Goal: Task Accomplishment & Management: Complete application form

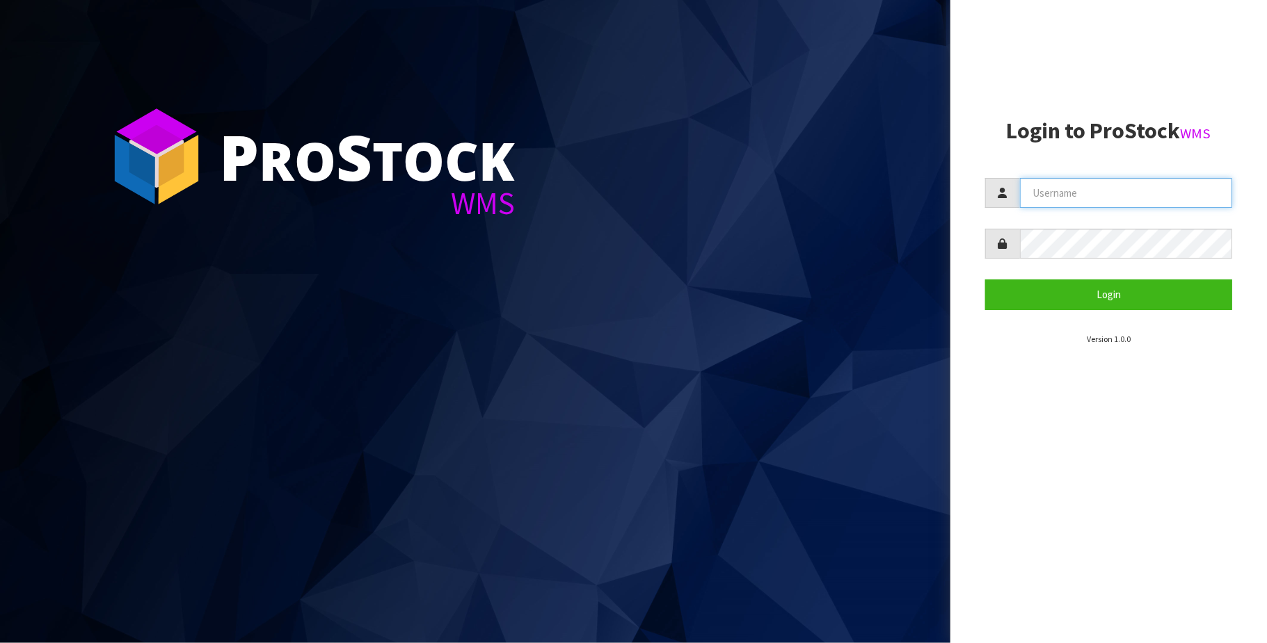
click at [1108, 189] on input "text" at bounding box center [1126, 193] width 212 height 30
type input "[PERSON_NAME][EMAIL_ADDRESS][DOMAIN_NAME]"
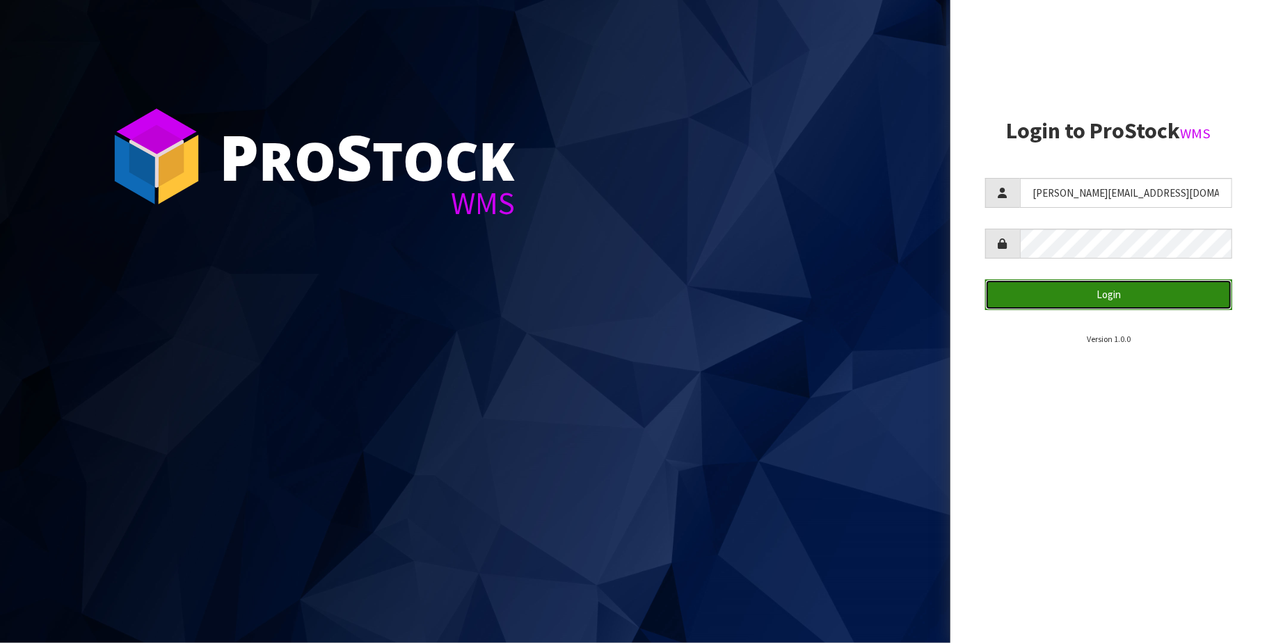
click at [1102, 298] on button "Login" at bounding box center [1108, 295] width 247 height 30
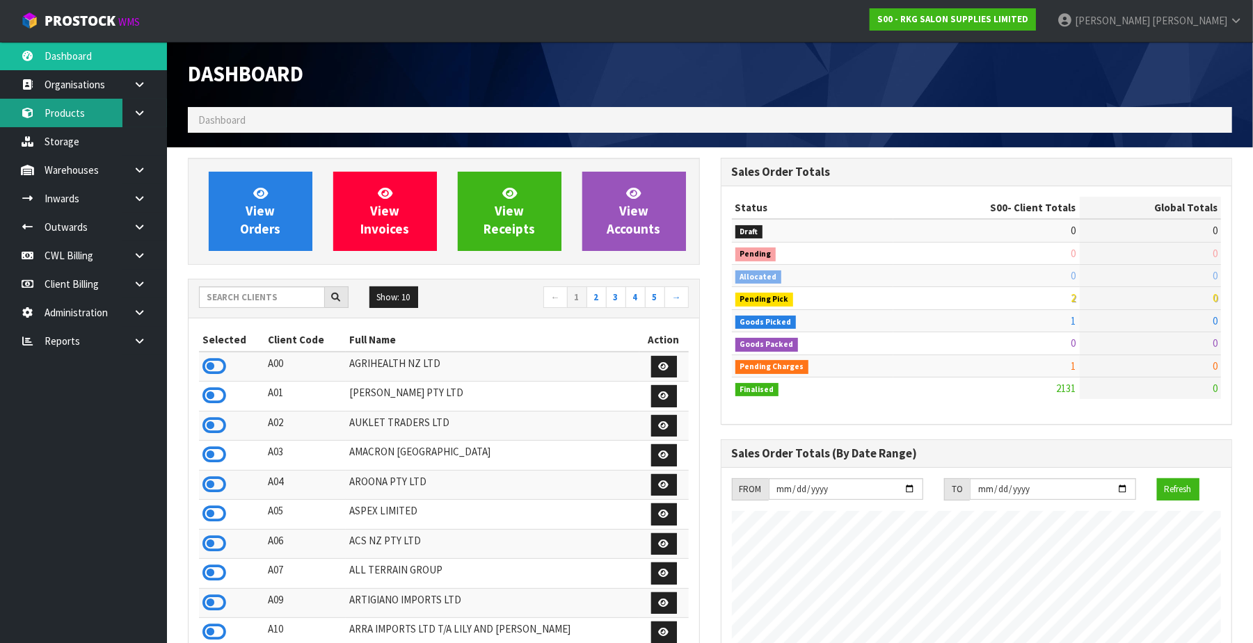
scroll to position [1059, 533]
click at [143, 84] on icon at bounding box center [139, 84] width 13 height 10
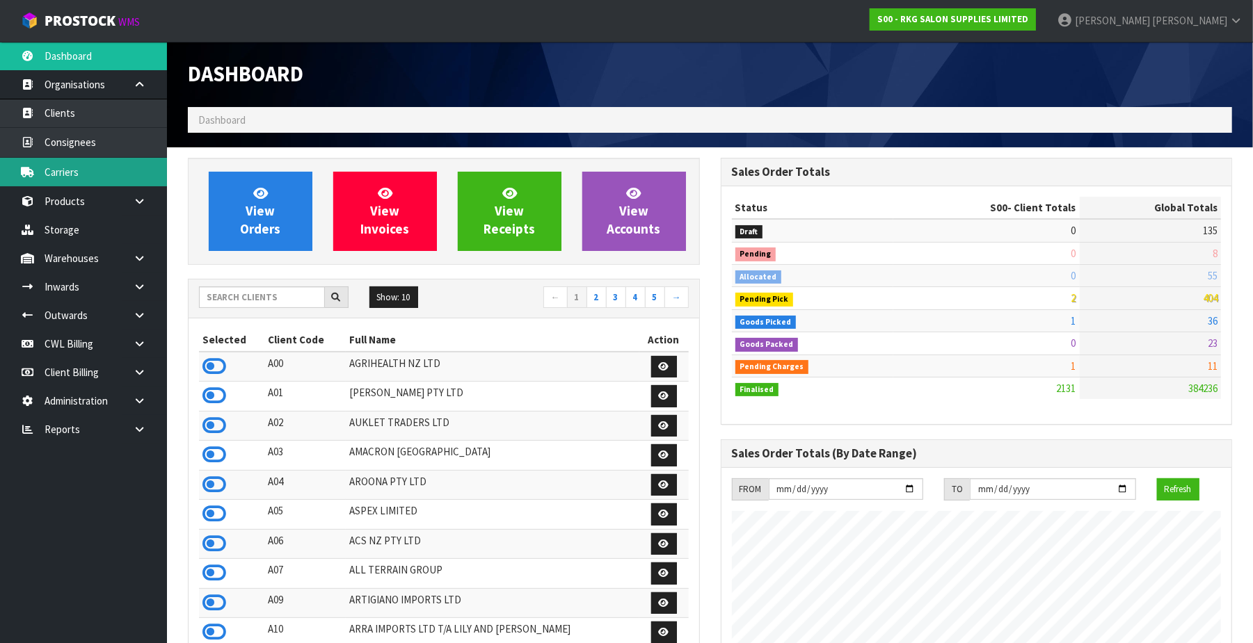
click at [100, 168] on link "Carriers" at bounding box center [83, 172] width 167 height 29
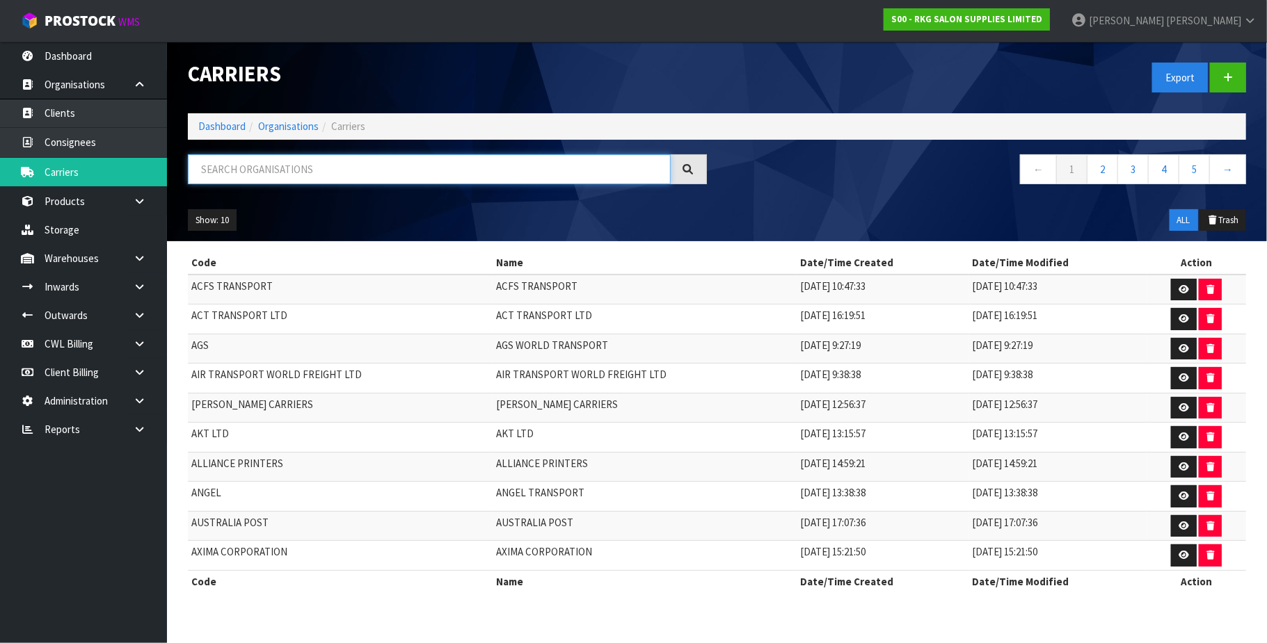
click at [285, 168] on input "text" at bounding box center [429, 169] width 483 height 30
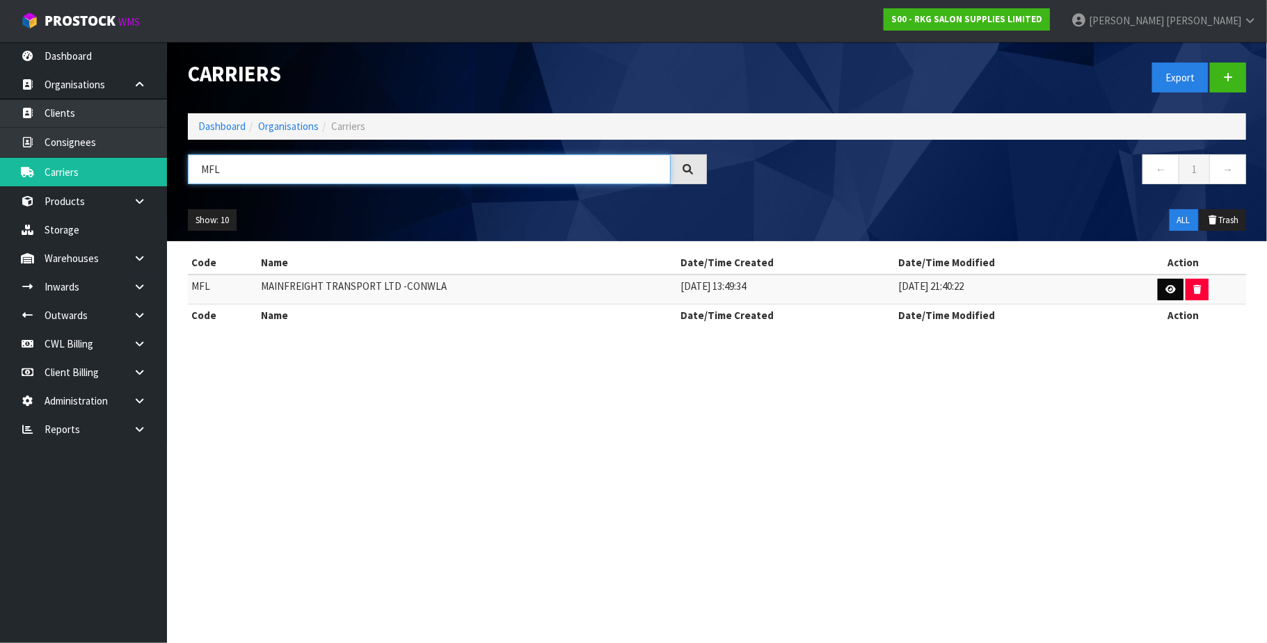
type input "MFL"
click at [1159, 288] on link at bounding box center [1170, 290] width 26 height 22
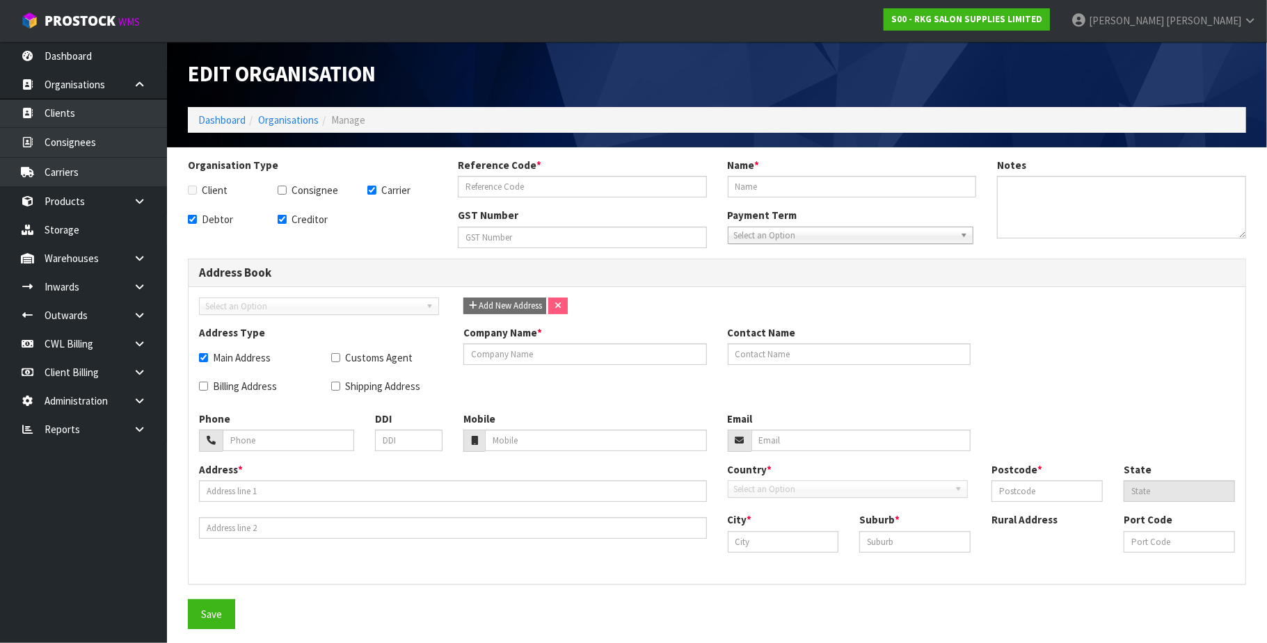
checkbox input "true"
type input "MFL"
type input "MAINFREIGHT TRANSPORT LTD -CONWLA"
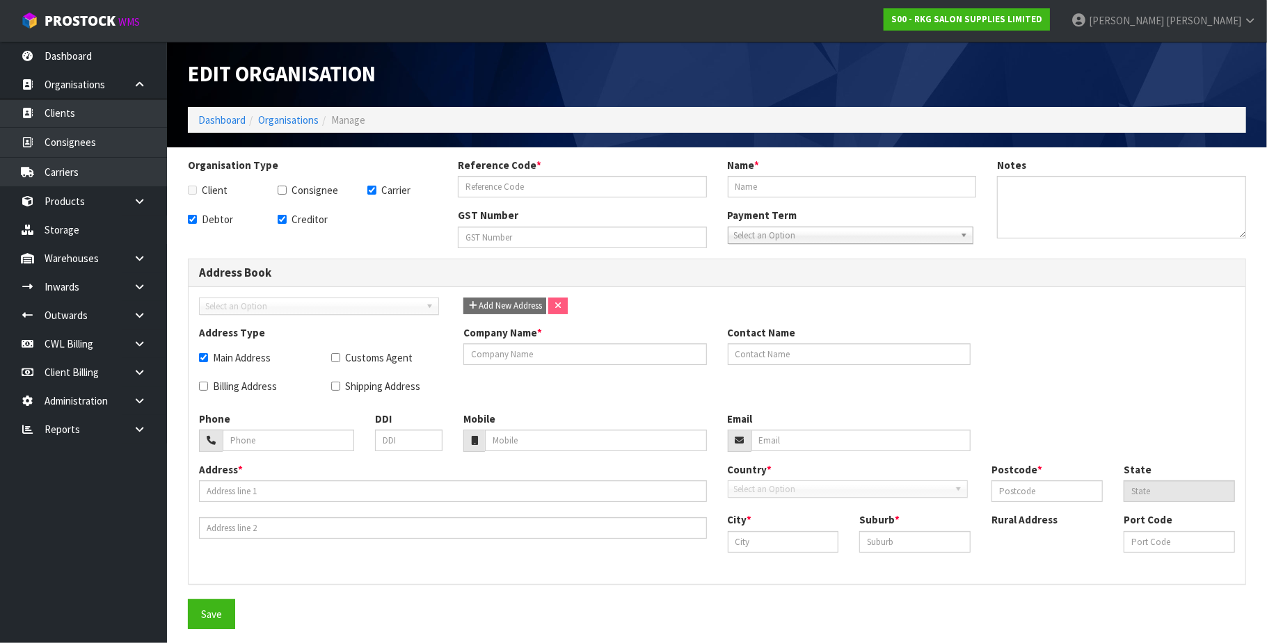
type input "19-623-556"
checkbox input "true"
type input "MAINFREIGHT TRANSPORT LTD -CONWLA"
type input "+6409-259-5500"
type input "2 RAILWAY LANE"
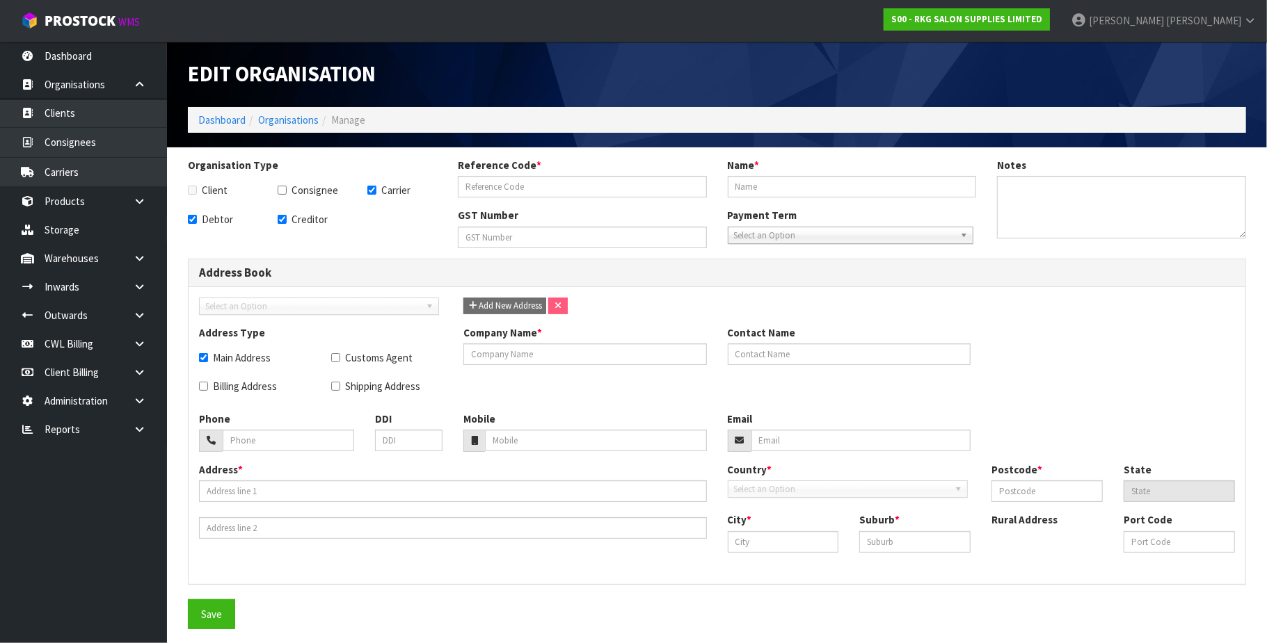
type input "1061"
type input "AUK"
type input "AUCKLAND"
type input "OTAHUHU"
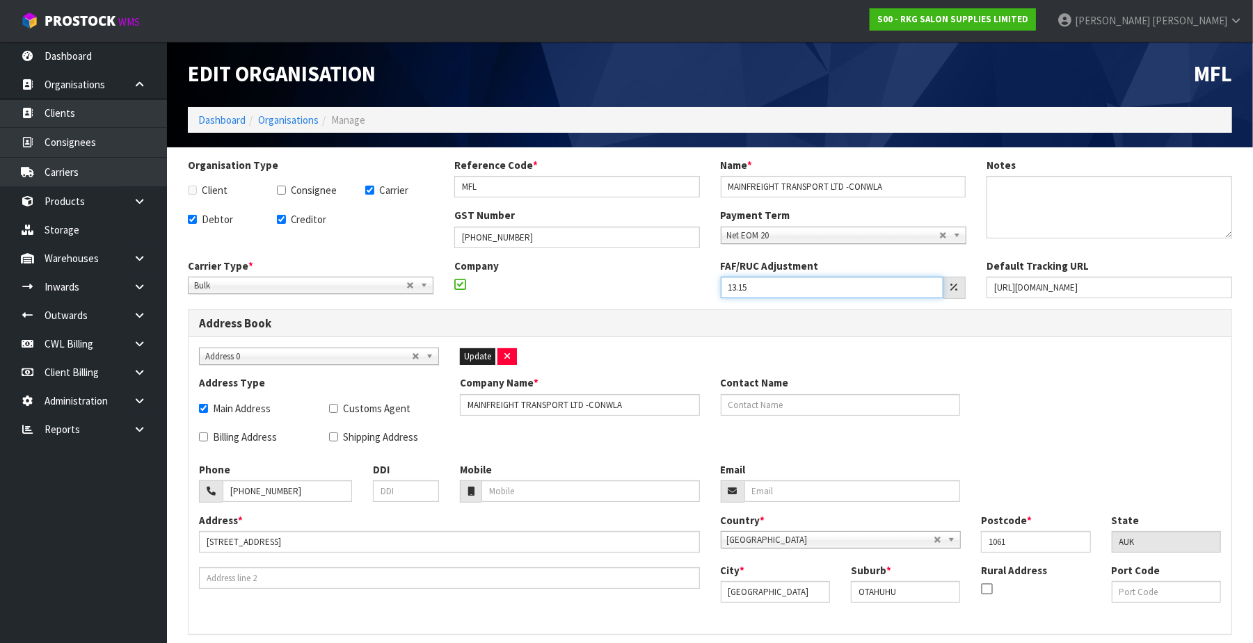
click at [774, 288] on input "13.15" at bounding box center [832, 288] width 223 height 22
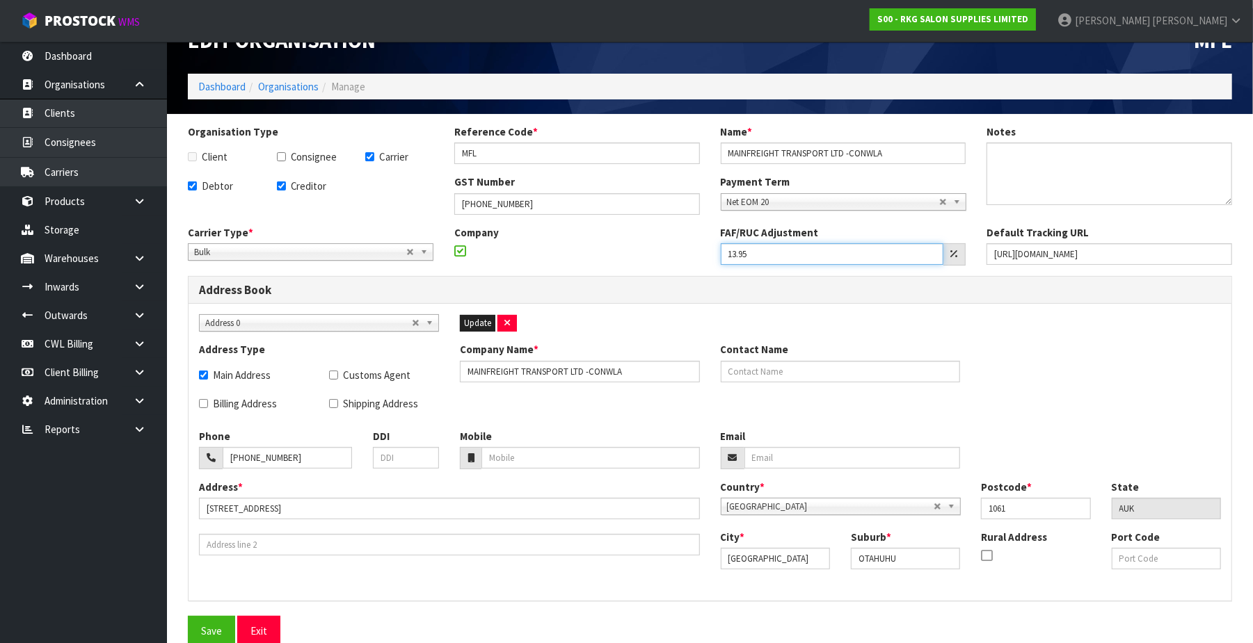
scroll to position [49, 0]
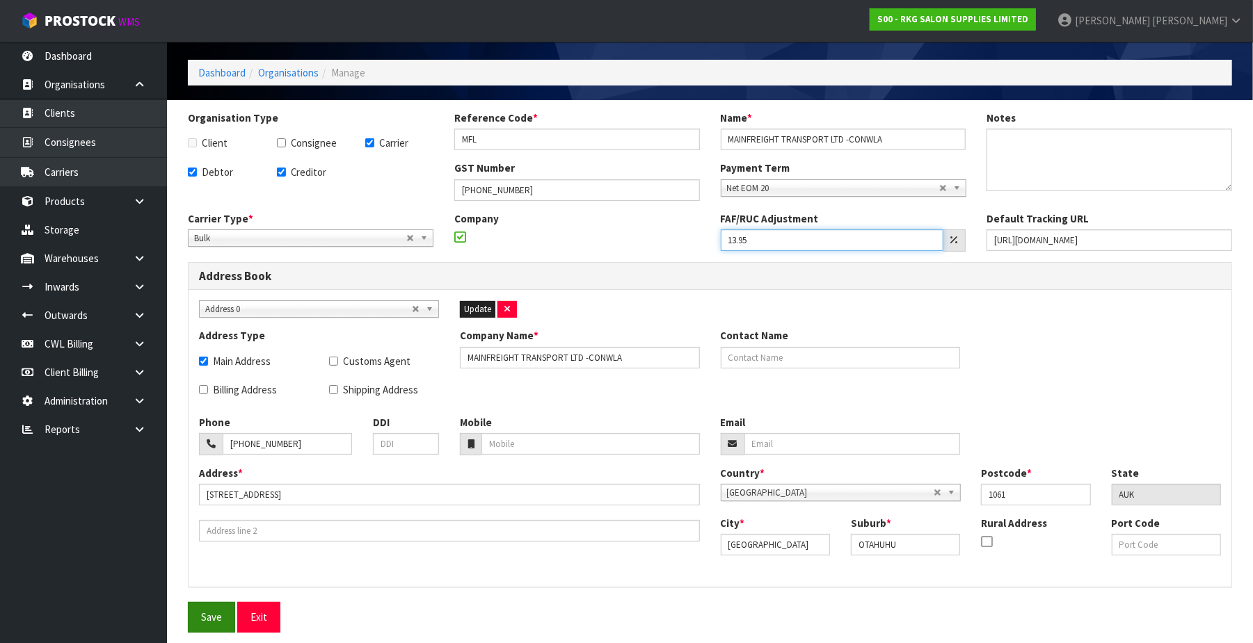
type input "13.95"
click at [218, 626] on button "Save" at bounding box center [211, 617] width 47 height 30
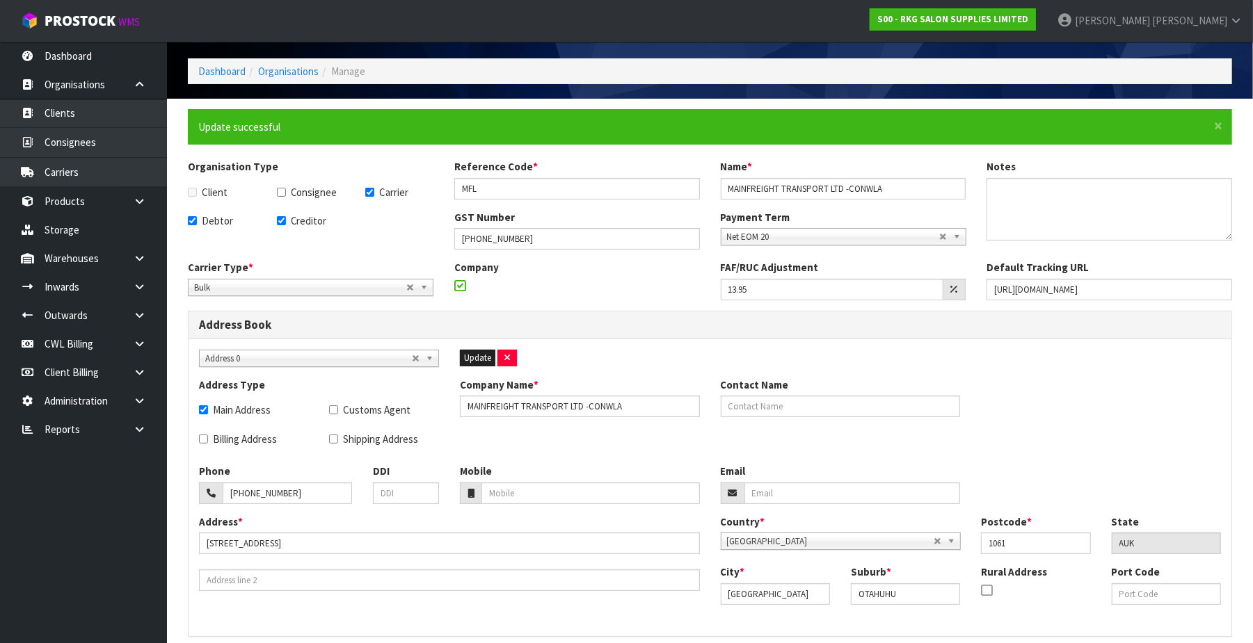
scroll to position [0, 0]
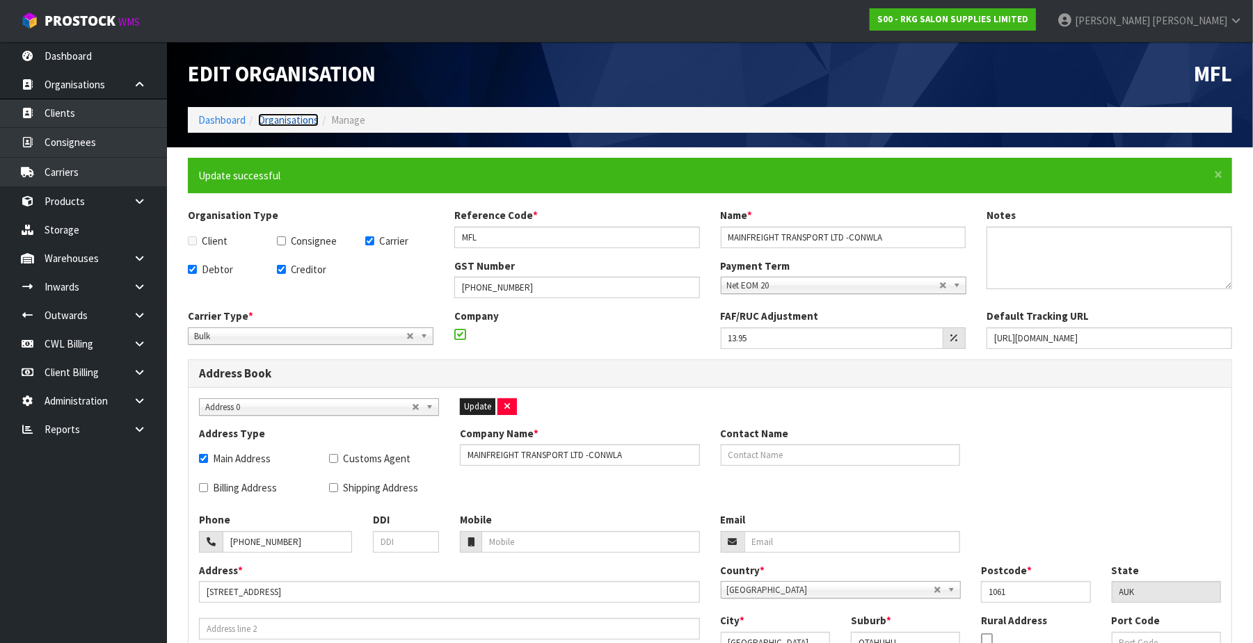
click at [310, 118] on link "Organisations" at bounding box center [288, 119] width 61 height 13
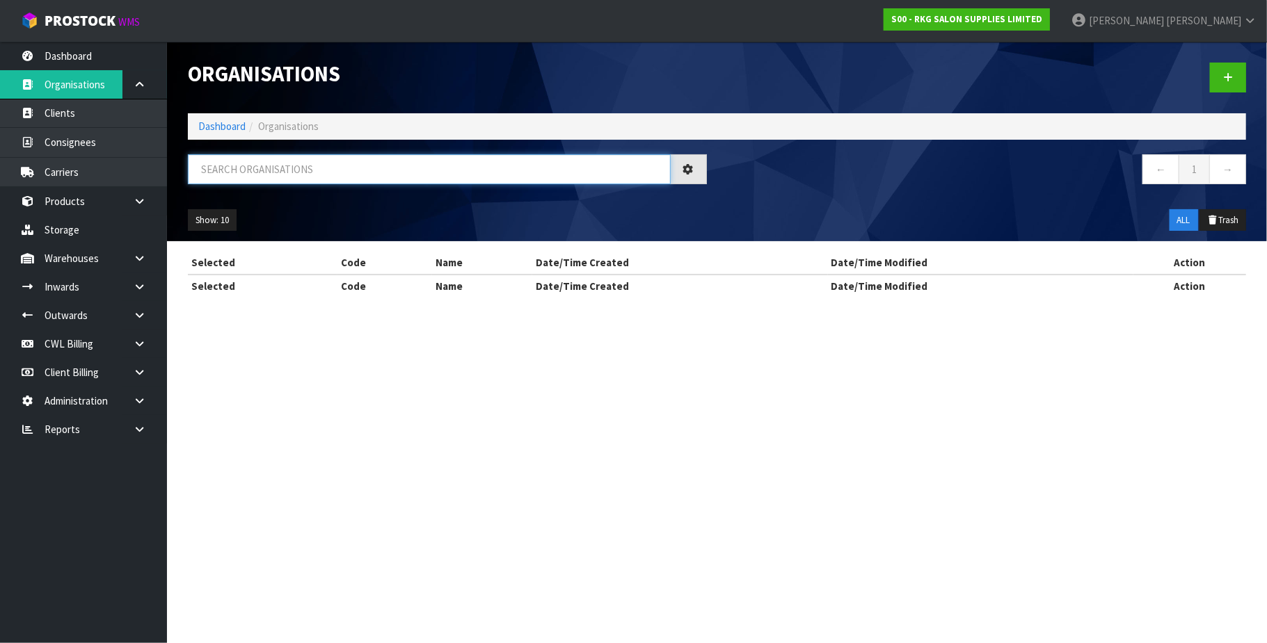
click at [294, 167] on input "text" at bounding box center [429, 169] width 483 height 30
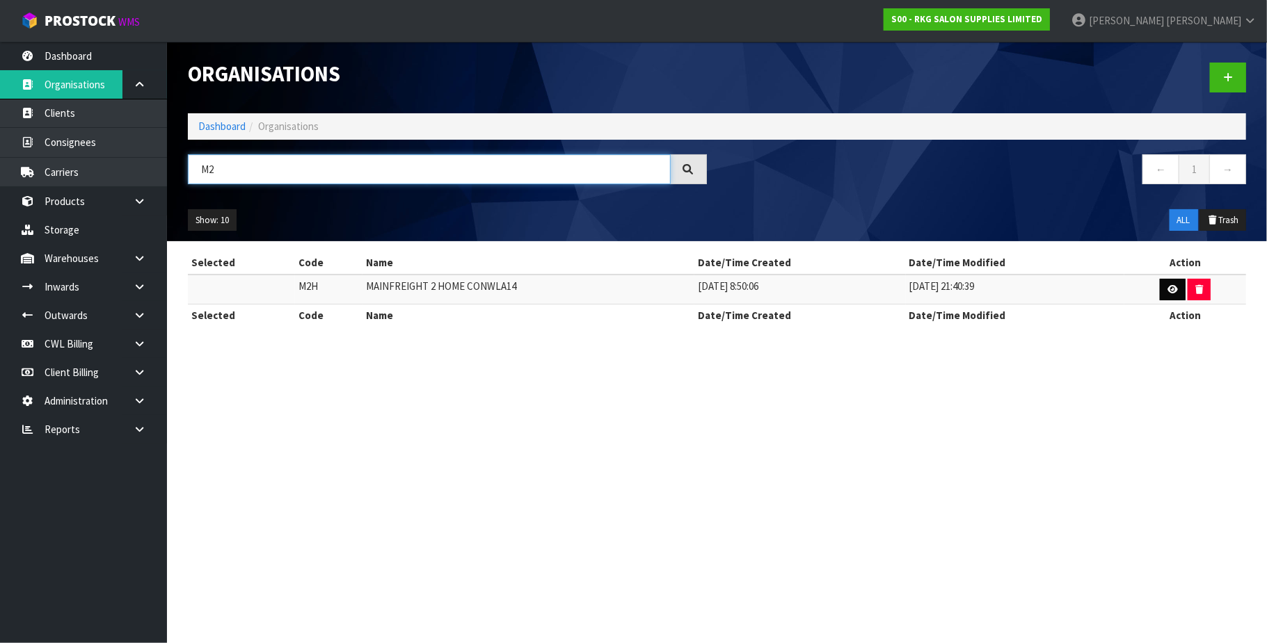
type input "M2"
click at [1170, 291] on icon at bounding box center [1172, 289] width 10 height 9
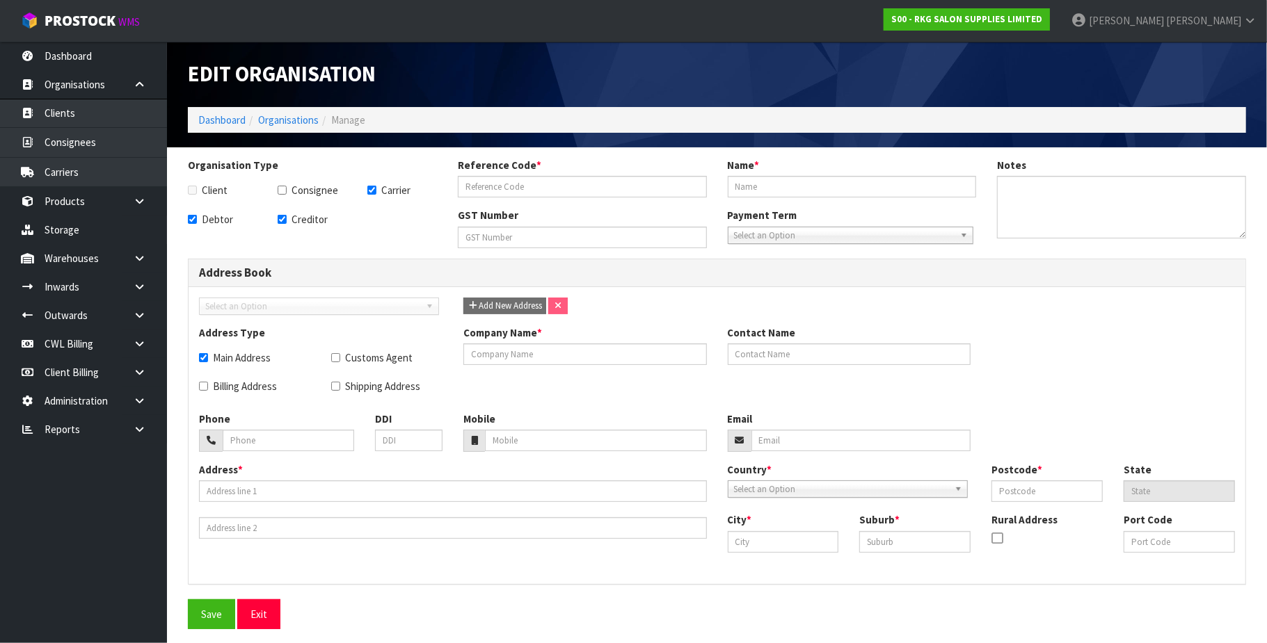
checkbox input "true"
type input "M2H"
type input "MAINFREIGHT 2 HOME CONWLA14"
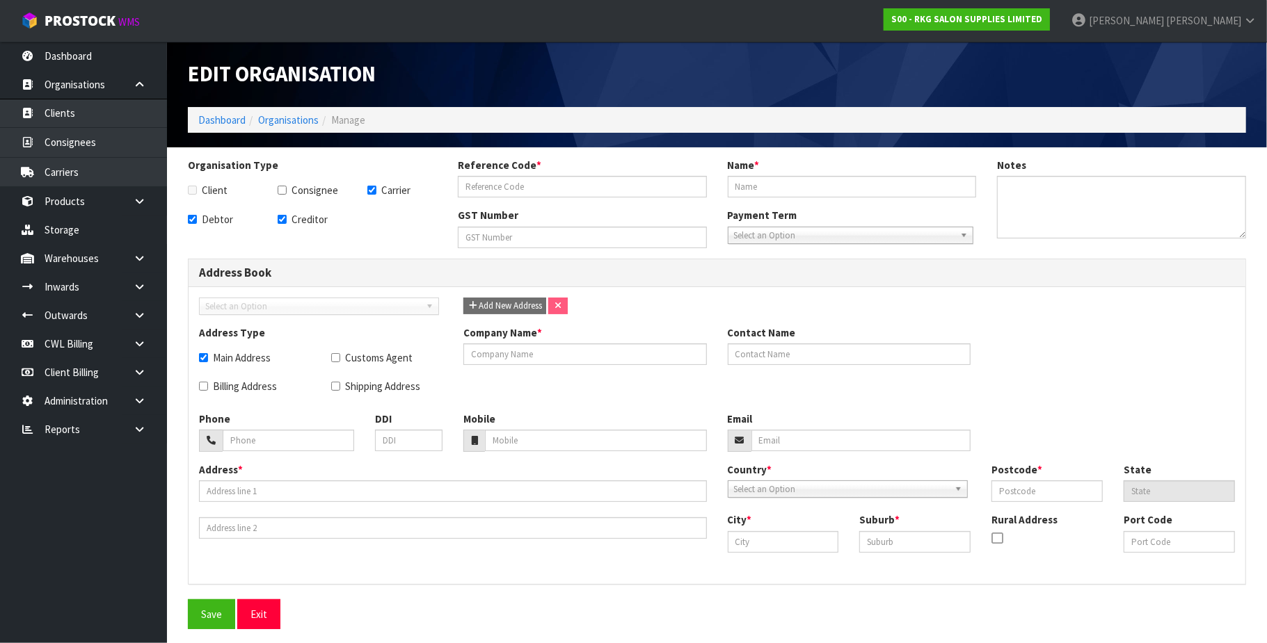
type input "19-623-556"
checkbox input "true"
type input "MAINFREIGHT 2 HOME CONWLA14"
type input "+6409-259 6699"
type input "PO BOX 14-038"
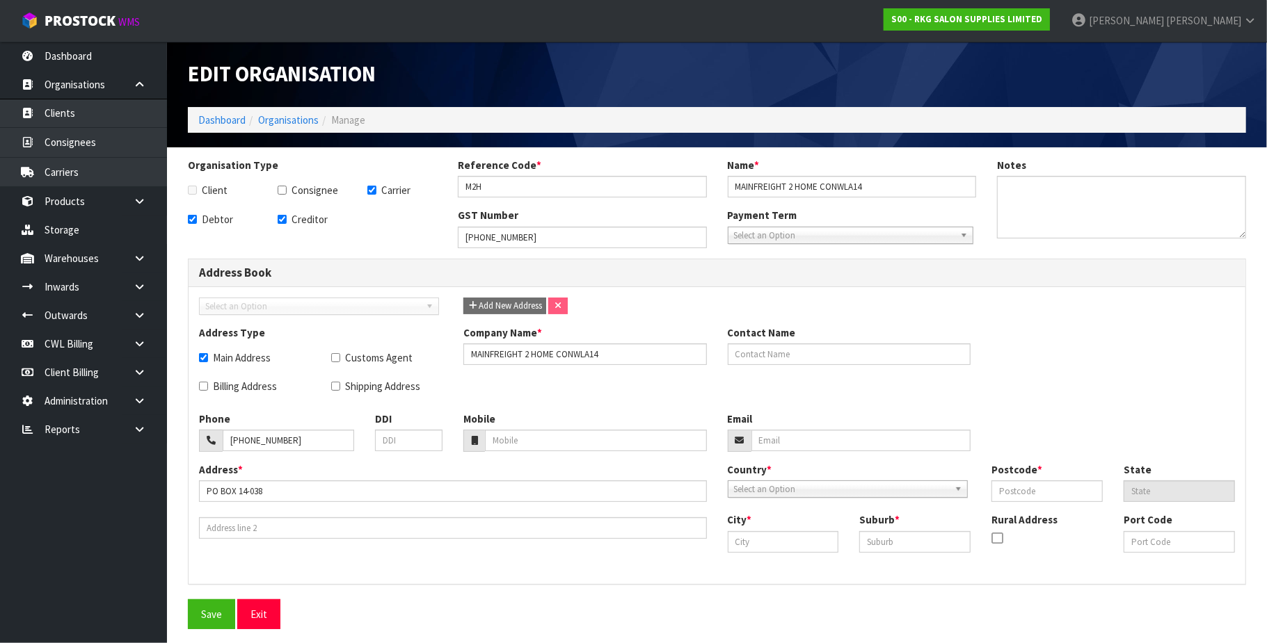
type input "1741"
type input "AUCKLAND"
type input "PANMURE"
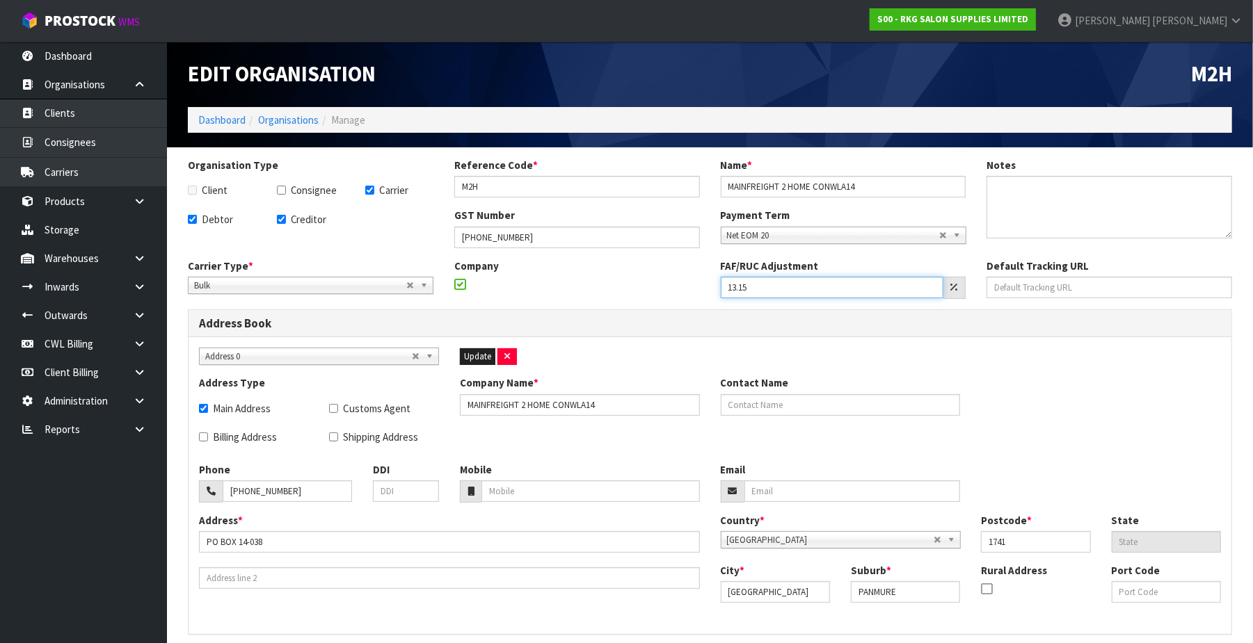
click at [755, 290] on input "13.15" at bounding box center [832, 288] width 223 height 22
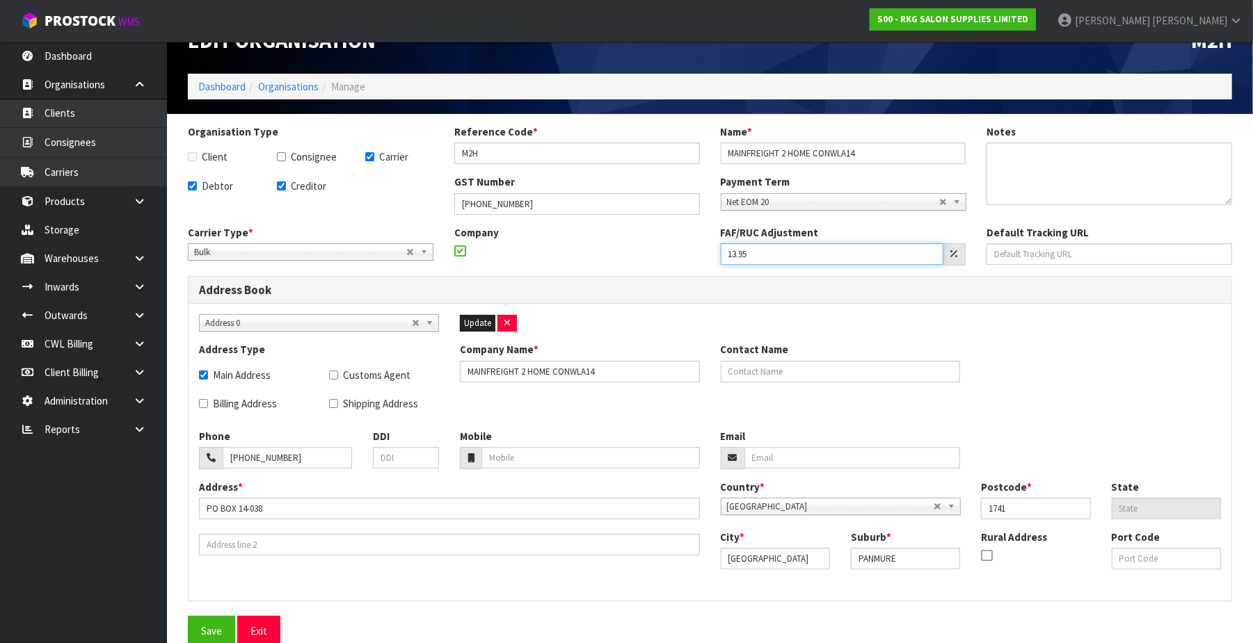
scroll to position [49, 0]
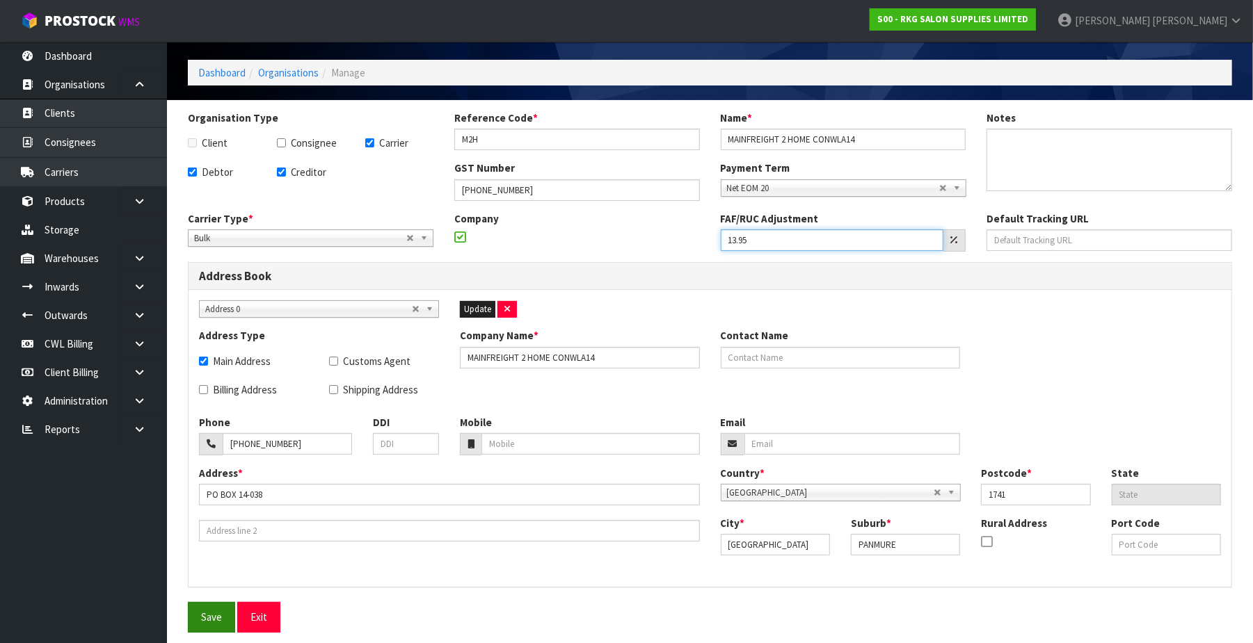
type input "13.95"
click at [198, 620] on button "Save" at bounding box center [211, 617] width 47 height 30
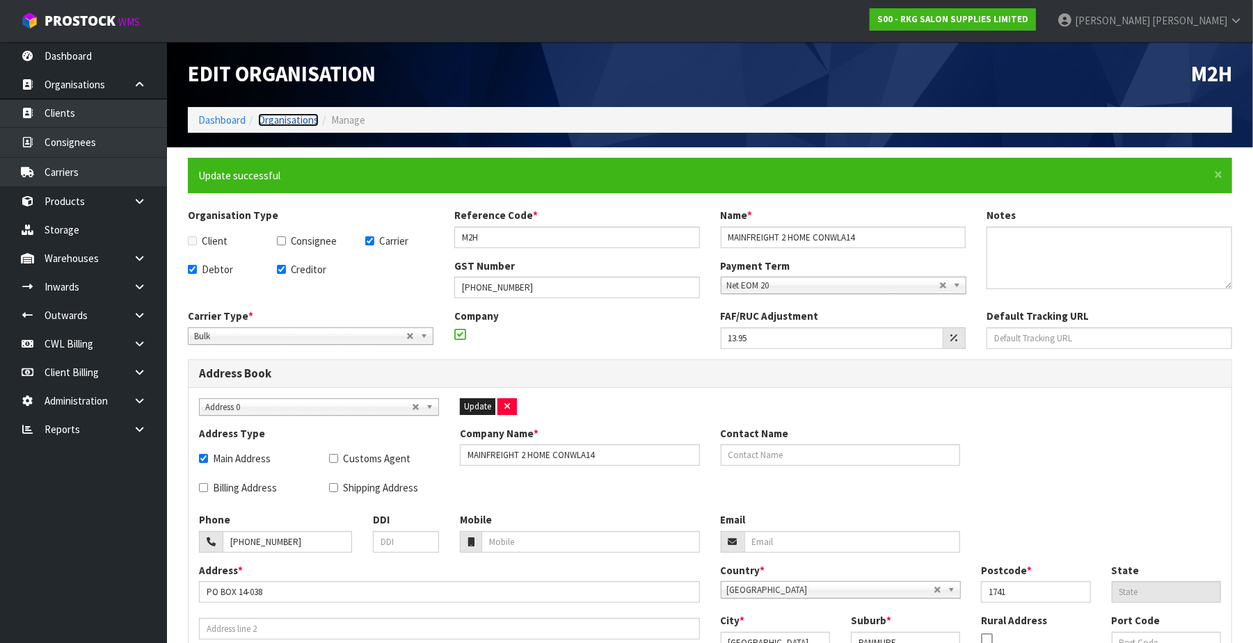
click at [309, 118] on link "Organisations" at bounding box center [288, 119] width 61 height 13
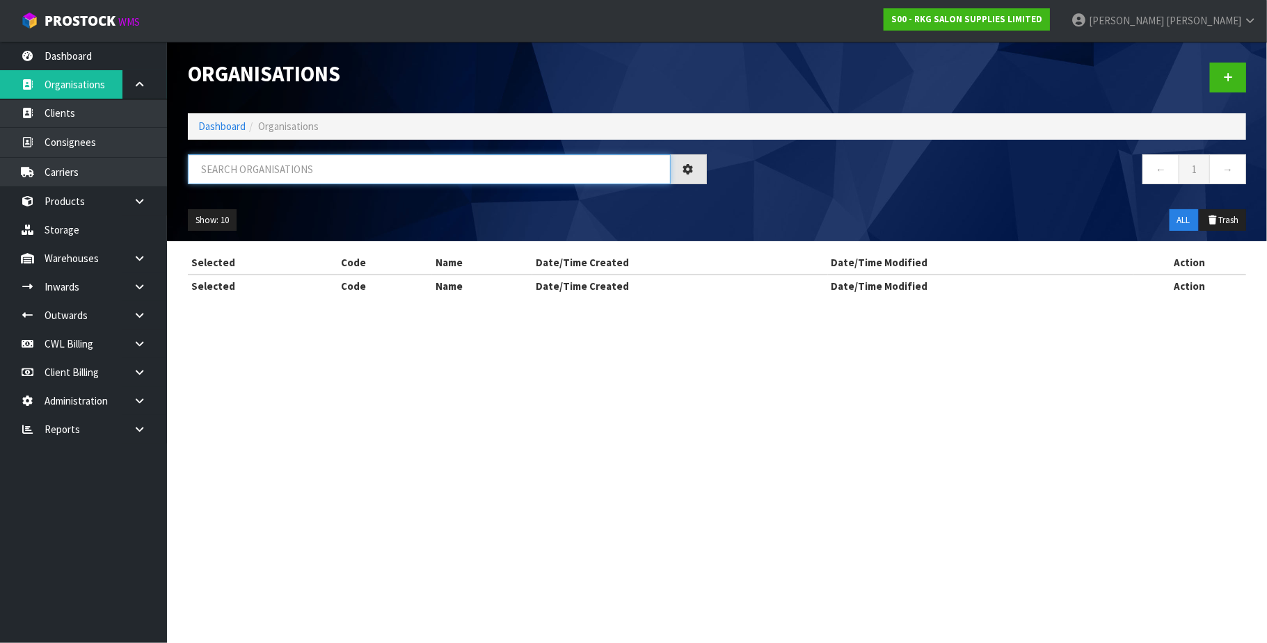
click at [298, 173] on input "text" at bounding box center [429, 169] width 483 height 30
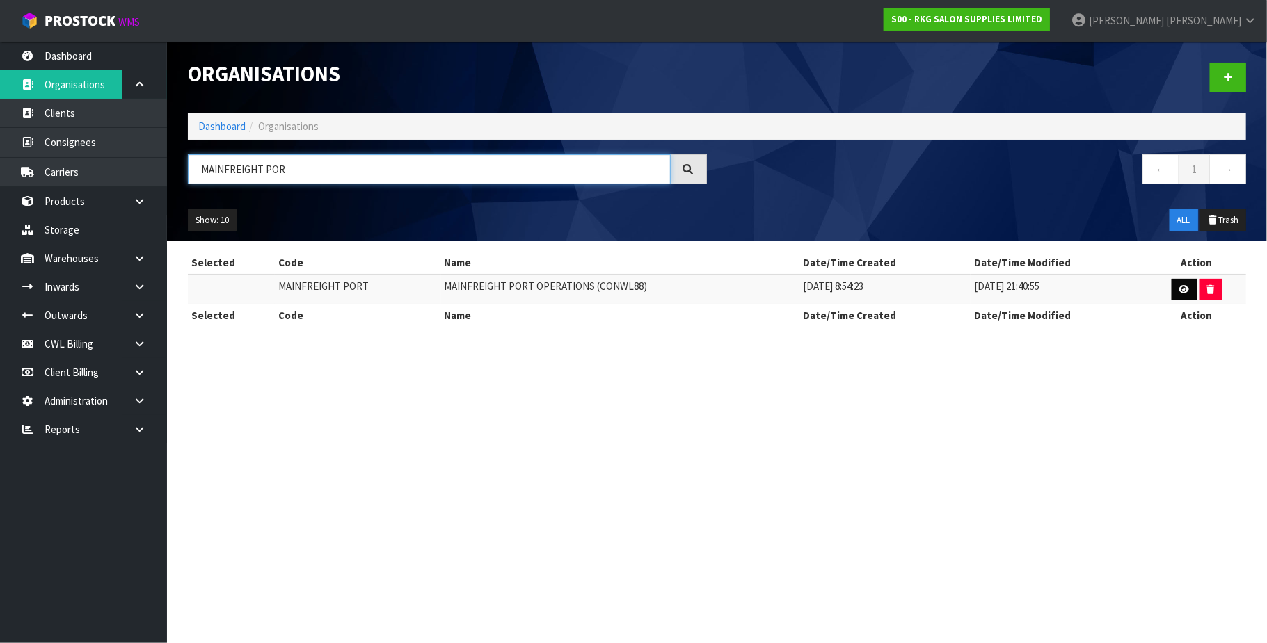
type input "MAINFREIGHT POR"
click at [1179, 293] on icon at bounding box center [1184, 289] width 10 height 9
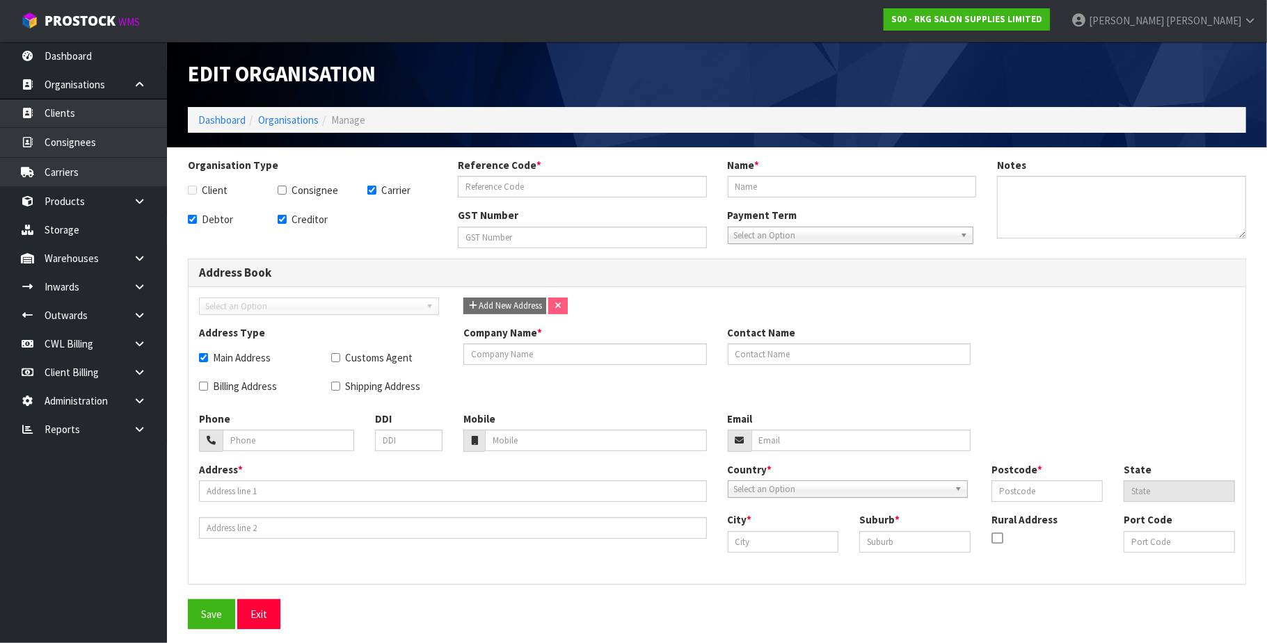
checkbox input "true"
type input "MAINFREIGHT PORT"
type input "MAINFREIGHT PORT OPERATIONS (CONWL88)"
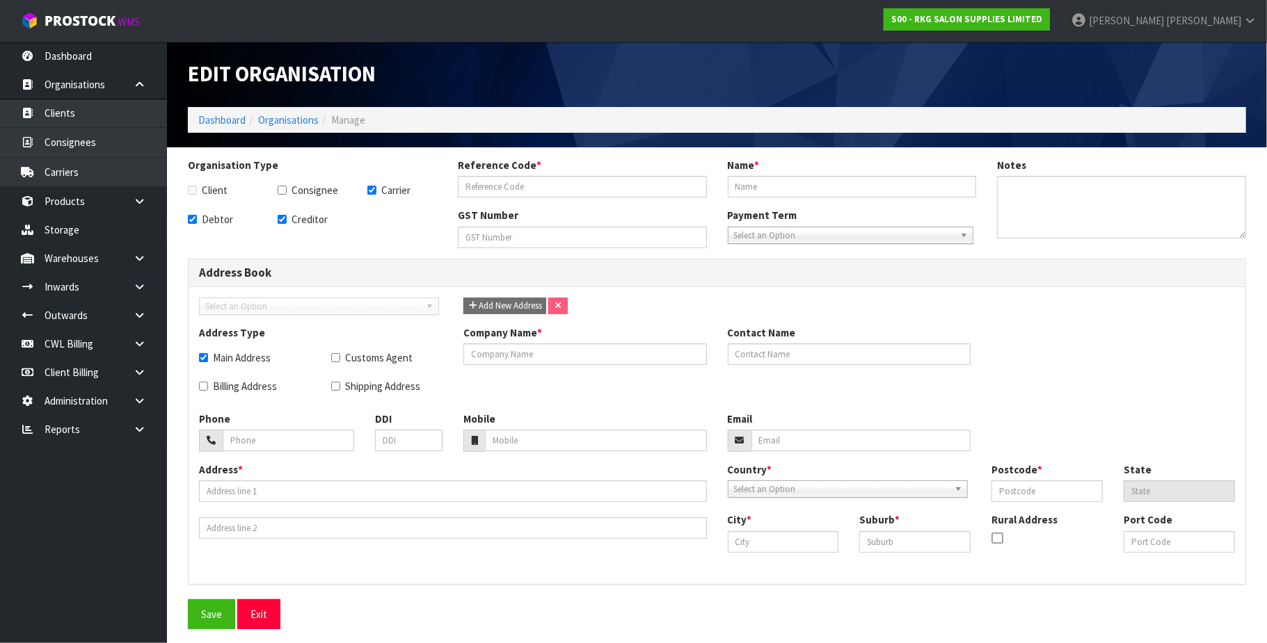
checkbox input "true"
type input "MAINFREIGHT PORT OPERATIONS (CONWL88)"
type input "23 QUAY STREET"
type input "1010"
type input "Auckland"
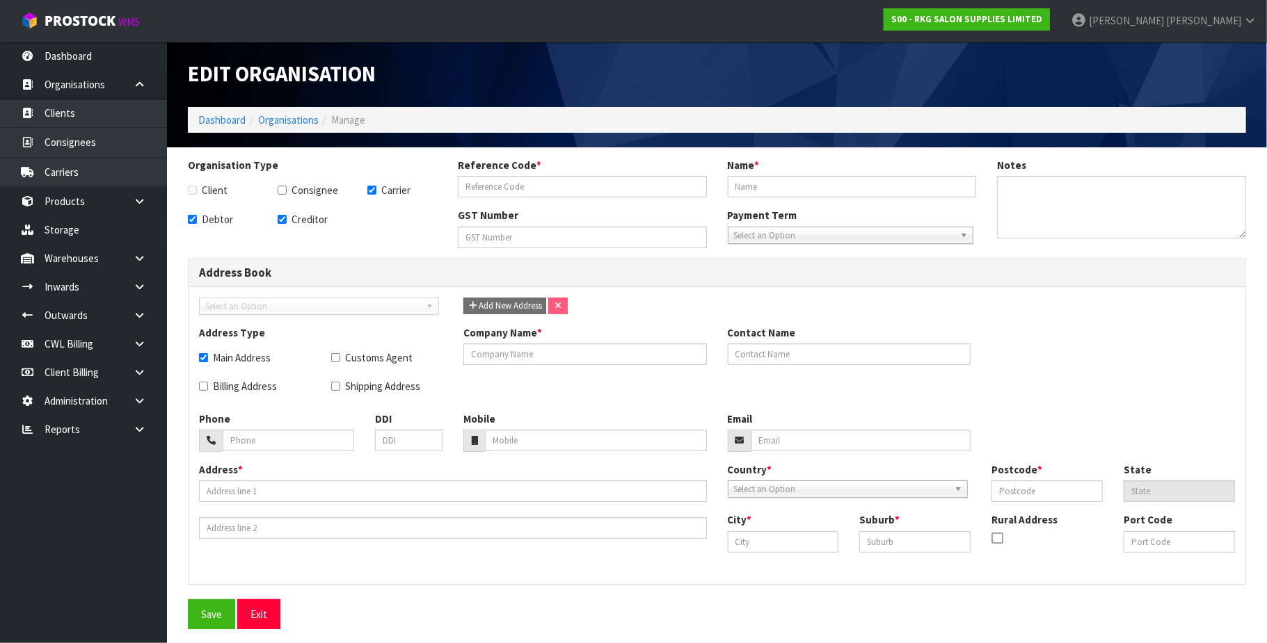
type input "AUCKLAND"
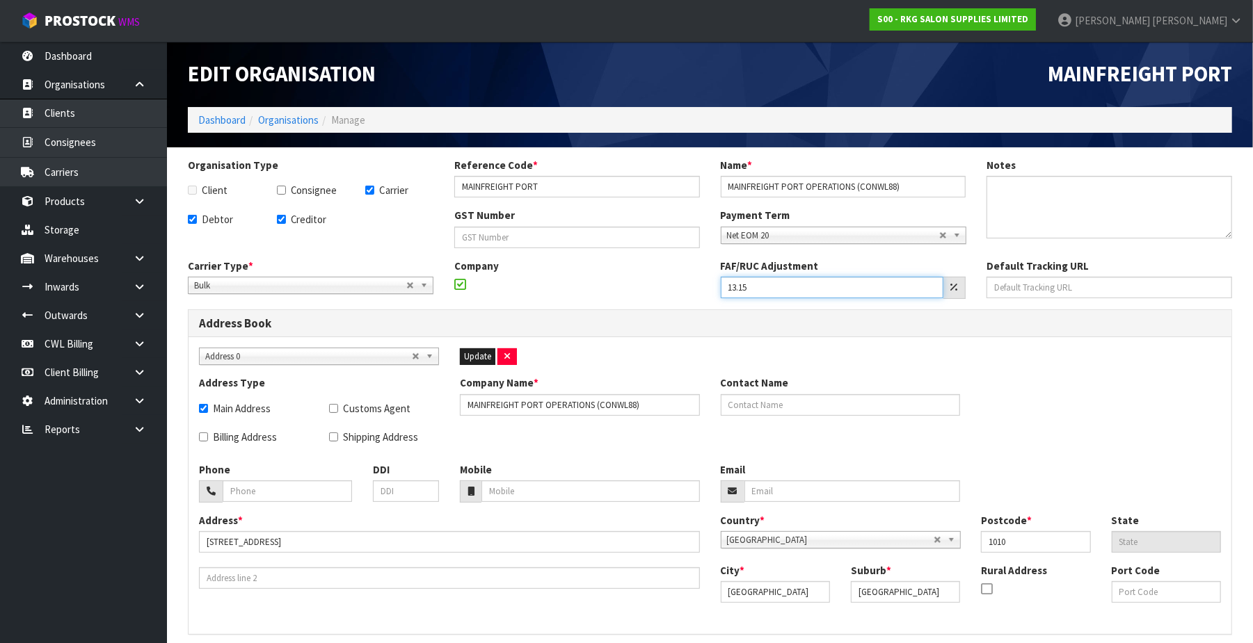
click at [883, 290] on input "13.15" at bounding box center [832, 288] width 223 height 22
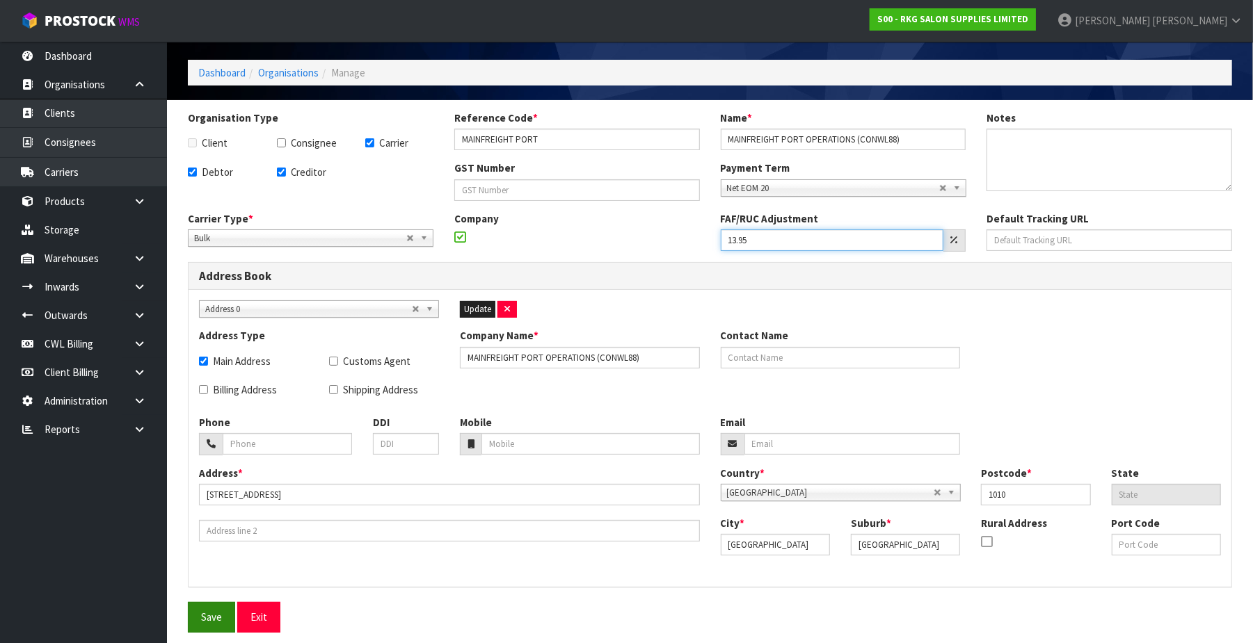
type input "13.95"
click at [214, 619] on button "Save" at bounding box center [211, 617] width 47 height 30
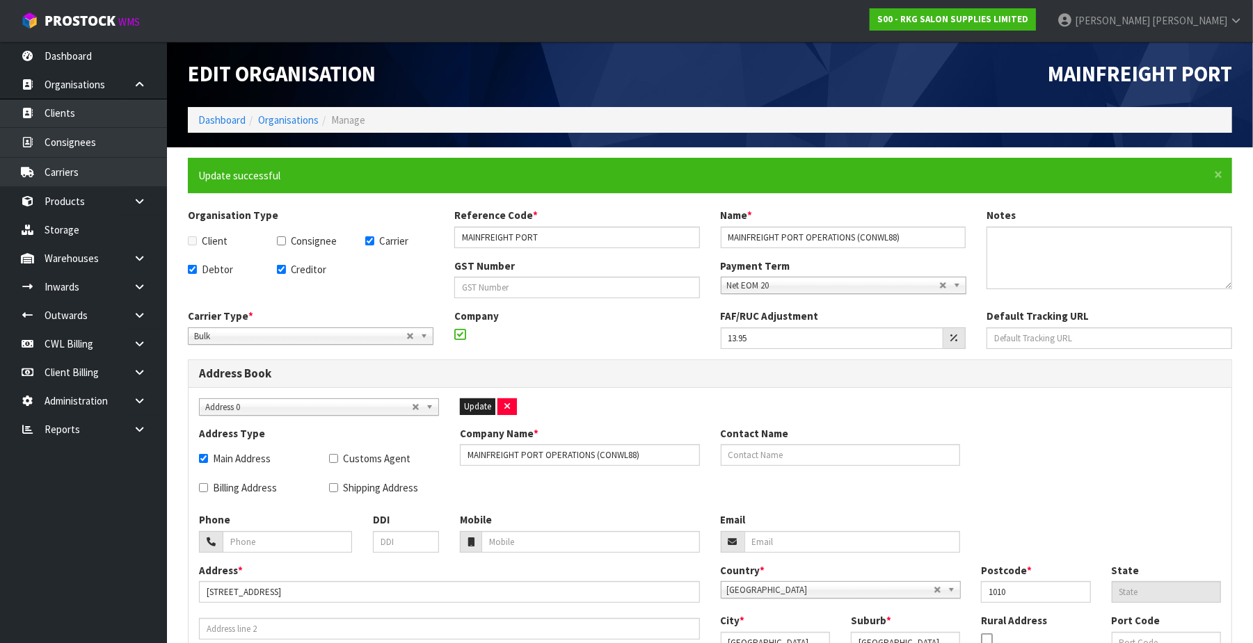
scroll to position [99, 0]
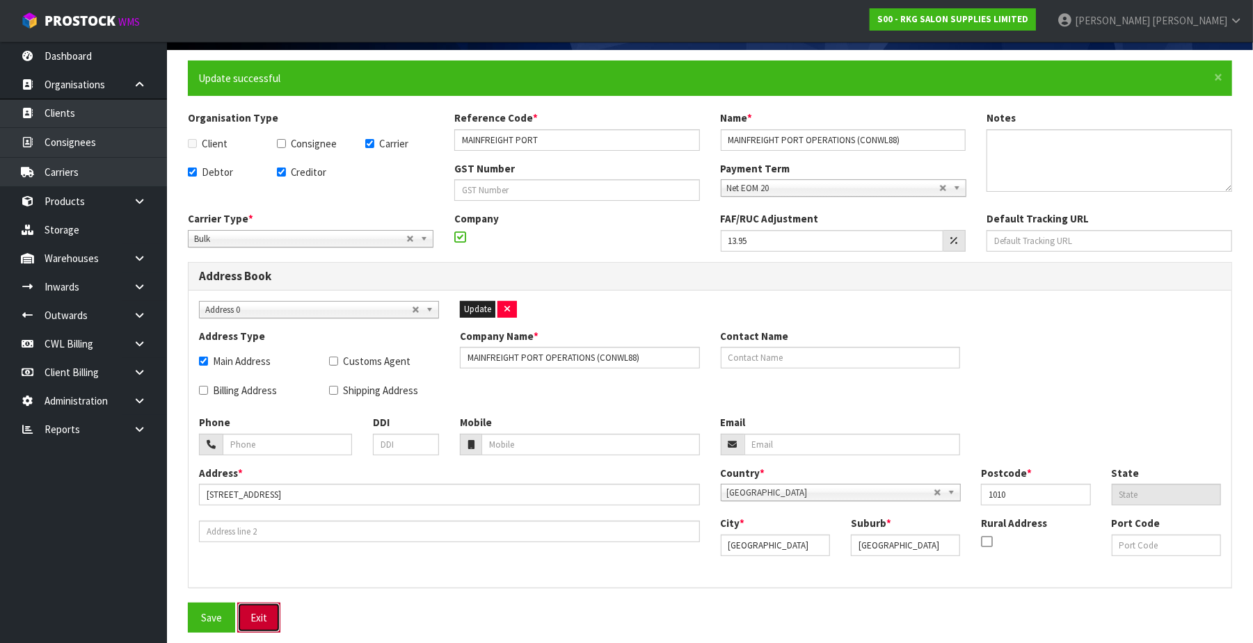
click at [248, 616] on button "Exit" at bounding box center [258, 618] width 43 height 30
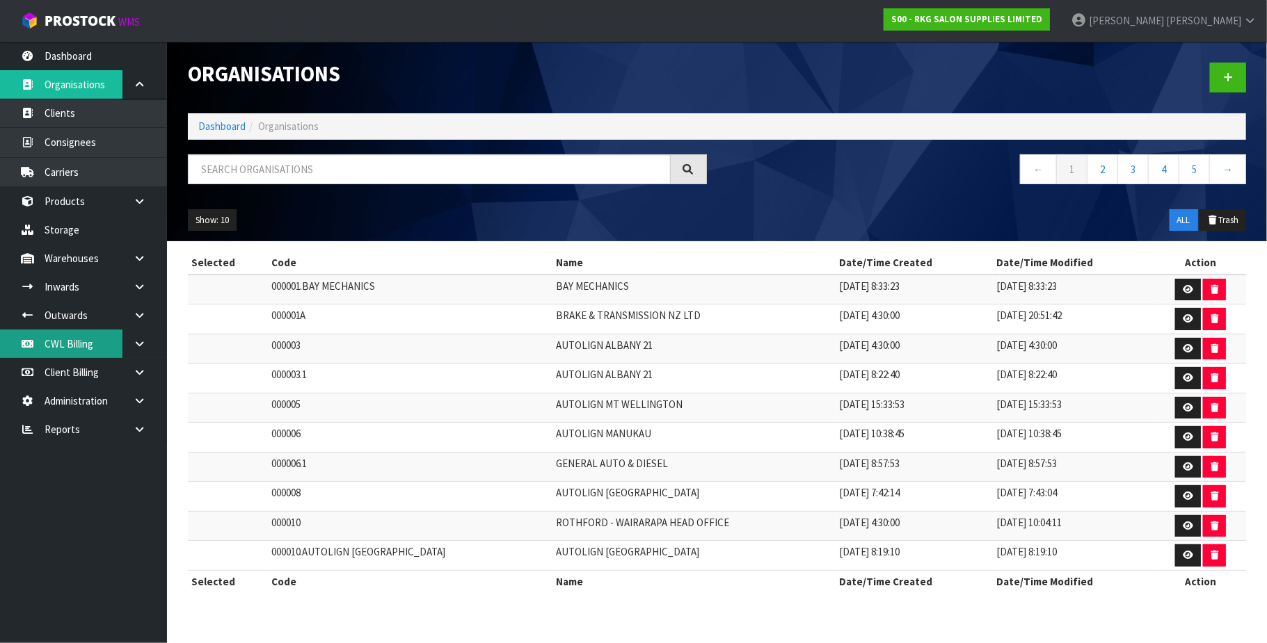
click at [74, 344] on link "CWL Billing" at bounding box center [83, 344] width 167 height 29
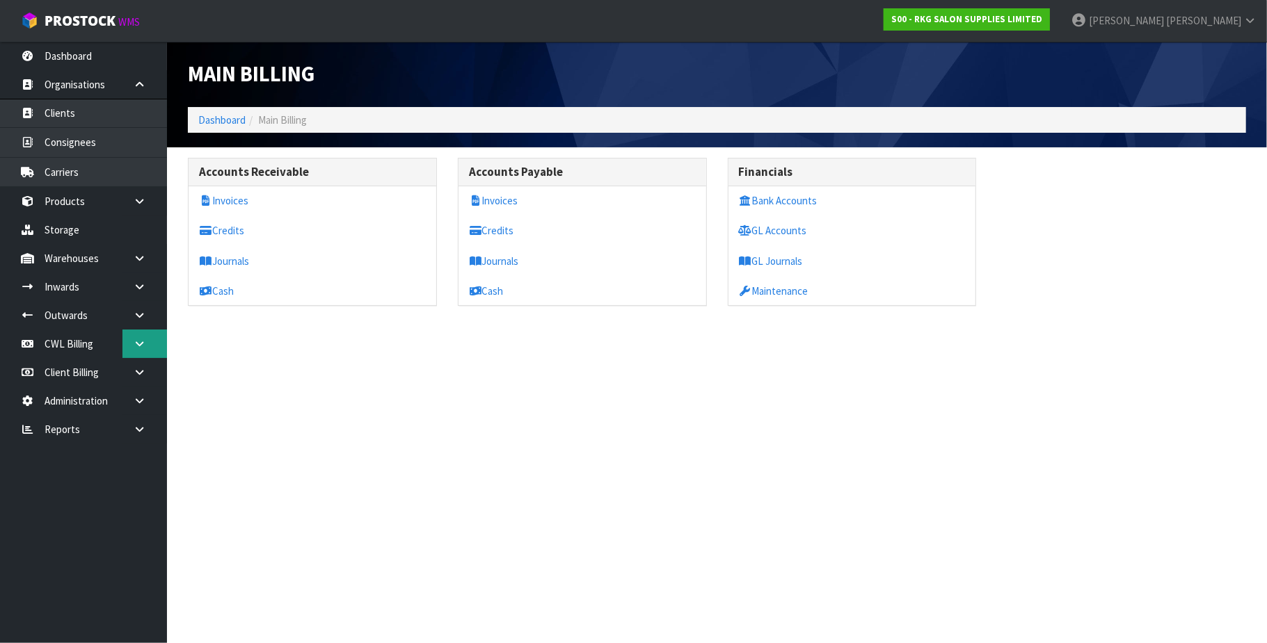
click at [137, 345] on section "Main Billing Dashboard Main Billing Accounts Receivable Invoices Credits Journa…" at bounding box center [633, 321] width 1267 height 643
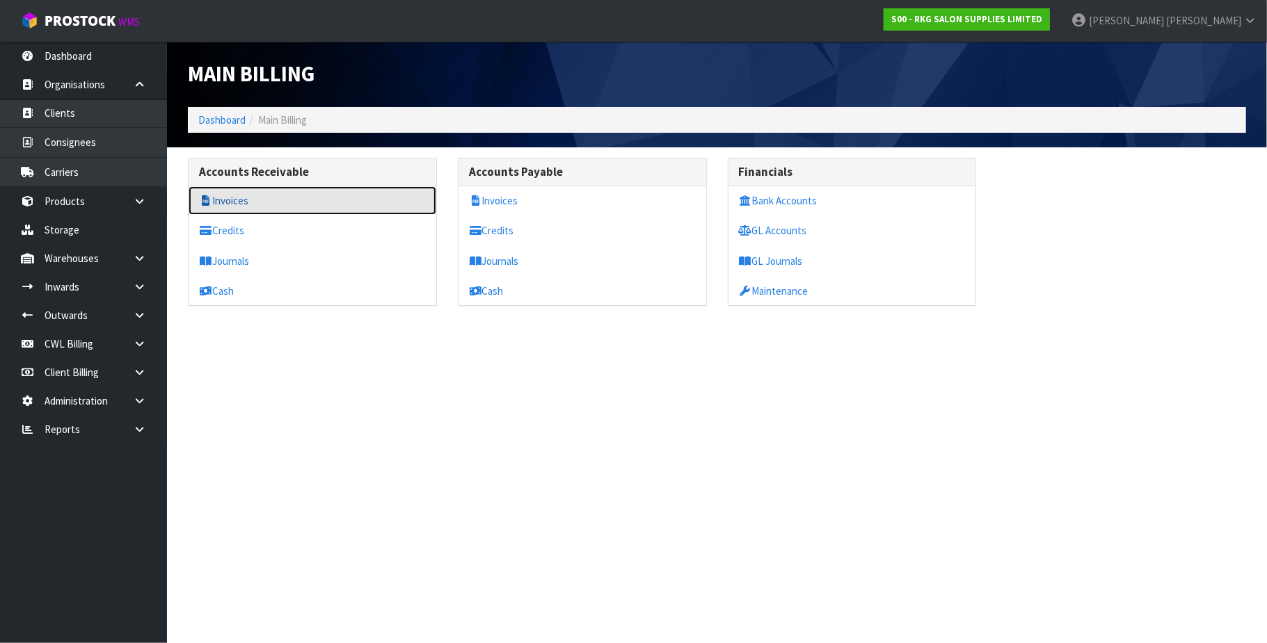
click at [249, 206] on link "Invoices" at bounding box center [313, 200] width 248 height 29
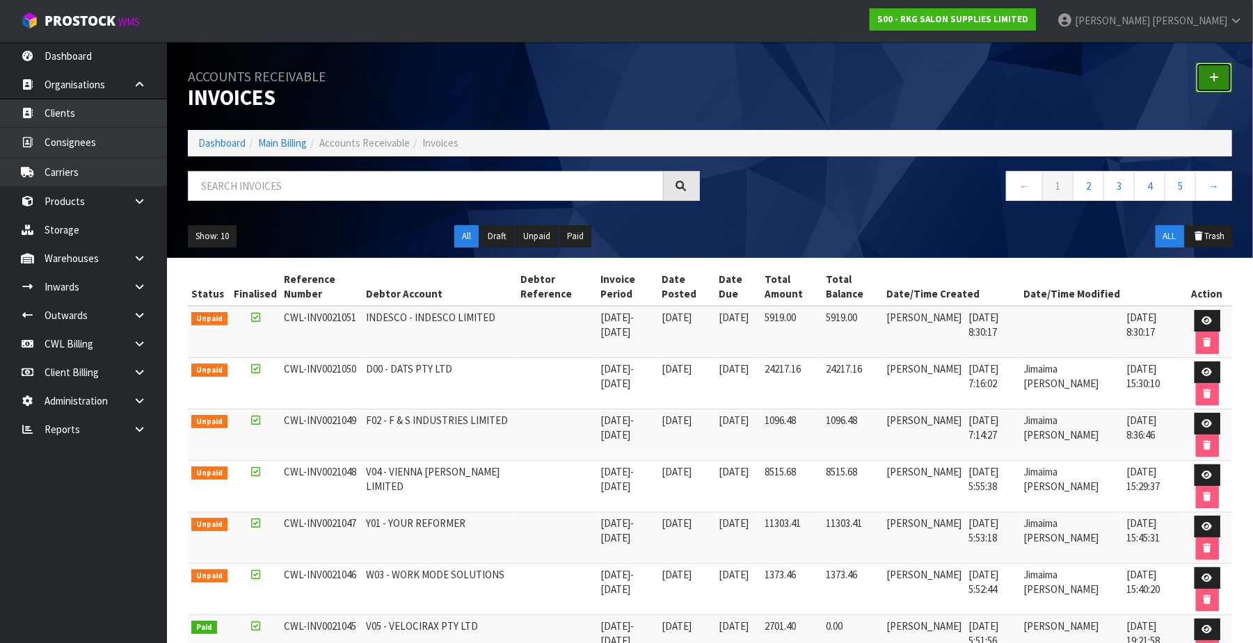
click at [1205, 73] on link at bounding box center [1214, 78] width 36 height 30
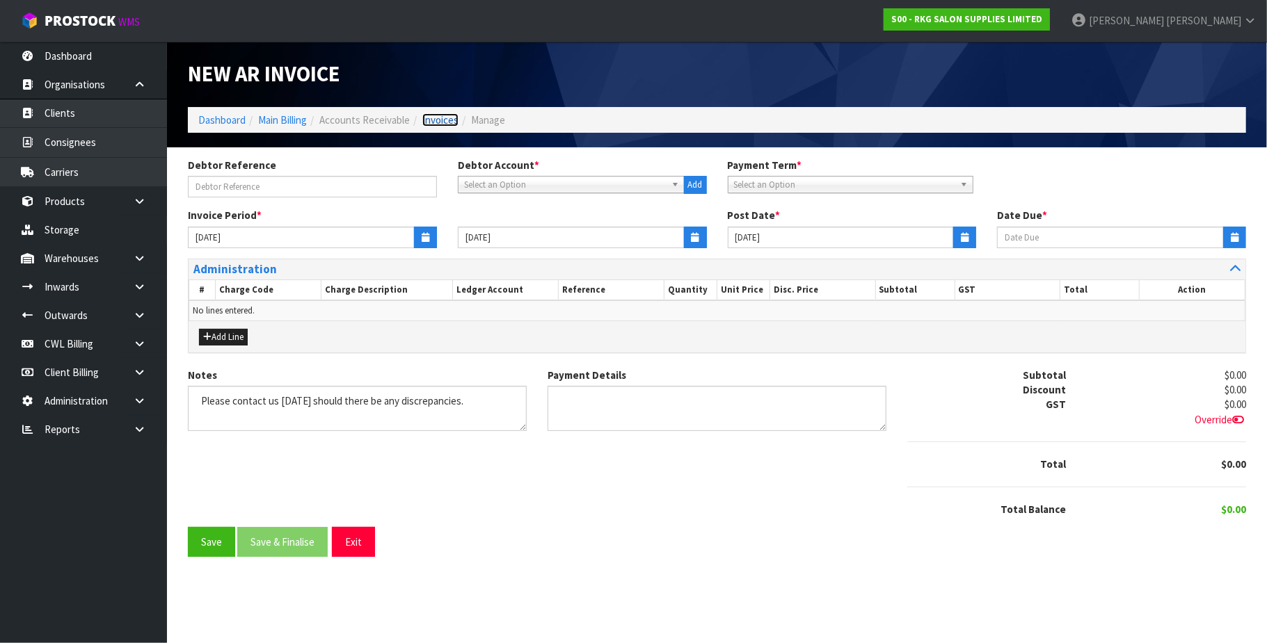
click at [443, 120] on link "Invoices" at bounding box center [440, 119] width 36 height 13
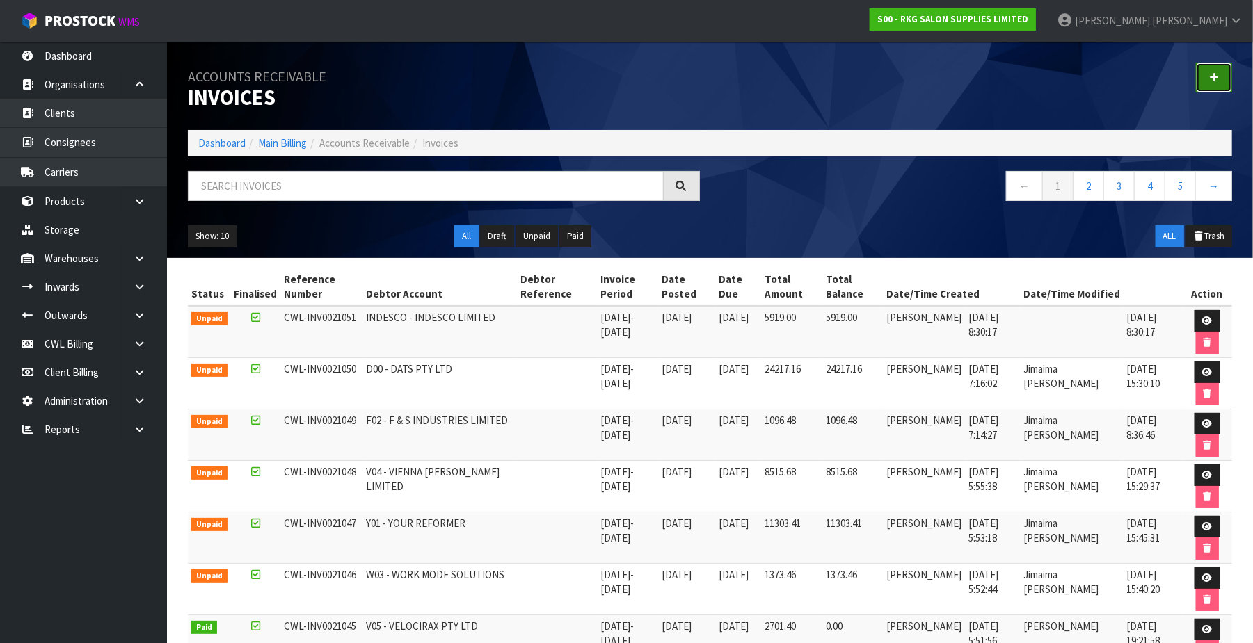
click at [1215, 77] on icon at bounding box center [1214, 77] width 10 height 10
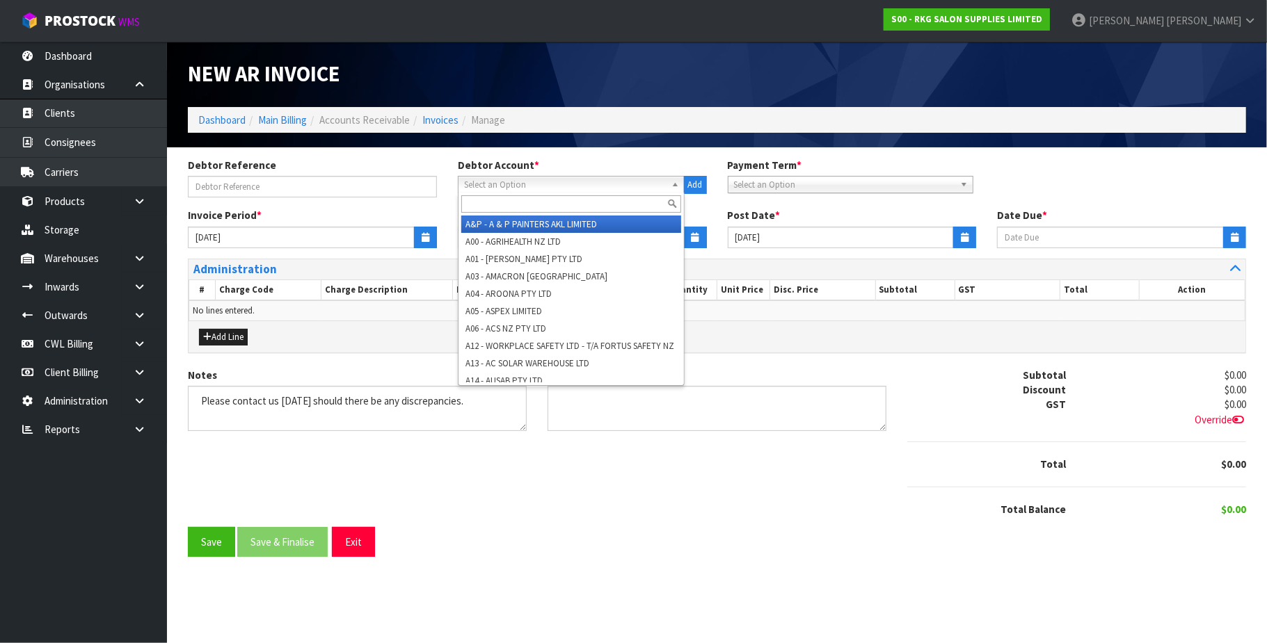
click at [533, 186] on span "Select an Option" at bounding box center [565, 185] width 202 height 17
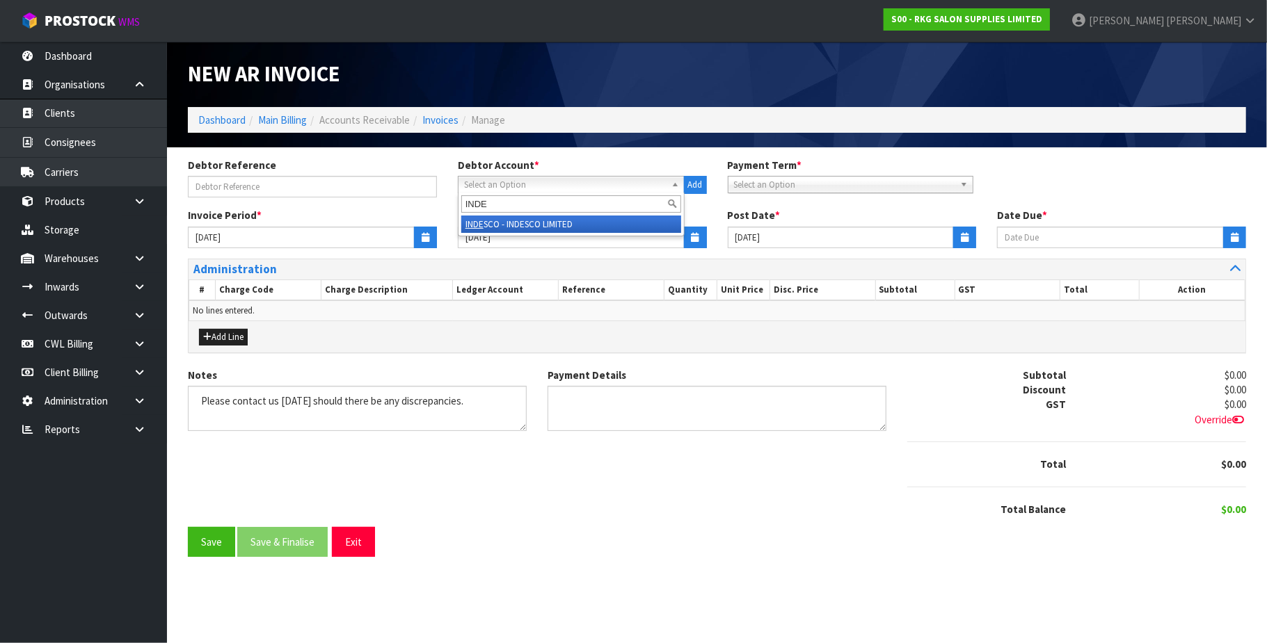
type input "INDE"
click at [530, 223] on li "INDE SCO - INDESCO LIMITED" at bounding box center [571, 224] width 220 height 17
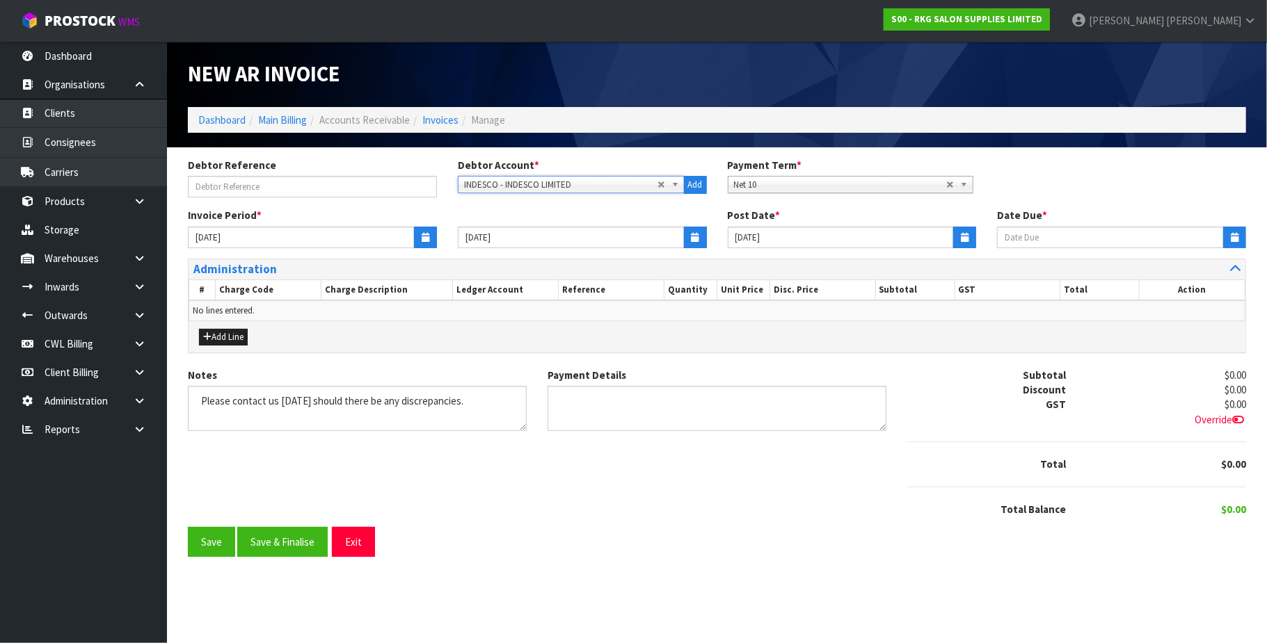
type input "[DATE]"
click at [422, 234] on icon "button" at bounding box center [426, 237] width 8 height 9
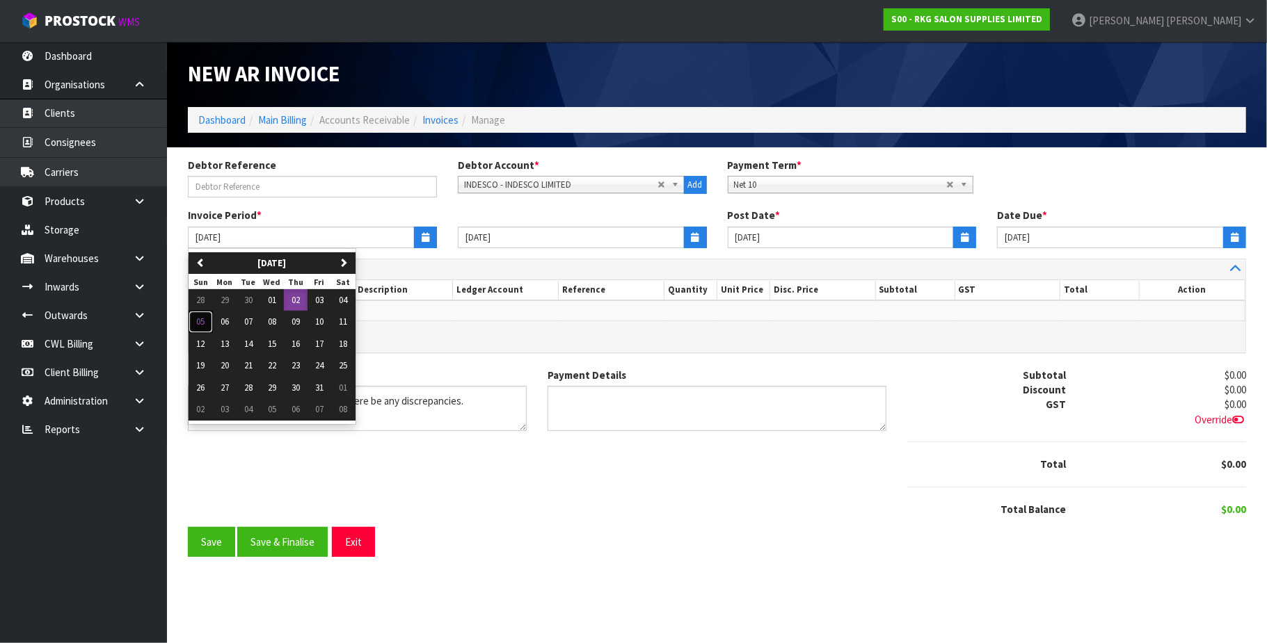
click at [203, 318] on span "05" at bounding box center [201, 322] width 8 height 12
type input "[DATE]"
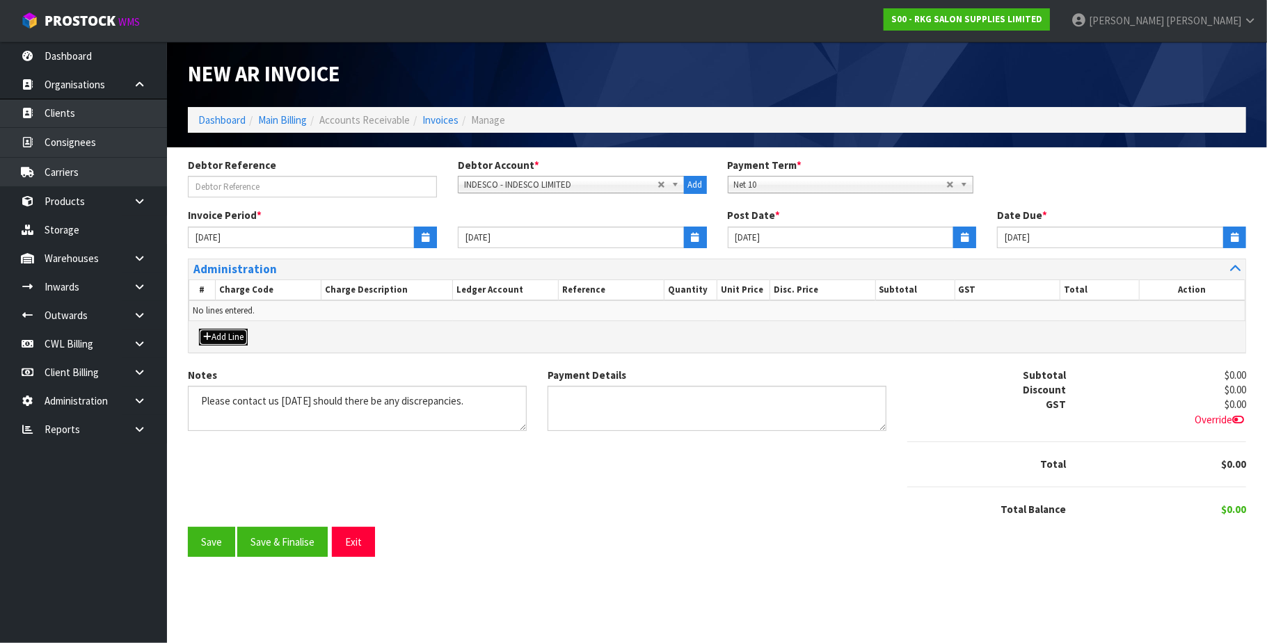
click at [234, 340] on button "Add Line" at bounding box center [223, 337] width 49 height 17
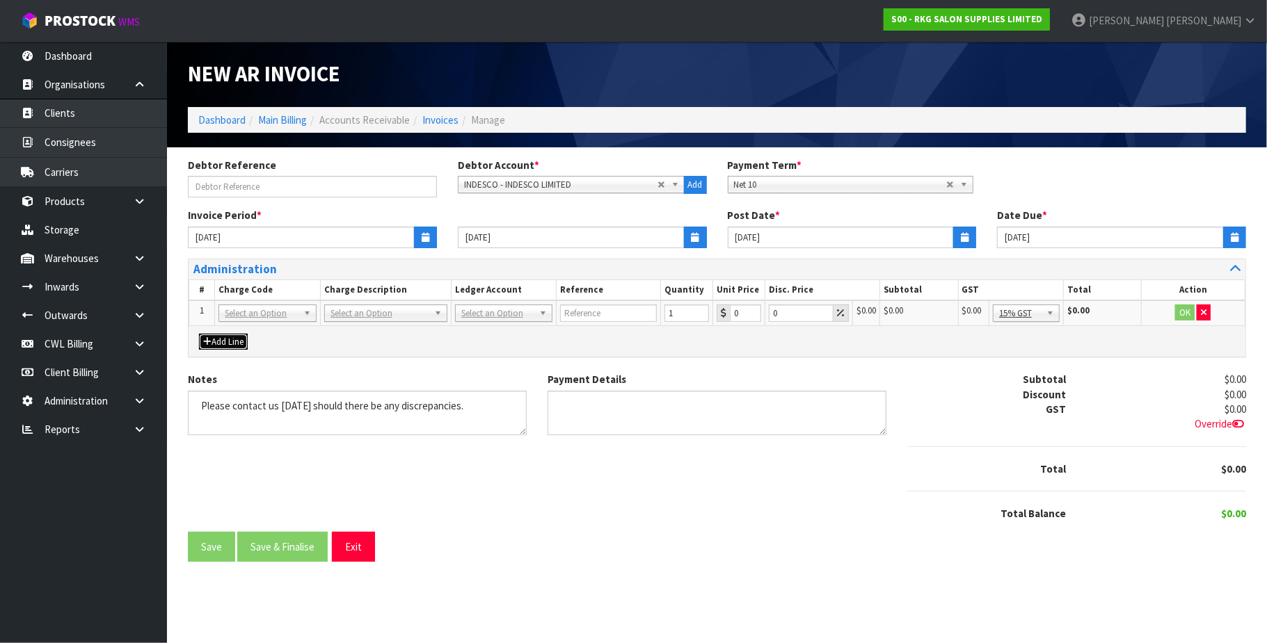
drag, startPoint x: 398, startPoint y: 315, endPoint x: 398, endPoint y: 323, distance: 7.7
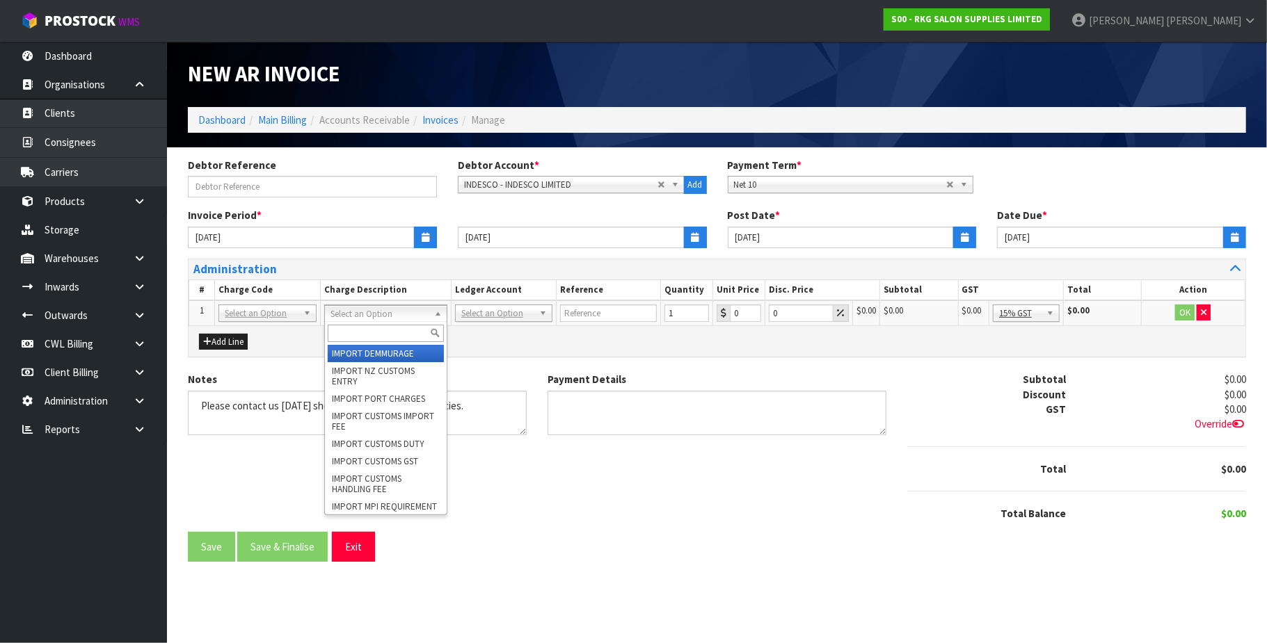
click at [376, 335] on input "text" at bounding box center [386, 333] width 116 height 17
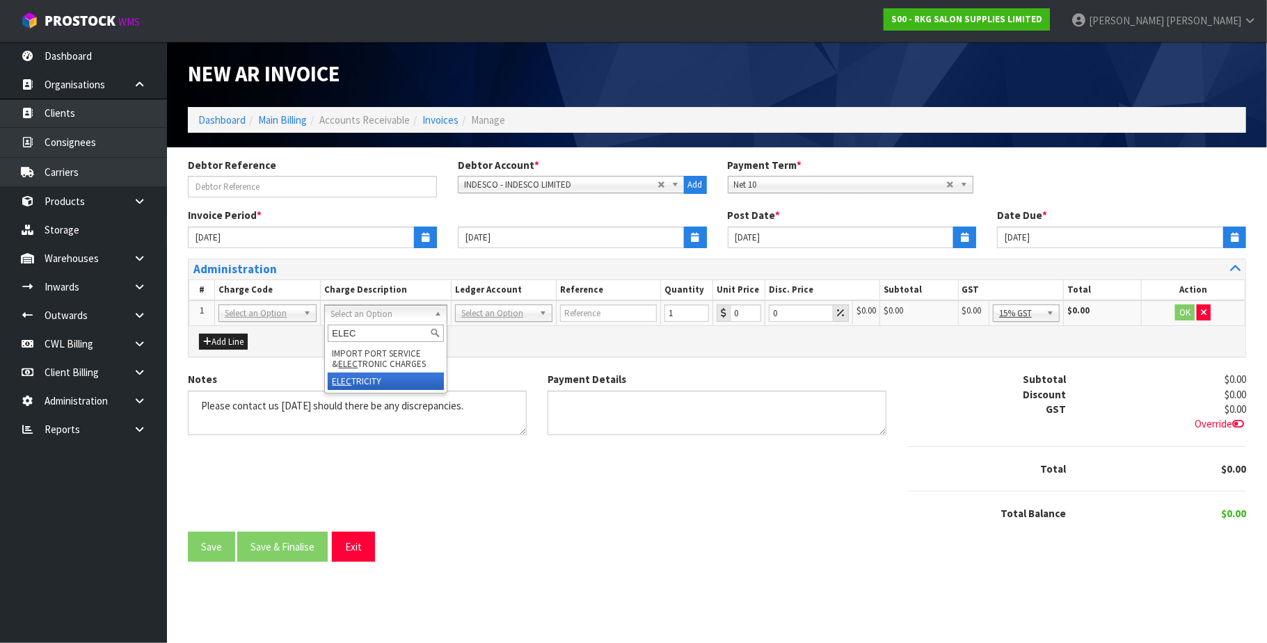
type input "ELEC"
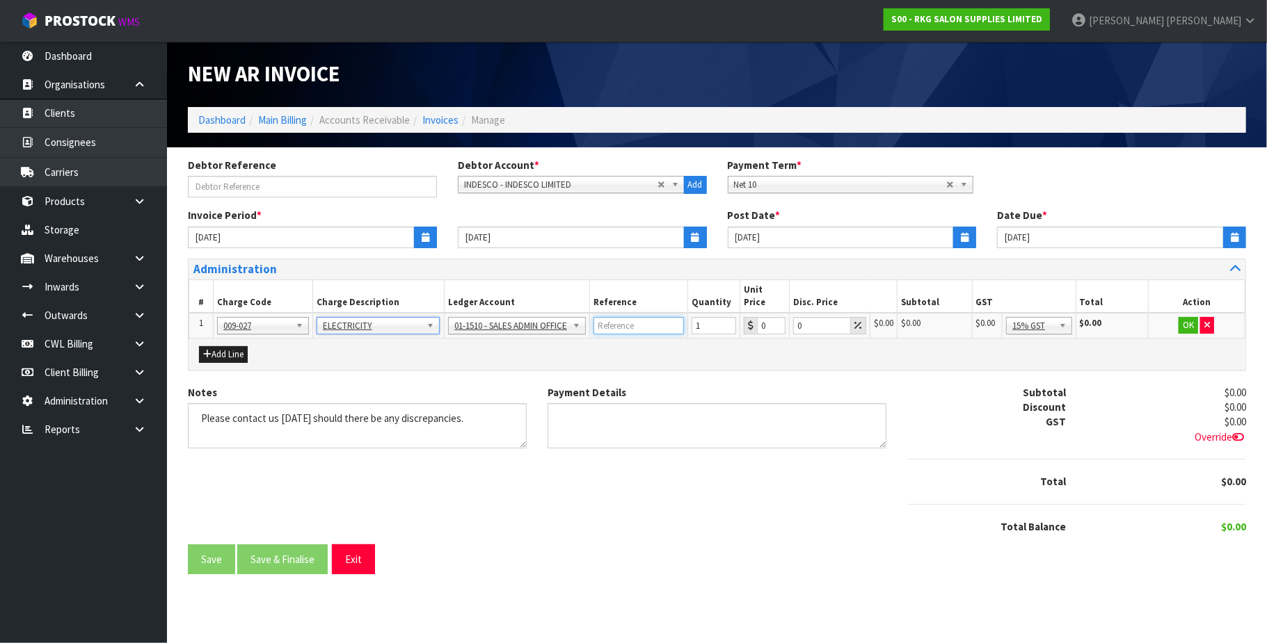
click at [627, 317] on input "text" at bounding box center [638, 325] width 90 height 17
type input "SEP 25"
click at [814, 317] on input "0" at bounding box center [822, 325] width 58 height 17
type input "2"
click at [769, 317] on input "0" at bounding box center [771, 325] width 29 height 17
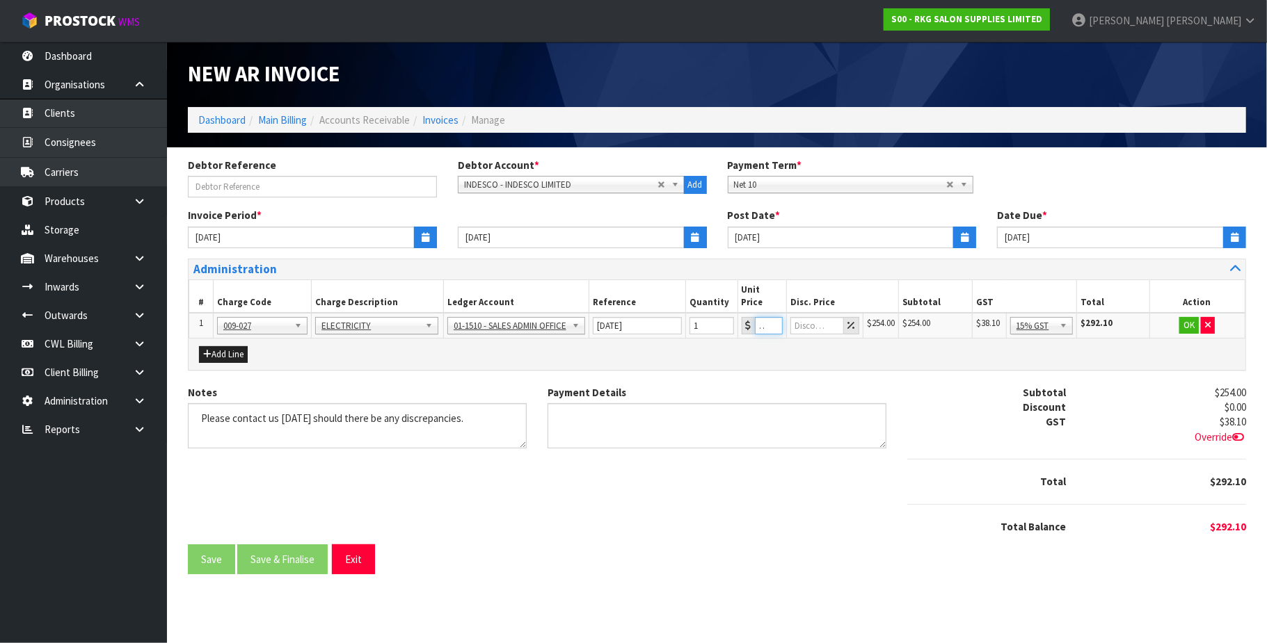
scroll to position [0, 17]
type input "254.08"
click at [1184, 317] on button "OK" at bounding box center [1188, 325] width 19 height 17
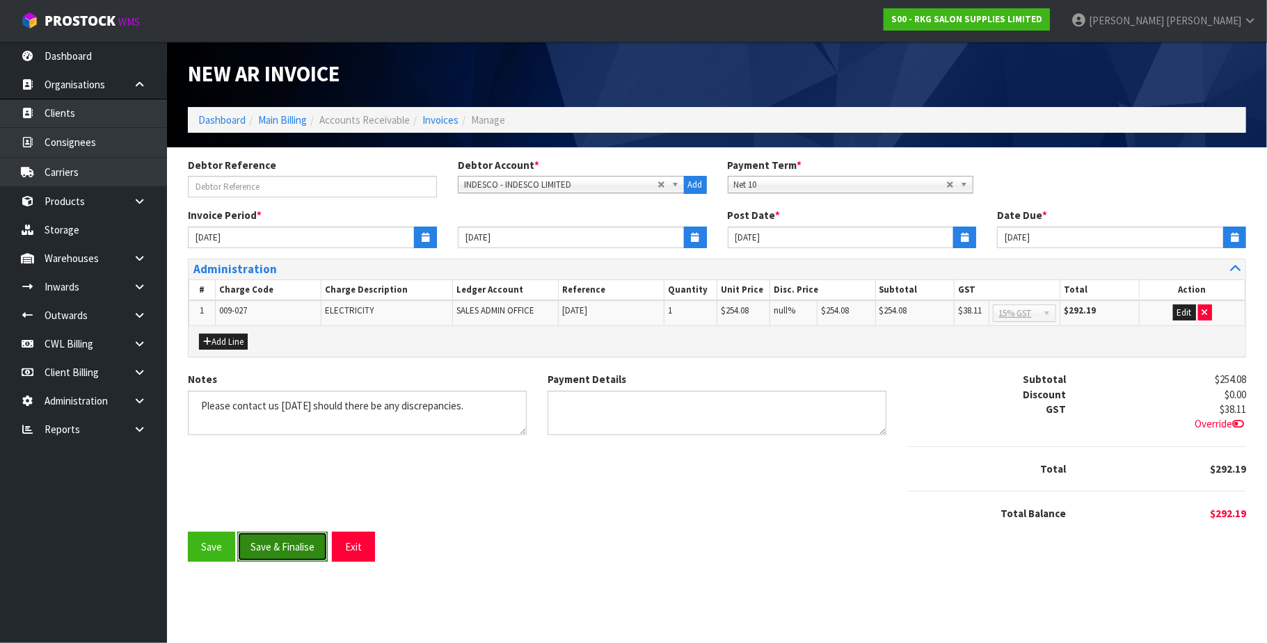
click at [296, 547] on button "Save & Finalise" at bounding box center [282, 547] width 90 height 30
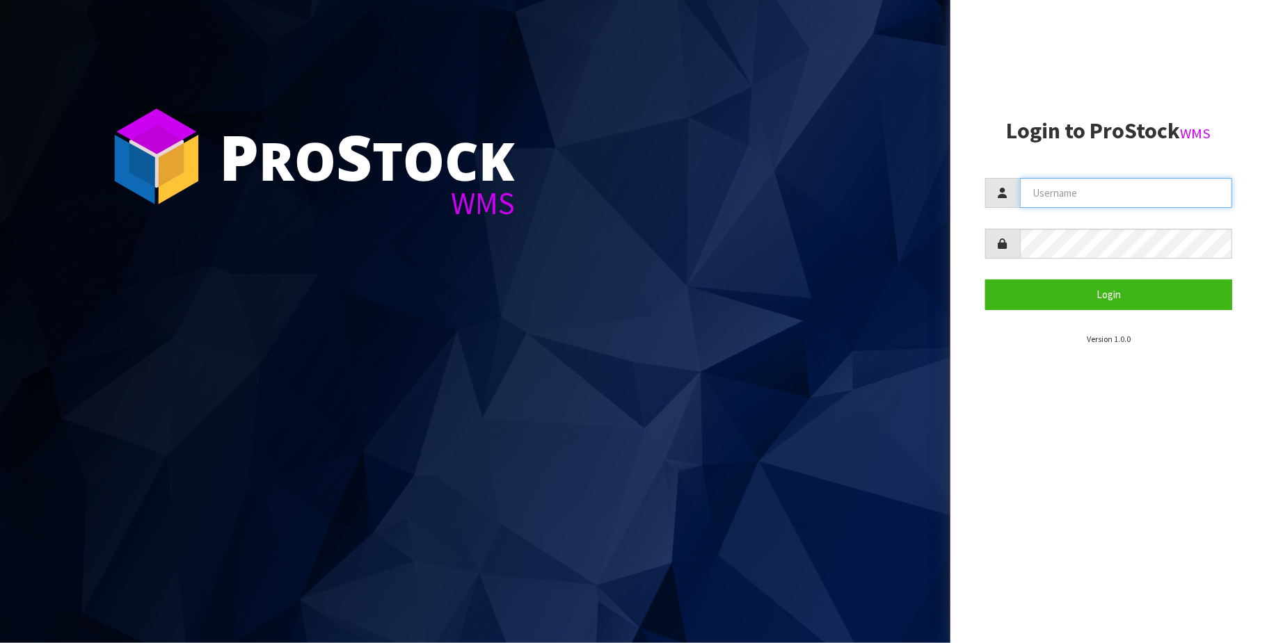
click at [1092, 189] on input "text" at bounding box center [1126, 193] width 212 height 30
type input "[PERSON_NAME][EMAIL_ADDRESS][DOMAIN_NAME]"
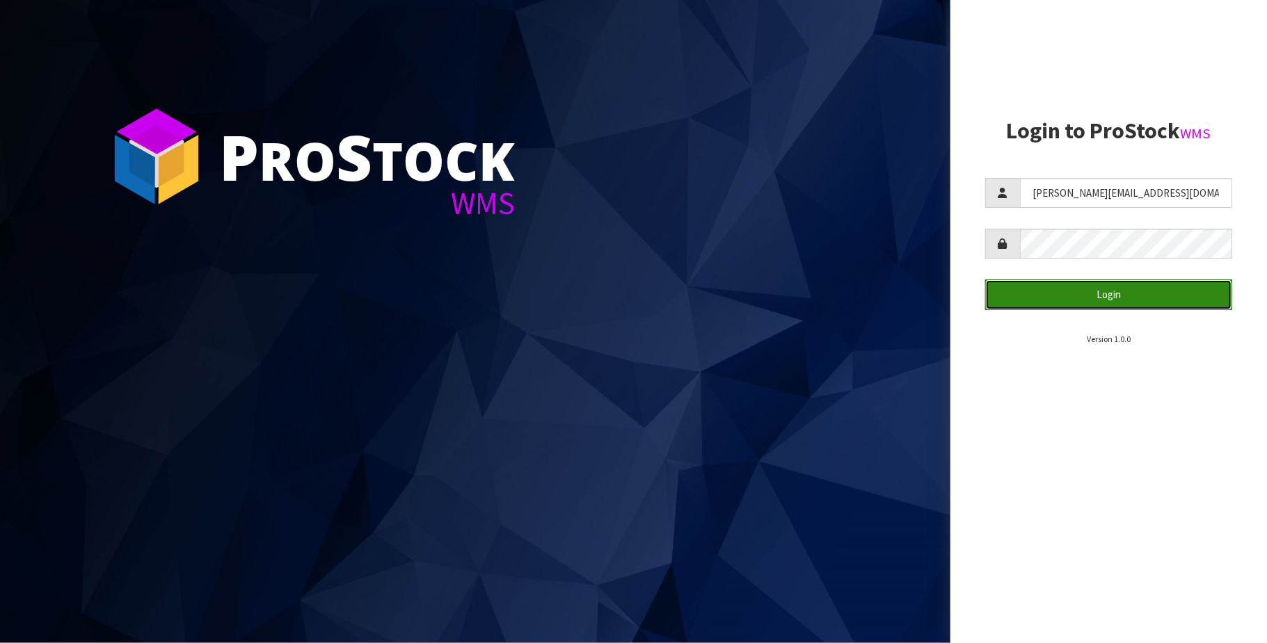
click at [1113, 294] on button "Login" at bounding box center [1108, 295] width 247 height 30
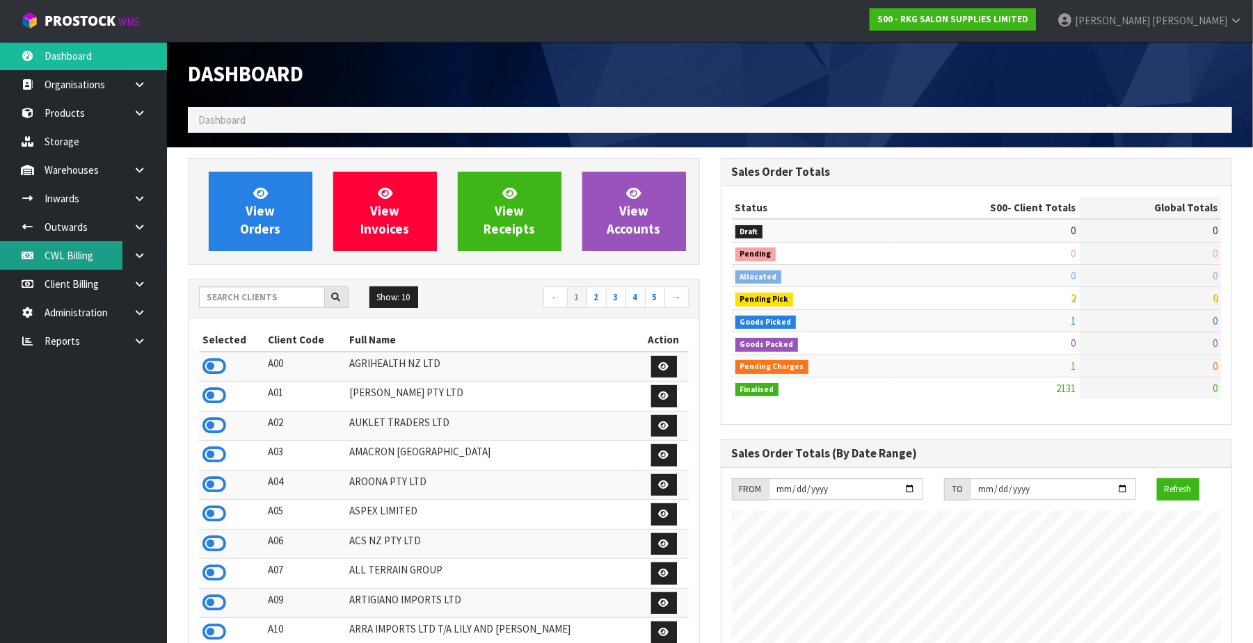
scroll to position [1059, 533]
click at [79, 259] on link "CWL Billing" at bounding box center [83, 255] width 167 height 29
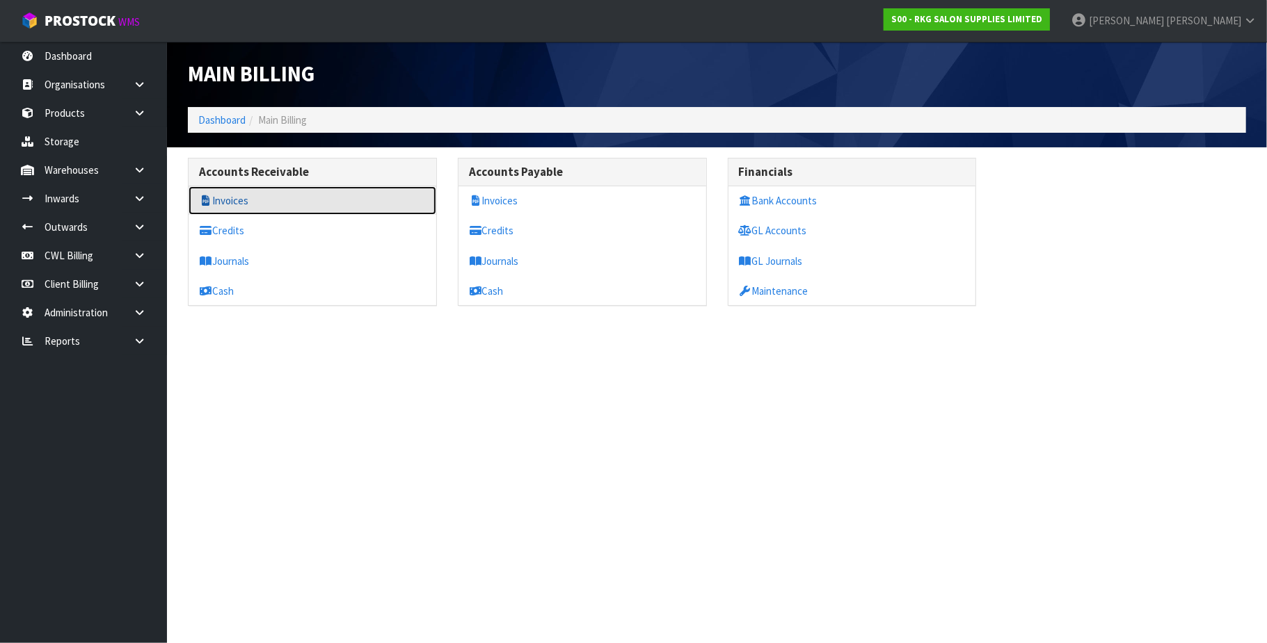
click at [239, 200] on link "Invoices" at bounding box center [313, 200] width 248 height 29
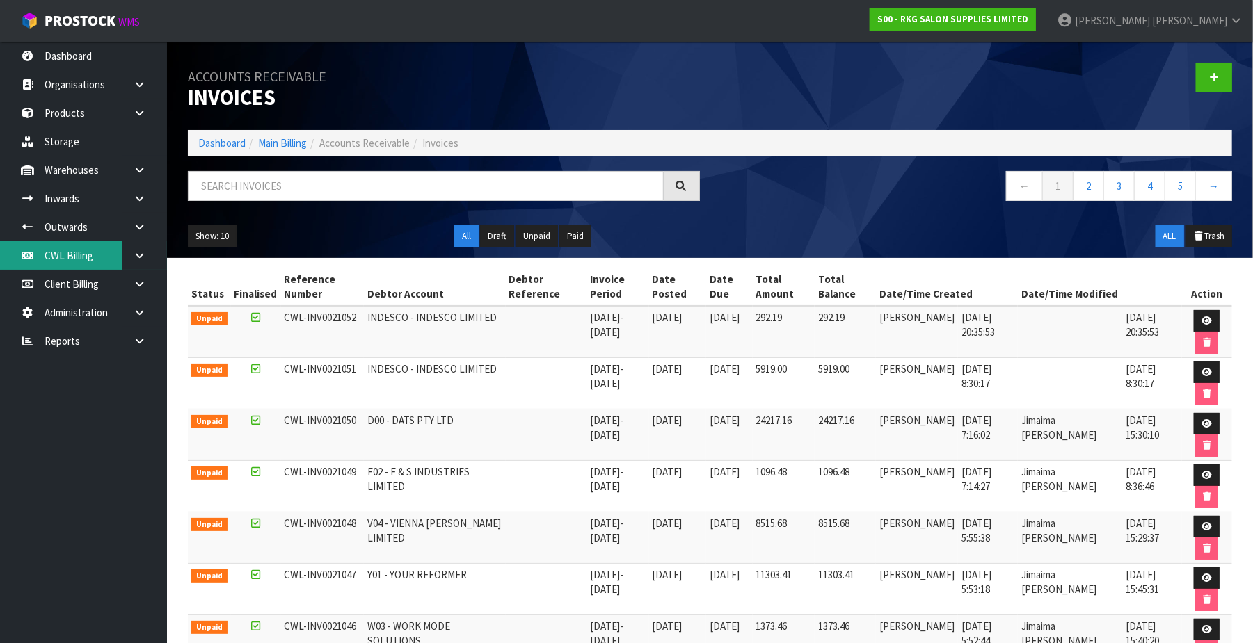
click at [70, 251] on link "CWL Billing" at bounding box center [83, 255] width 167 height 29
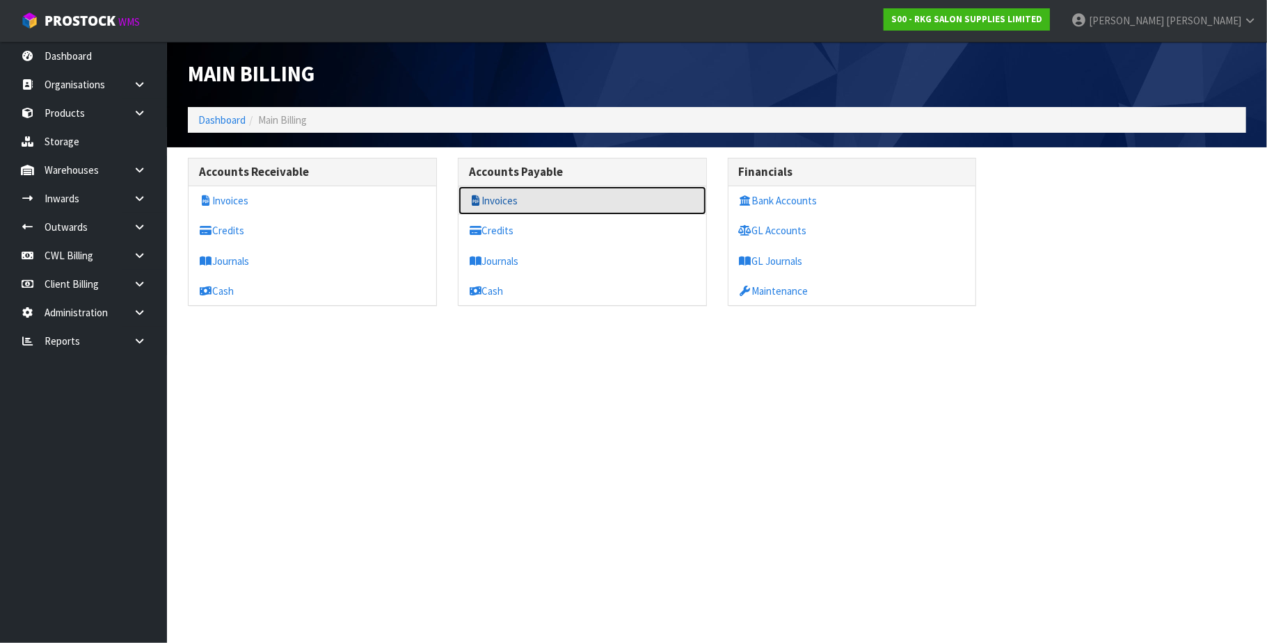
click at [505, 207] on link "Invoices" at bounding box center [582, 200] width 248 height 29
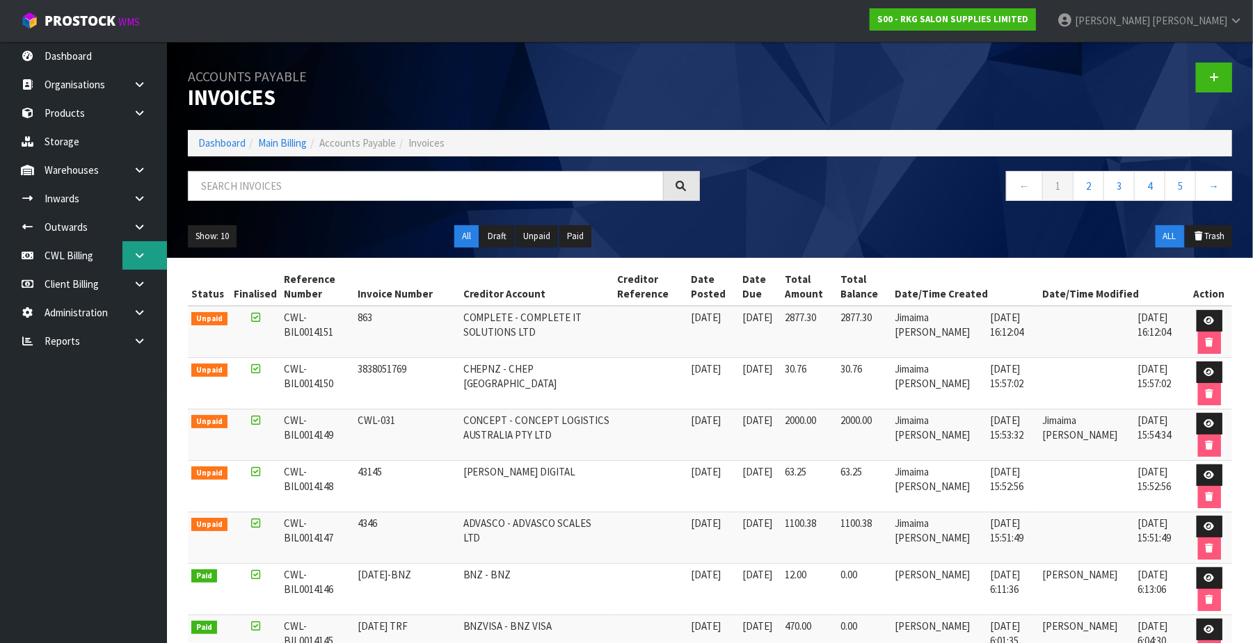
click at [140, 253] on icon at bounding box center [139, 255] width 13 height 10
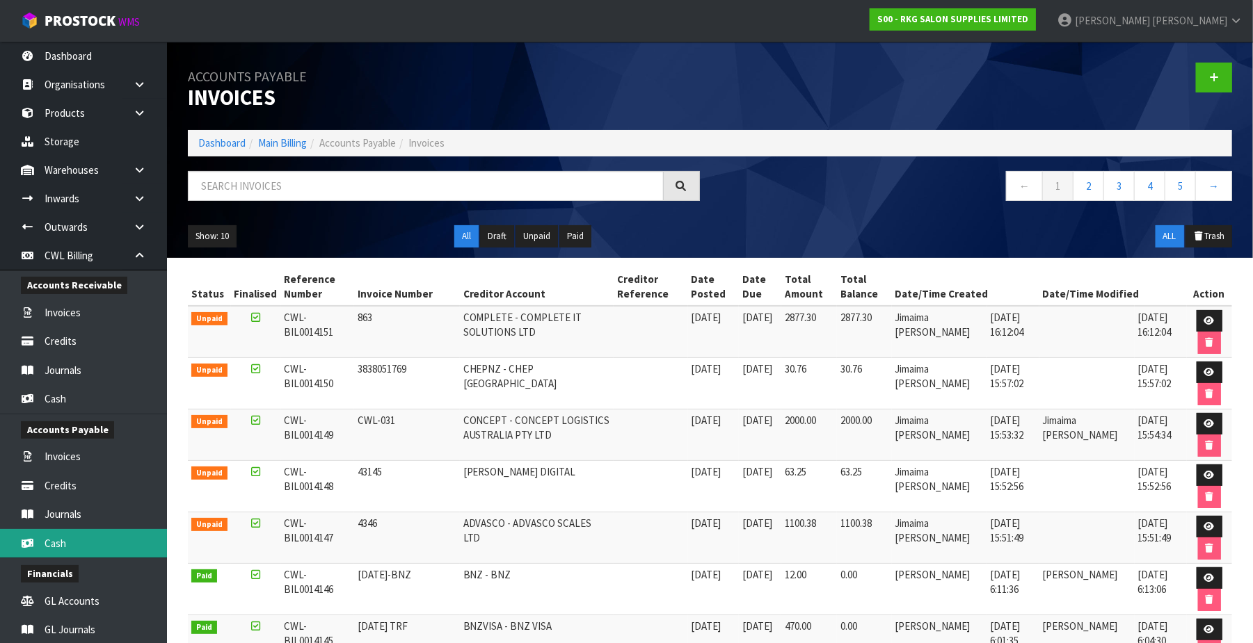
click at [86, 547] on link "Cash" at bounding box center [83, 543] width 167 height 29
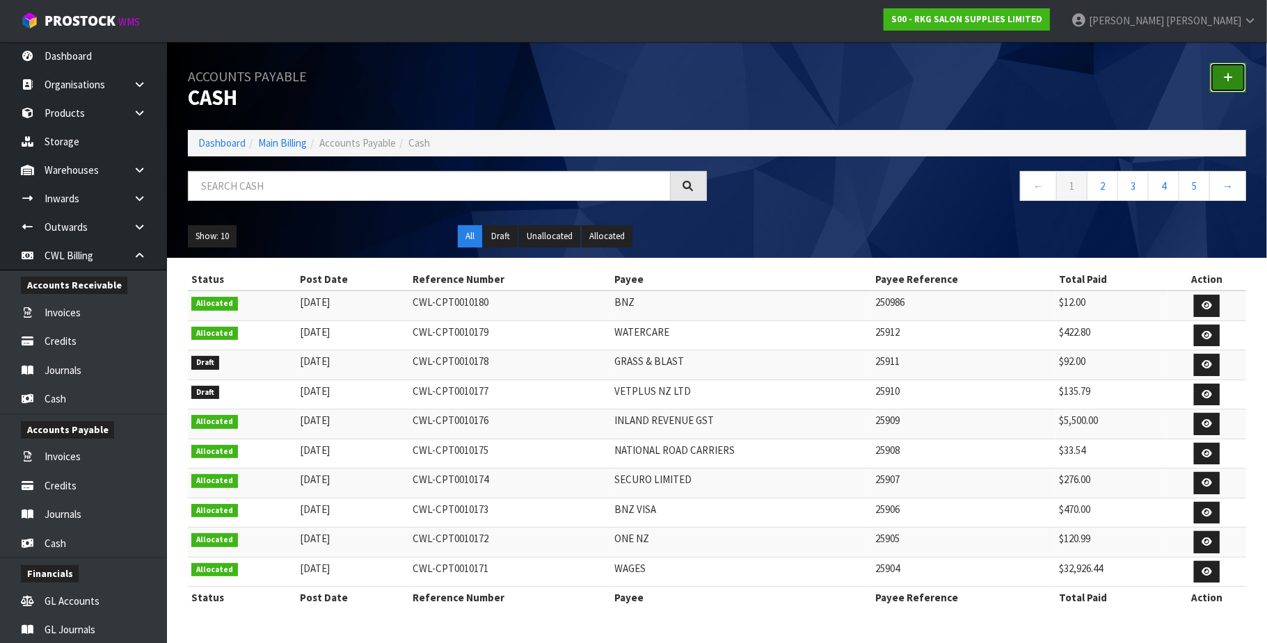
click at [1231, 79] on icon at bounding box center [1228, 77] width 10 height 10
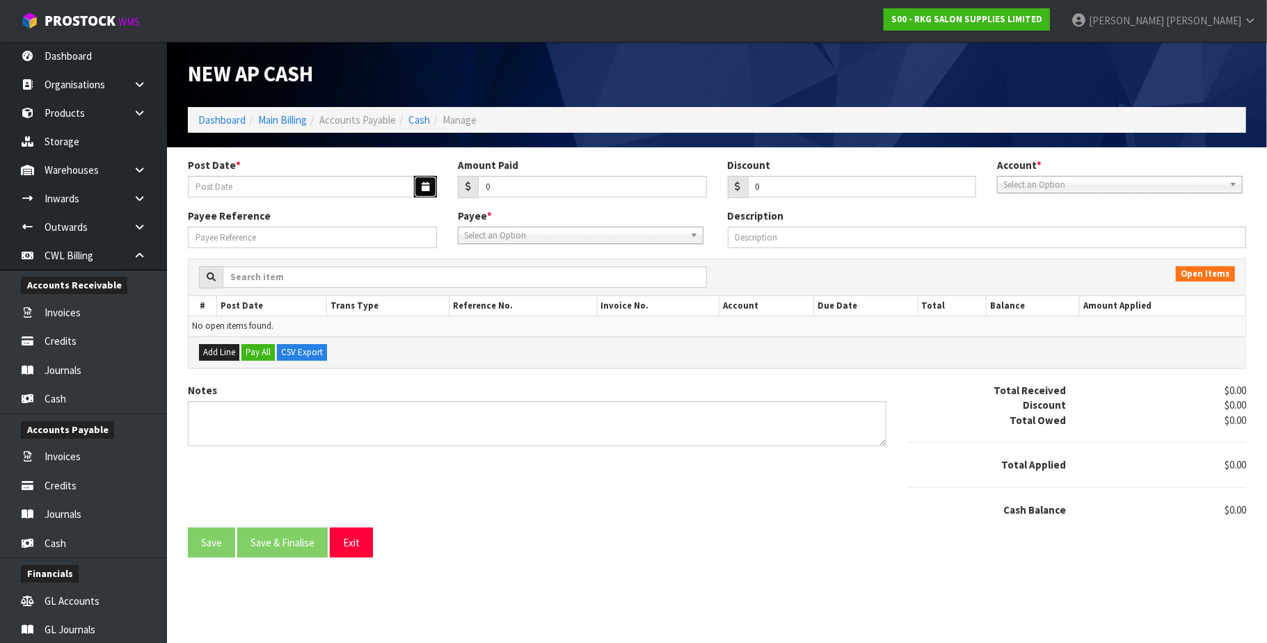
click at [423, 189] on icon "button" at bounding box center [426, 186] width 8 height 9
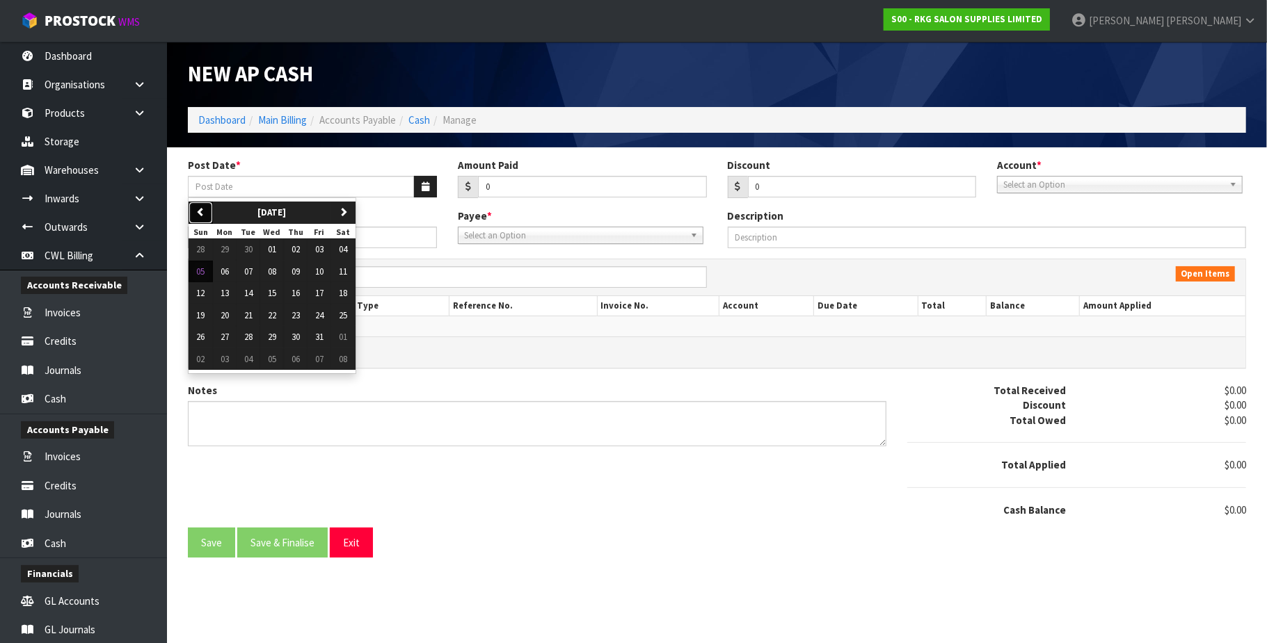
click at [202, 213] on icon "button" at bounding box center [200, 211] width 9 height 9
click at [226, 270] on span "08" at bounding box center [225, 272] width 8 height 12
type input "[DATE]"
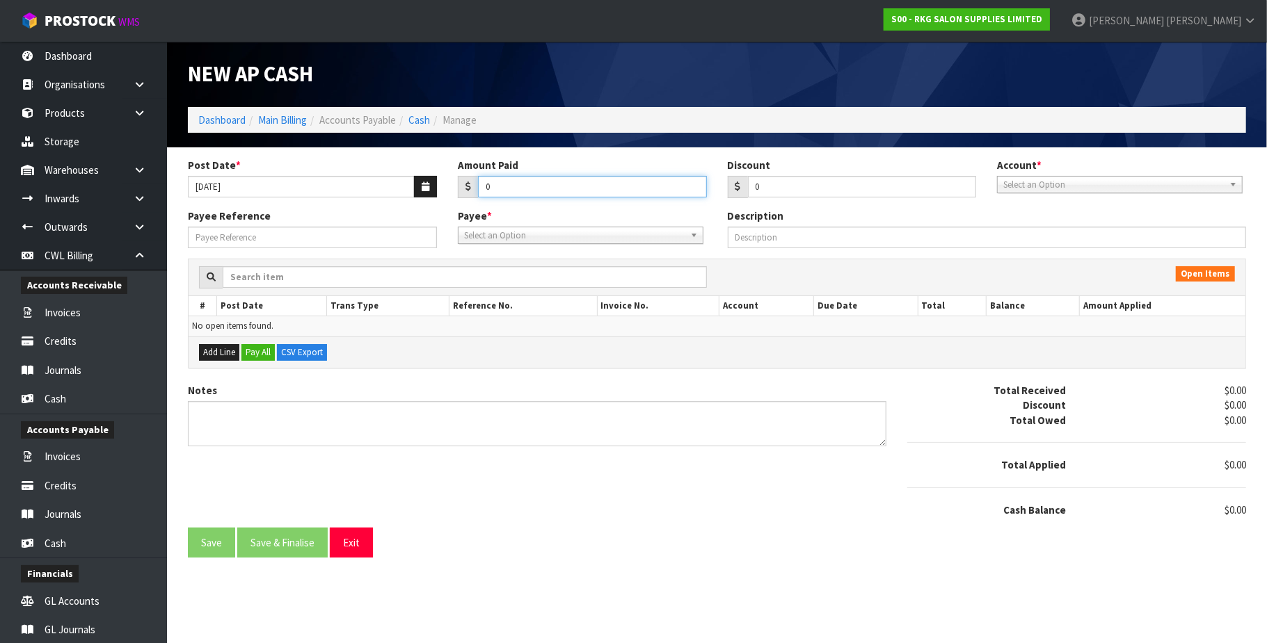
click at [505, 185] on input "0" at bounding box center [592, 187] width 229 height 22
paste input "847.45"
type input "0847.45"
click at [1036, 184] on span "Select an Option" at bounding box center [1113, 185] width 221 height 17
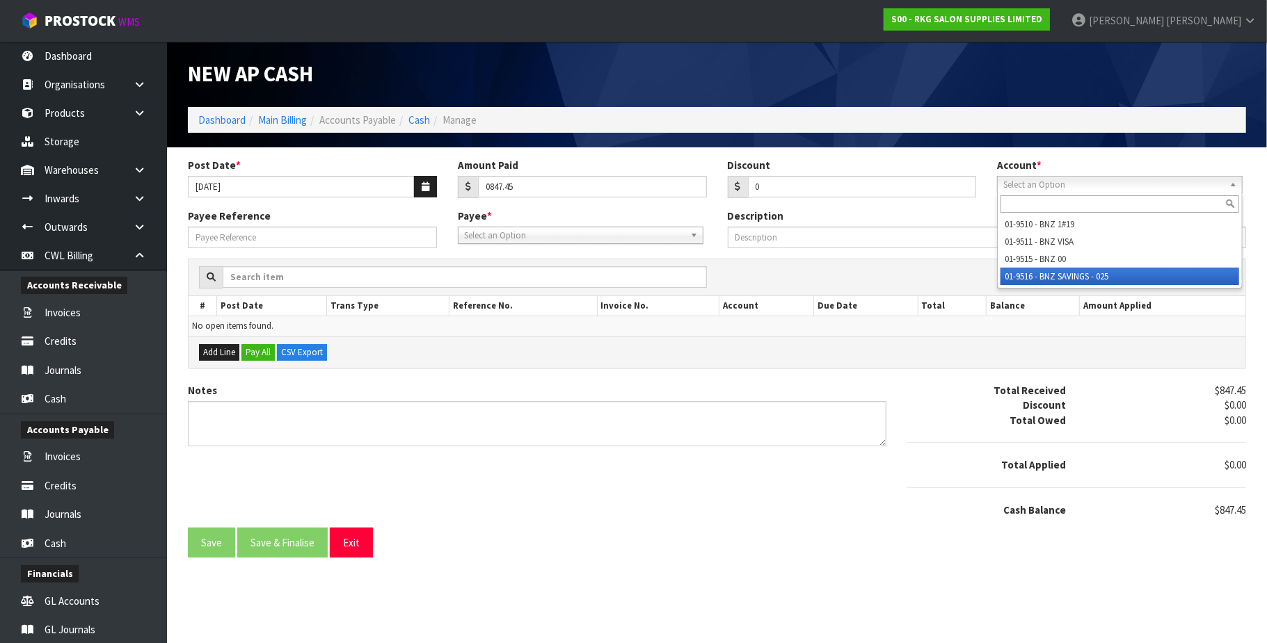
click at [1064, 276] on li "01-9516 - BNZ SAVINGS - 025" at bounding box center [1119, 276] width 239 height 17
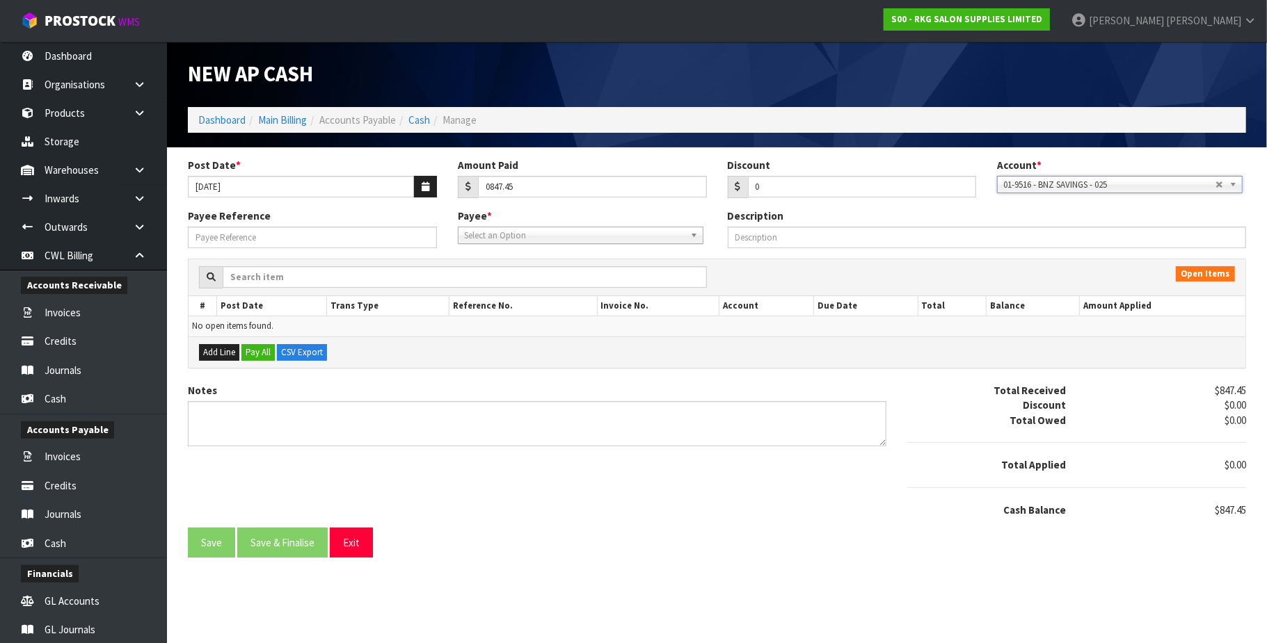
click at [577, 234] on span "Select an Option" at bounding box center [574, 235] width 221 height 17
type input "nzc"
click at [547, 277] on li "NZC OURETM - NZ COURIERS" at bounding box center [580, 274] width 239 height 17
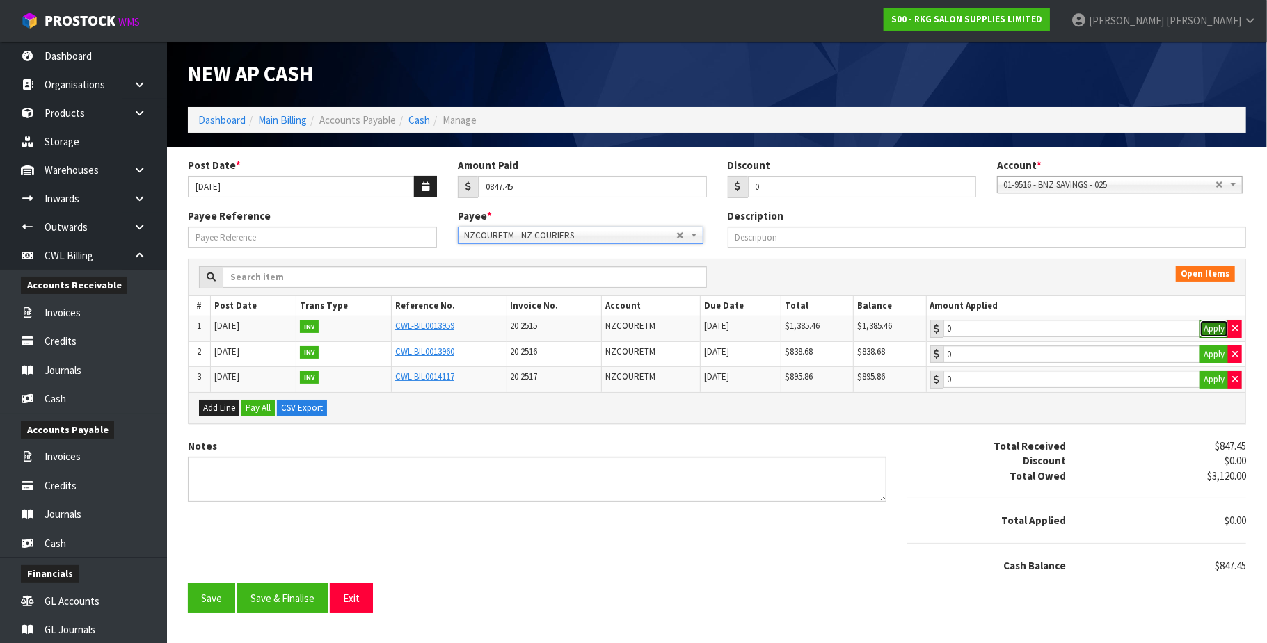
click at [1209, 327] on button "Apply" at bounding box center [1213, 329] width 29 height 18
type input "847.45"
click at [1136, 330] on input "847.45" at bounding box center [1071, 328] width 257 height 17
click at [269, 604] on button "Save & Finalise" at bounding box center [282, 599] width 90 height 30
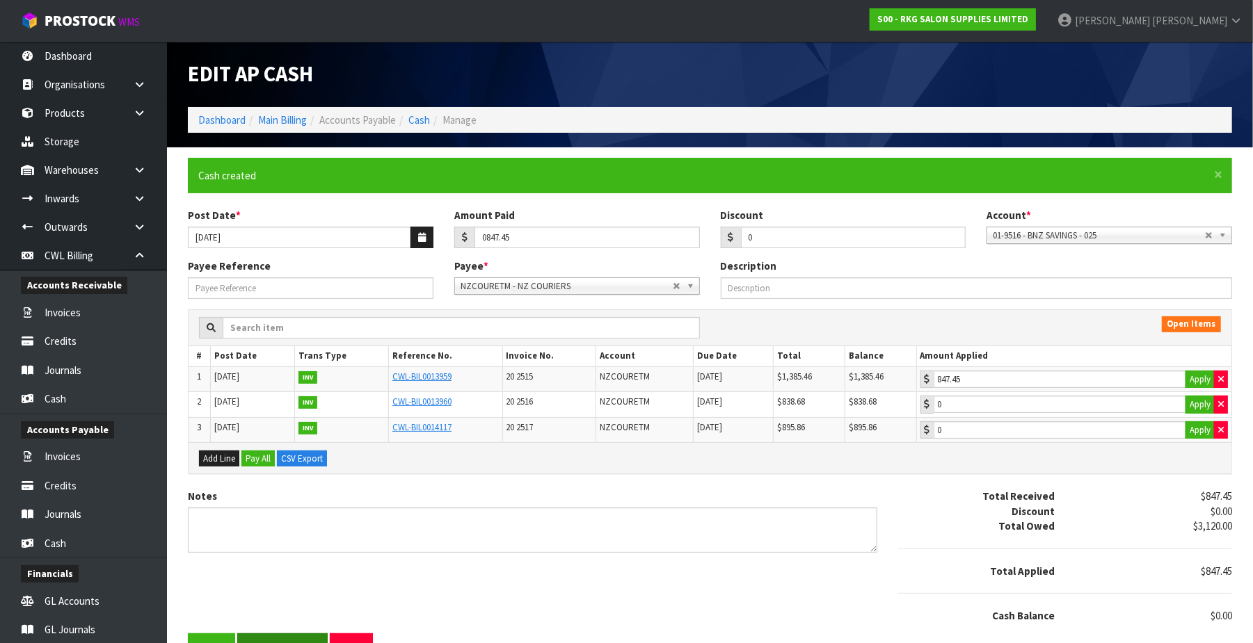
type input "847.45"
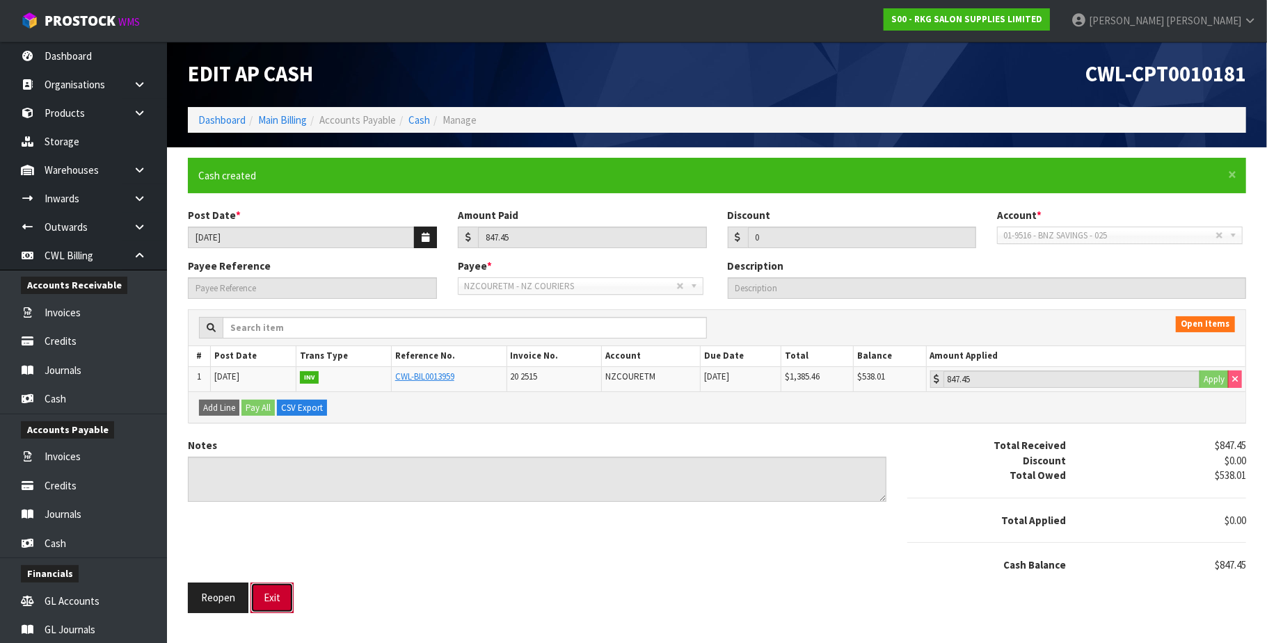
click at [278, 602] on button "Exit" at bounding box center [271, 598] width 43 height 30
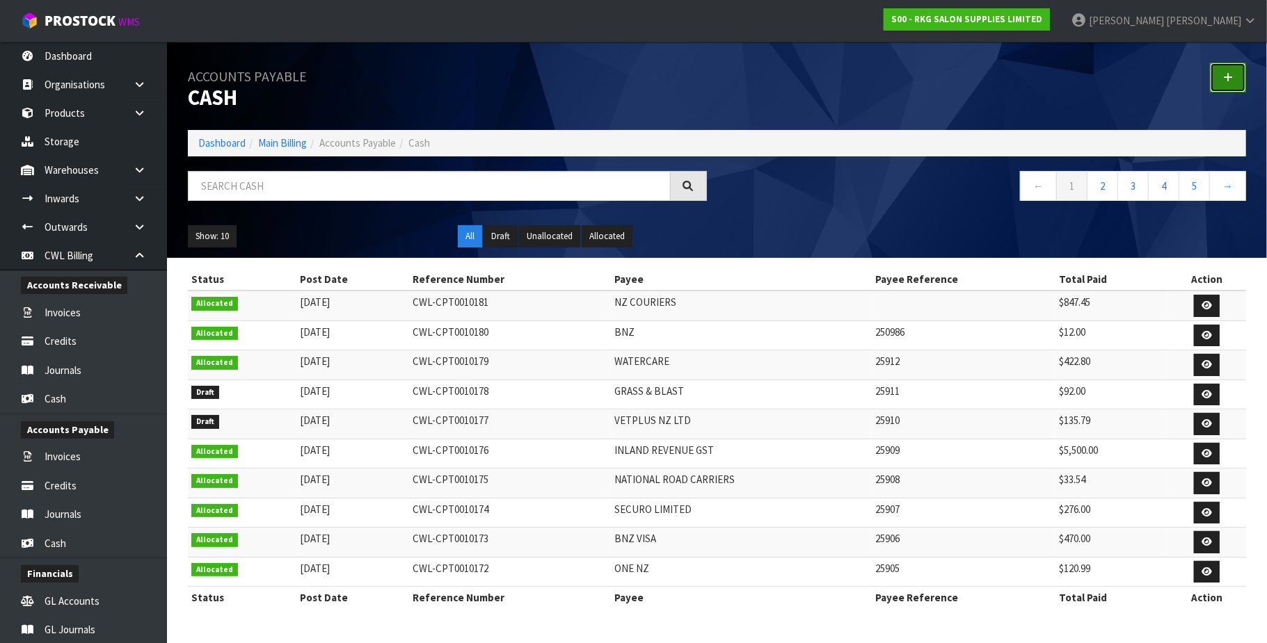
click at [1219, 74] on link at bounding box center [1228, 78] width 36 height 30
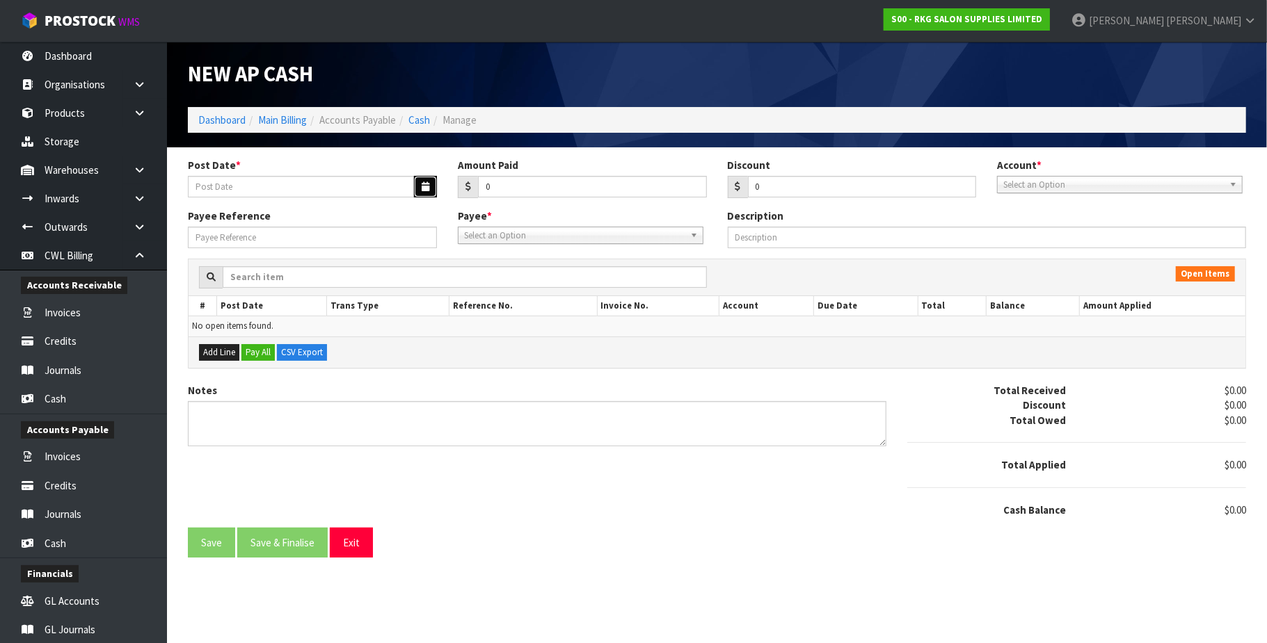
click at [426, 179] on button "button" at bounding box center [425, 187] width 23 height 22
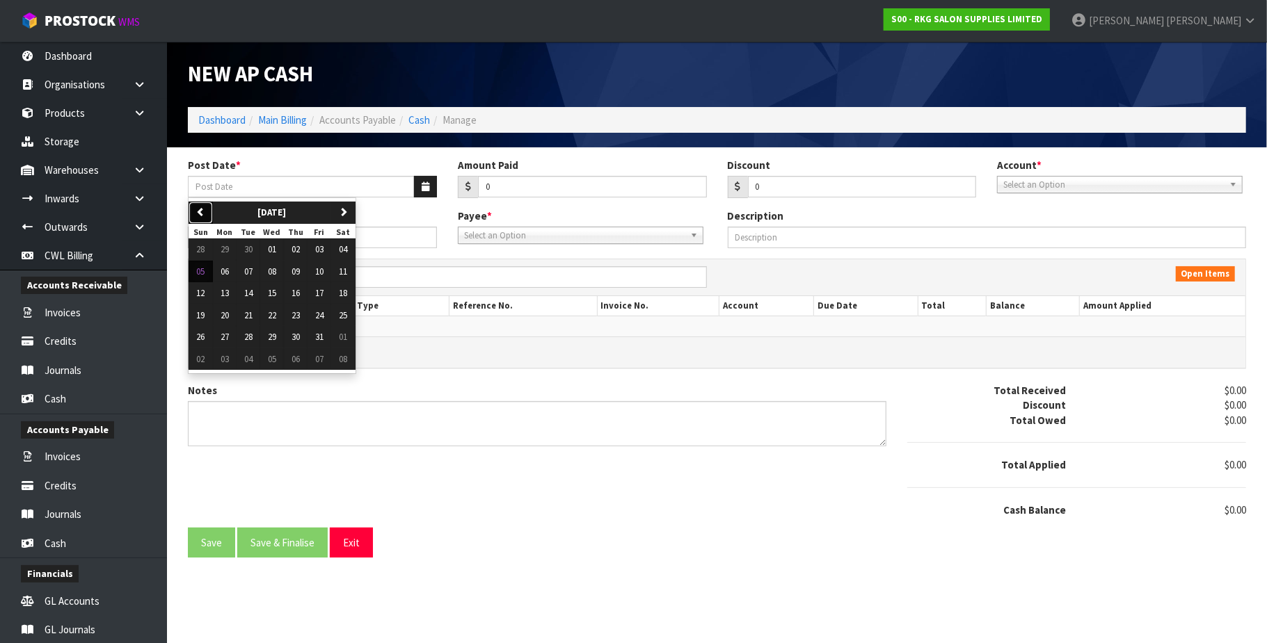
click at [200, 207] on icon "button" at bounding box center [200, 211] width 9 height 9
click at [226, 271] on span "08" at bounding box center [225, 272] width 8 height 12
type input "[DATE]"
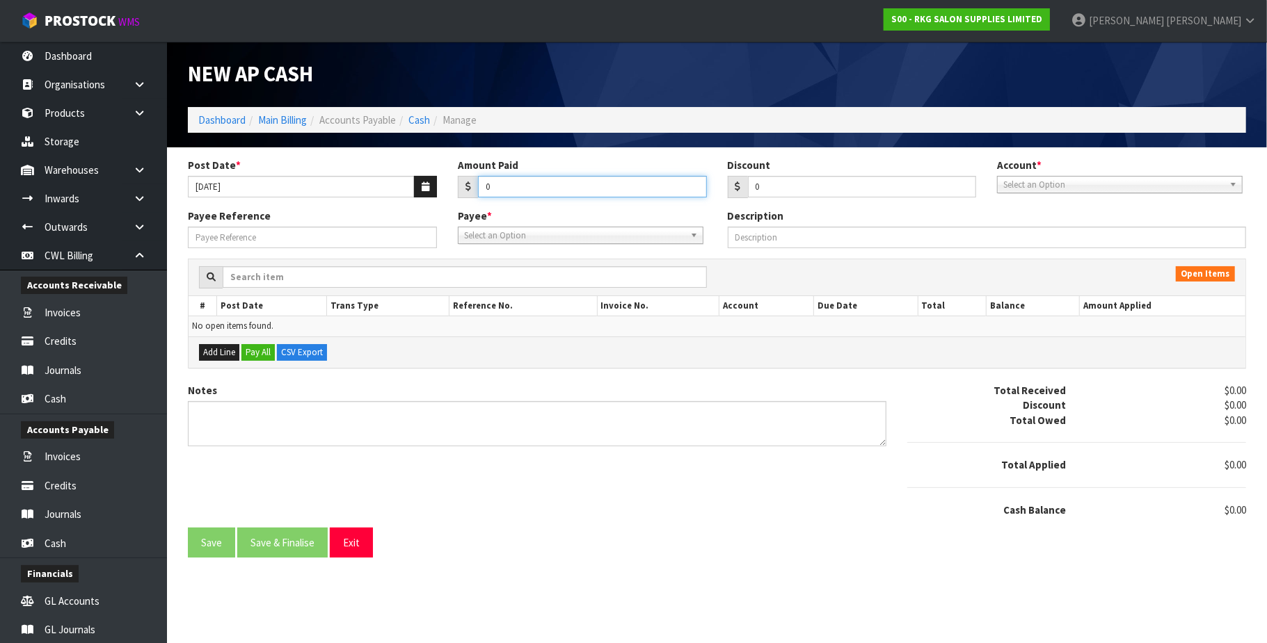
click at [522, 182] on input "0" at bounding box center [592, 187] width 229 height 22
type input "92"
click at [1128, 186] on span "Select an Option" at bounding box center [1113, 185] width 221 height 17
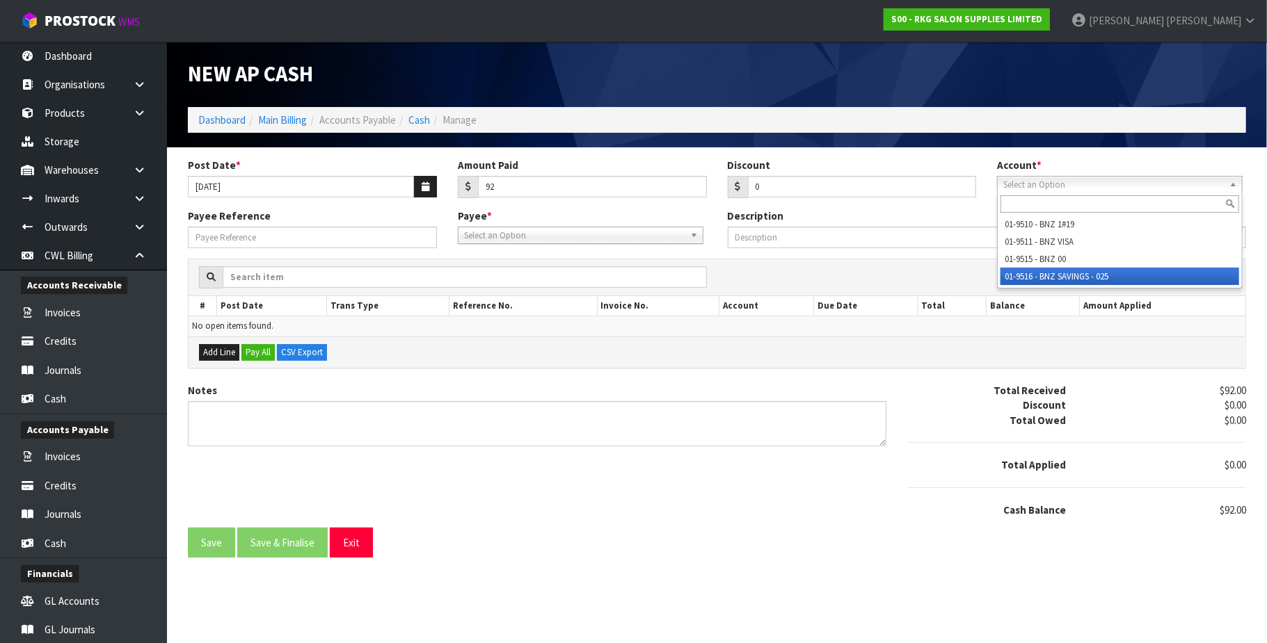
click at [1105, 271] on li "01-9516 - BNZ SAVINGS - 025" at bounding box center [1119, 276] width 239 height 17
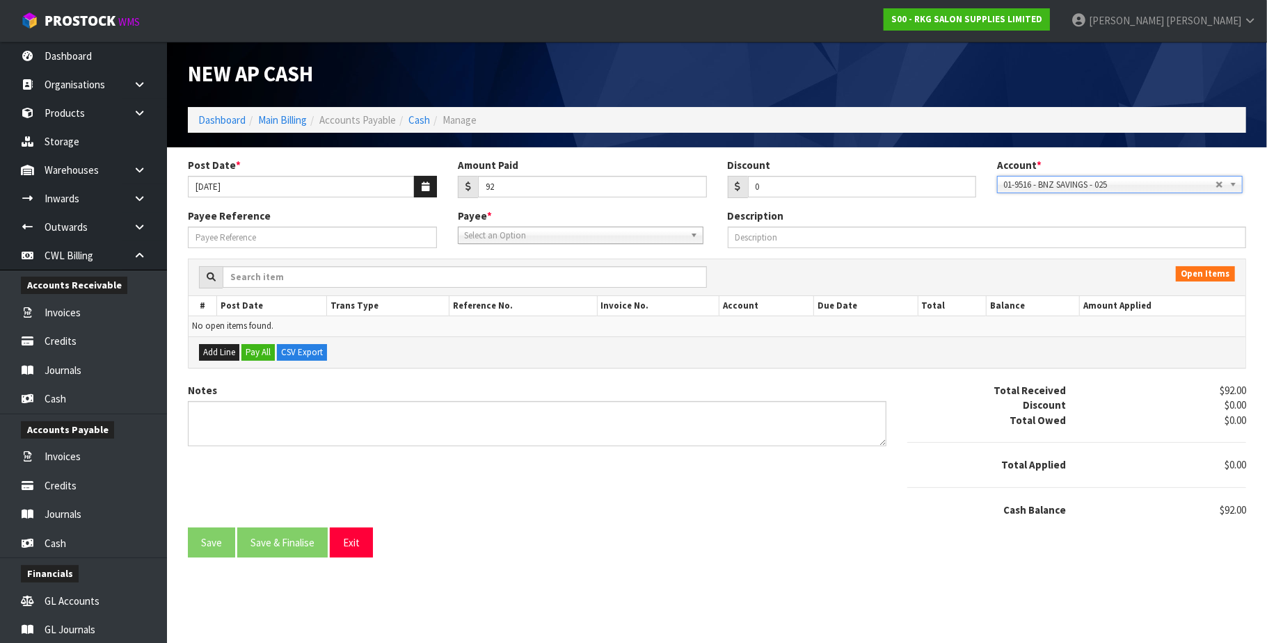
click at [551, 237] on span "Select an Option" at bounding box center [574, 235] width 221 height 17
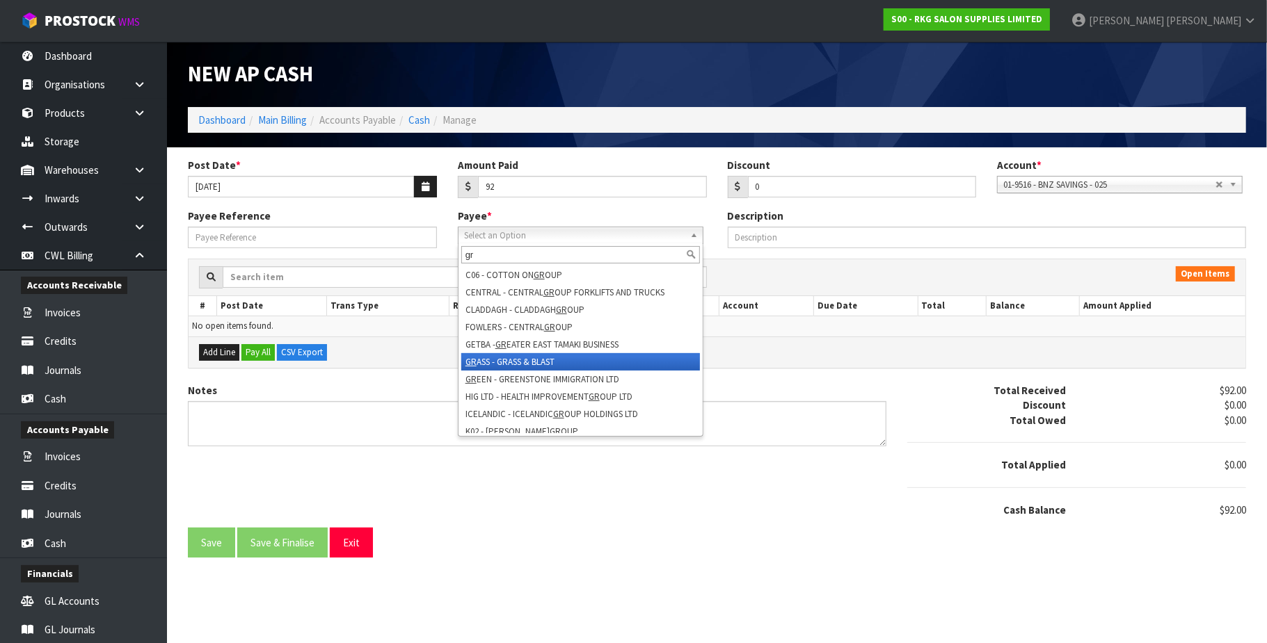
type input "gr"
click at [563, 359] on li "GR ASS - GRASS & BLAST" at bounding box center [580, 361] width 239 height 17
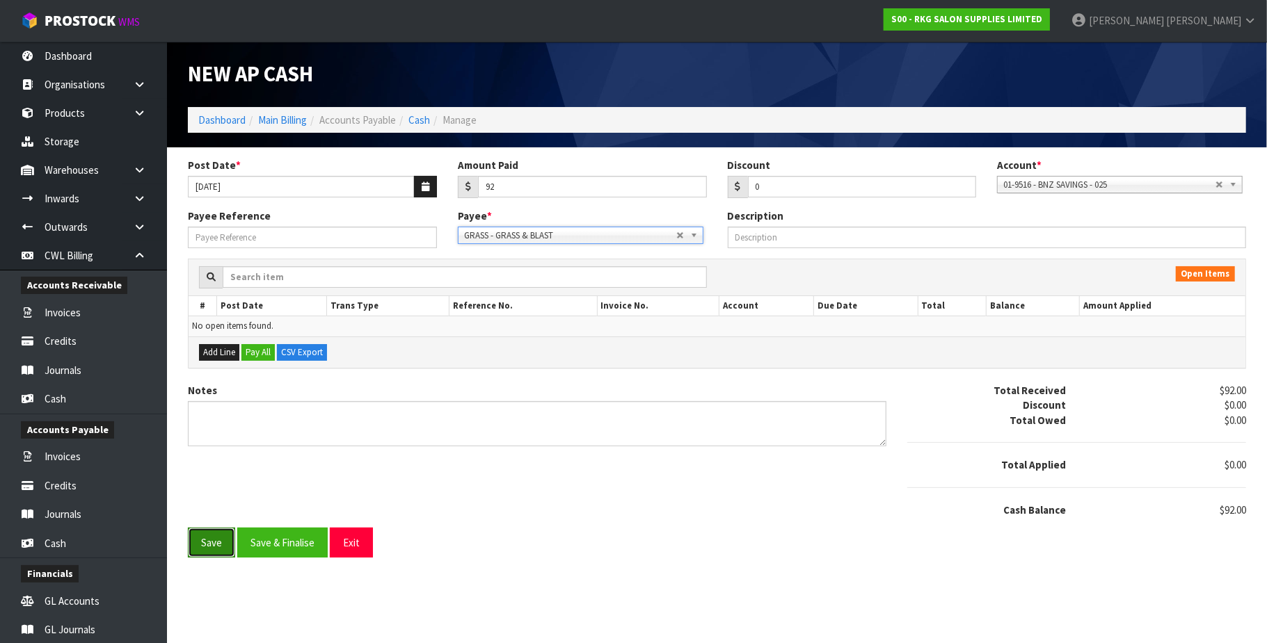
click at [216, 543] on button "Save" at bounding box center [211, 543] width 47 height 30
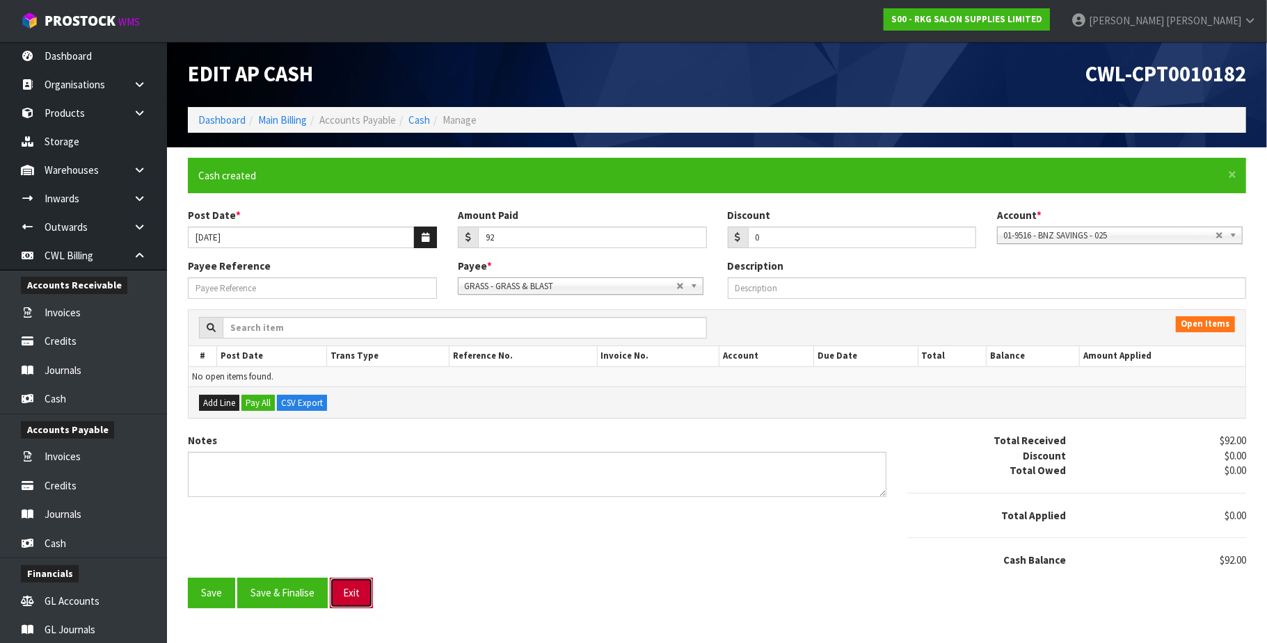
click at [362, 600] on button "Exit" at bounding box center [351, 593] width 43 height 30
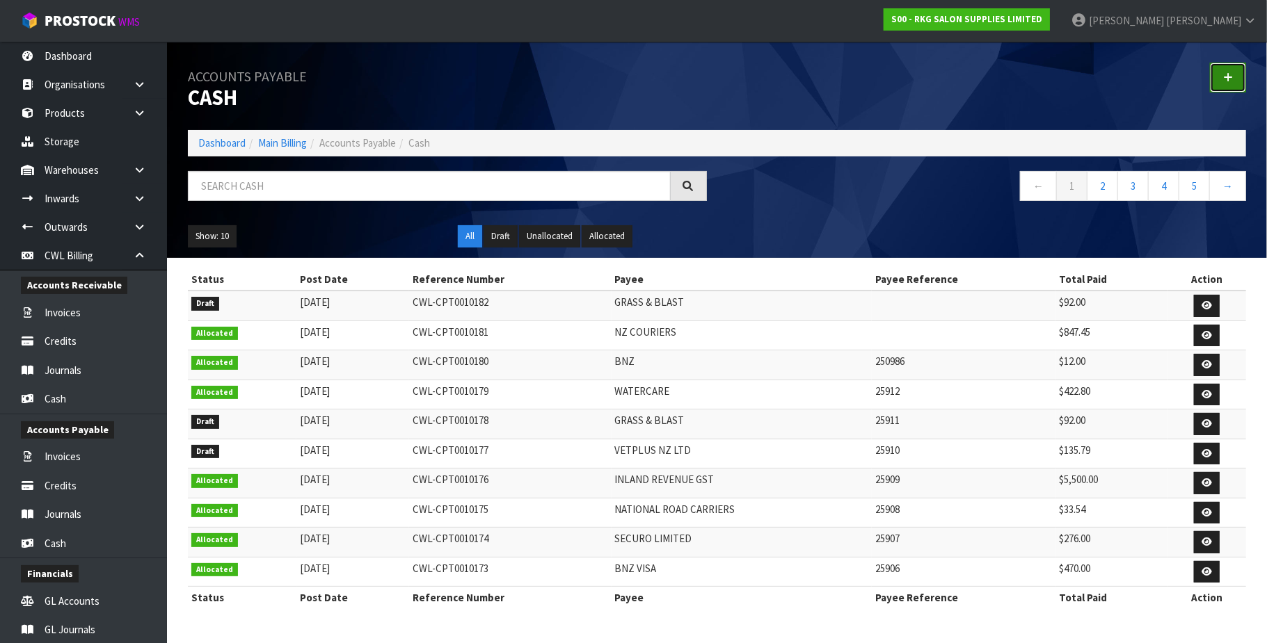
click at [1226, 78] on icon at bounding box center [1228, 77] width 10 height 10
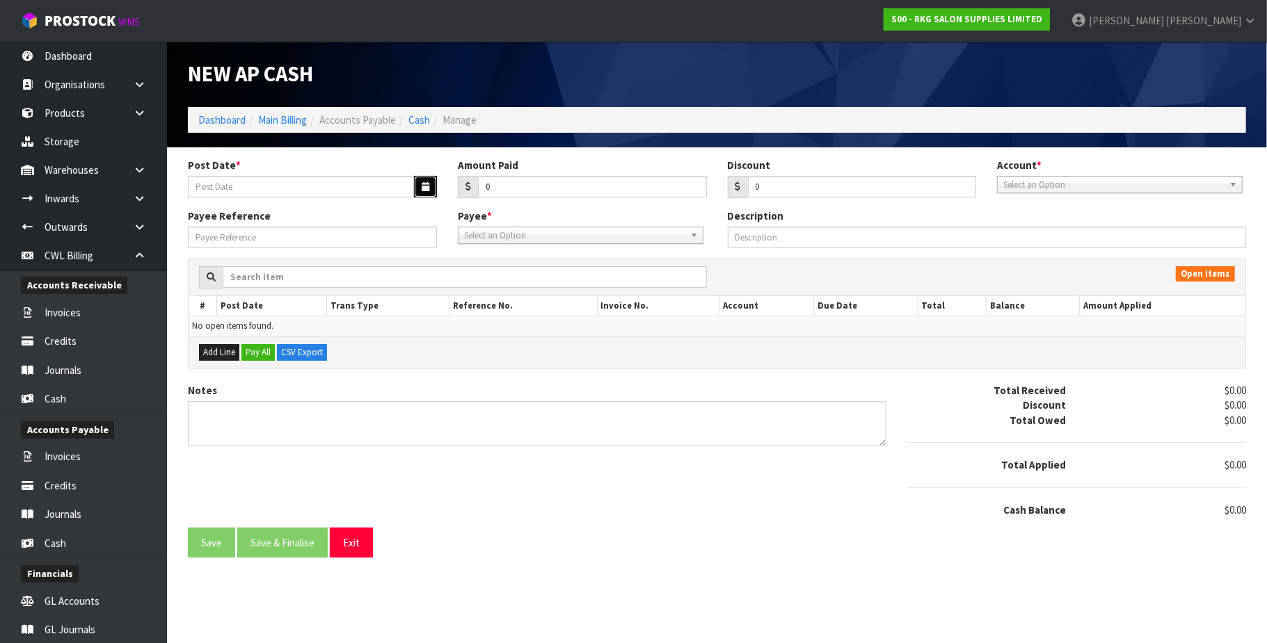
click at [422, 184] on icon "button" at bounding box center [426, 186] width 8 height 9
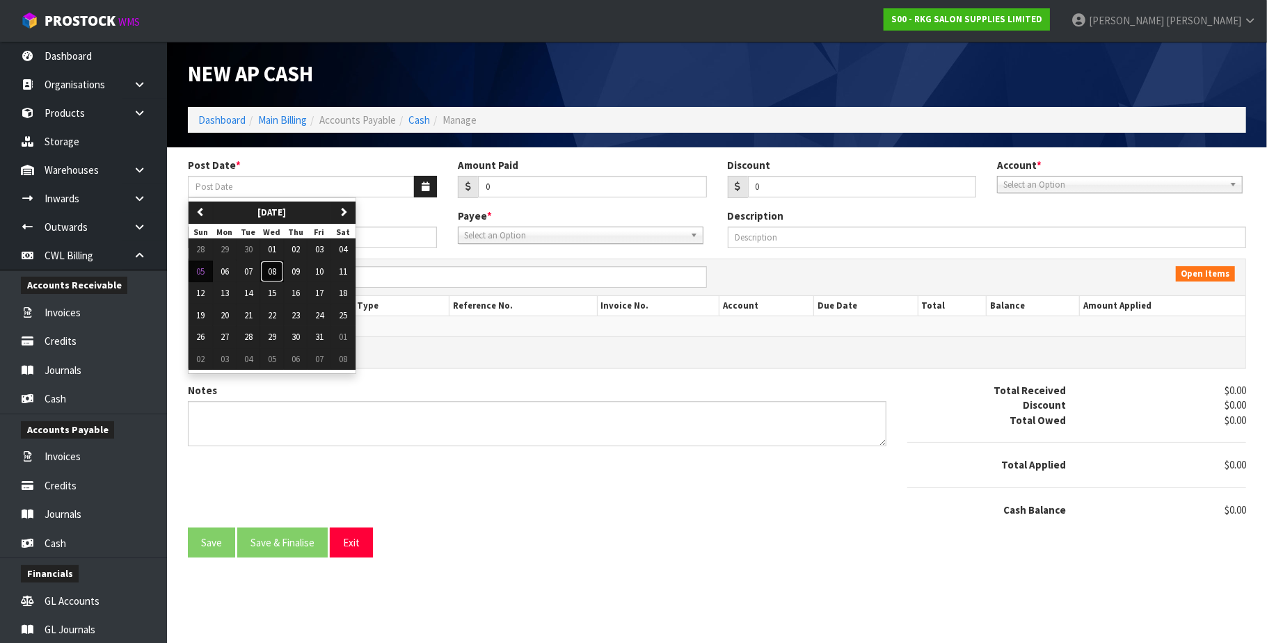
click at [275, 271] on span "08" at bounding box center [272, 272] width 8 height 12
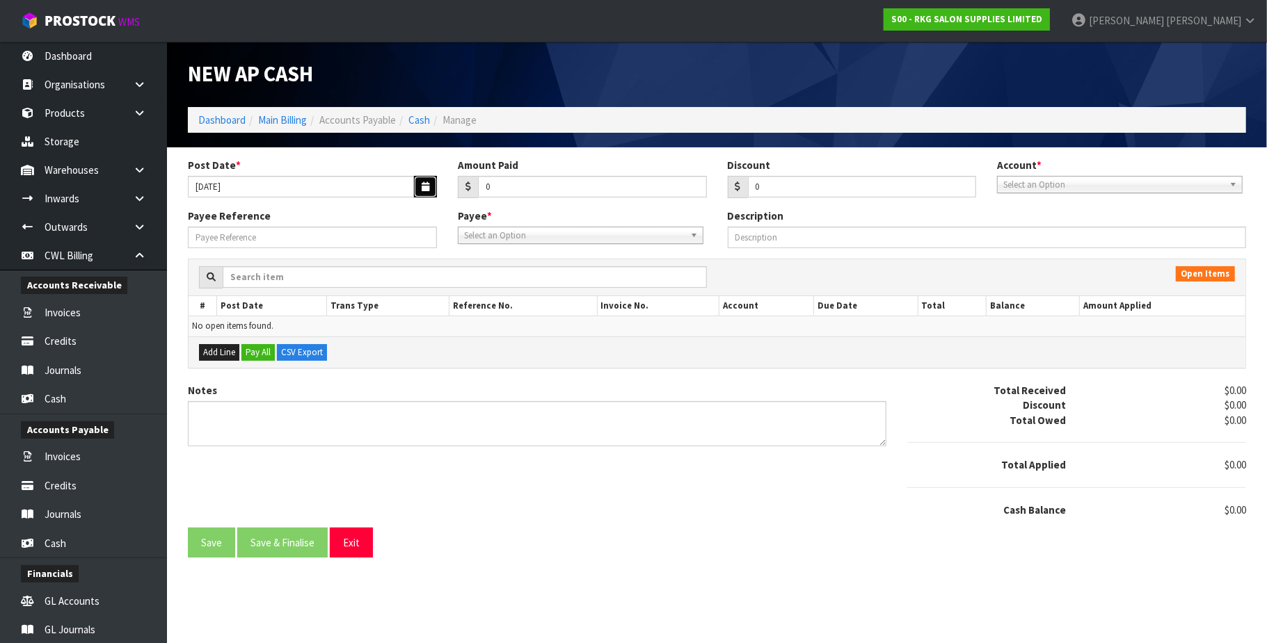
click at [427, 185] on icon "button" at bounding box center [426, 186] width 8 height 9
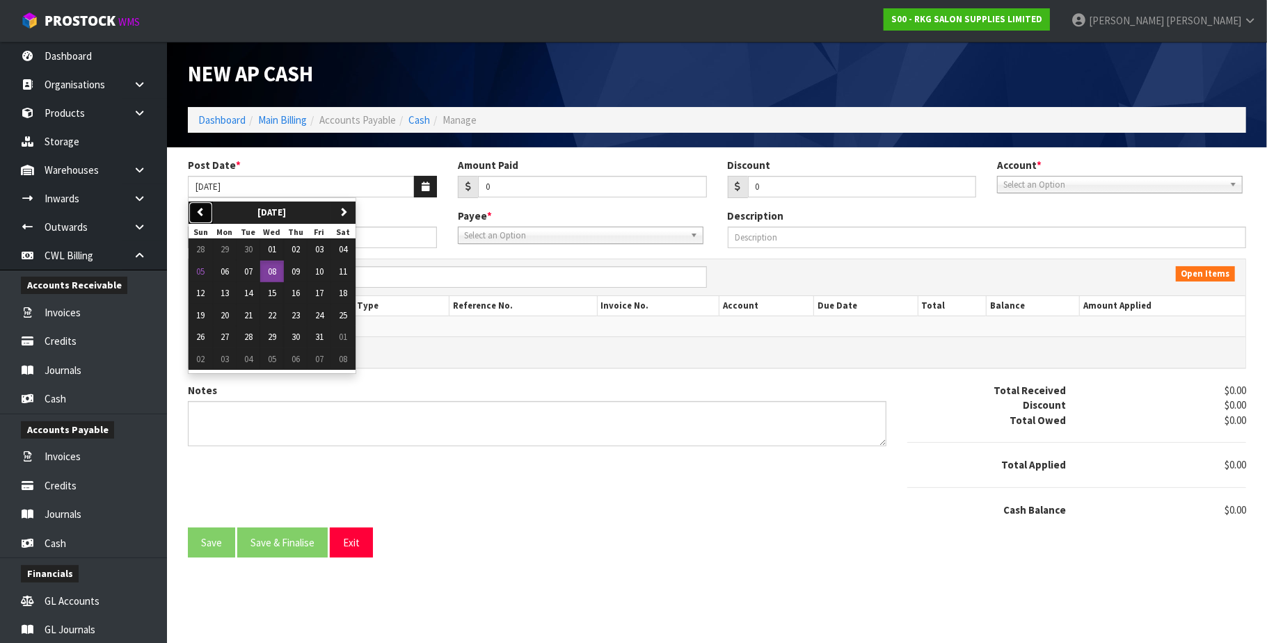
click at [198, 212] on icon "button" at bounding box center [200, 211] width 9 height 9
click at [227, 273] on span "08" at bounding box center [225, 272] width 8 height 12
type input "[DATE]"
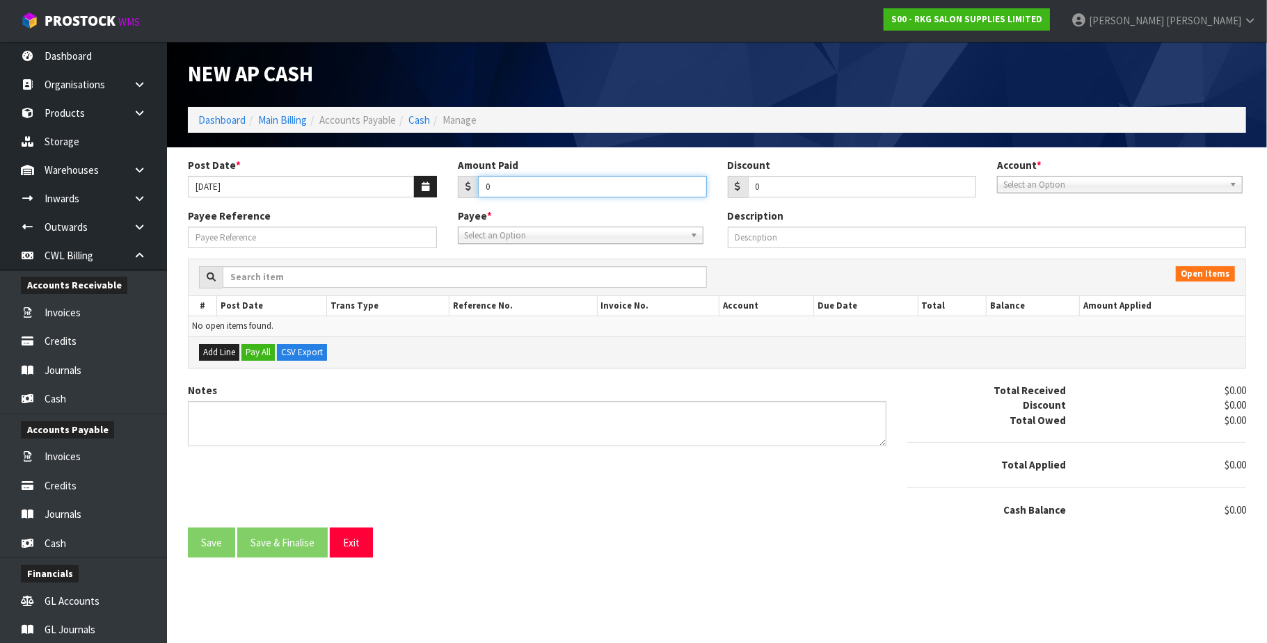
click at [504, 184] on input "0" at bounding box center [592, 187] width 229 height 22
paste input "55.79"
type input "055.79"
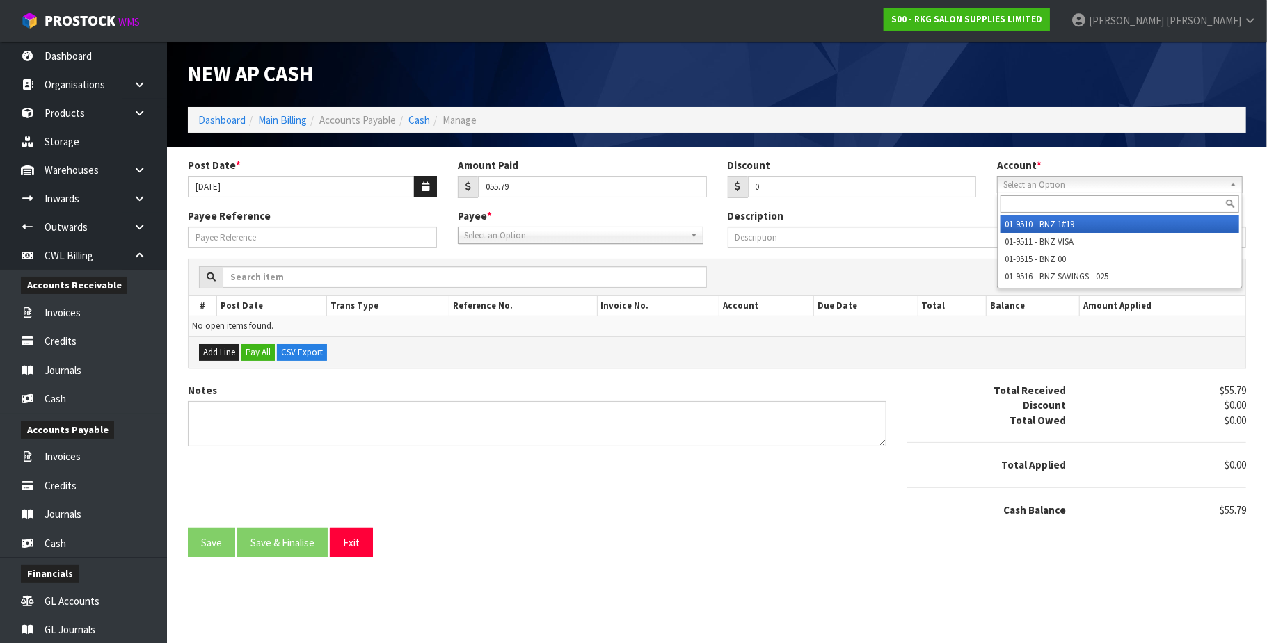
click at [1098, 182] on span "Select an Option" at bounding box center [1113, 185] width 221 height 17
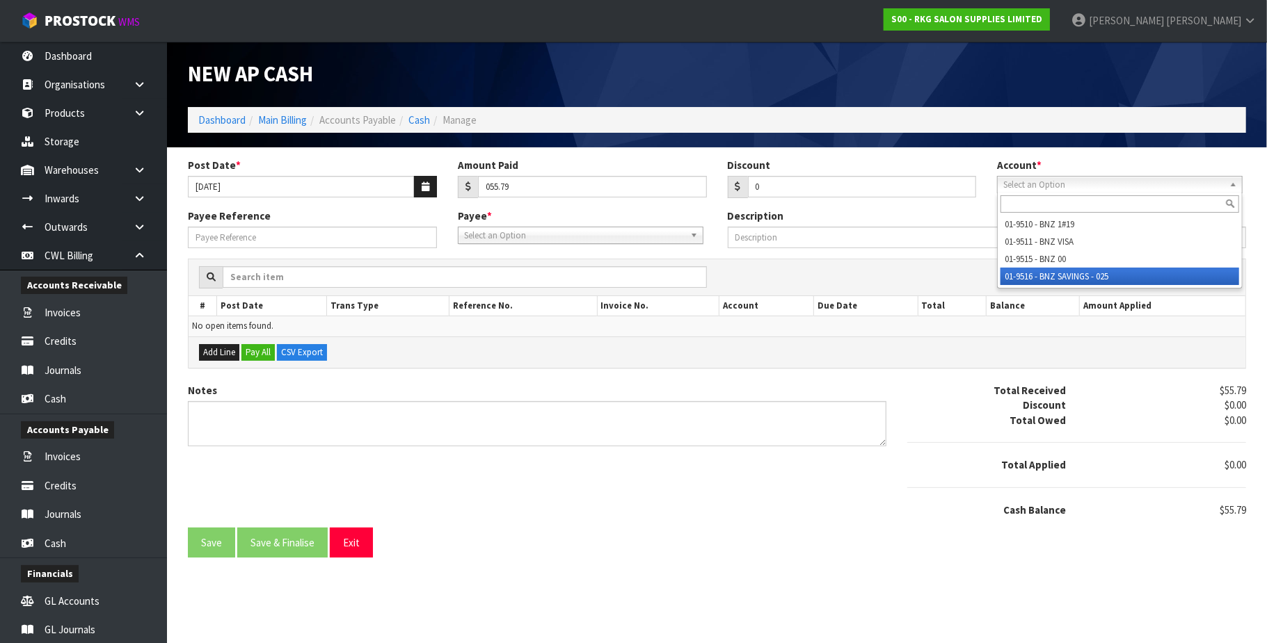
drag, startPoint x: 1091, startPoint y: 276, endPoint x: 771, endPoint y: 265, distance: 320.2
click at [1091, 276] on li "01-9516 - BNZ SAVINGS - 025" at bounding box center [1119, 276] width 239 height 17
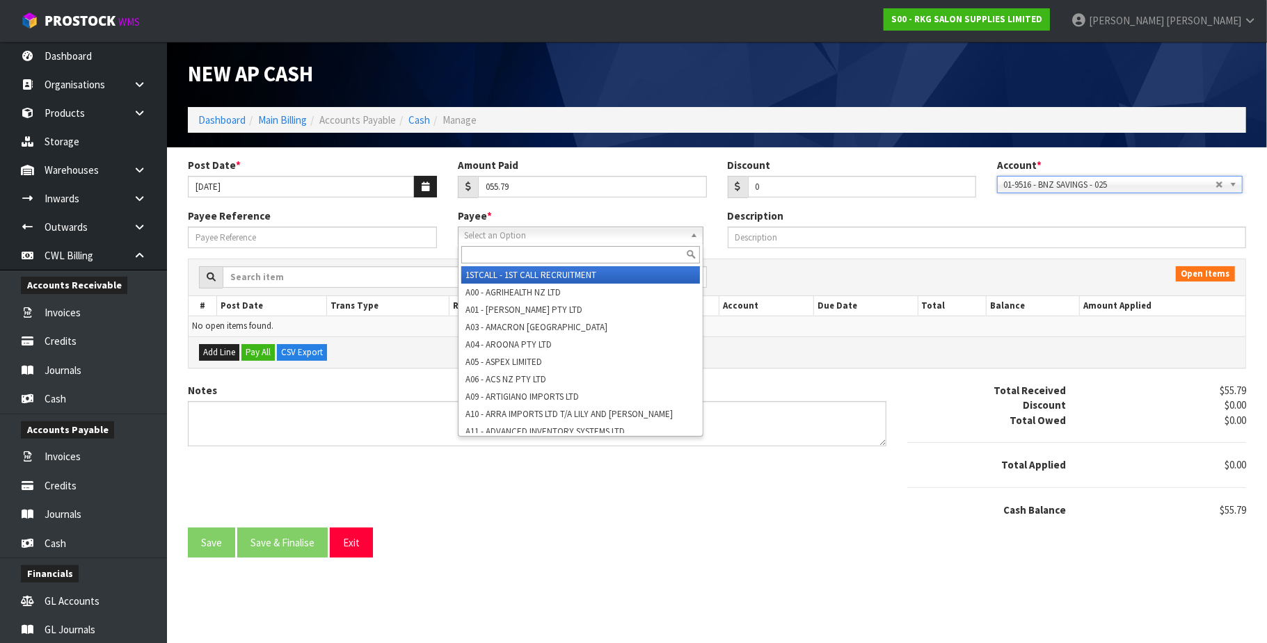
click at [557, 237] on span "Select an Option" at bounding box center [574, 235] width 221 height 17
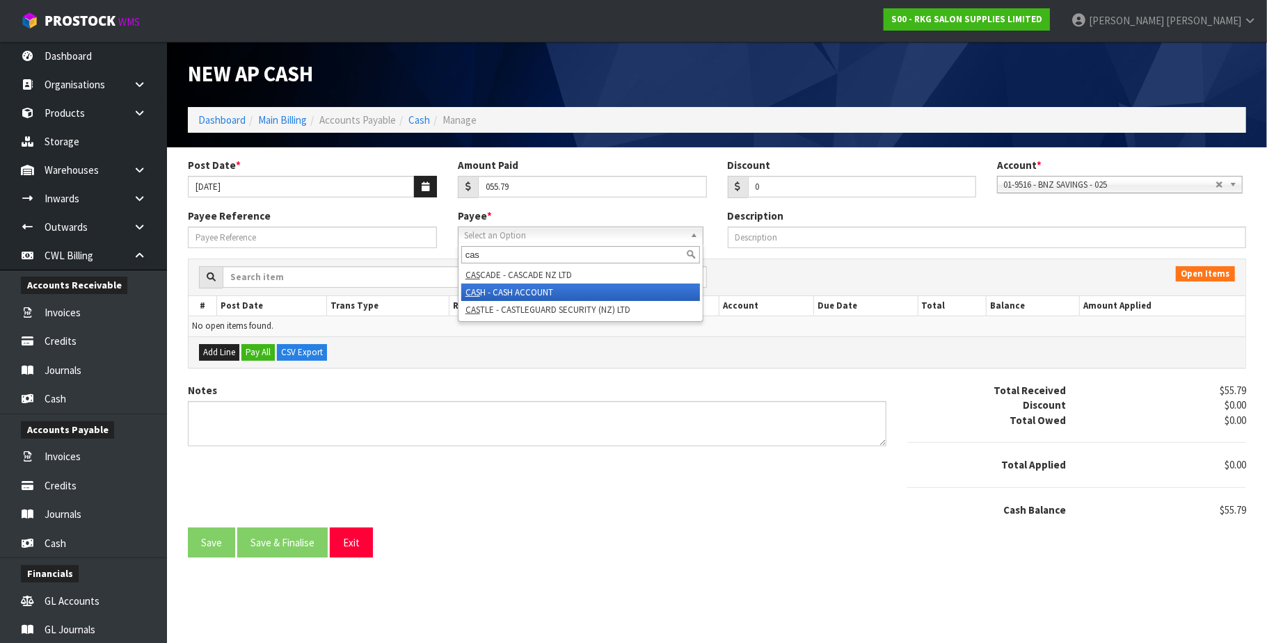
type input "cas"
click at [543, 290] on li "CAS H - CASH ACCOUNT" at bounding box center [580, 292] width 239 height 17
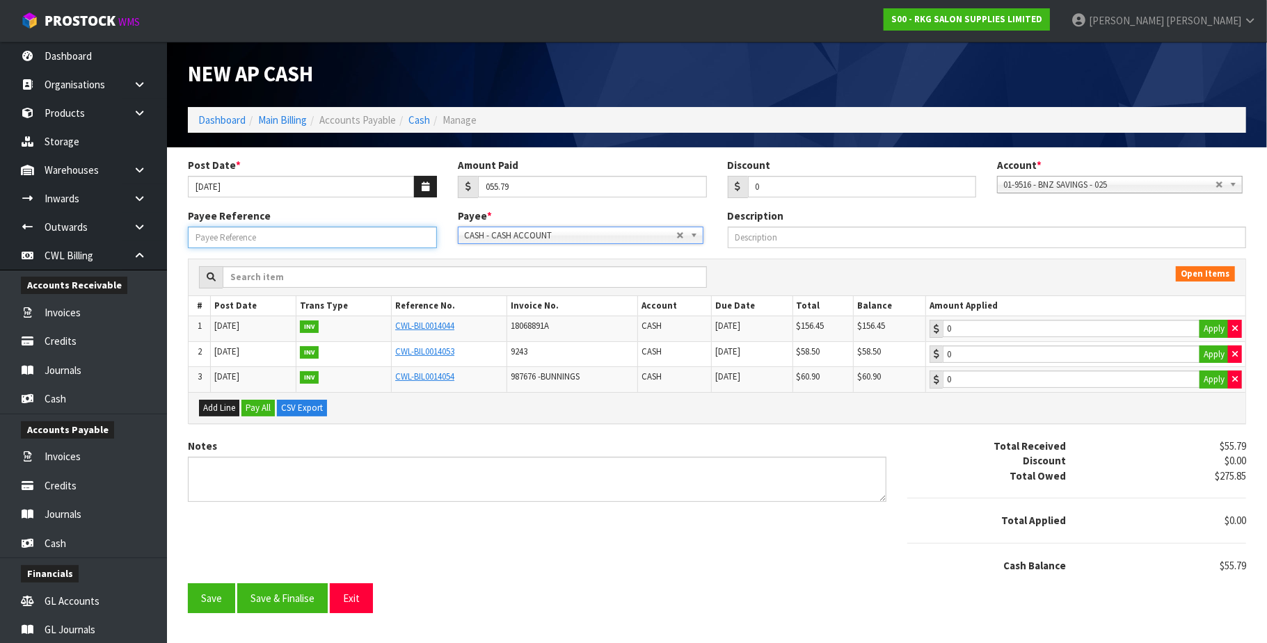
click at [280, 246] on input "Payee Reference" at bounding box center [312, 238] width 249 height 22
type input "DIVI"
click at [218, 607] on button "Save" at bounding box center [211, 599] width 47 height 30
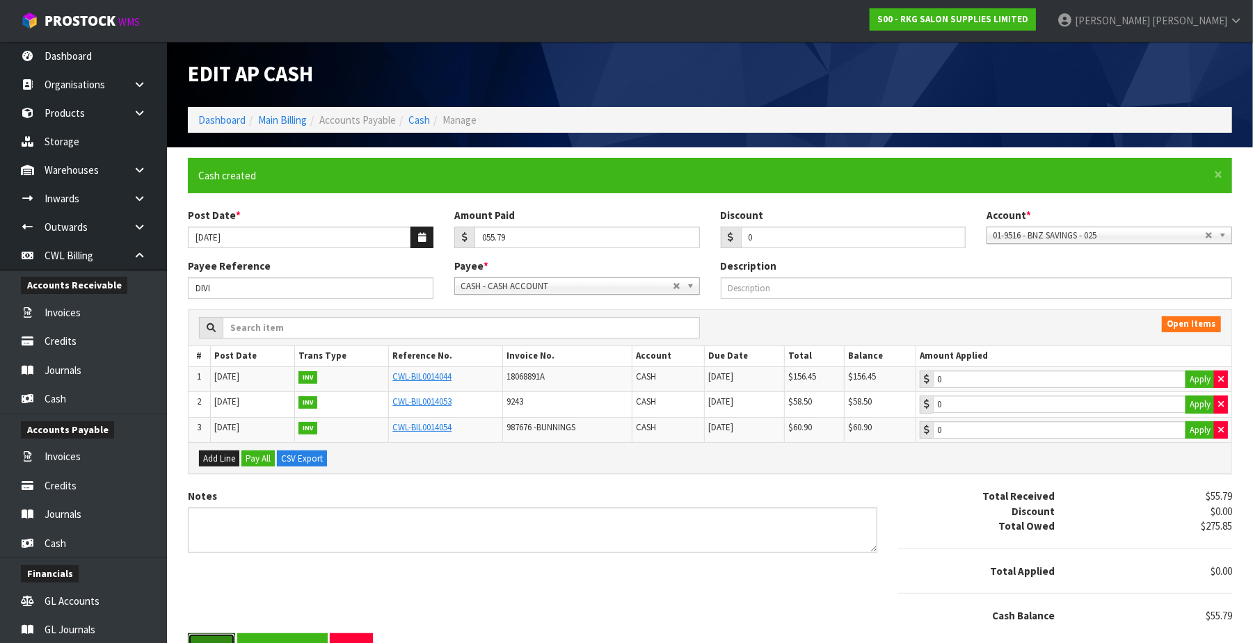
type input "55.79"
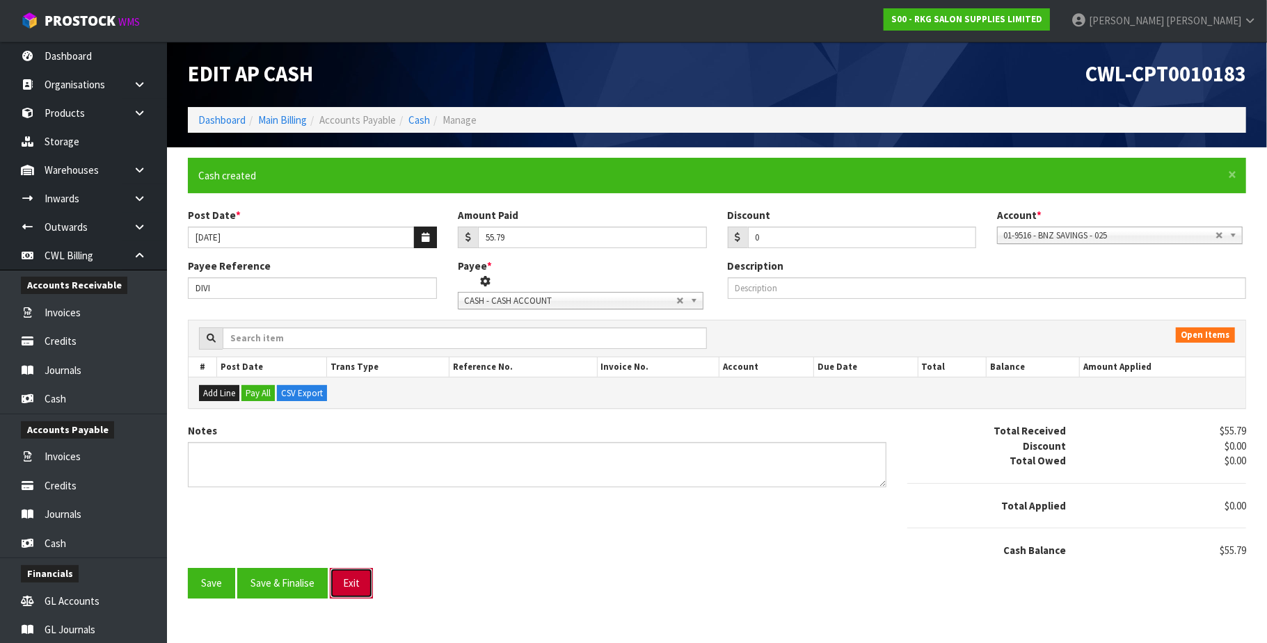
click at [352, 586] on button "Exit" at bounding box center [351, 583] width 43 height 30
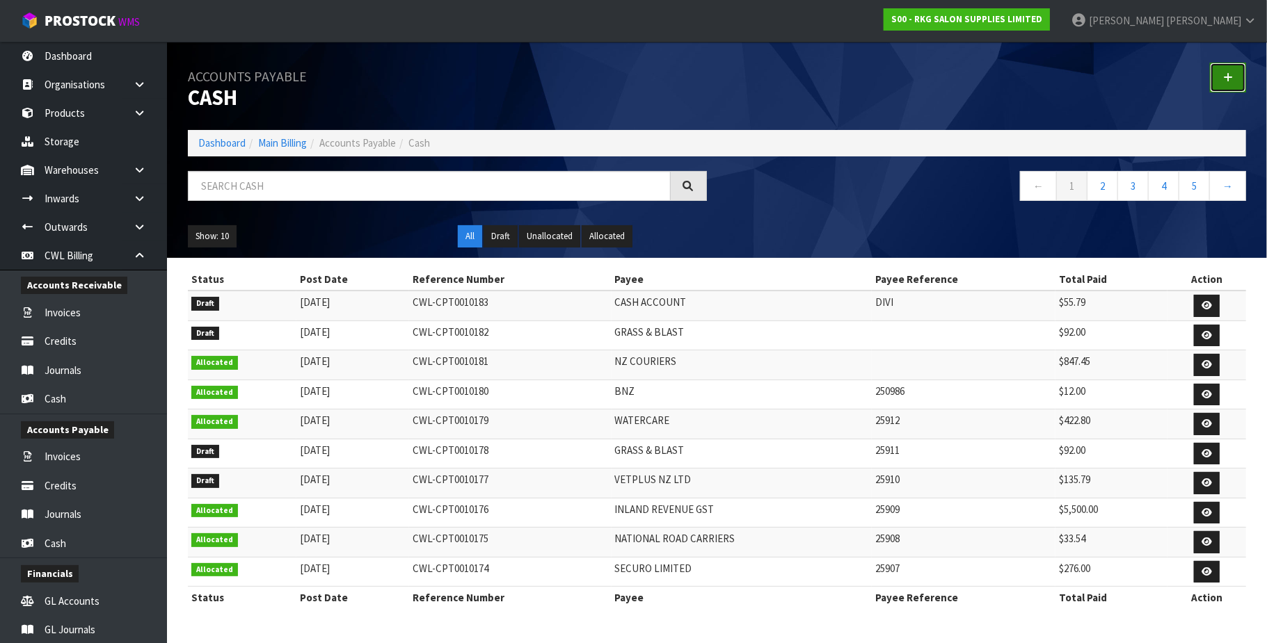
click at [1223, 79] on icon at bounding box center [1228, 77] width 10 height 10
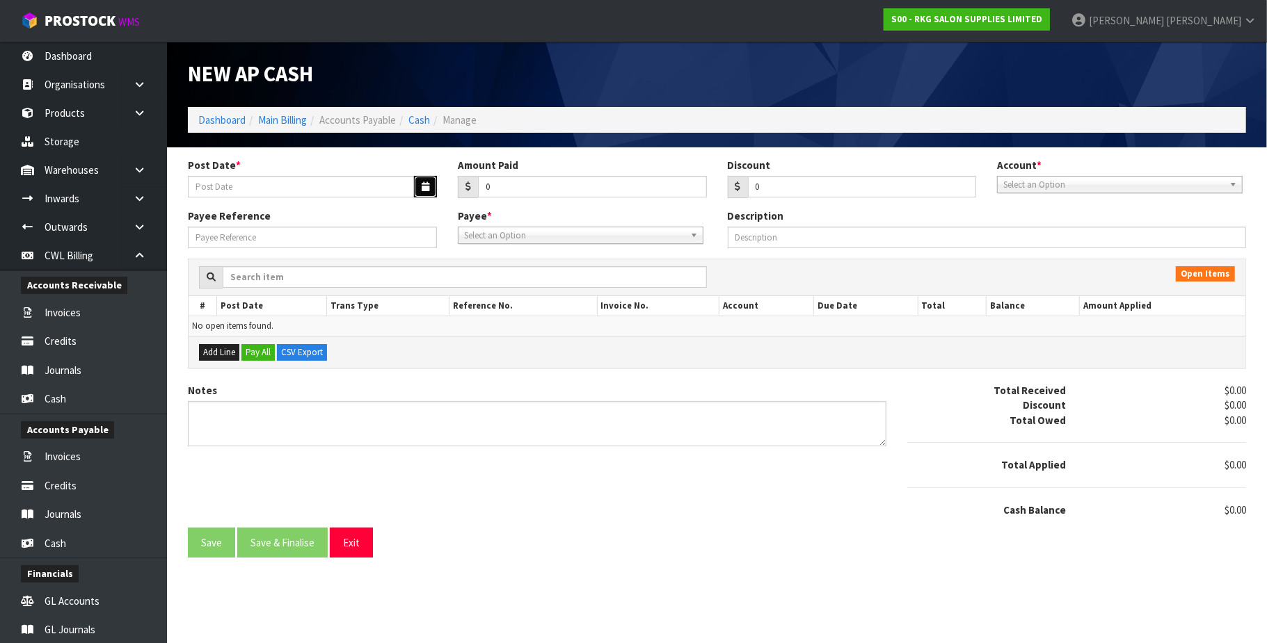
click at [422, 182] on icon "button" at bounding box center [426, 186] width 8 height 9
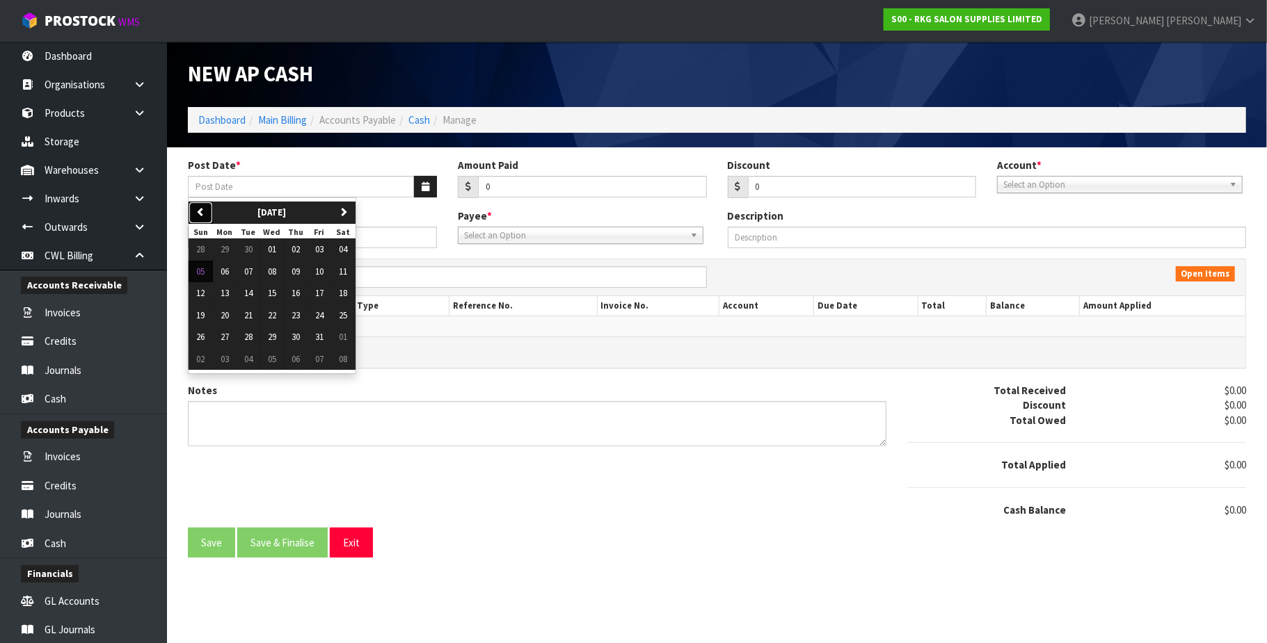
click at [196, 213] on icon "button" at bounding box center [200, 211] width 9 height 9
click at [276, 271] on span "10" at bounding box center [272, 272] width 8 height 12
type input "[DATE]"
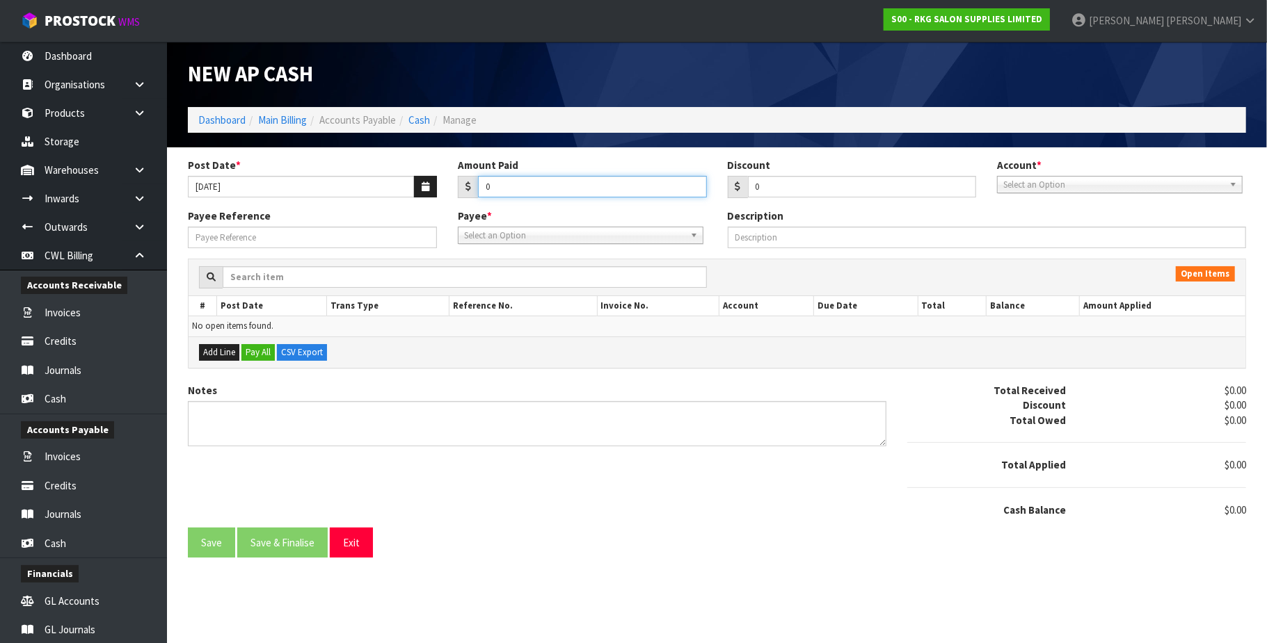
click at [507, 185] on input "0" at bounding box center [592, 187] width 229 height 22
paste input "96.00"
type input "096.00"
click at [1085, 184] on span "Select an Option" at bounding box center [1113, 185] width 221 height 17
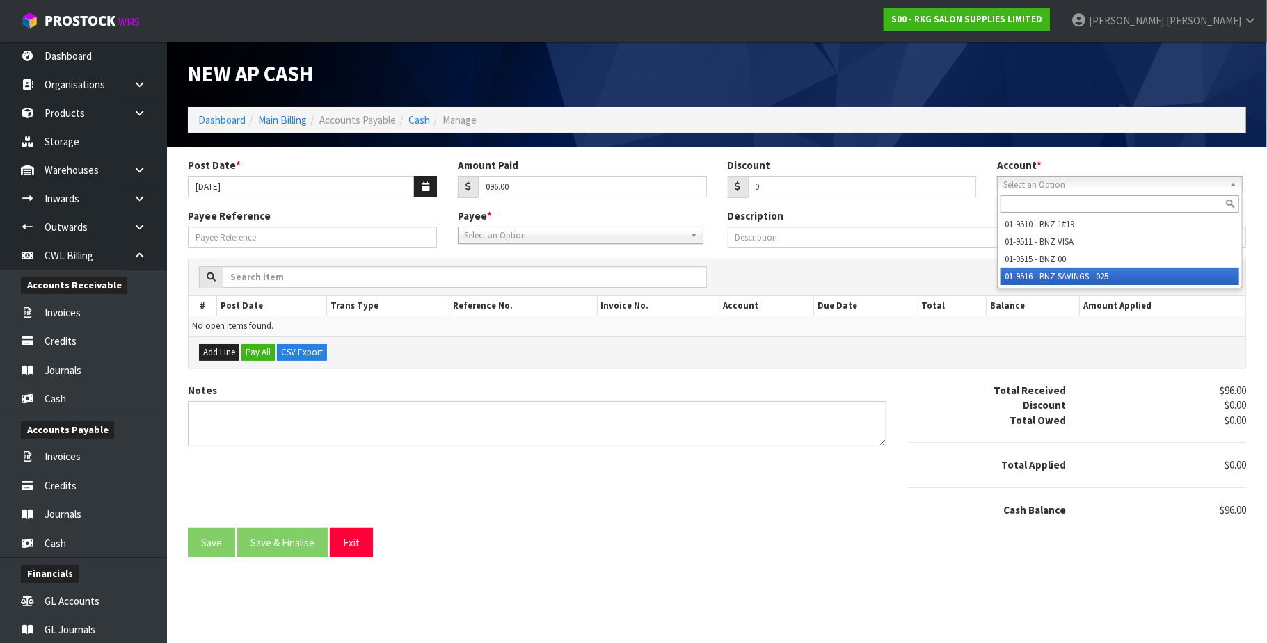
click at [1105, 271] on li "01-9516 - BNZ SAVINGS - 025" at bounding box center [1119, 276] width 239 height 17
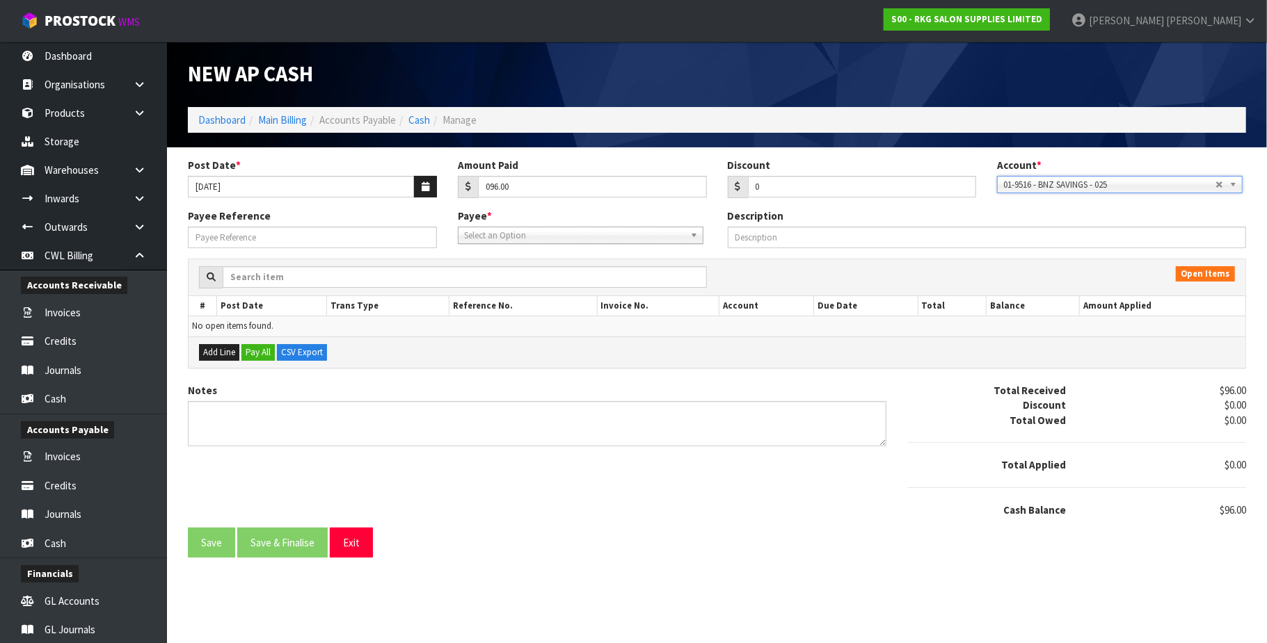
click at [559, 237] on span "Select an Option" at bounding box center [574, 235] width 221 height 17
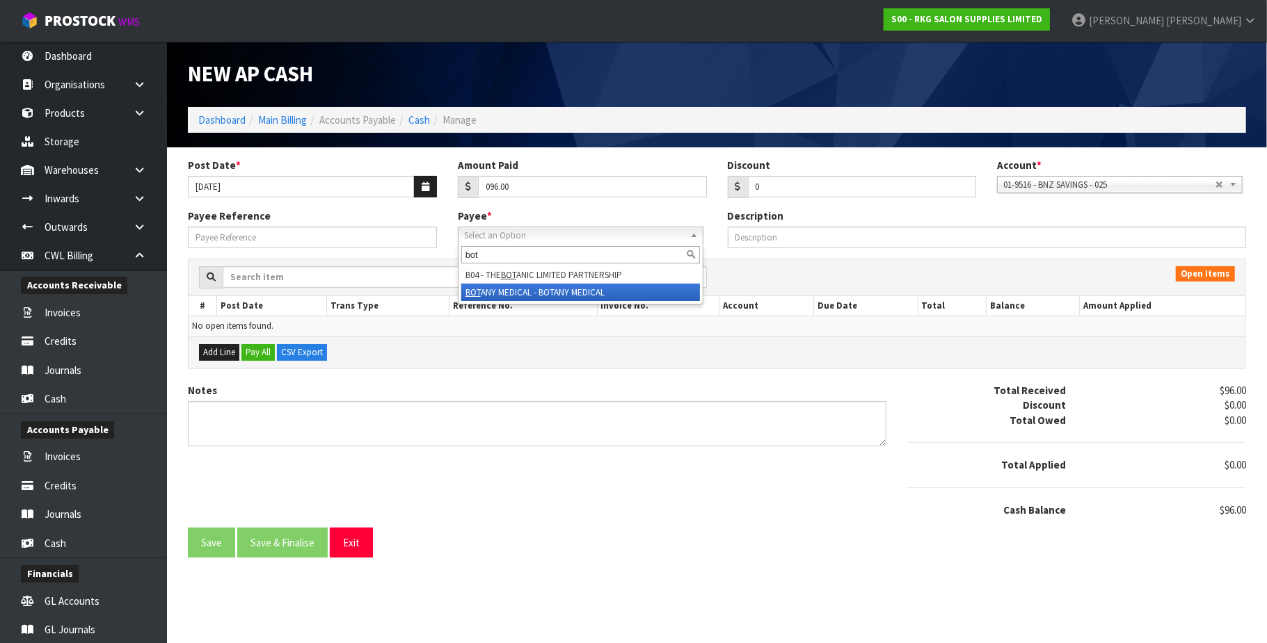
type input "bot"
click at [551, 294] on li "BOT ANY MEDICAL - BOTANY MEDICAL" at bounding box center [580, 292] width 239 height 17
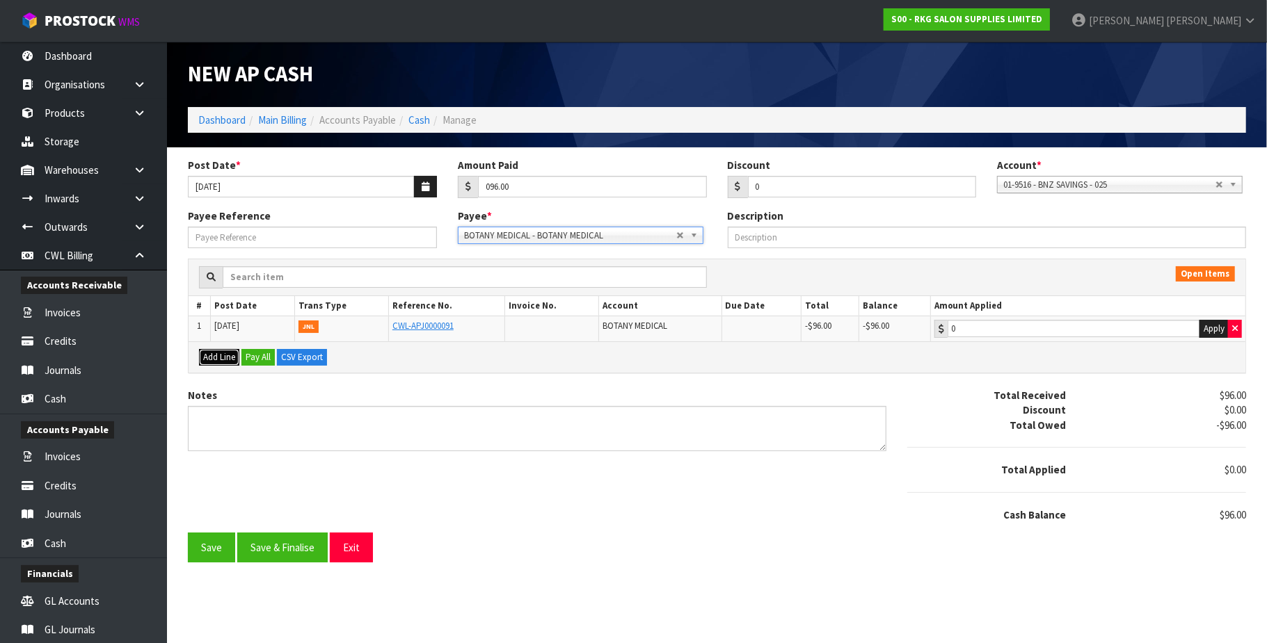
click at [230, 360] on button "Add Line" at bounding box center [219, 357] width 40 height 17
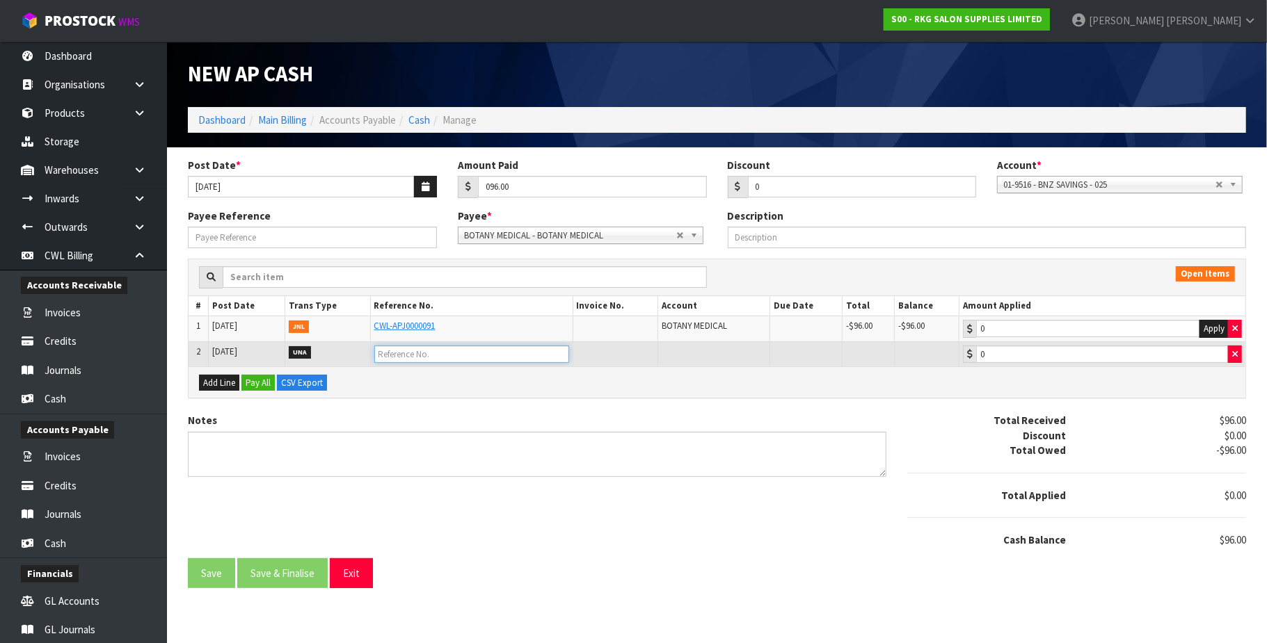
click at [424, 358] on input "text" at bounding box center [471, 354] width 195 height 17
type input "OVERPAID"
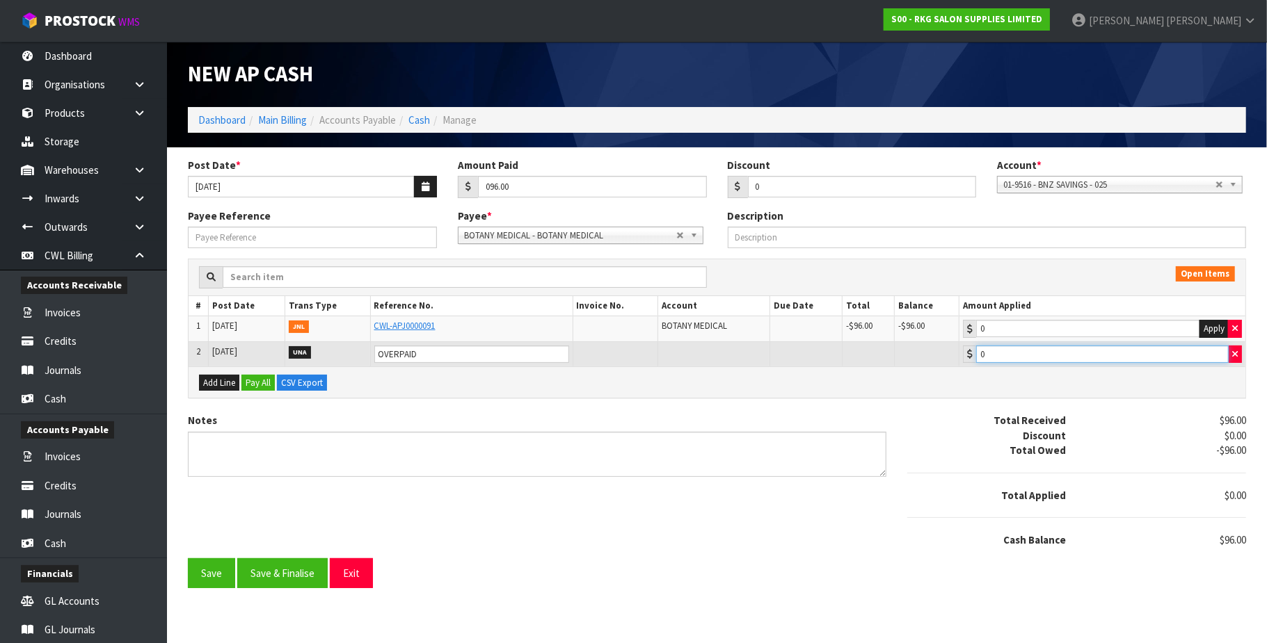
click at [991, 356] on input "0" at bounding box center [1102, 354] width 253 height 17
type input "96"
click at [309, 579] on button "Save & Finalise" at bounding box center [282, 574] width 90 height 30
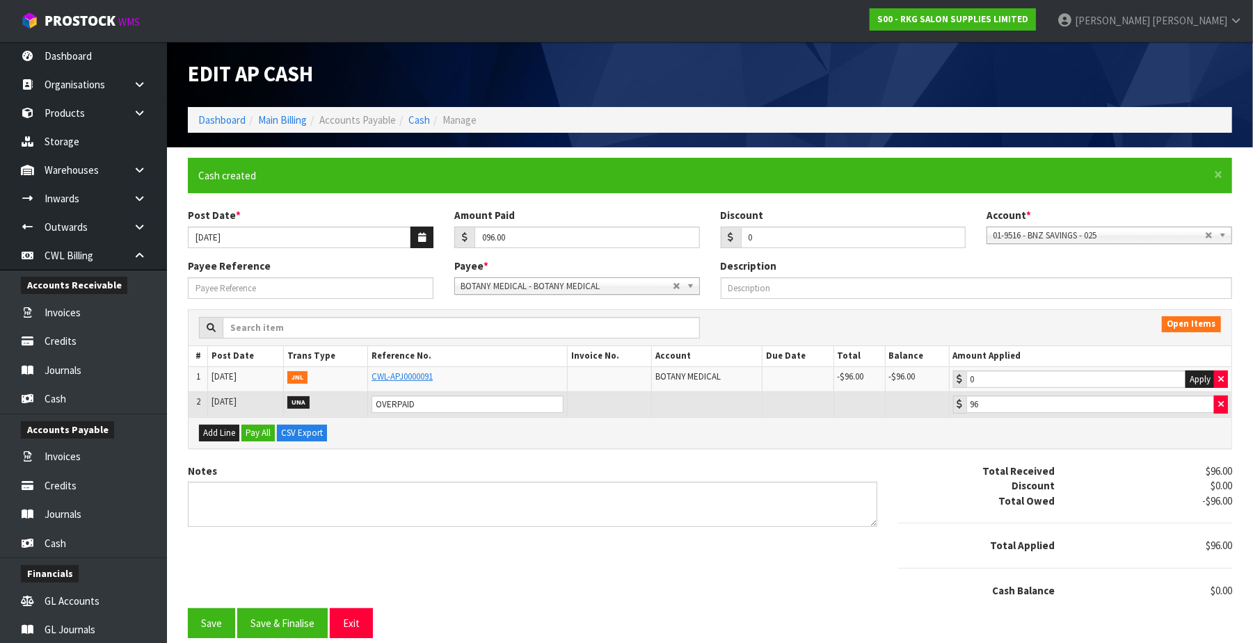
type input "96"
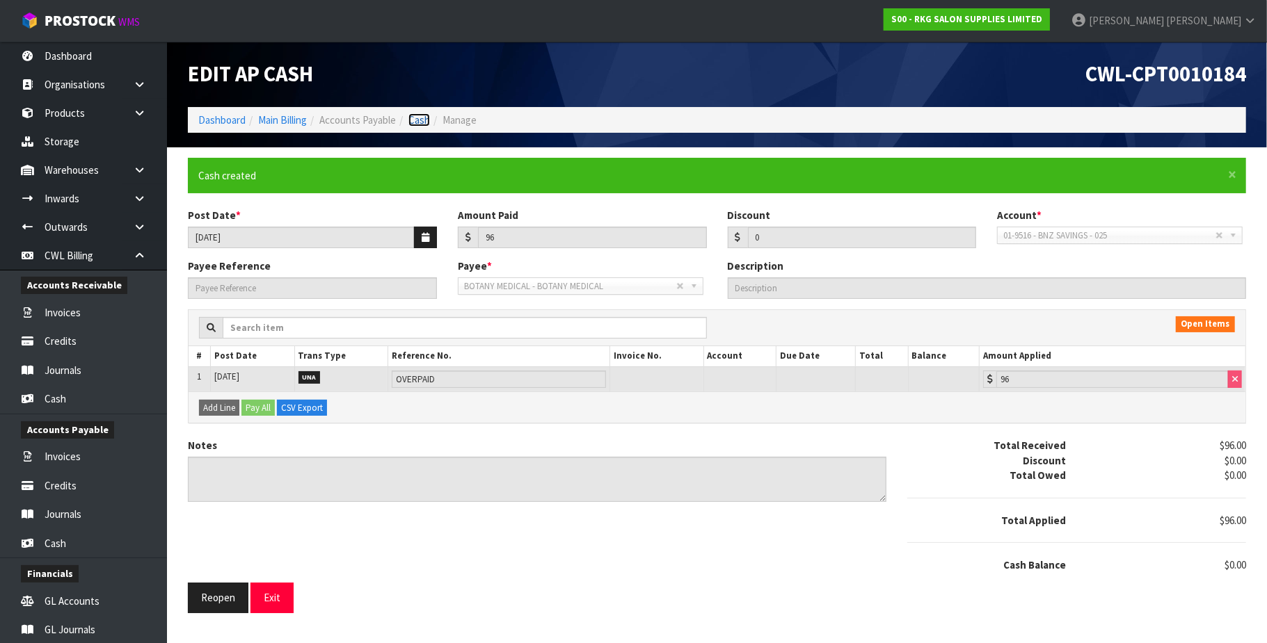
click at [420, 124] on link "Cash" at bounding box center [419, 119] width 22 height 13
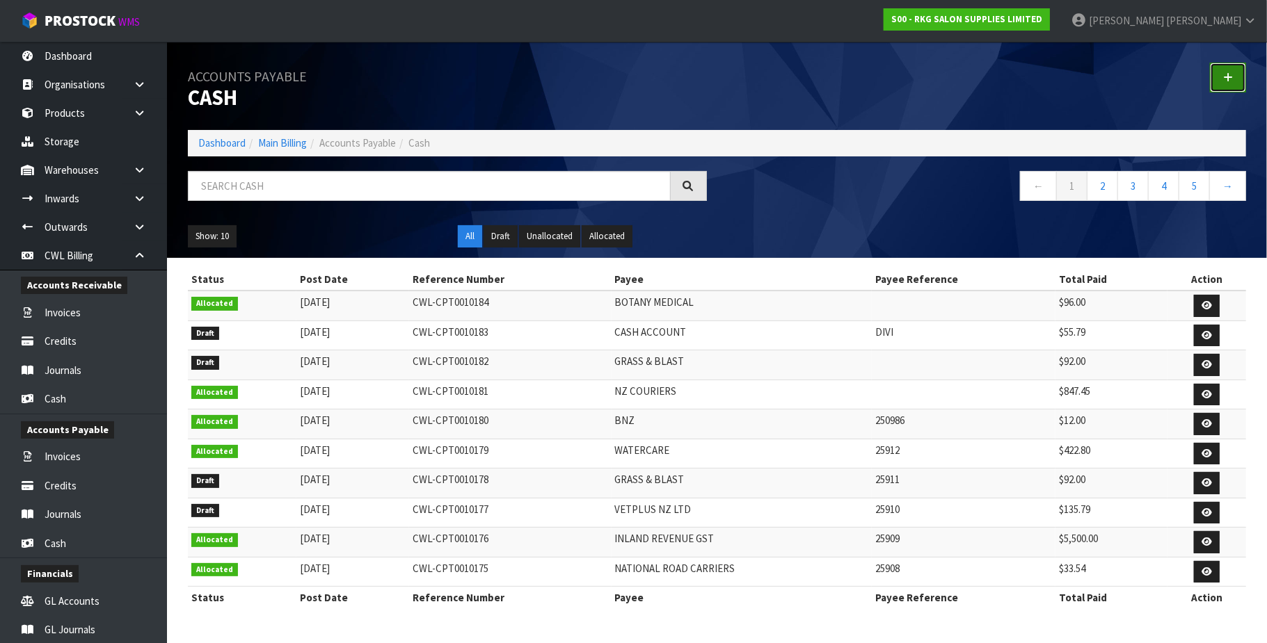
click at [1222, 74] on link at bounding box center [1228, 78] width 36 height 30
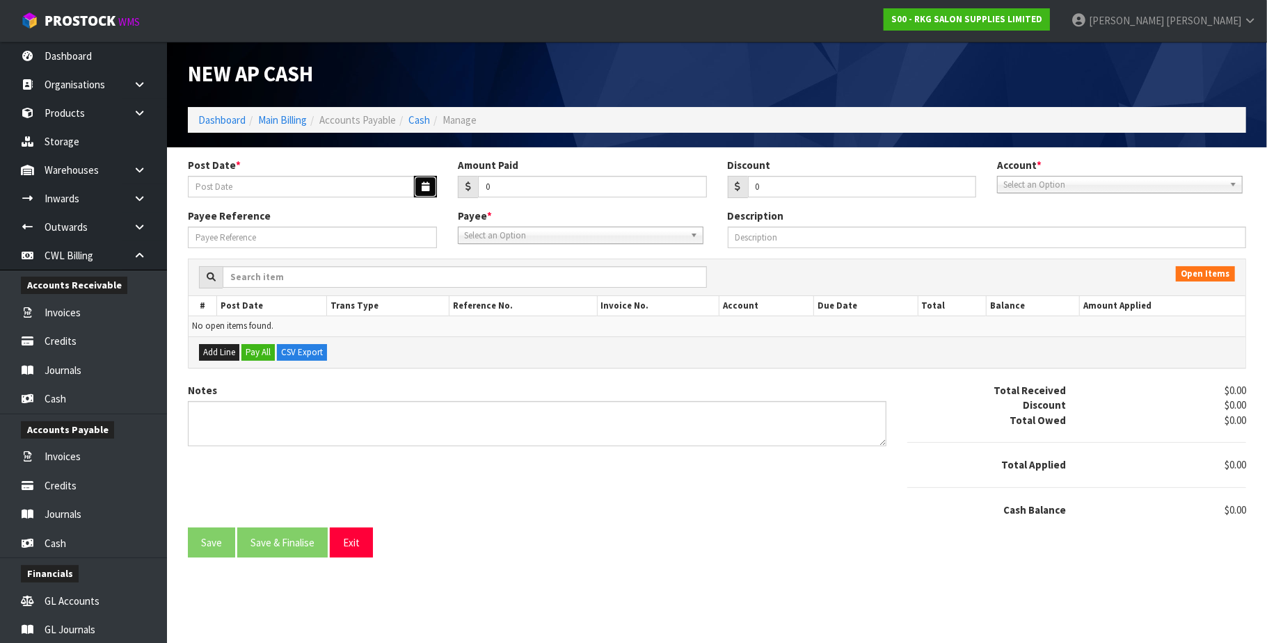
click at [426, 187] on icon "button" at bounding box center [426, 186] width 8 height 9
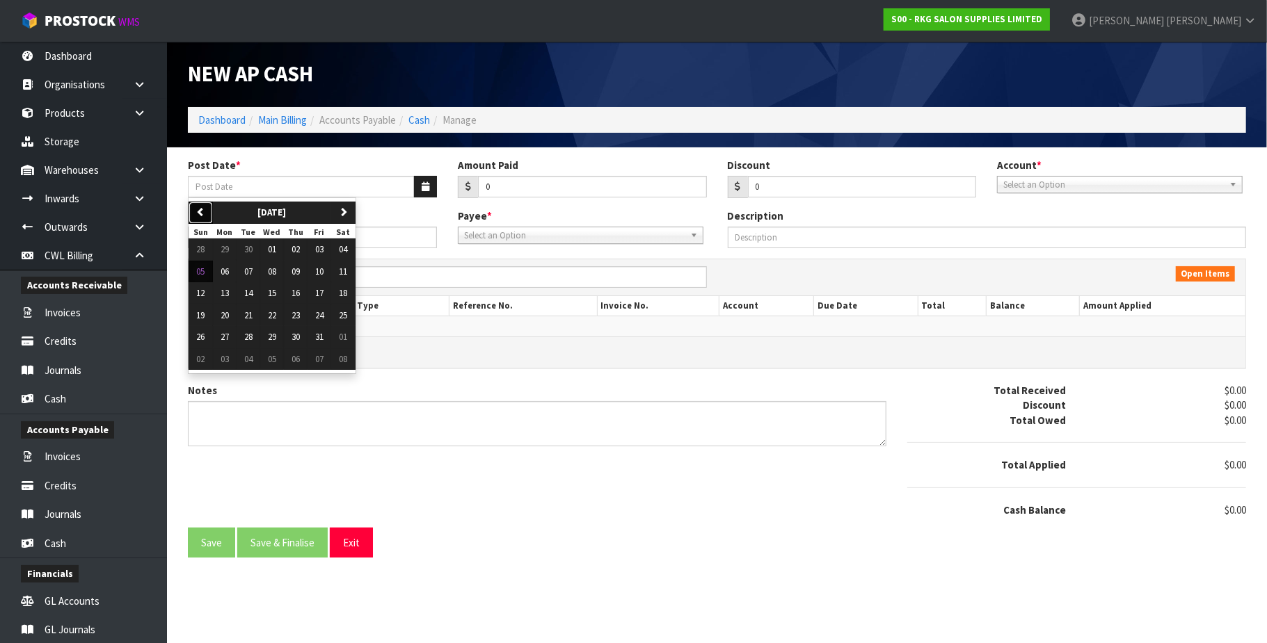
click at [198, 207] on icon "button" at bounding box center [200, 211] width 9 height 9
click at [323, 271] on span "12" at bounding box center [319, 272] width 8 height 12
type input "[DATE]"
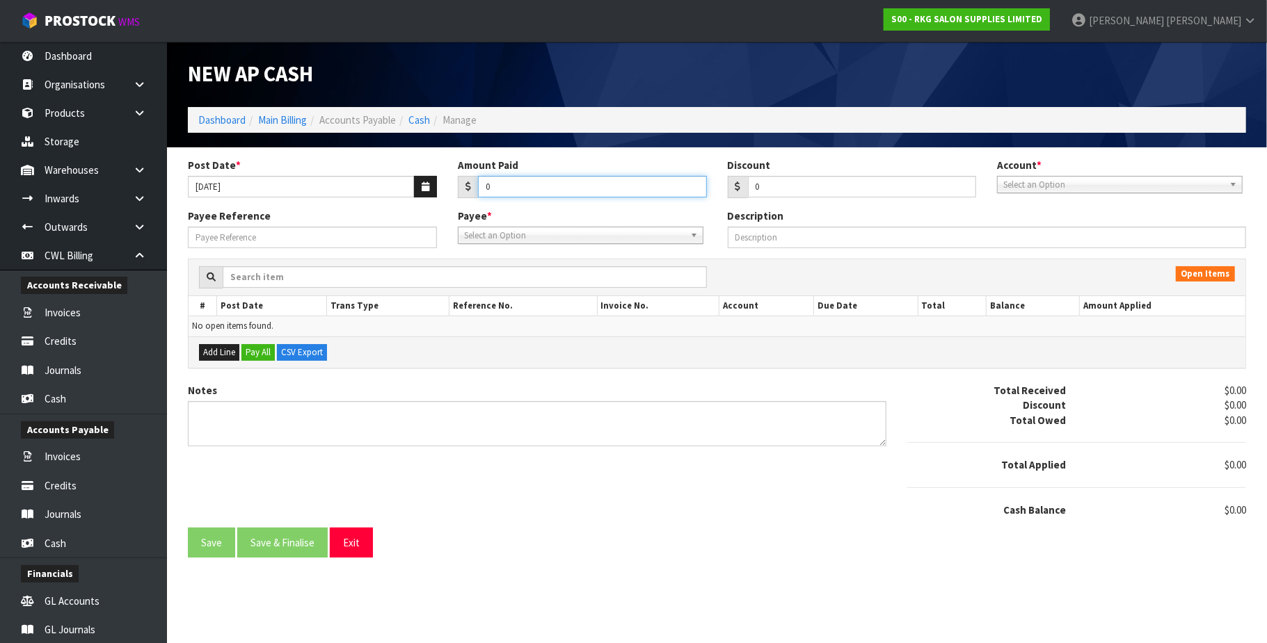
click at [502, 188] on input "0" at bounding box center [592, 187] width 229 height 22
paste input "796.66"
type input "0796.66"
click at [1068, 184] on span "Select an Option" at bounding box center [1113, 185] width 221 height 17
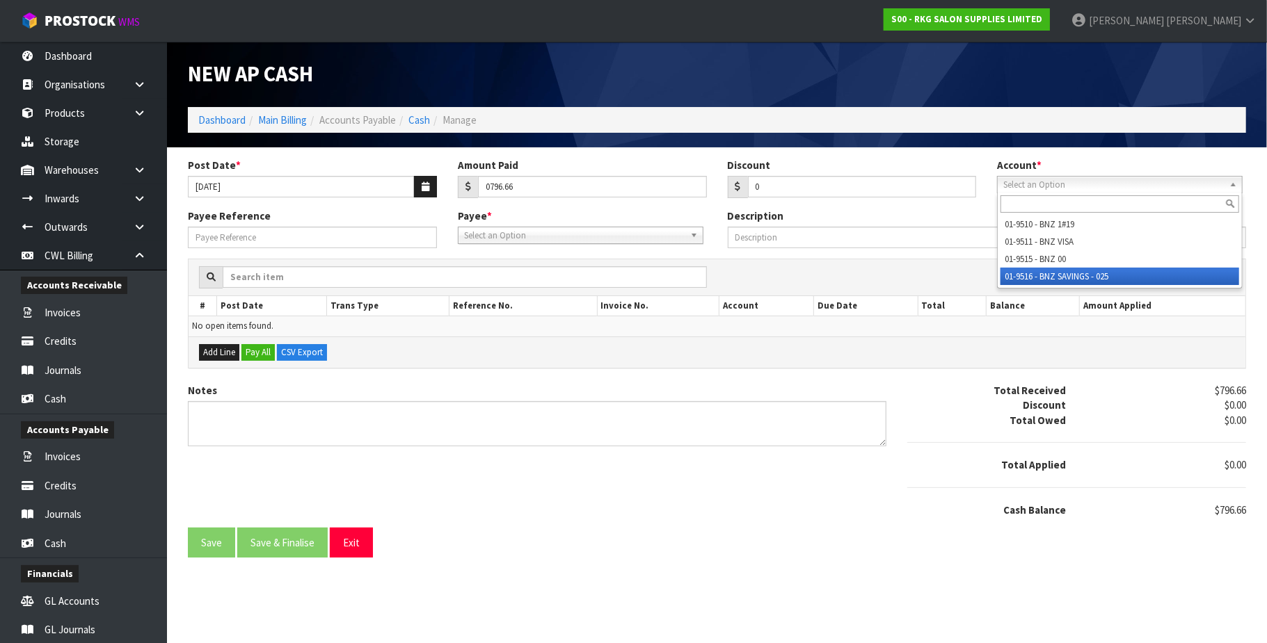
click at [1085, 274] on li "01-9516 - BNZ SAVINGS - 025" at bounding box center [1119, 276] width 239 height 17
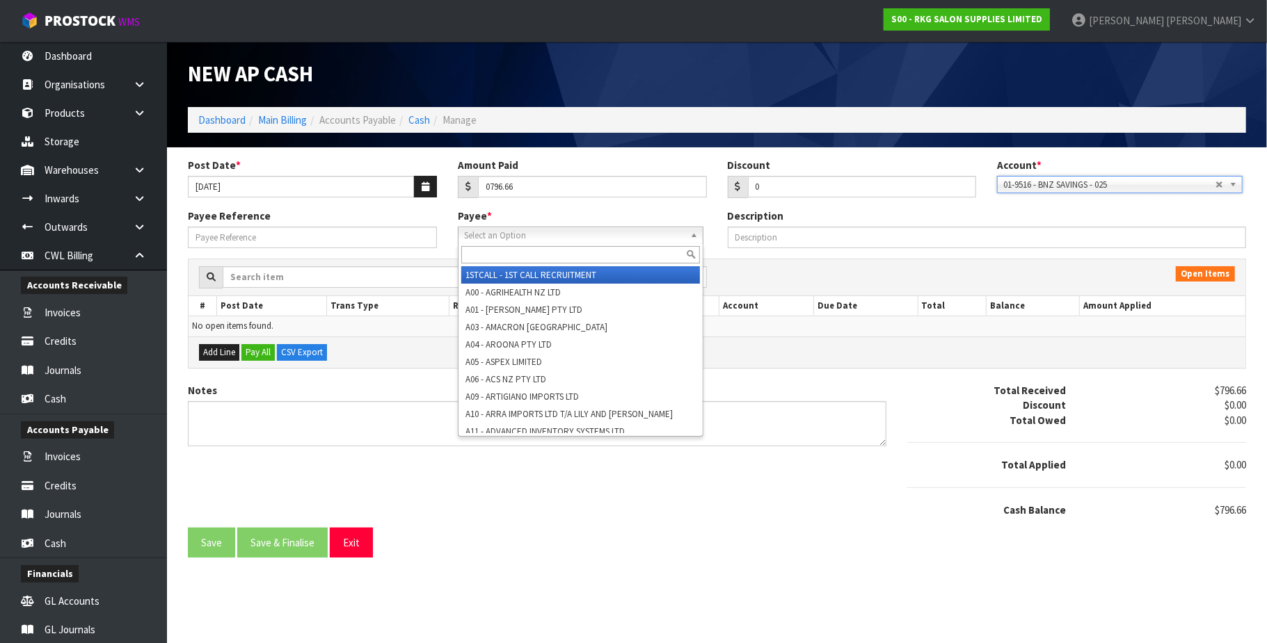
click at [558, 235] on span "Select an Option" at bounding box center [574, 235] width 221 height 17
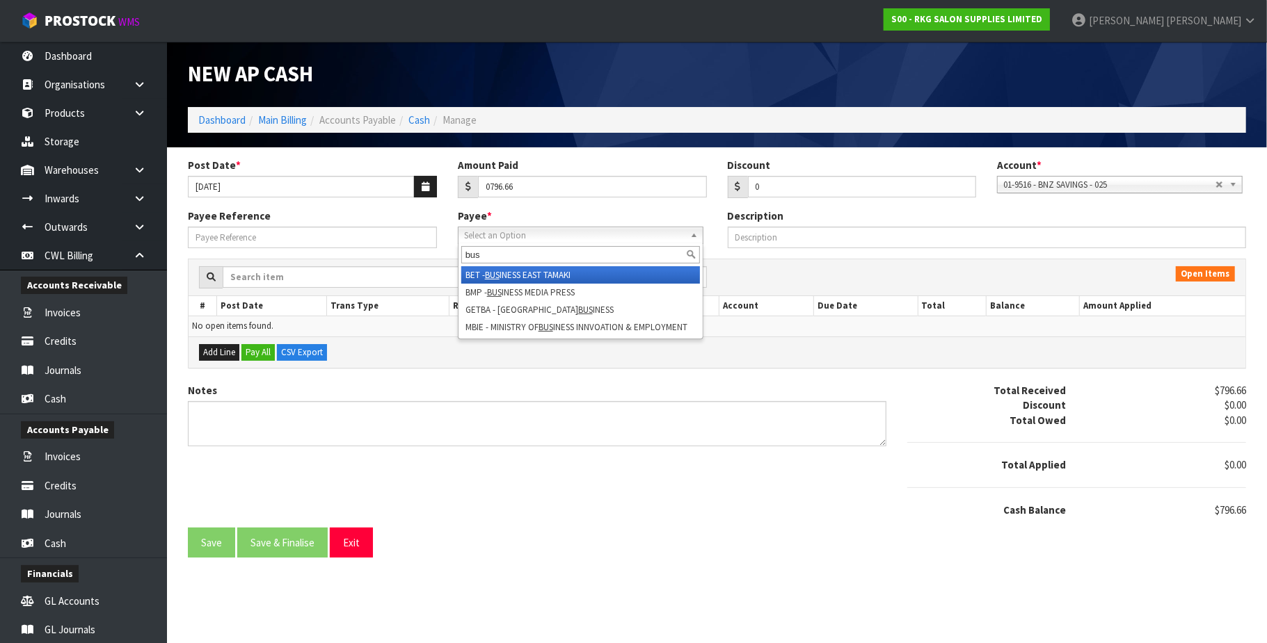
type input "bus"
click at [547, 274] on li "BET - BUS INESS [GEOGRAPHIC_DATA]" at bounding box center [580, 274] width 239 height 17
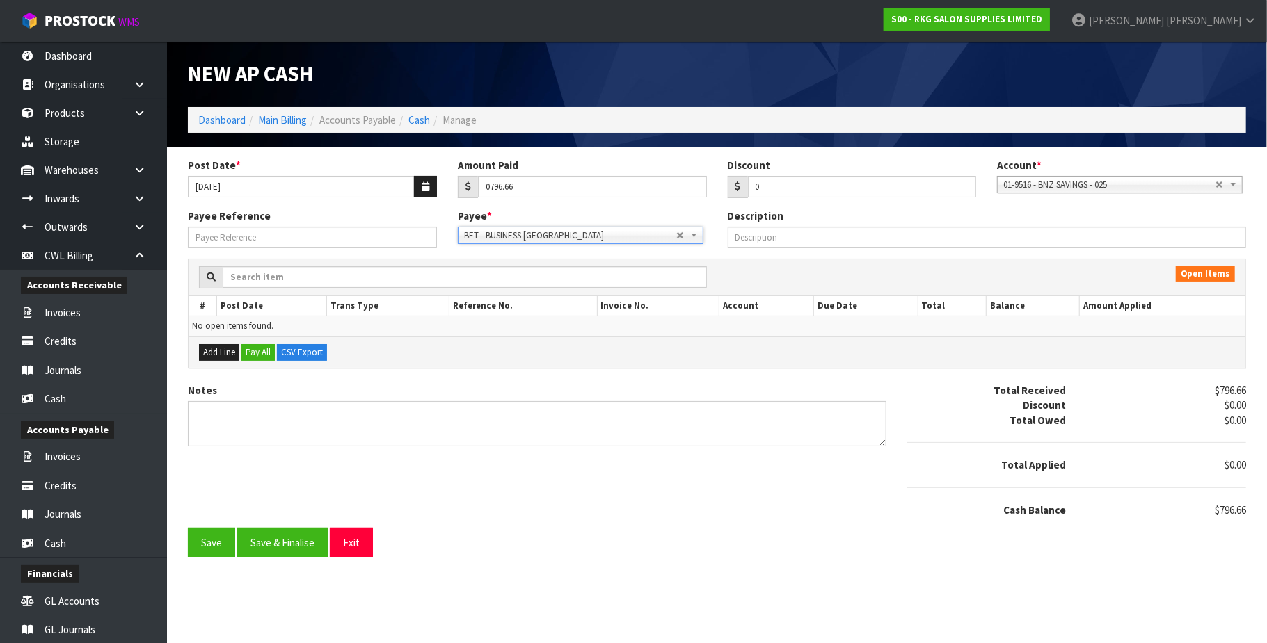
drag, startPoint x: 679, startPoint y: 232, endPoint x: 616, endPoint y: 246, distance: 64.1
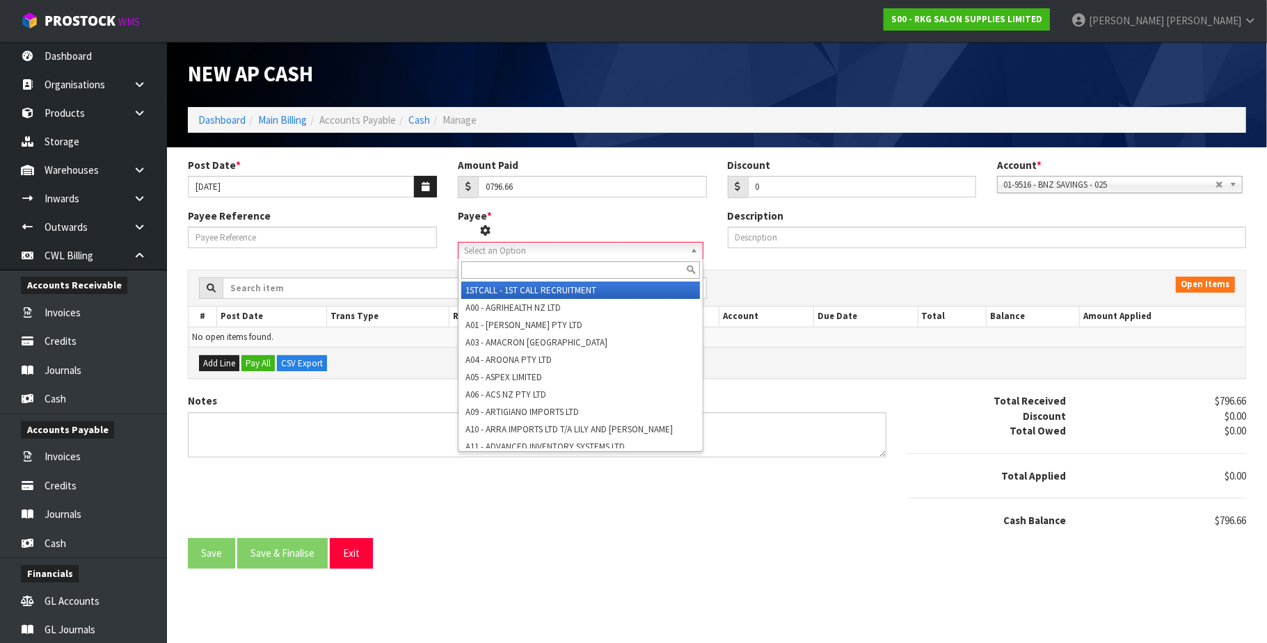
click at [529, 253] on span "Select an Option" at bounding box center [570, 251] width 212 height 17
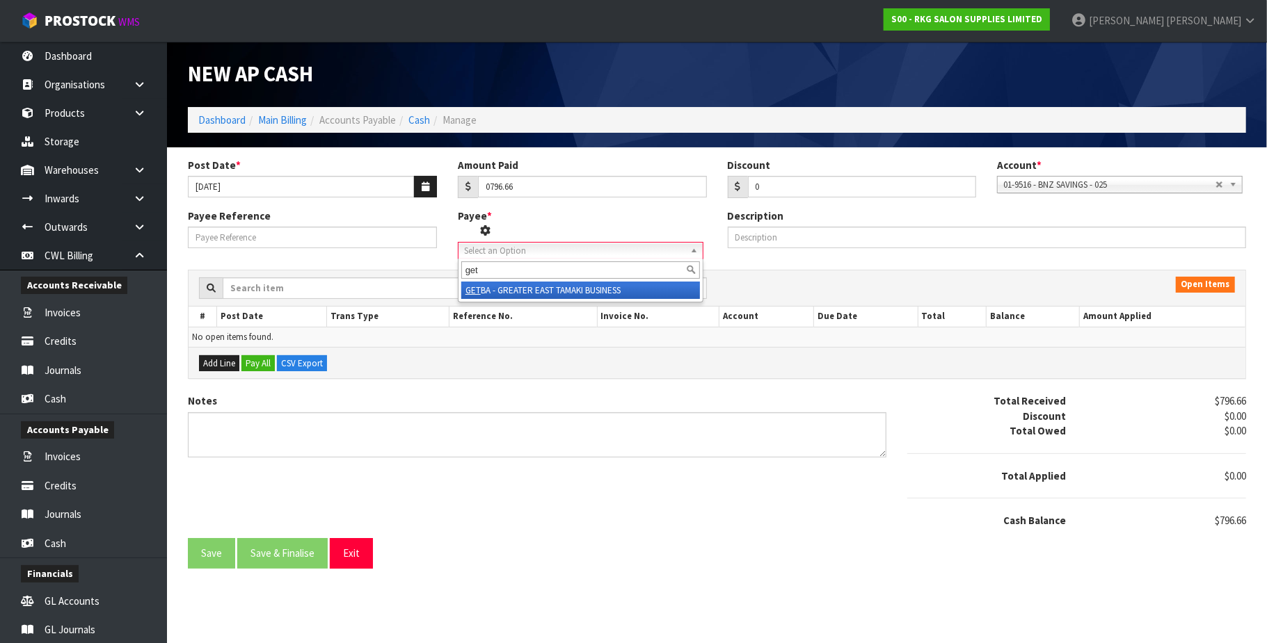
type input "get"
click at [563, 287] on li "GET BA - GREATER EAST TAMAKI BUSINESS" at bounding box center [580, 290] width 239 height 17
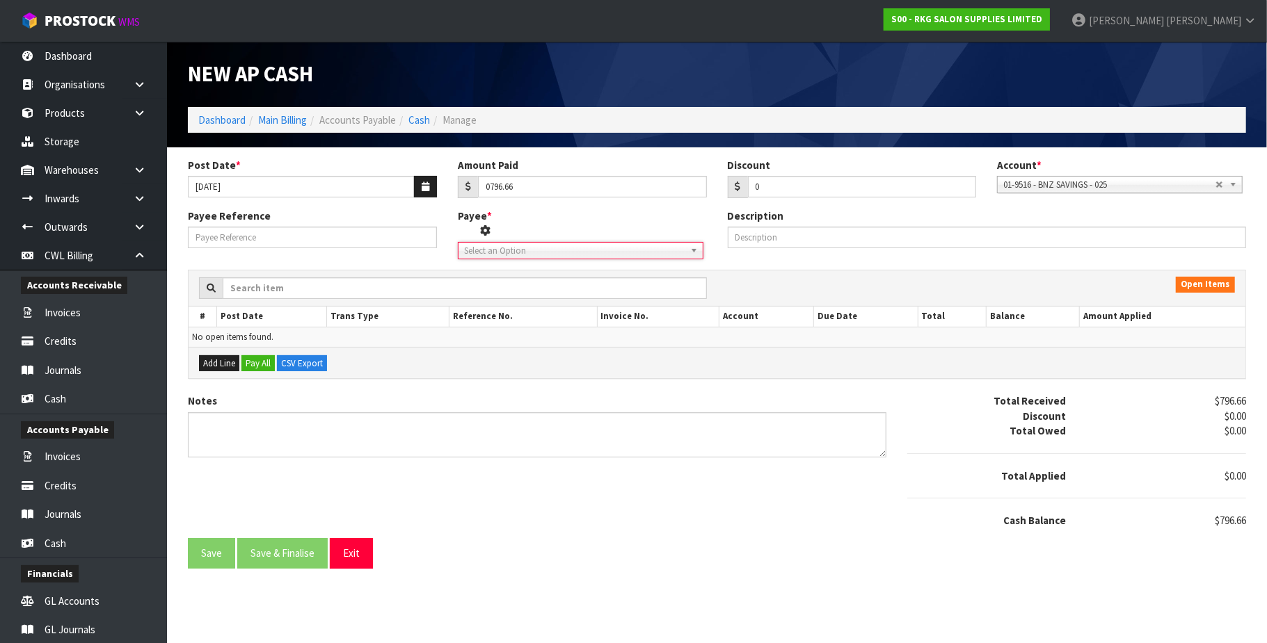
click at [523, 248] on span "Select an Option" at bounding box center [570, 251] width 212 height 17
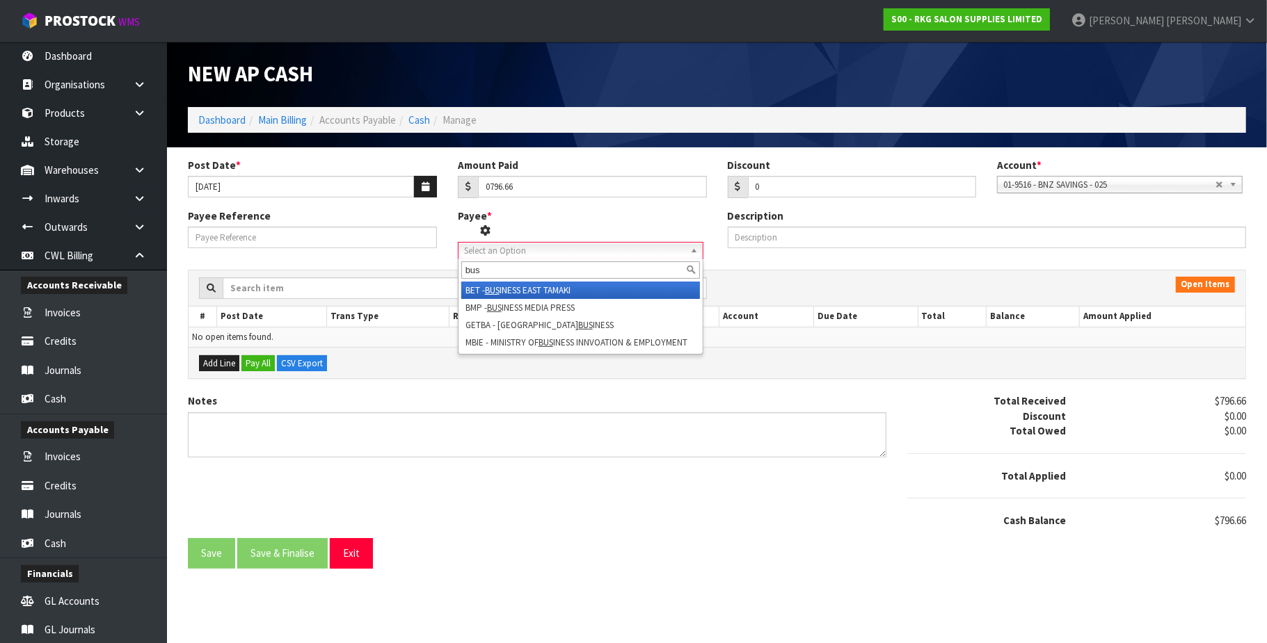
type input "bus"
click at [550, 288] on li "BET - BUS INESS [GEOGRAPHIC_DATA]" at bounding box center [580, 290] width 239 height 17
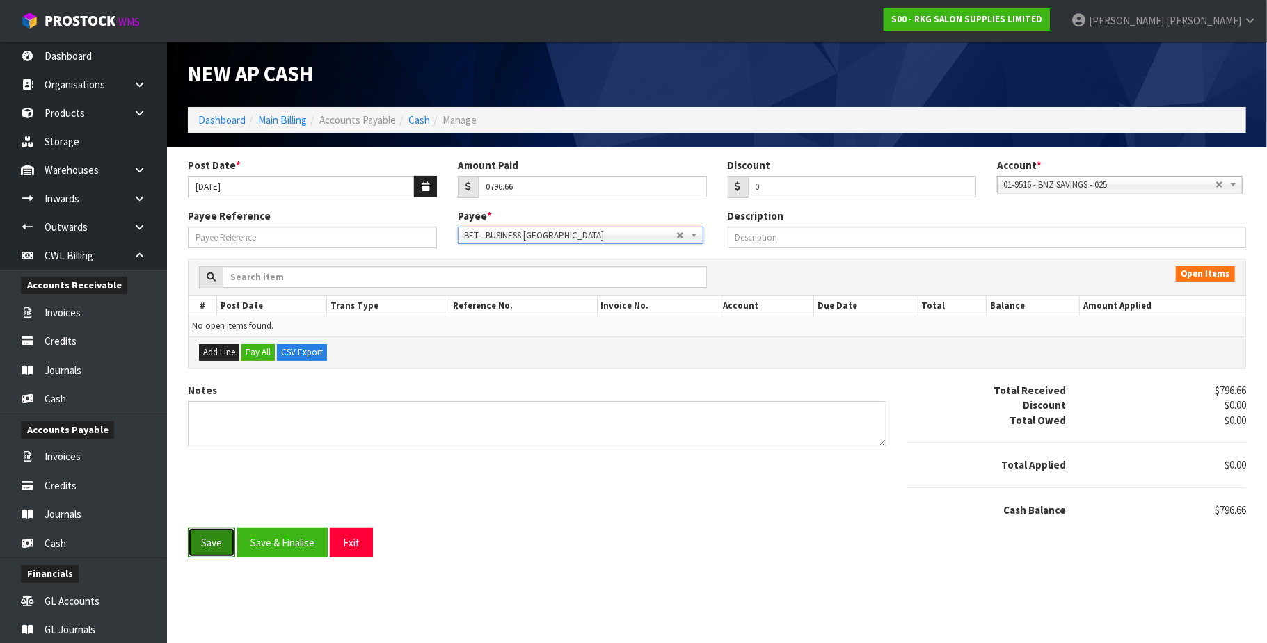
click at [209, 543] on button "Save" at bounding box center [211, 543] width 47 height 30
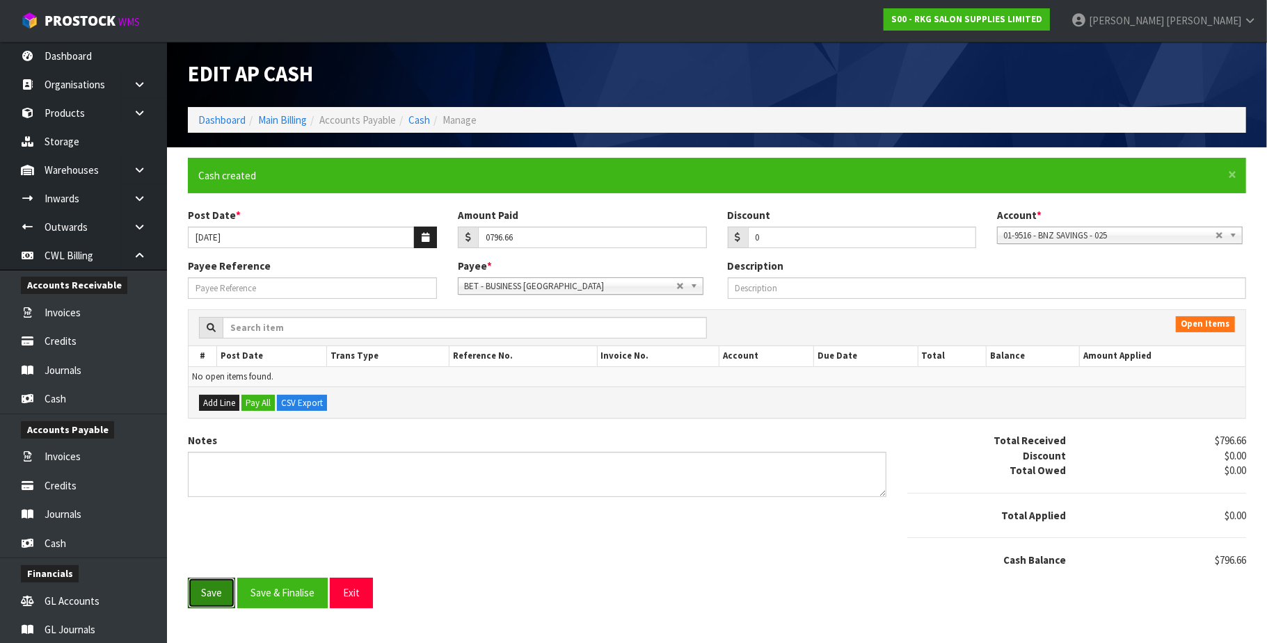
type input "796.66"
click at [423, 115] on link "Cash" at bounding box center [419, 119] width 22 height 13
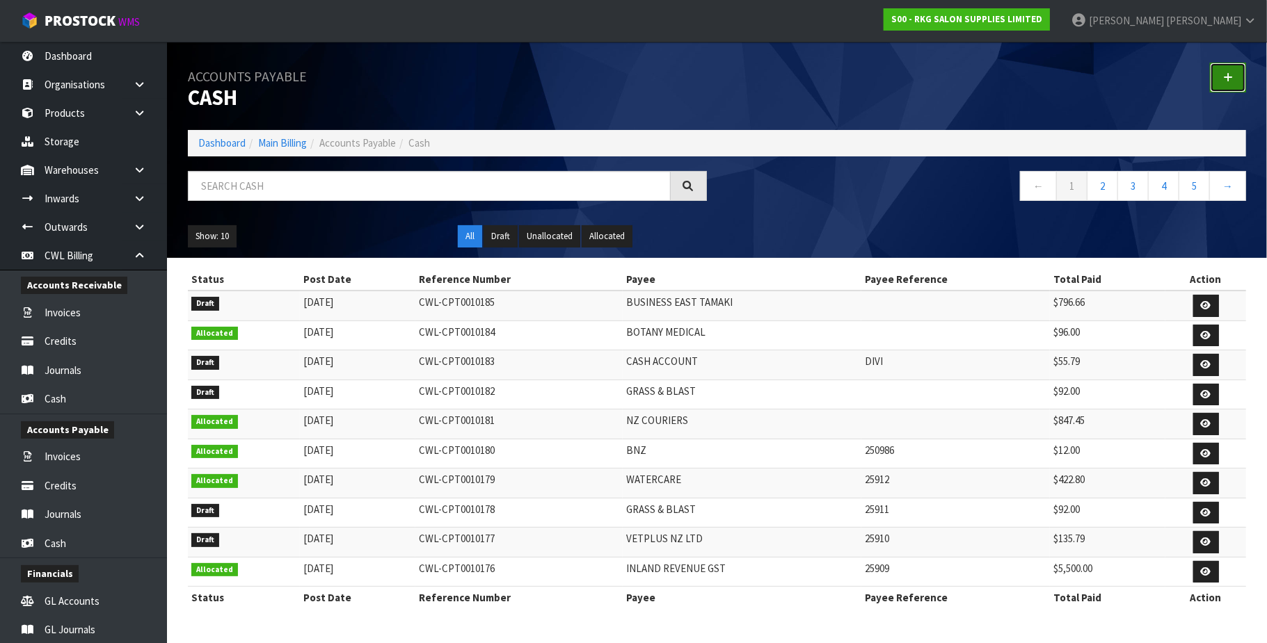
click at [1231, 77] on icon at bounding box center [1228, 77] width 10 height 10
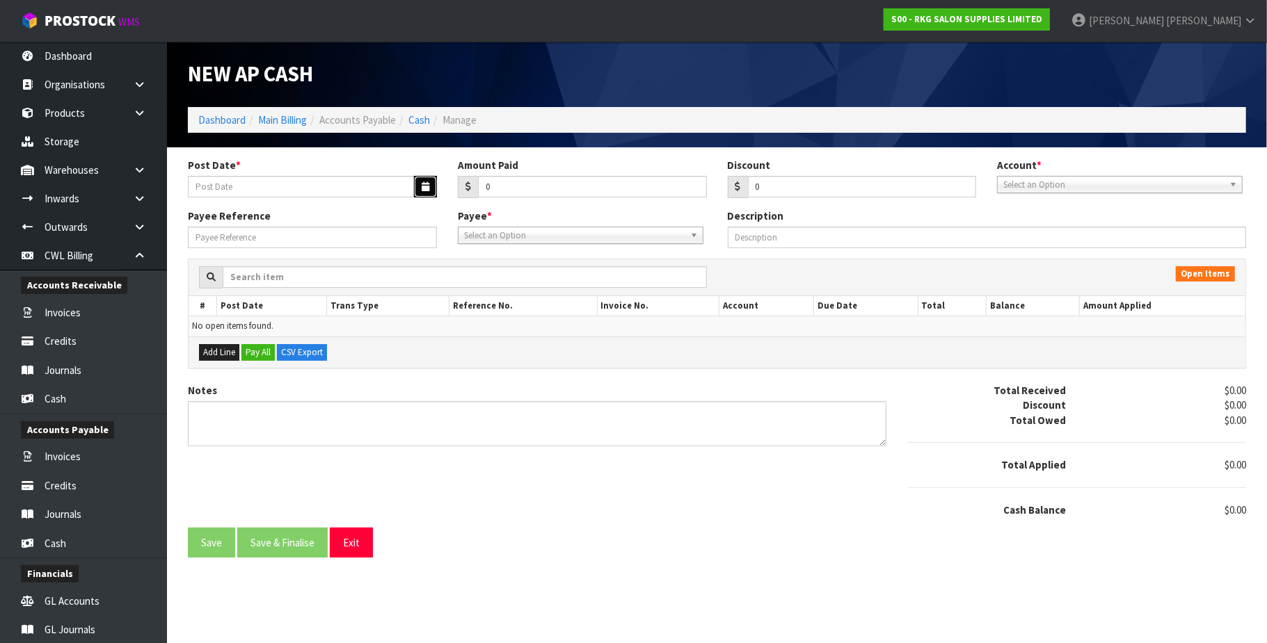
click at [419, 186] on button "button" at bounding box center [425, 187] width 23 height 22
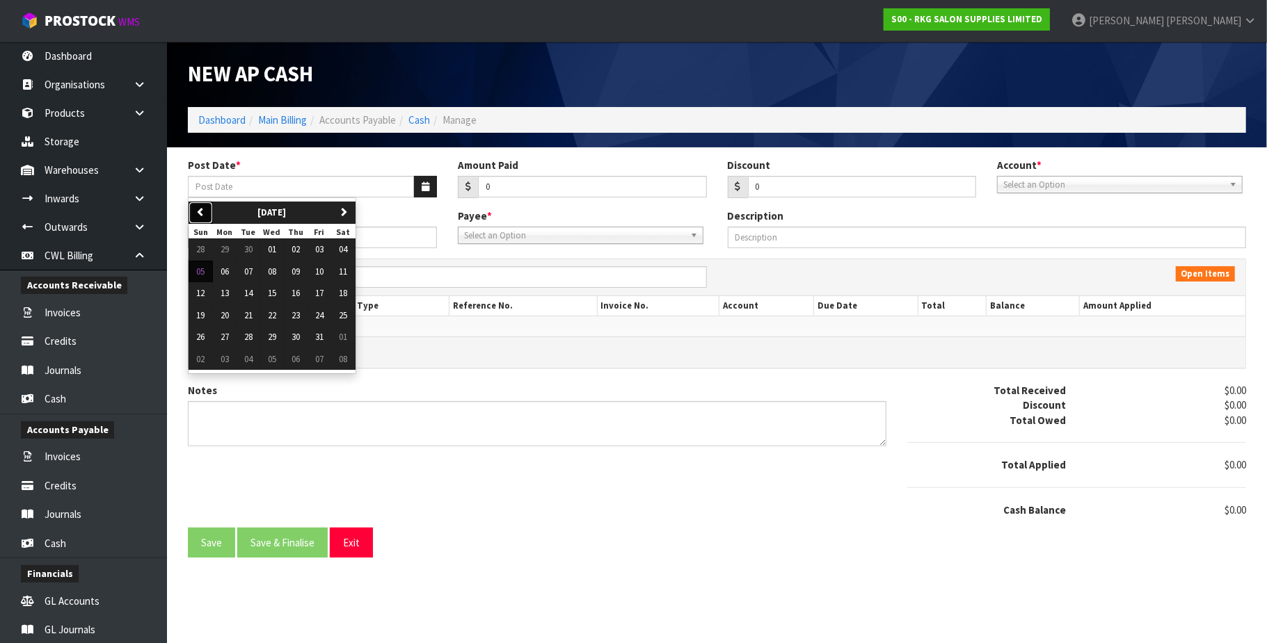
click at [201, 206] on button "previous" at bounding box center [201, 213] width 24 height 22
click at [224, 292] on span "15" at bounding box center [225, 293] width 8 height 12
type input "[DATE]"
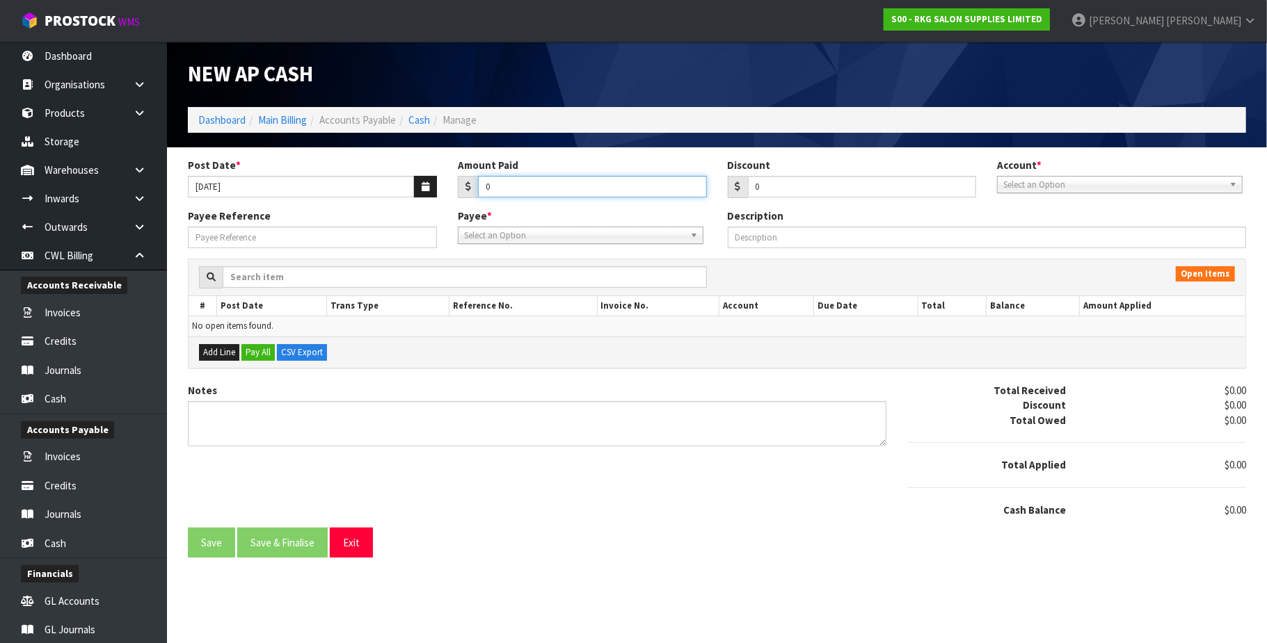
click at [515, 188] on input "0" at bounding box center [592, 187] width 229 height 22
paste input "1322.50"
type input "01322.50"
click at [1122, 186] on span "Select an Option" at bounding box center [1113, 185] width 221 height 17
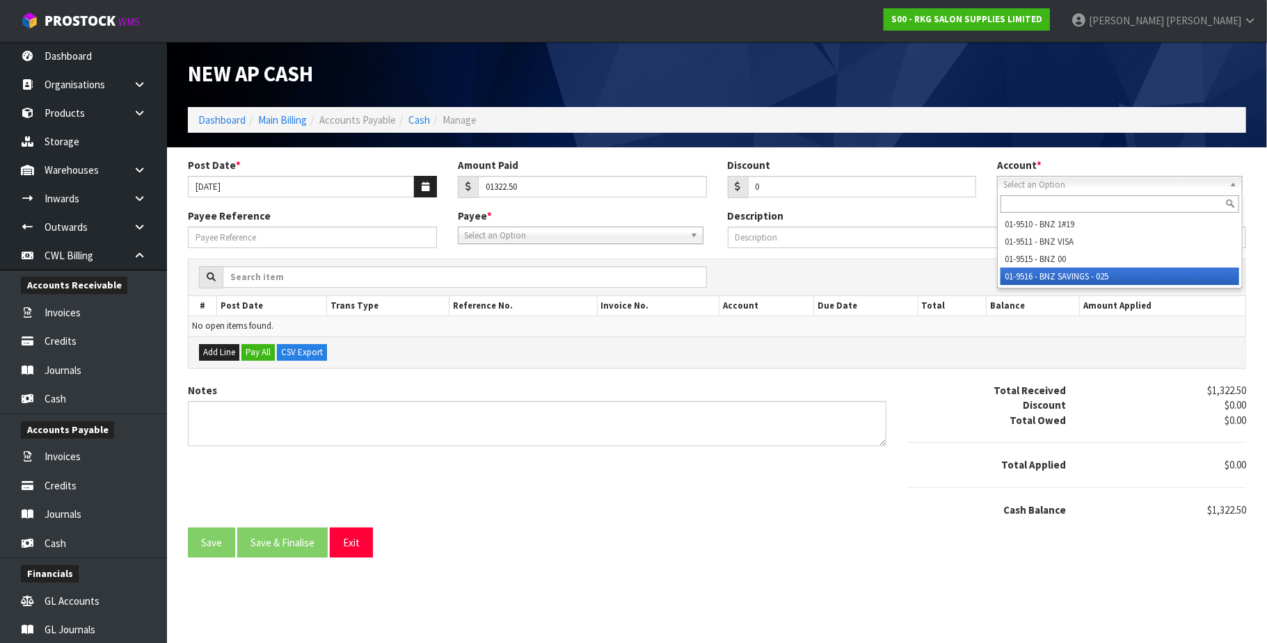
drag, startPoint x: 1107, startPoint y: 276, endPoint x: 778, endPoint y: 255, distance: 330.4
click at [1106, 276] on li "01-9516 - BNZ SAVINGS - 025" at bounding box center [1119, 276] width 239 height 17
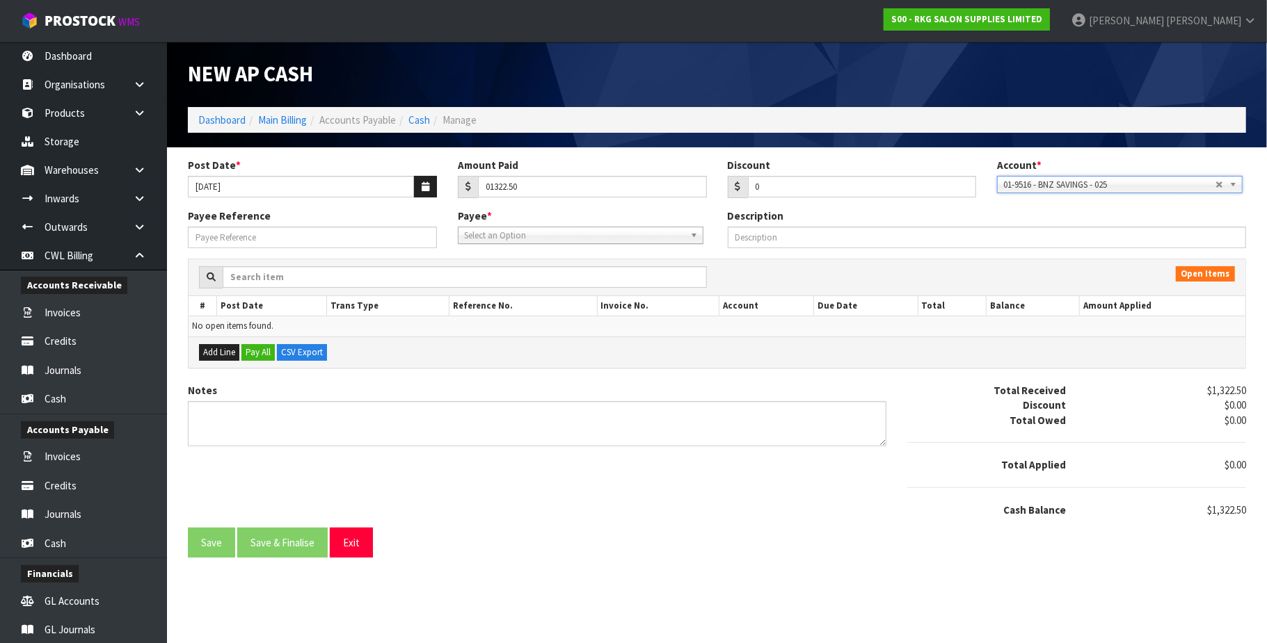
click at [591, 241] on span "Select an Option" at bounding box center [574, 235] width 221 height 17
type input "cle"
click at [551, 294] on li "CLE ANCP - CLEANCORP" at bounding box center [580, 292] width 239 height 17
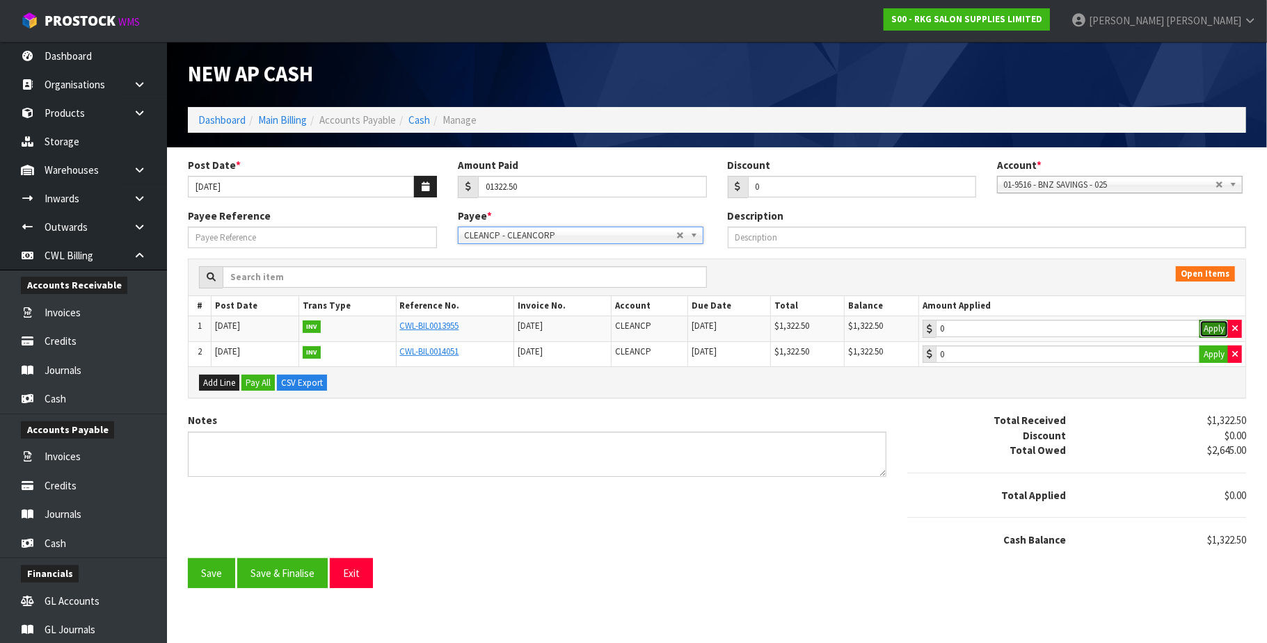
click at [1206, 329] on button "Apply" at bounding box center [1213, 329] width 29 height 18
type input "1322.5"
click at [269, 579] on button "Save & Finalise" at bounding box center [282, 574] width 90 height 30
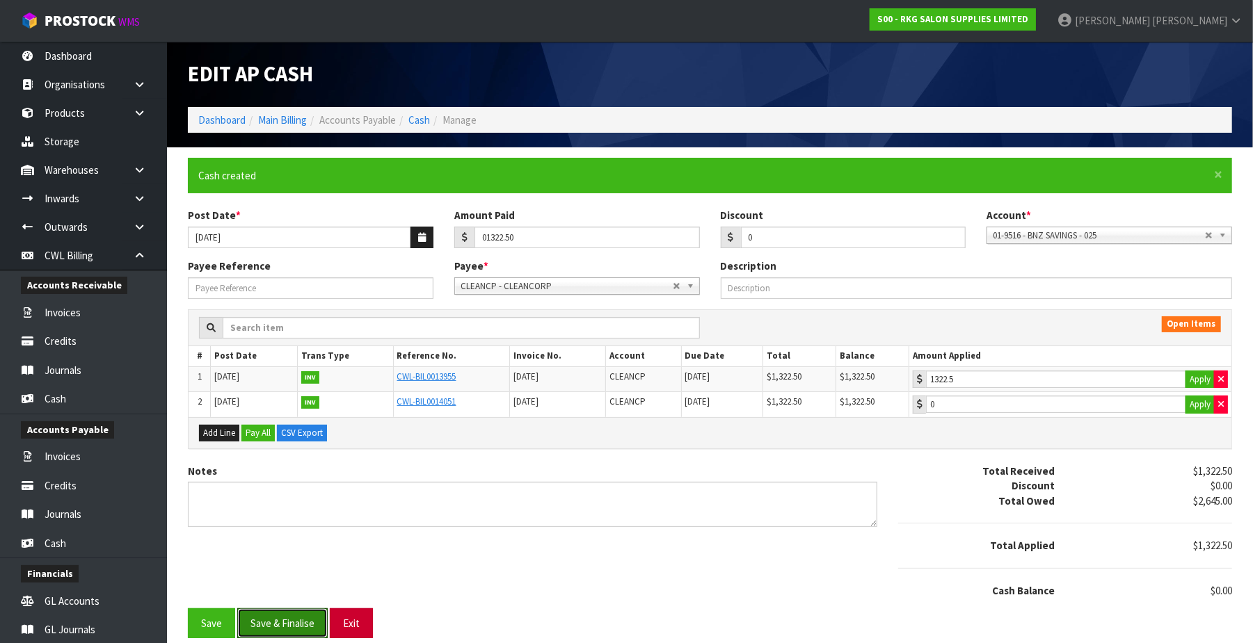
type input "1322.5"
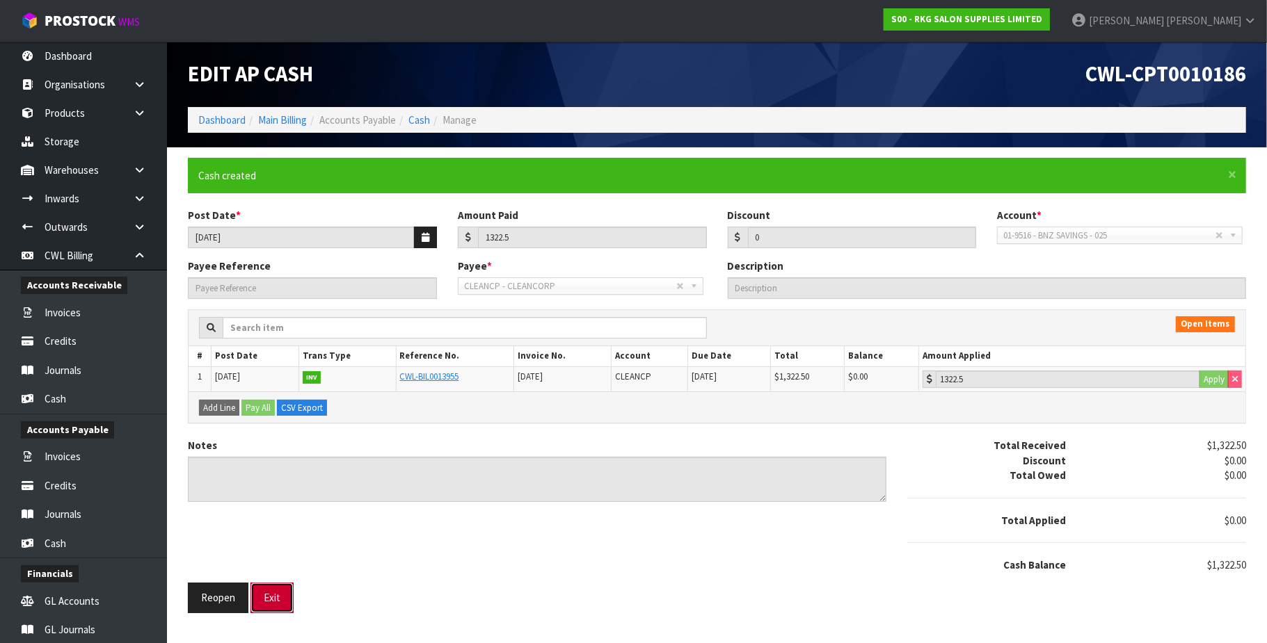
click at [277, 600] on button "Exit" at bounding box center [271, 598] width 43 height 30
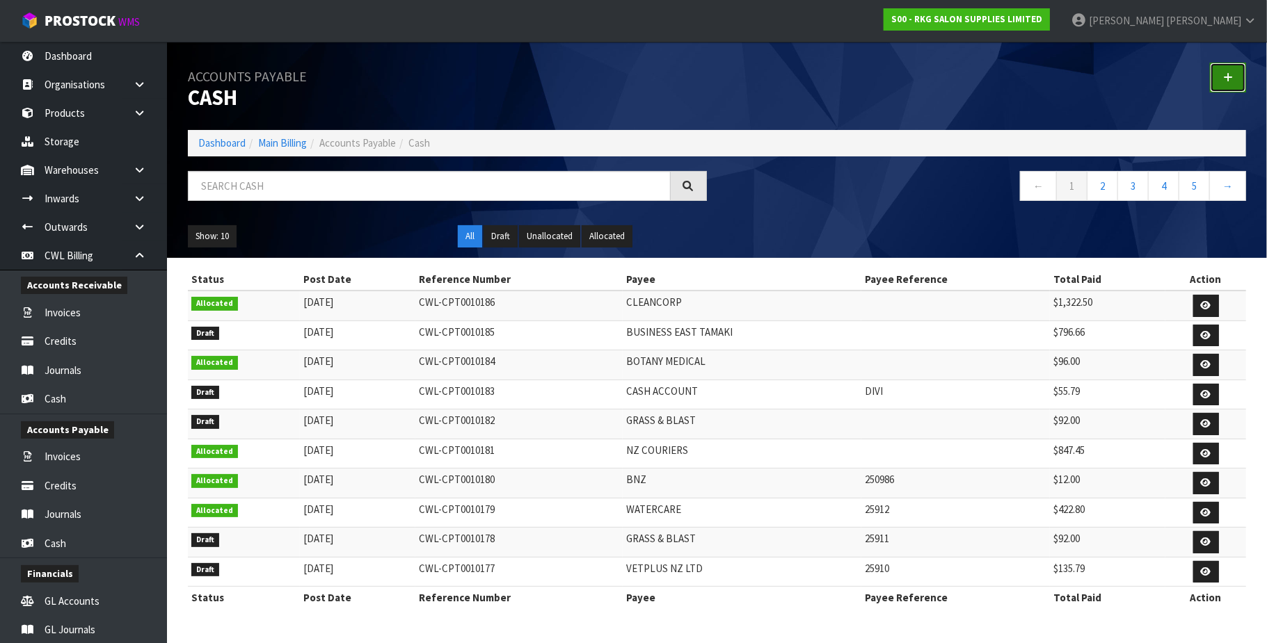
click at [1222, 79] on link at bounding box center [1228, 78] width 36 height 30
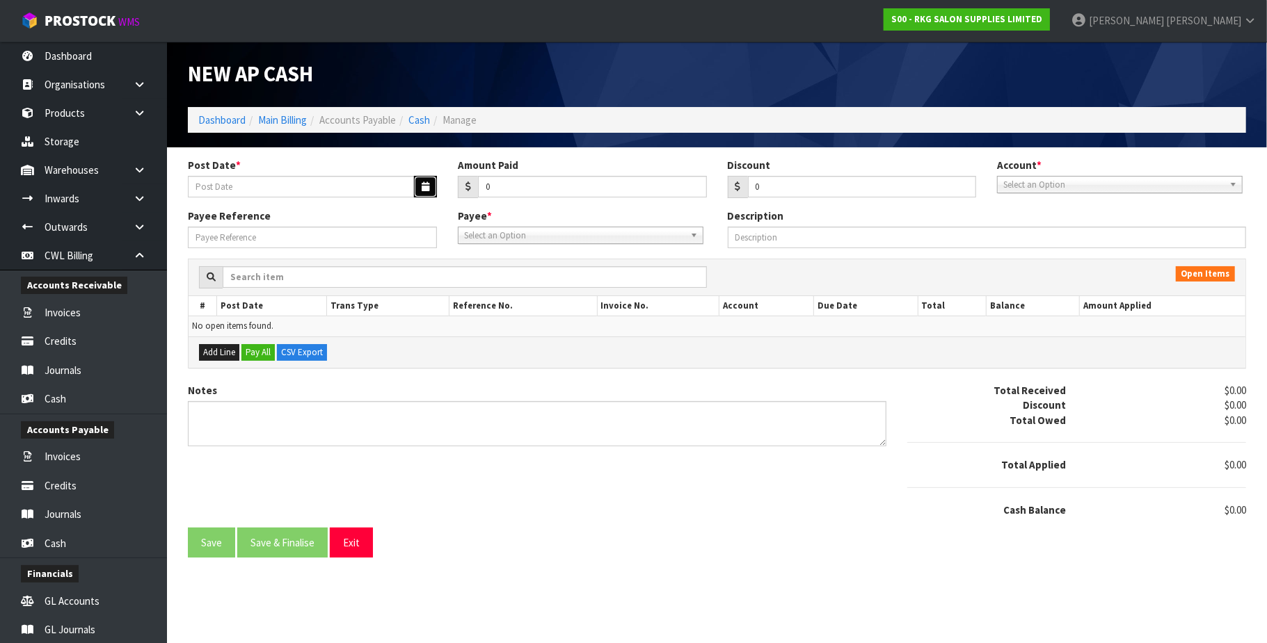
click at [419, 181] on button "button" at bounding box center [425, 187] width 23 height 22
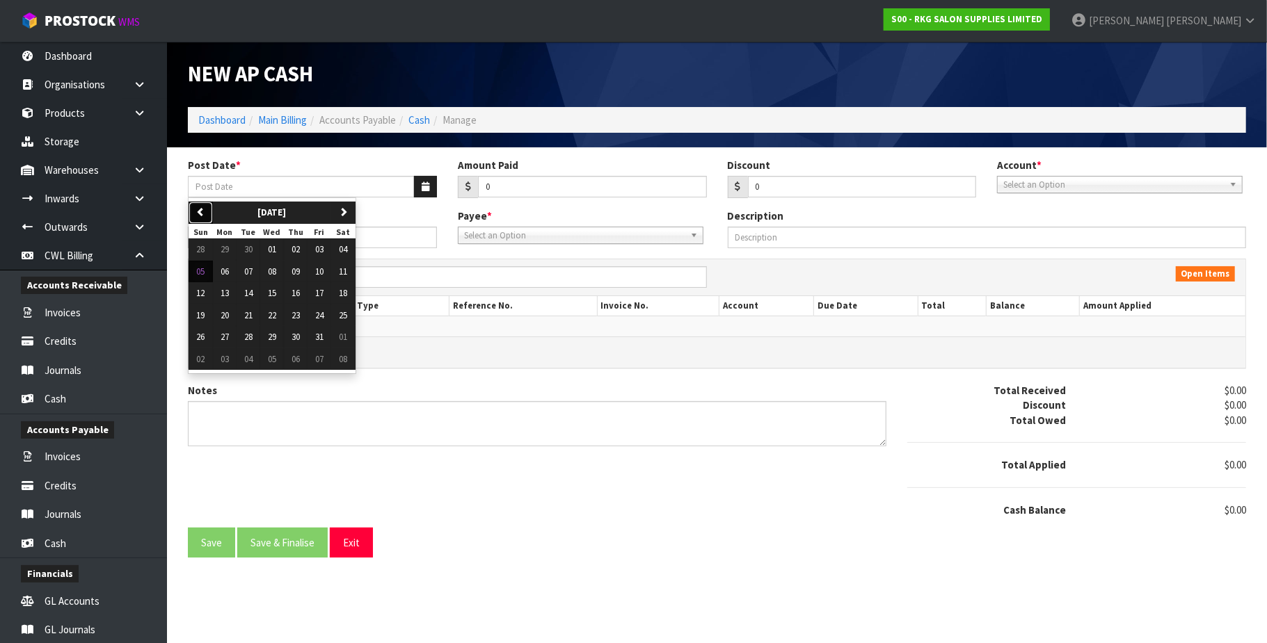
click at [198, 209] on icon "button" at bounding box center [200, 211] width 9 height 9
drag, startPoint x: 224, startPoint y: 291, endPoint x: 511, endPoint y: 204, distance: 299.5
click at [226, 291] on span "15" at bounding box center [225, 293] width 8 height 12
type input "[DATE]"
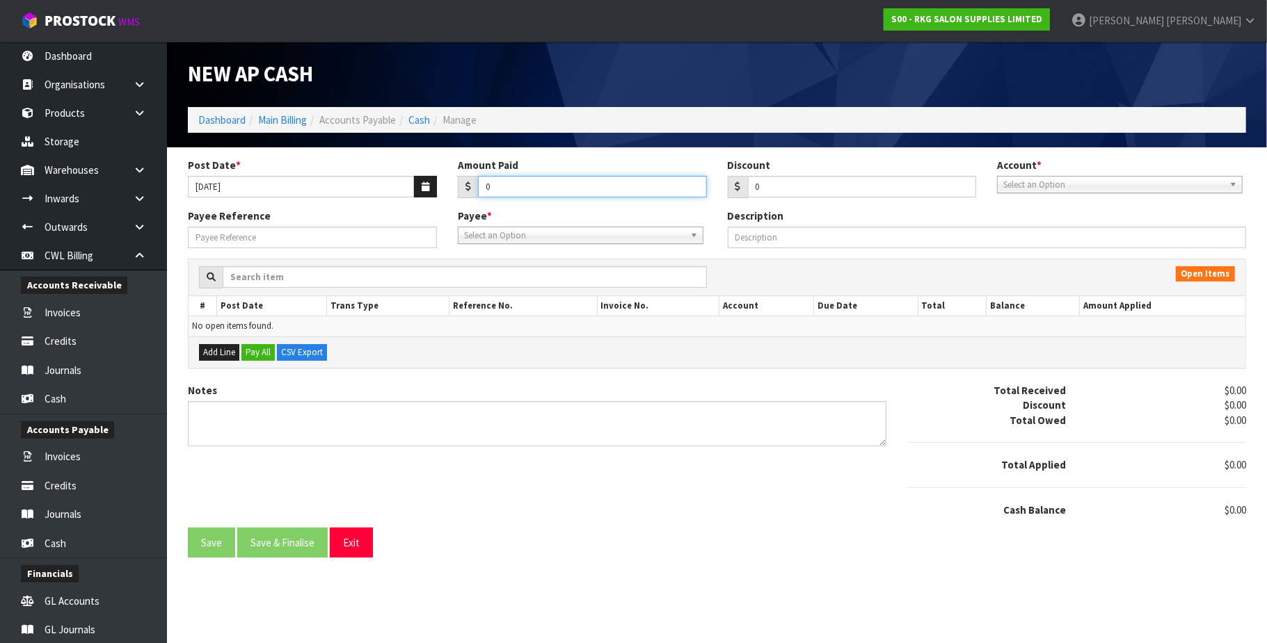
click at [518, 189] on input "0" at bounding box center [592, 187] width 229 height 22
paste input "412.44"
type input "0412.44"
click at [1078, 184] on span "Select an Option" at bounding box center [1113, 185] width 221 height 17
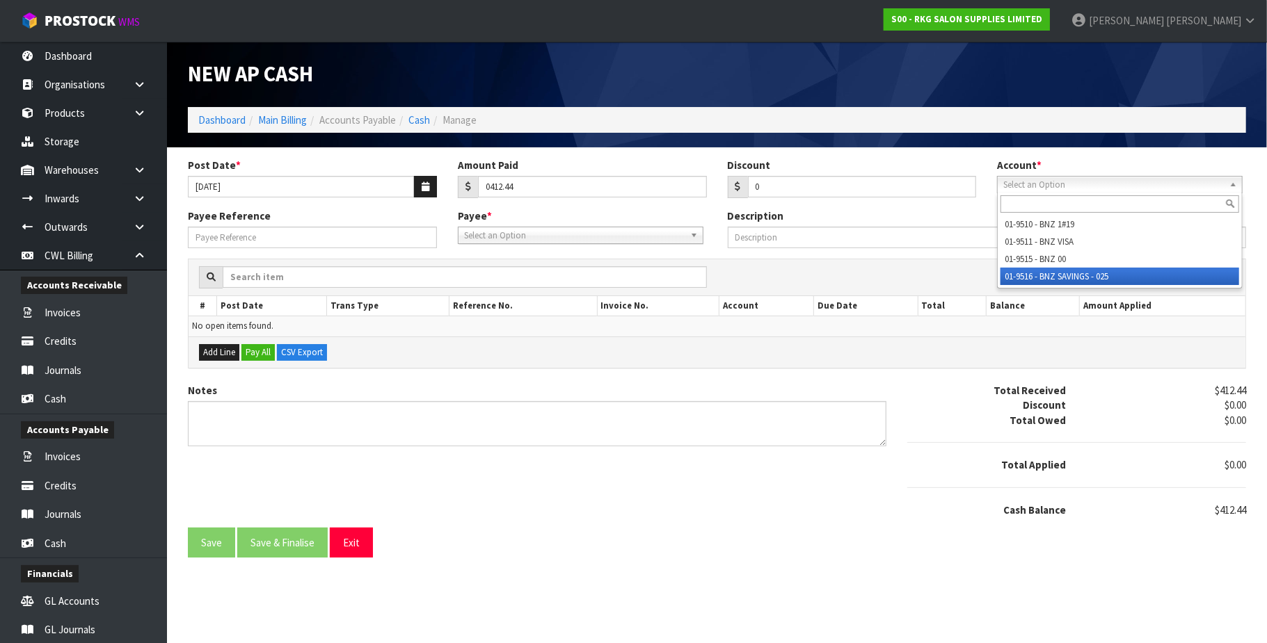
drag, startPoint x: 1095, startPoint y: 274, endPoint x: 712, endPoint y: 262, distance: 382.8
click at [1094, 274] on li "01-9516 - BNZ SAVINGS - 025" at bounding box center [1119, 276] width 239 height 17
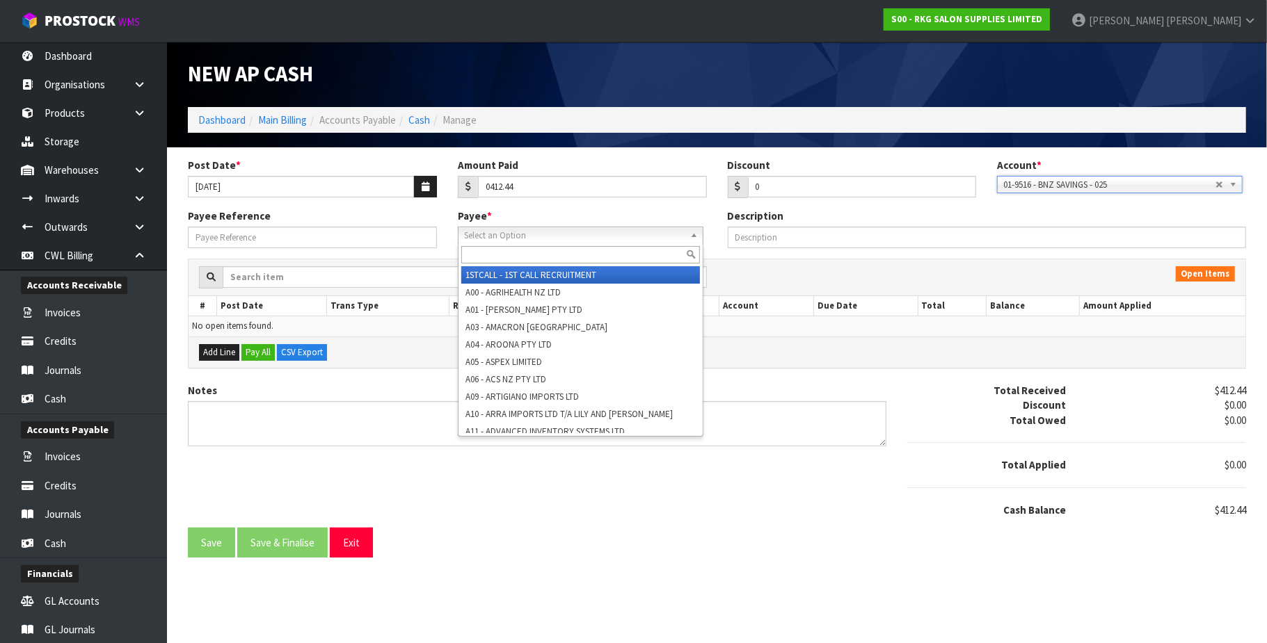
click at [552, 234] on span "Select an Option" at bounding box center [574, 235] width 221 height 17
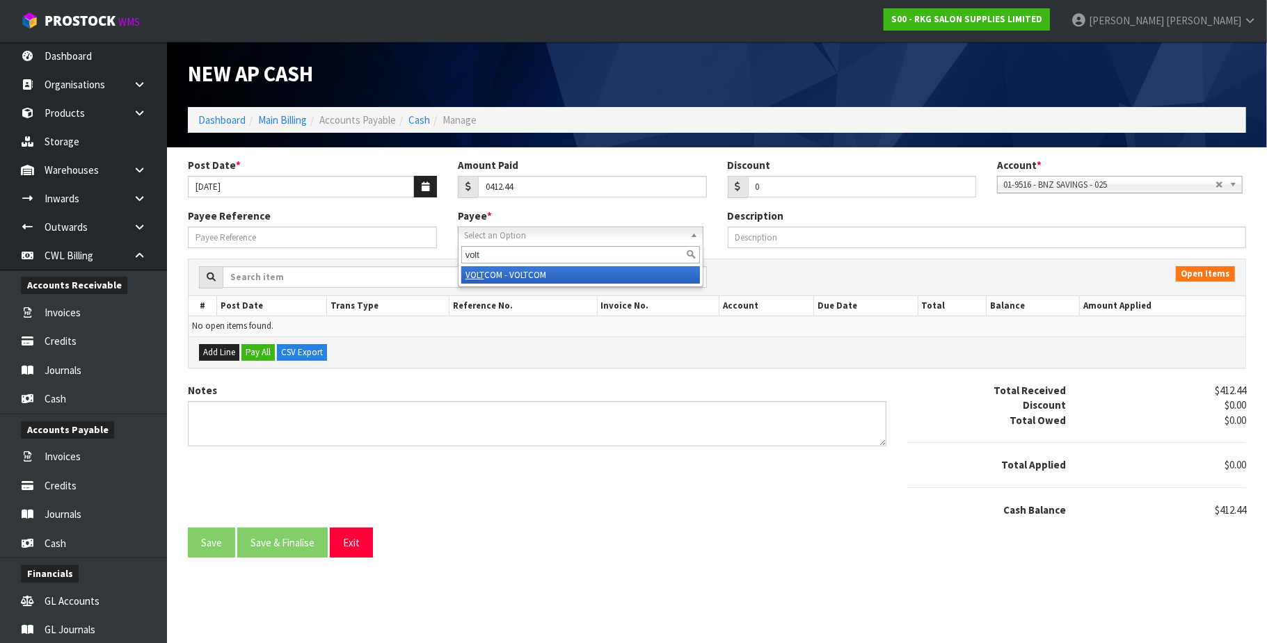
type input "volt"
click at [530, 279] on li "VOLT COM - VOLTCOM" at bounding box center [580, 274] width 239 height 17
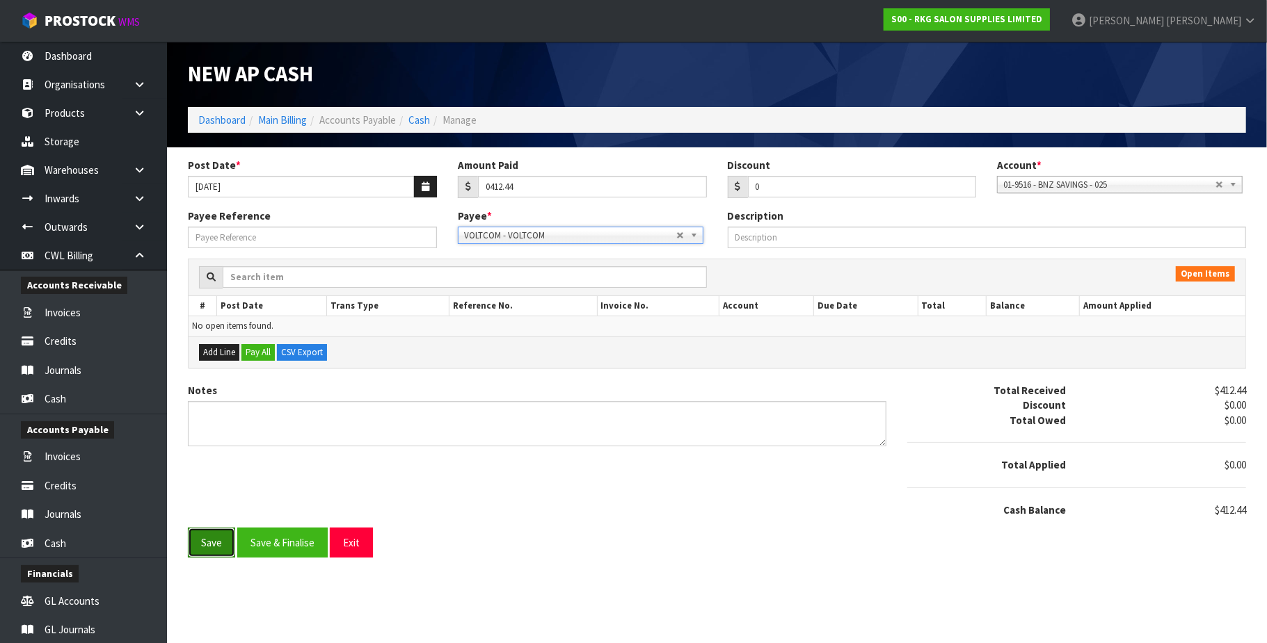
click at [201, 551] on button "Save" at bounding box center [211, 543] width 47 height 30
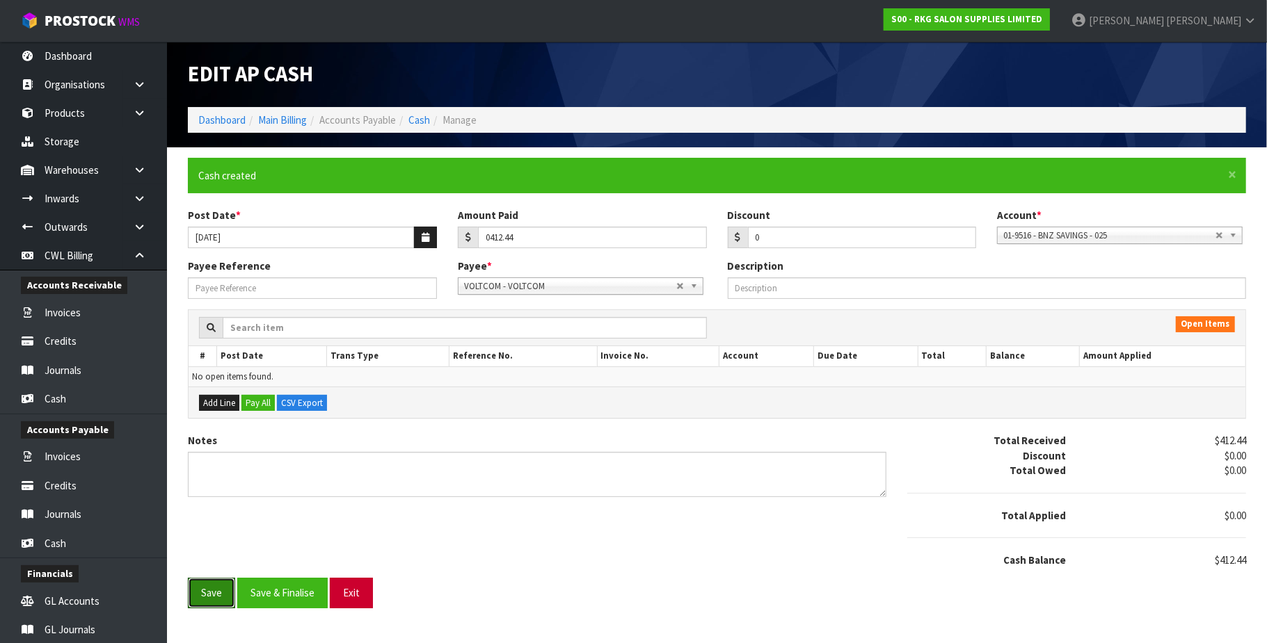
type input "412.44"
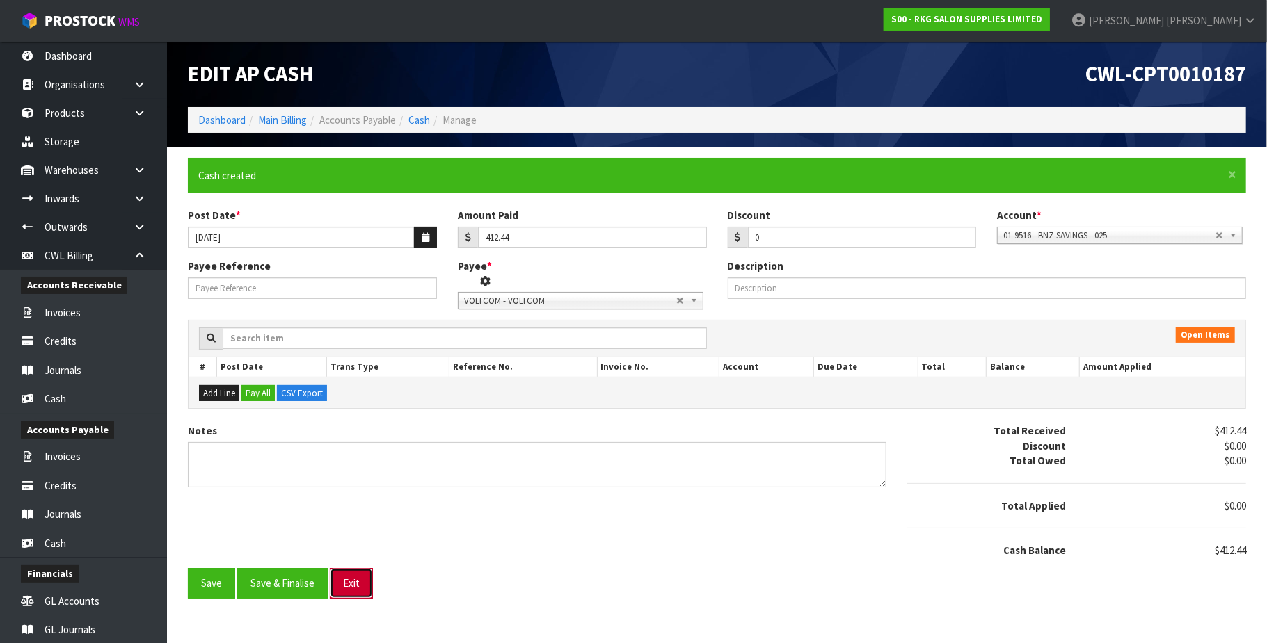
click at [360, 595] on button "Exit" at bounding box center [351, 583] width 43 height 30
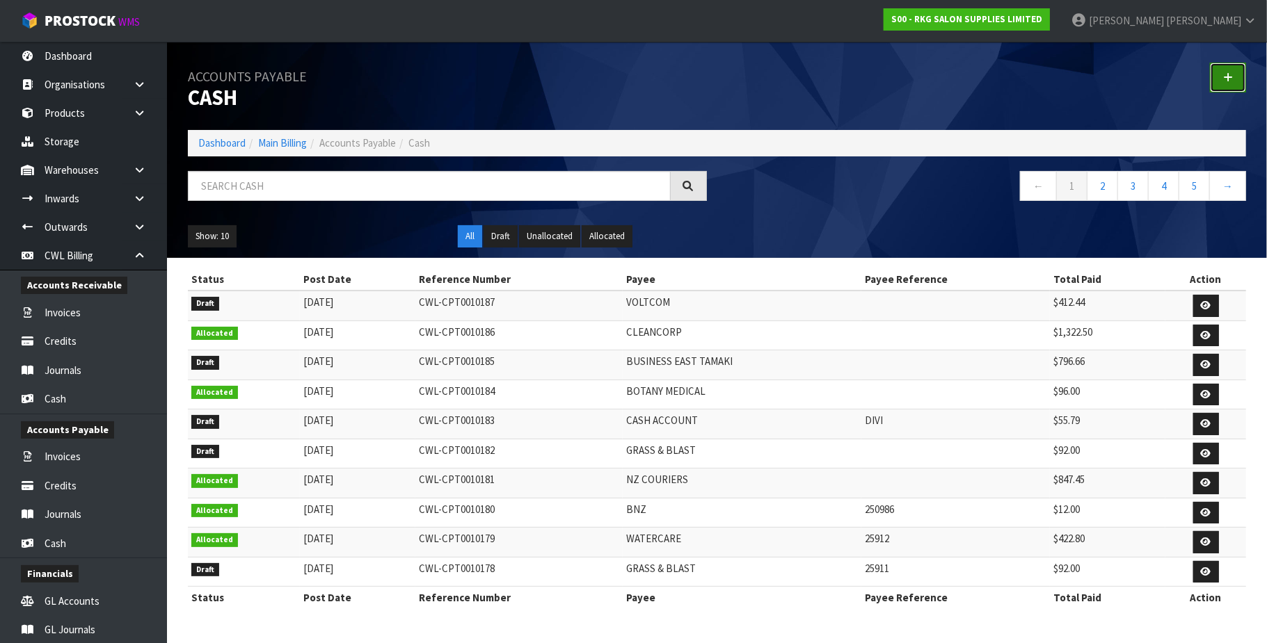
click at [1231, 77] on icon at bounding box center [1228, 77] width 10 height 10
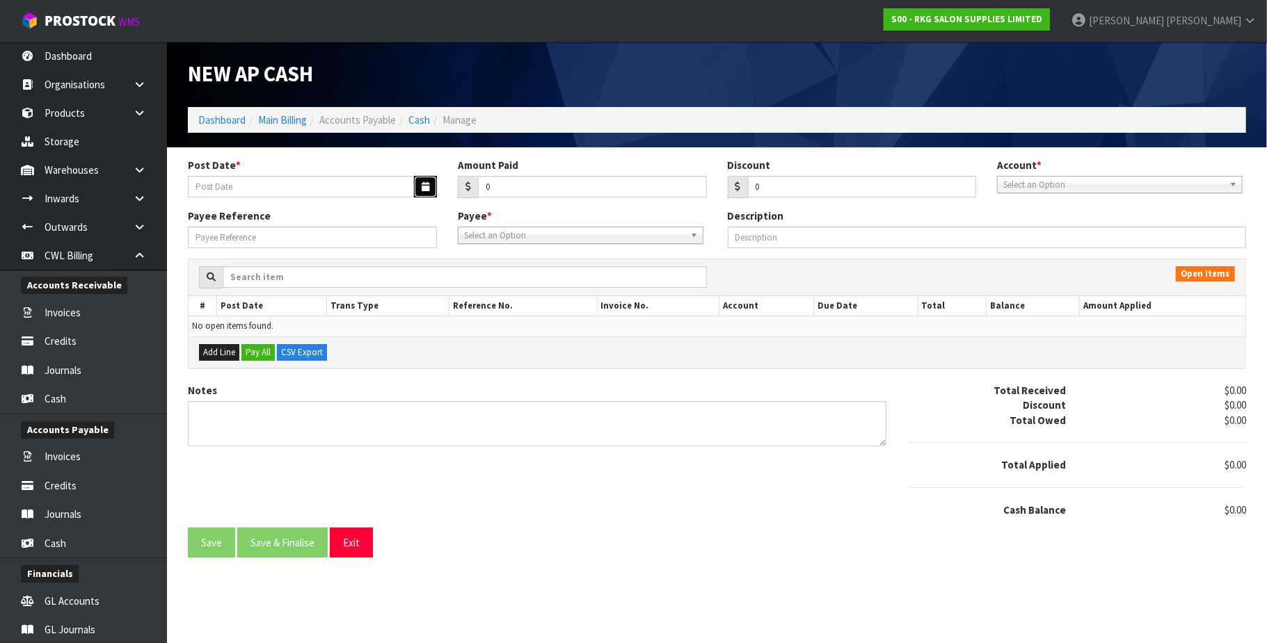
click at [418, 184] on button "button" at bounding box center [425, 187] width 23 height 22
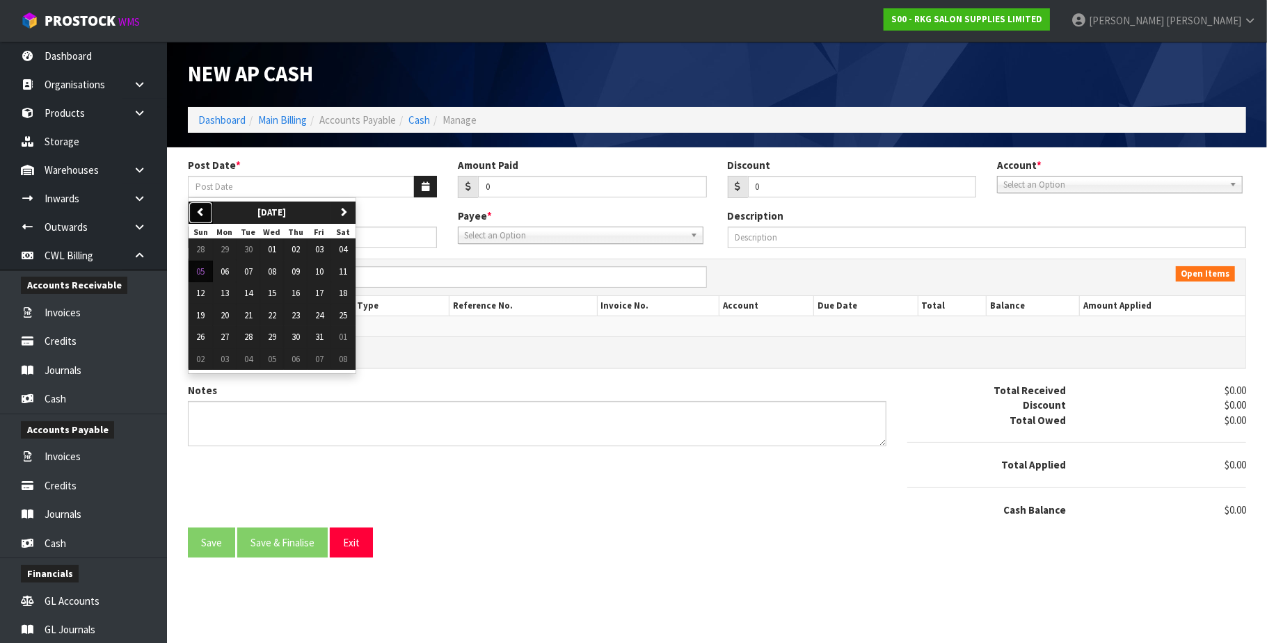
click at [204, 209] on icon "button" at bounding box center [200, 211] width 9 height 9
click at [224, 294] on span "15" at bounding box center [225, 293] width 8 height 12
type input "[DATE]"
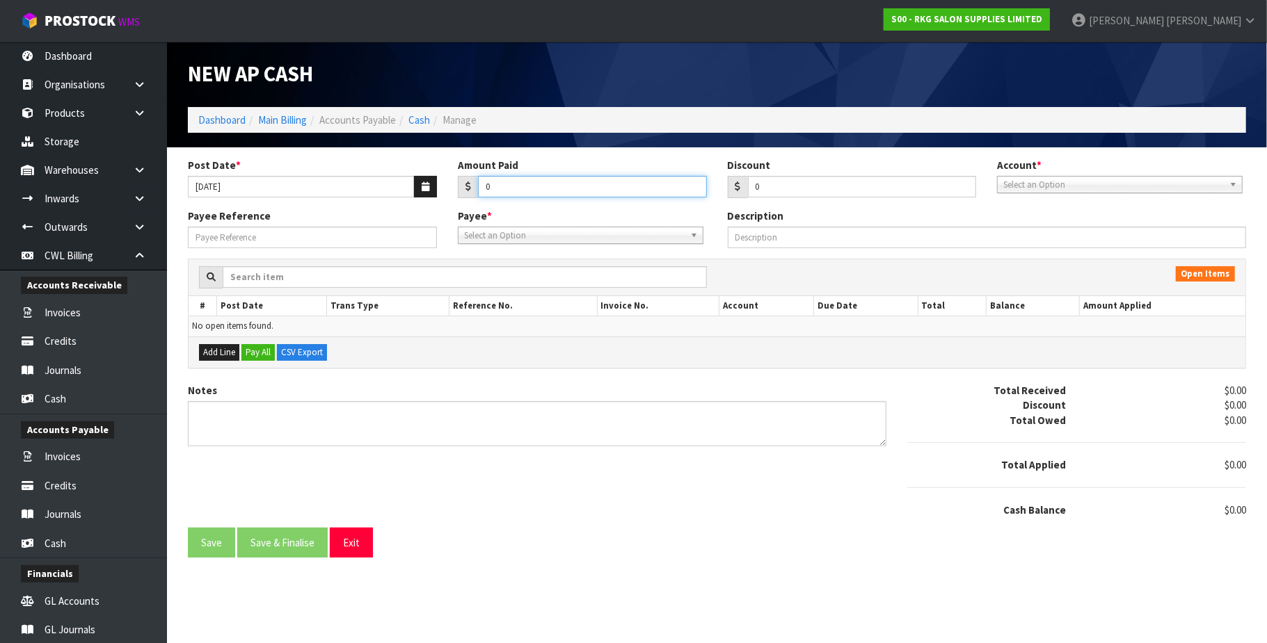
click at [521, 187] on input "0" at bounding box center [592, 187] width 229 height 22
paste input "108.62"
type input "0108.62"
click at [1045, 184] on span "Select an Option" at bounding box center [1113, 185] width 221 height 17
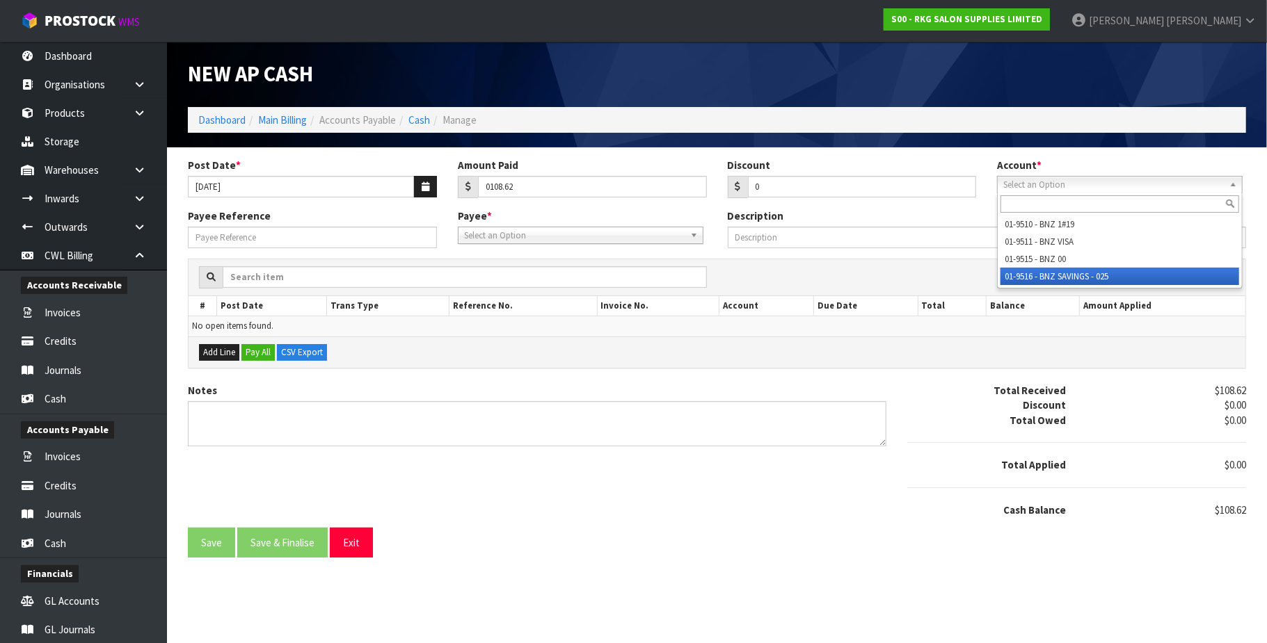
drag, startPoint x: 1050, startPoint y: 277, endPoint x: 1034, endPoint y: 277, distance: 16.0
click at [1049, 277] on li "01-9516 - BNZ SAVINGS - 025" at bounding box center [1119, 276] width 239 height 17
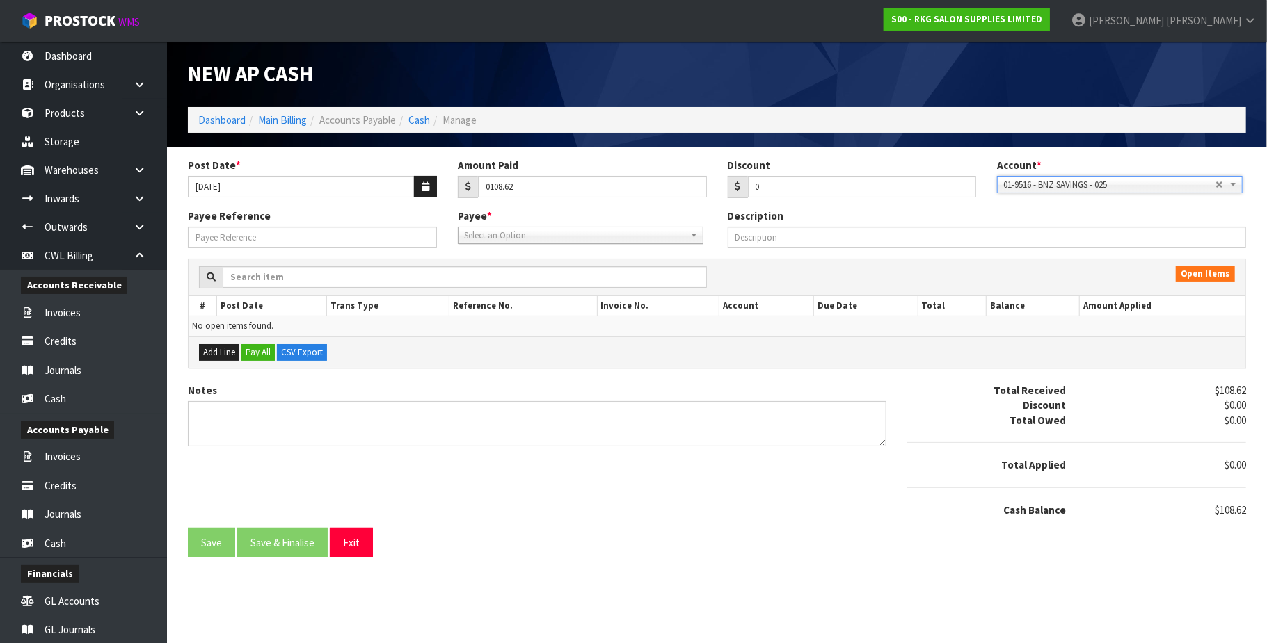
click at [527, 240] on span "Select an Option" at bounding box center [574, 235] width 221 height 17
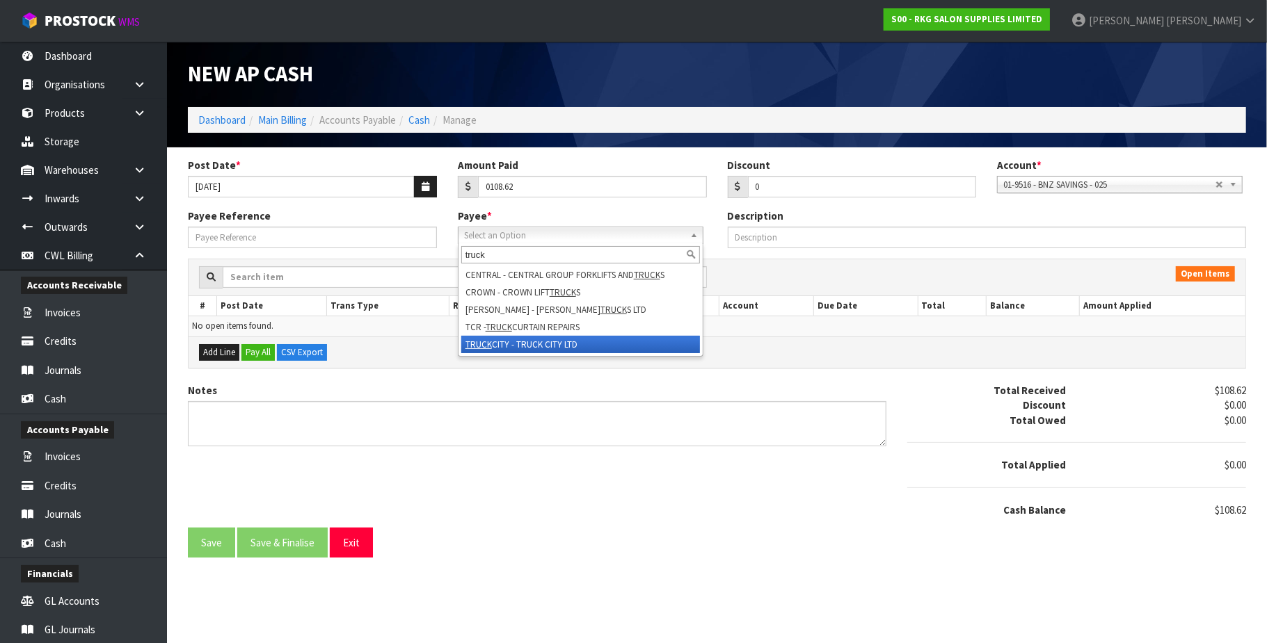
type input "truck"
click at [579, 349] on li "TRUCK CITY - TRUCK CITY LTD" at bounding box center [580, 344] width 239 height 17
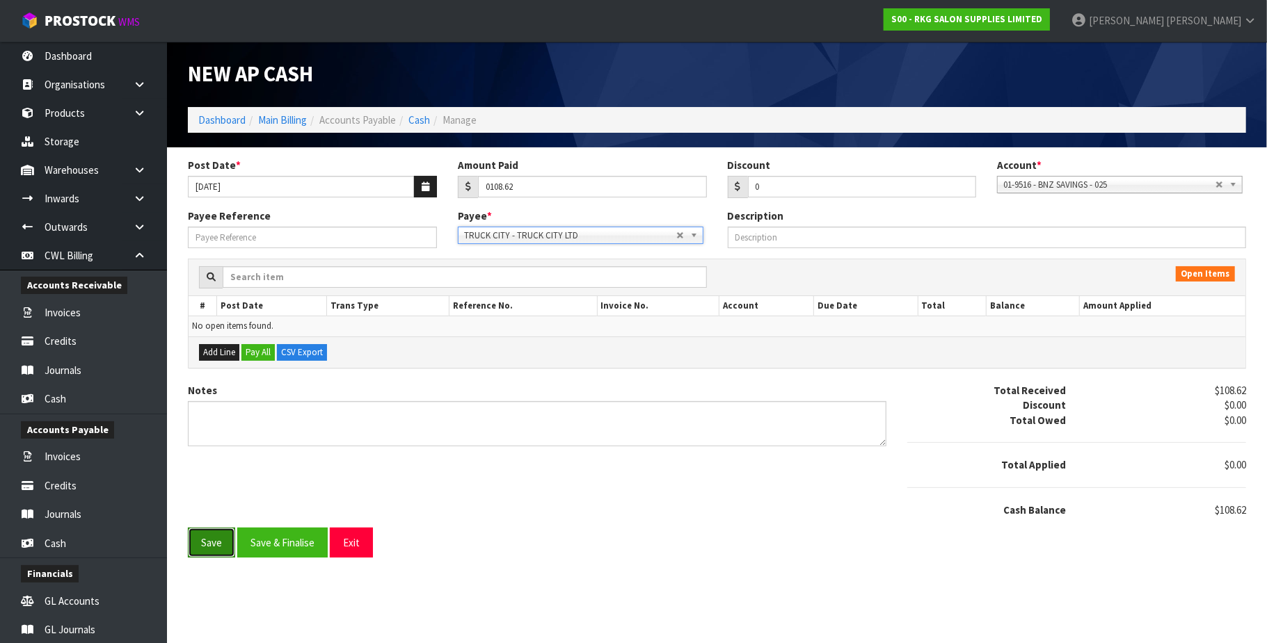
click at [205, 548] on button "Save" at bounding box center [211, 543] width 47 height 30
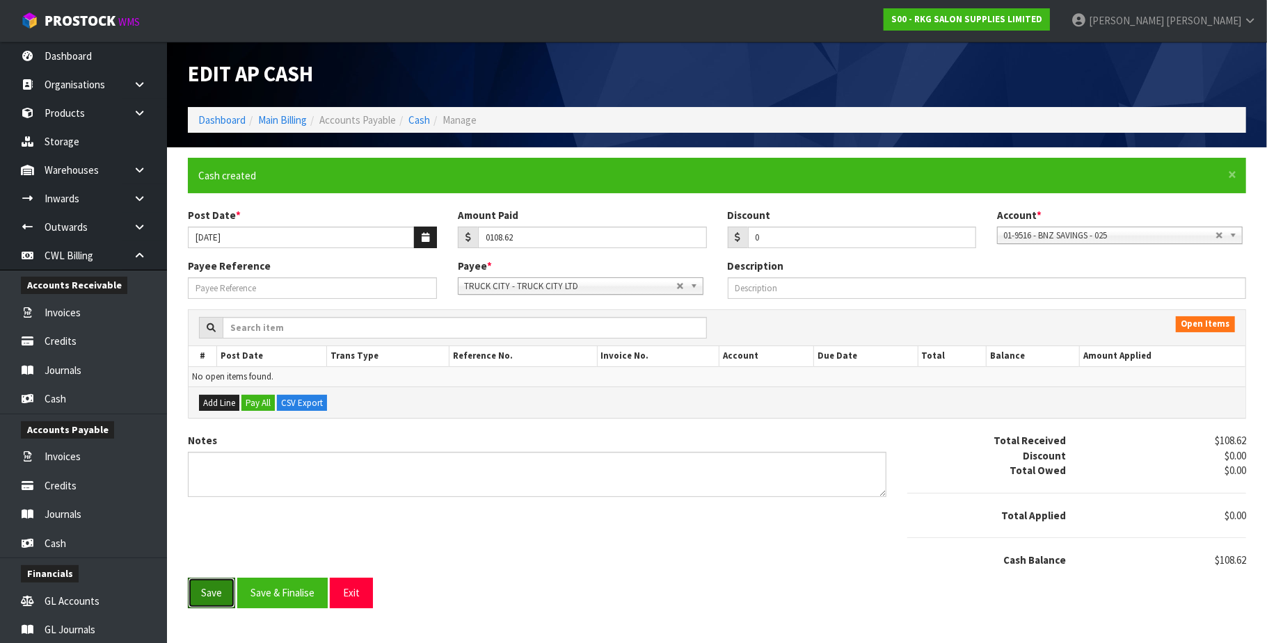
type input "108.62"
click at [348, 596] on button "Exit" at bounding box center [351, 593] width 43 height 30
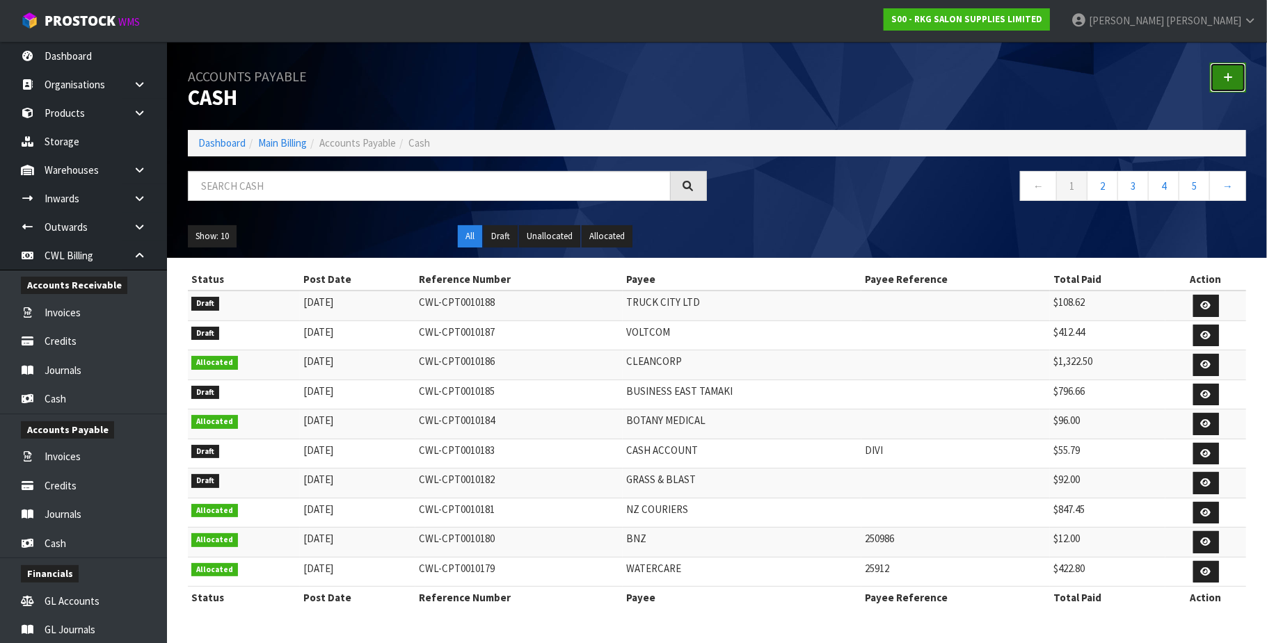
click at [1238, 75] on link at bounding box center [1228, 78] width 36 height 30
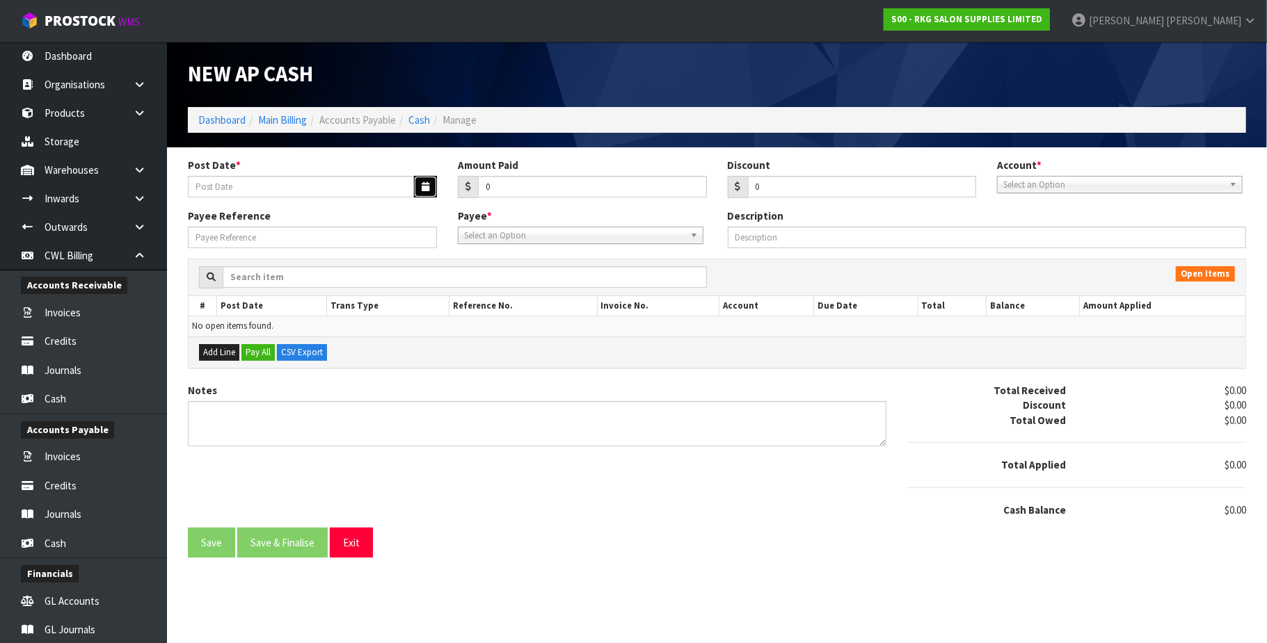
click at [422, 181] on button "button" at bounding box center [425, 187] width 23 height 22
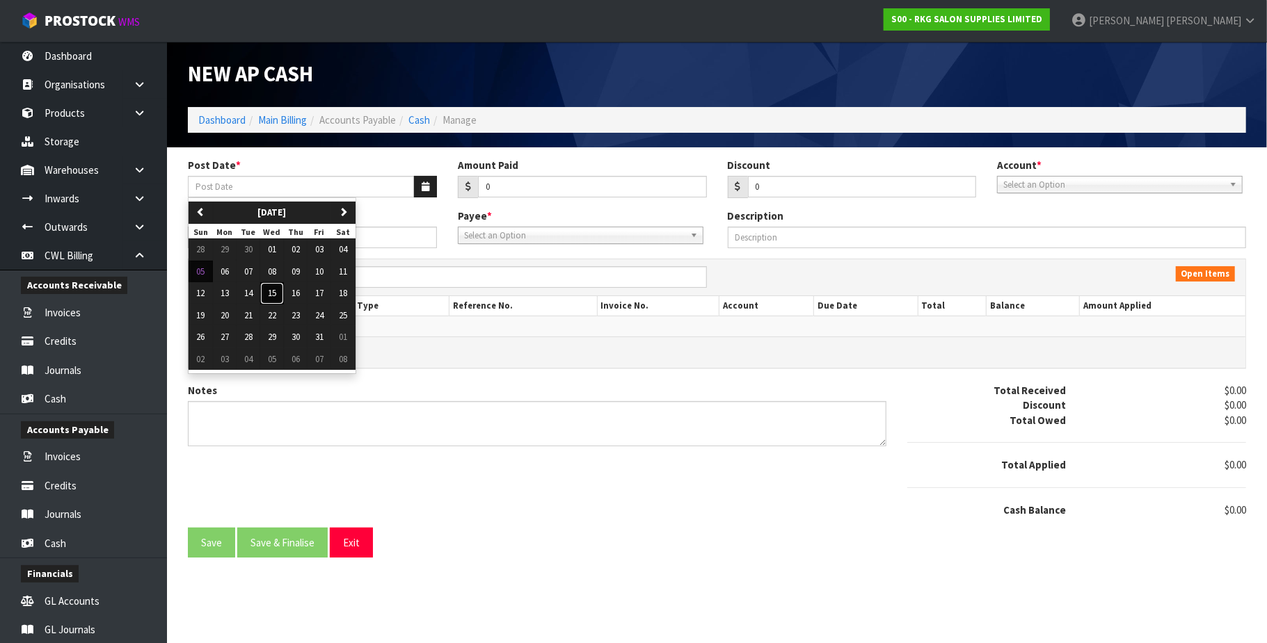
click at [281, 295] on button "15" at bounding box center [272, 293] width 24 height 22
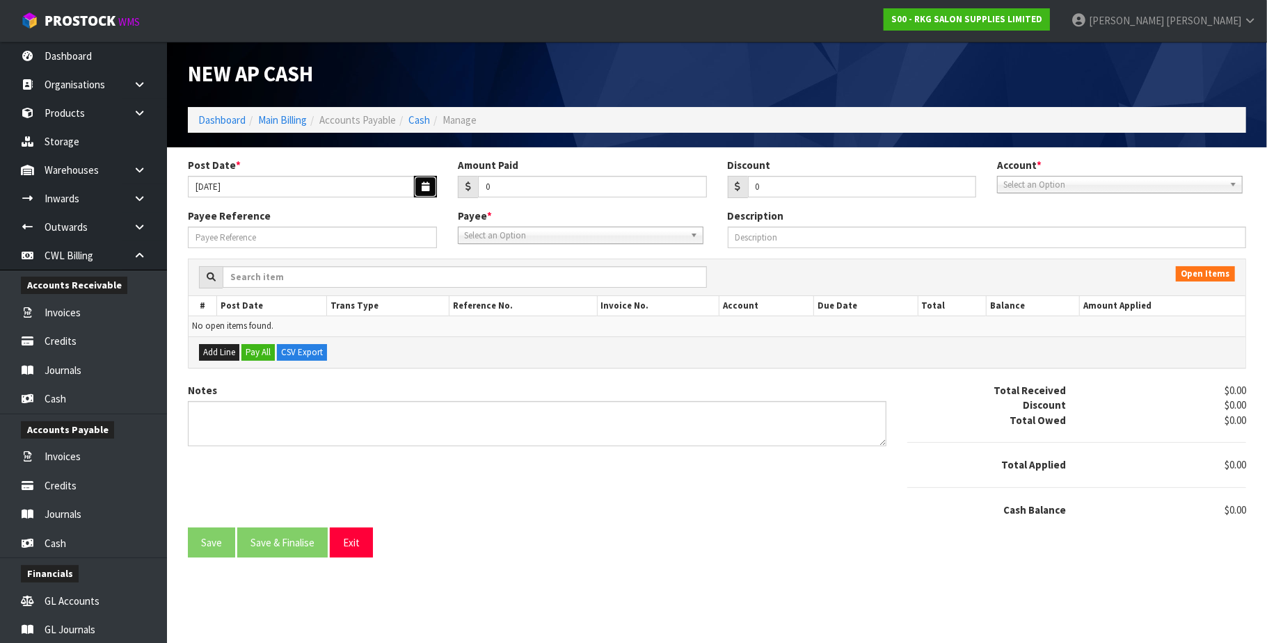
click at [430, 184] on button "button" at bounding box center [425, 187] width 23 height 22
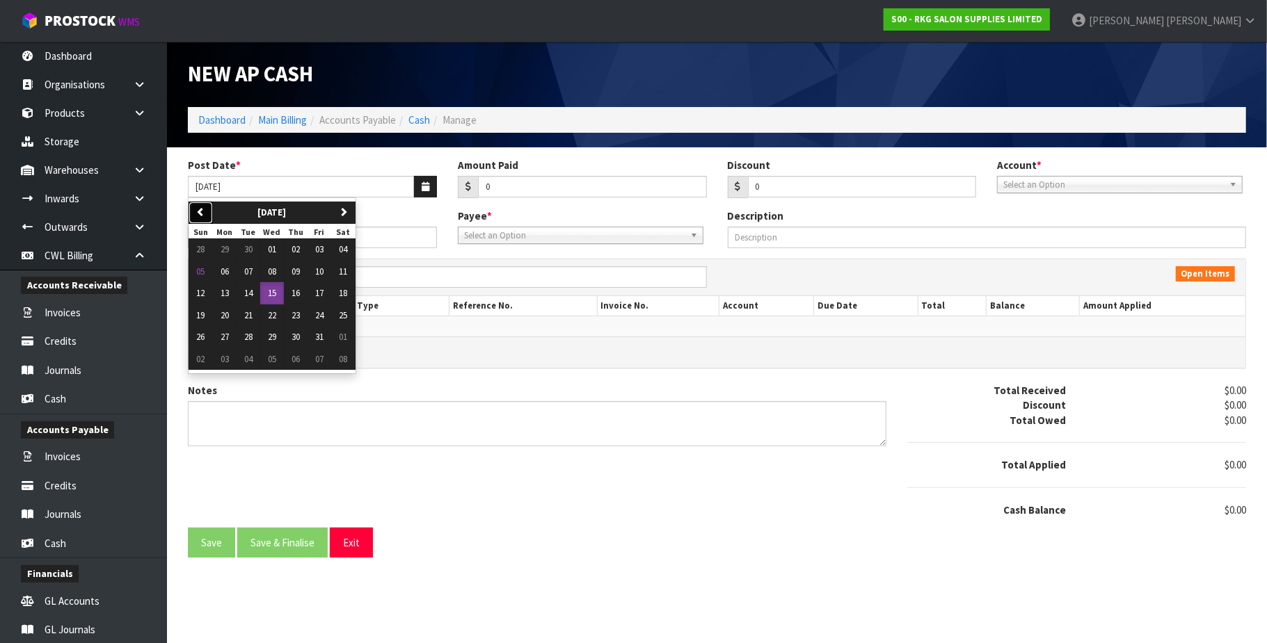
click at [196, 205] on button "previous" at bounding box center [201, 213] width 24 height 22
click at [225, 292] on span "15" at bounding box center [225, 293] width 8 height 12
type input "[DATE]"
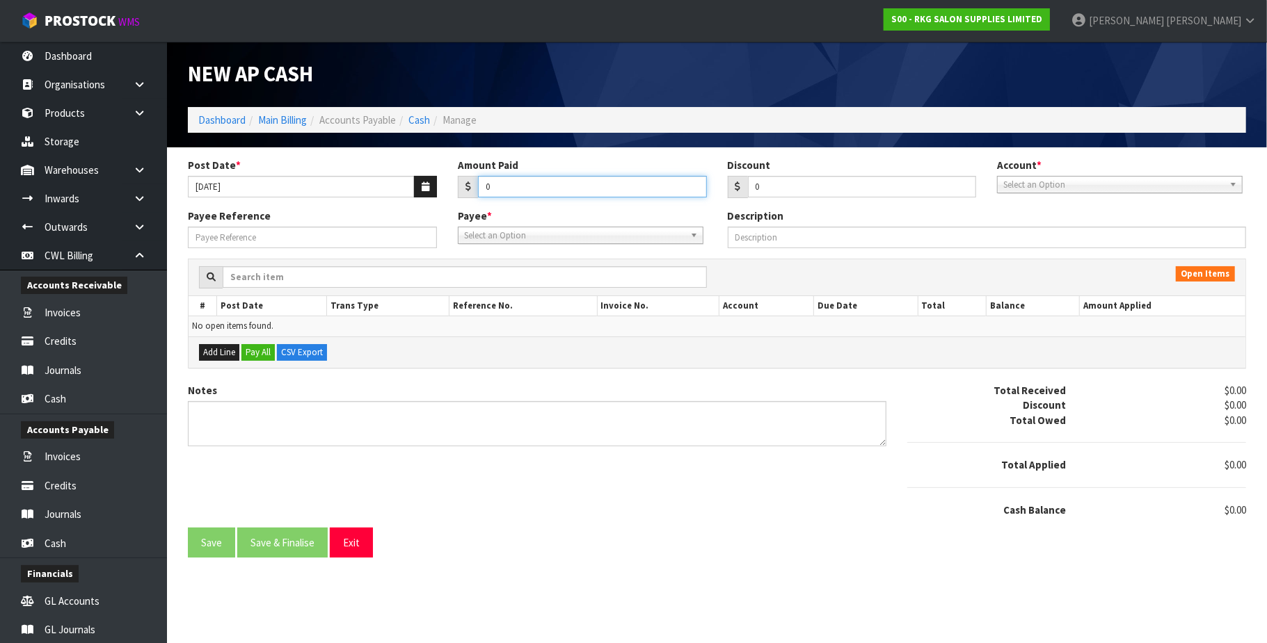
click at [484, 185] on input "0" at bounding box center [592, 187] width 229 height 22
paste input "358.30"
type input "0358.30"
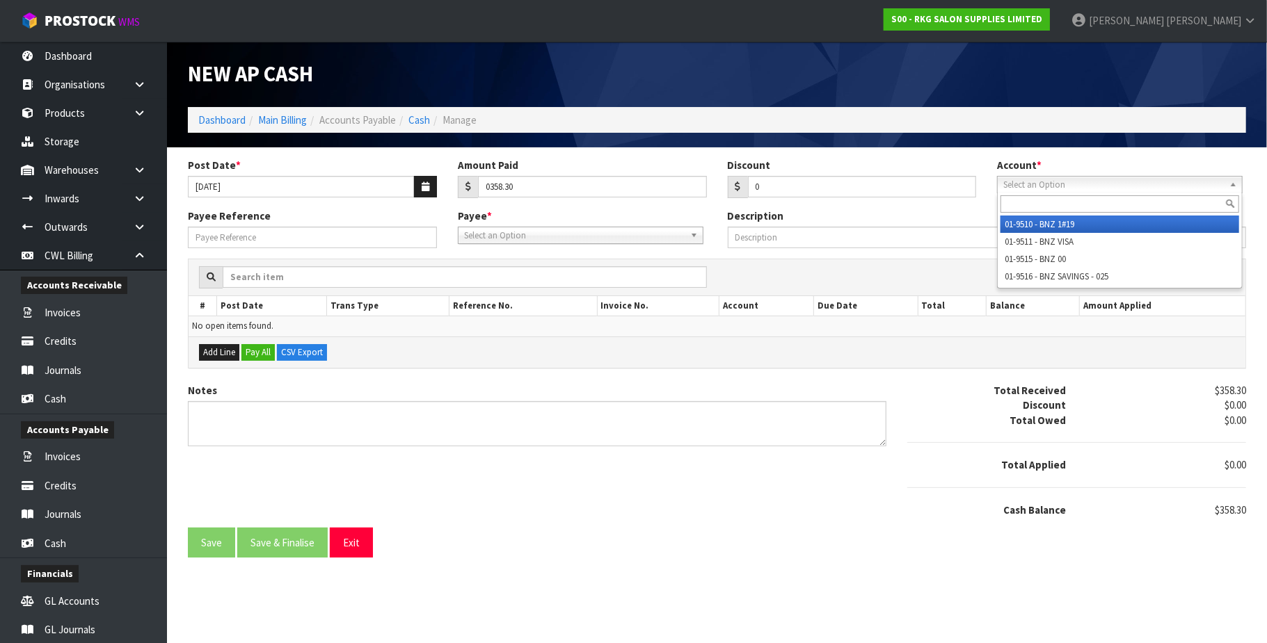
click at [1025, 182] on span "Select an Option" at bounding box center [1113, 185] width 221 height 17
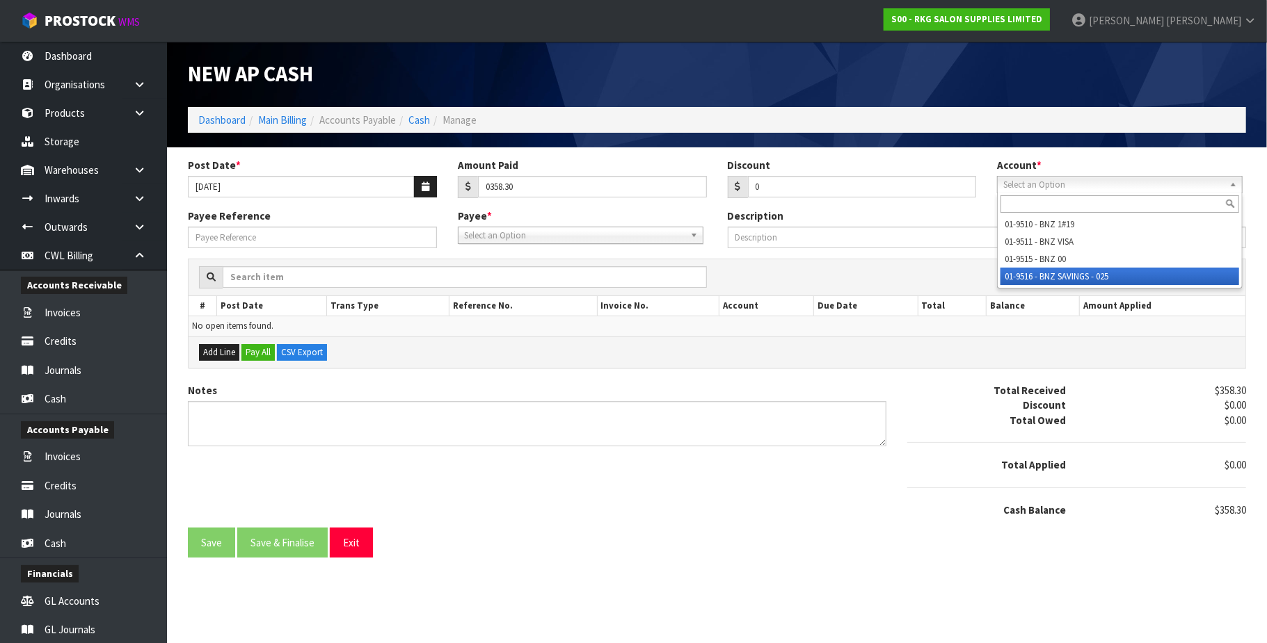
click at [1046, 276] on li "01-9516 - BNZ SAVINGS - 025" at bounding box center [1119, 276] width 239 height 17
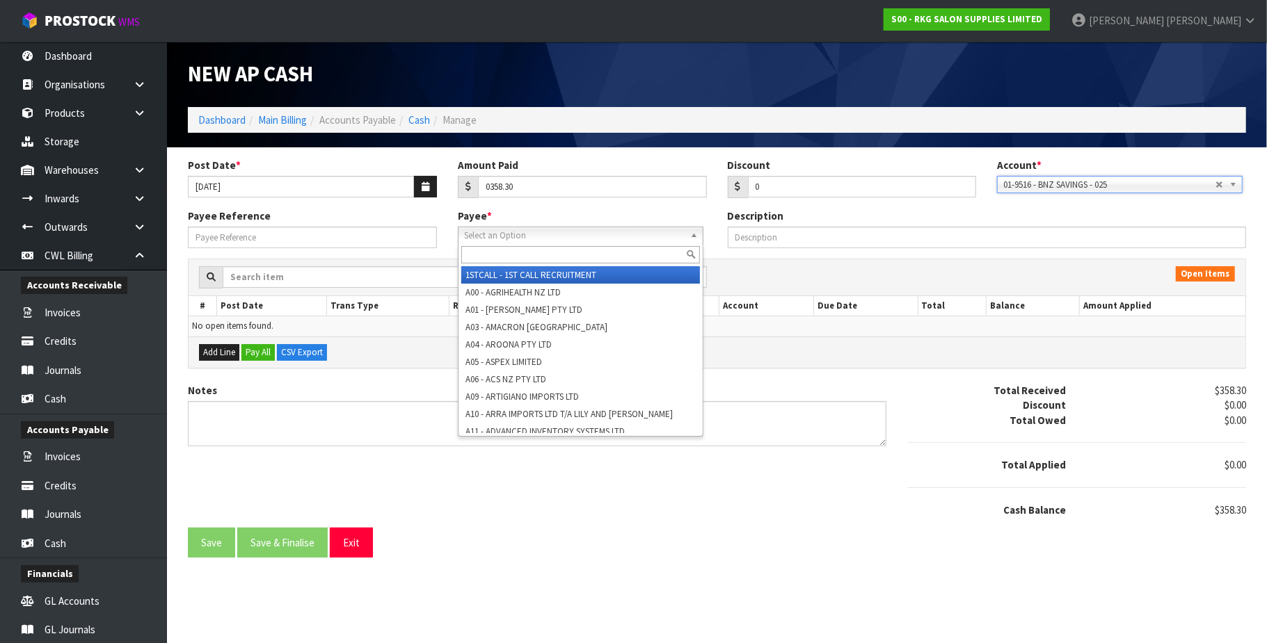
click at [538, 235] on span "Select an Option" at bounding box center [574, 235] width 221 height 17
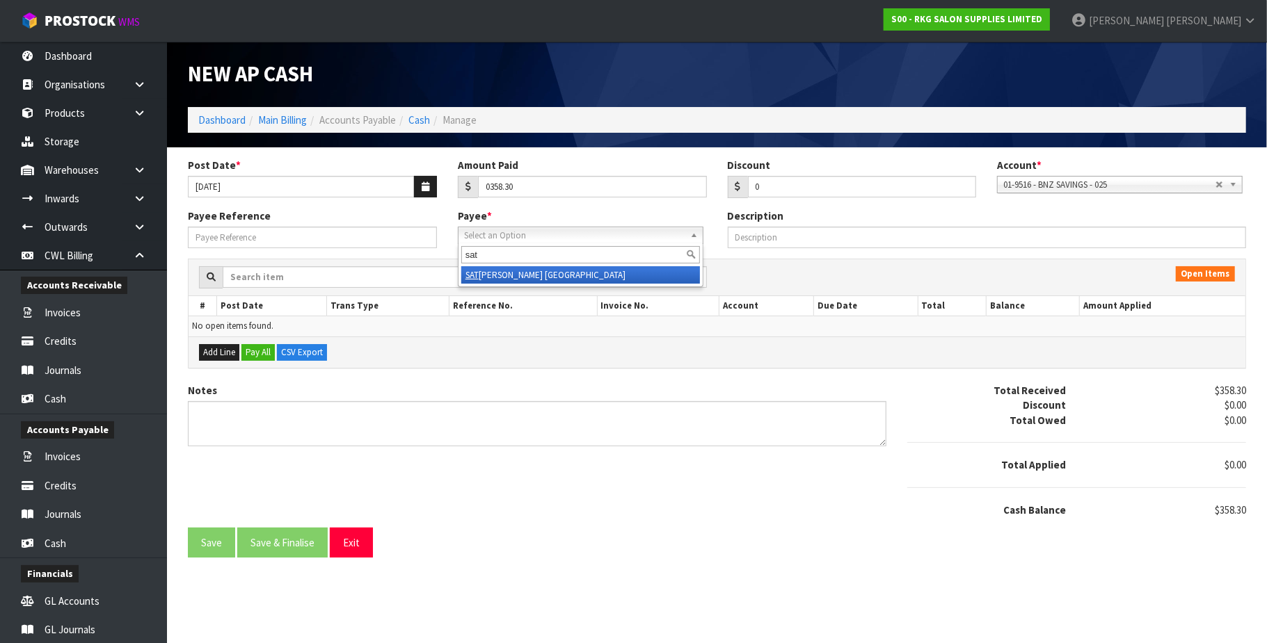
type input "sat"
click at [518, 273] on li "SAT [PERSON_NAME] [GEOGRAPHIC_DATA]" at bounding box center [580, 274] width 239 height 17
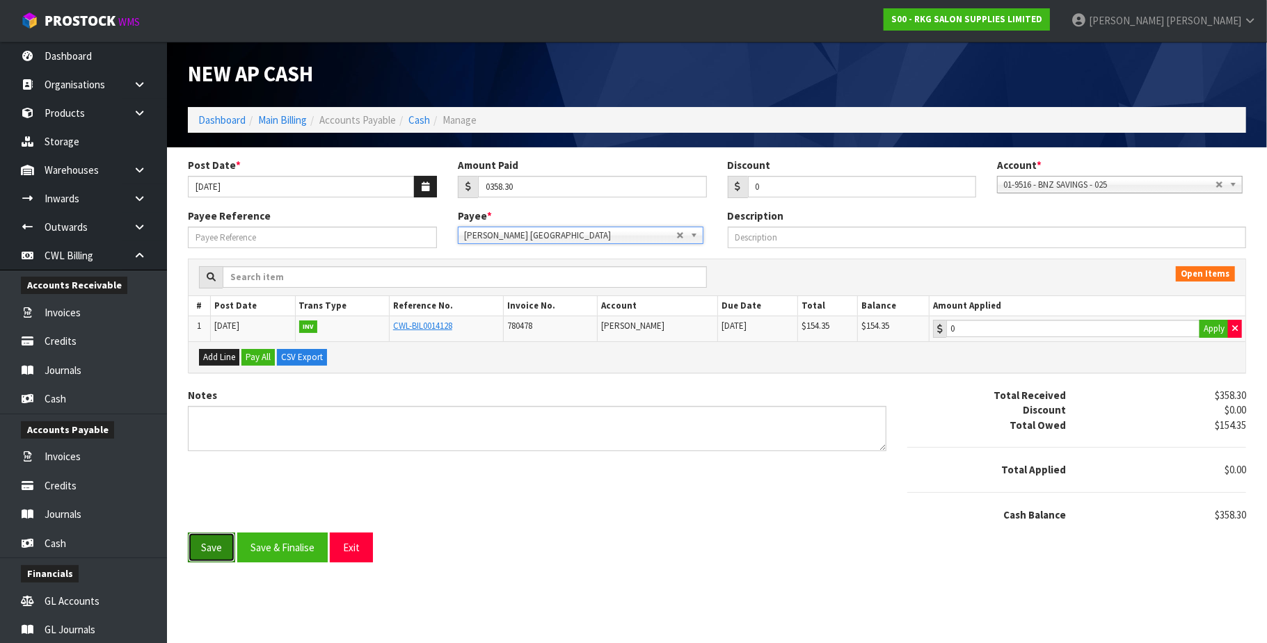
click at [214, 550] on button "Save" at bounding box center [211, 548] width 47 height 30
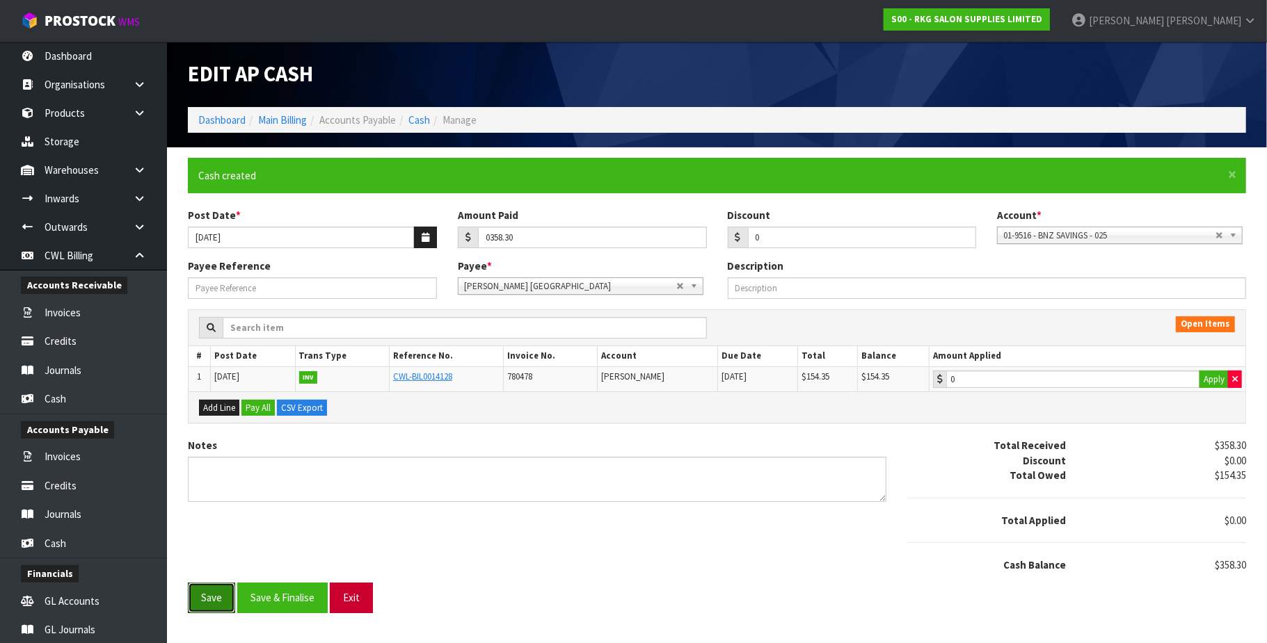
type input "358.3"
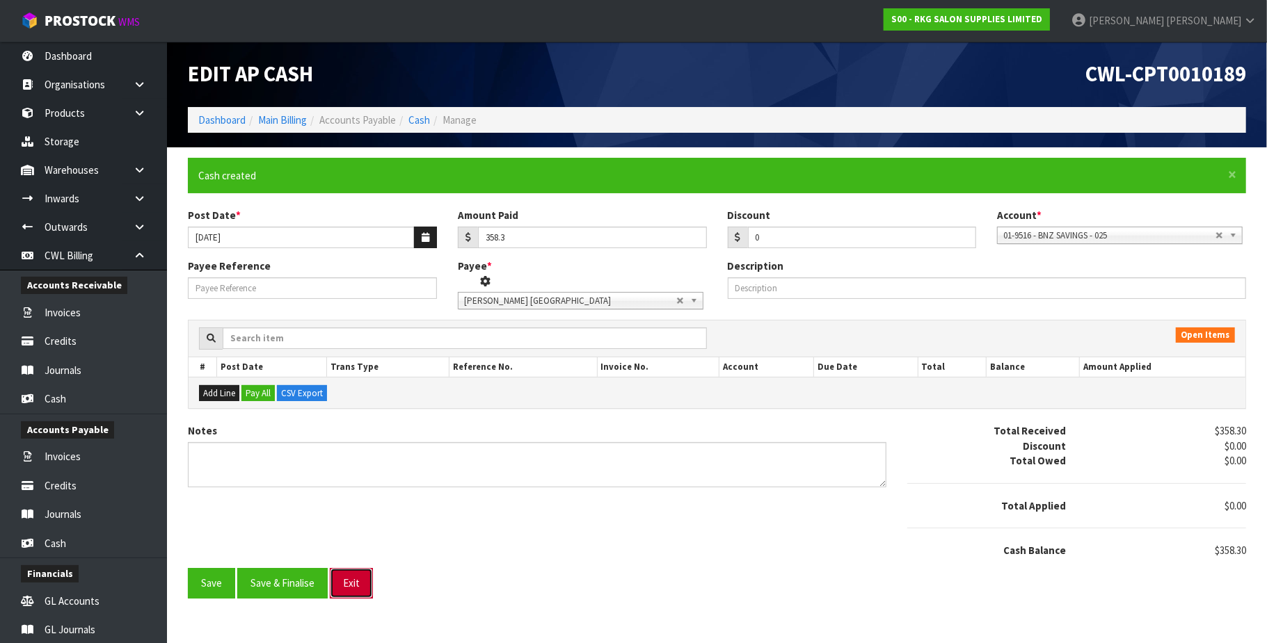
click at [352, 593] on button "Exit" at bounding box center [351, 583] width 43 height 30
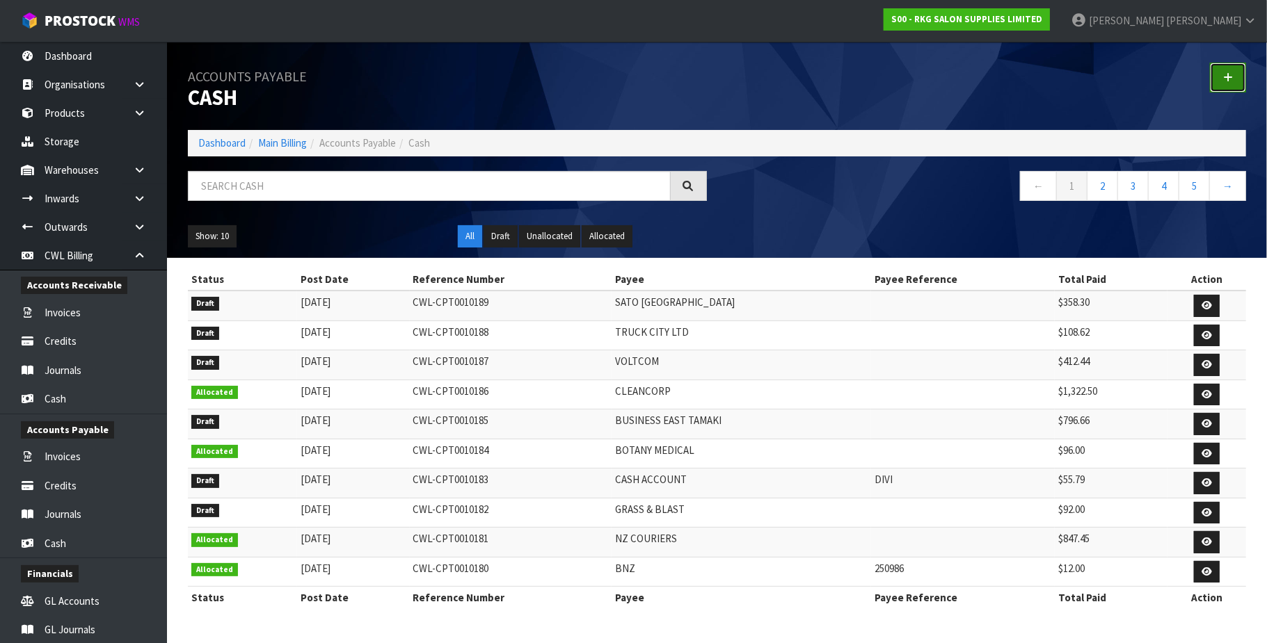
click at [1231, 79] on icon at bounding box center [1228, 77] width 10 height 10
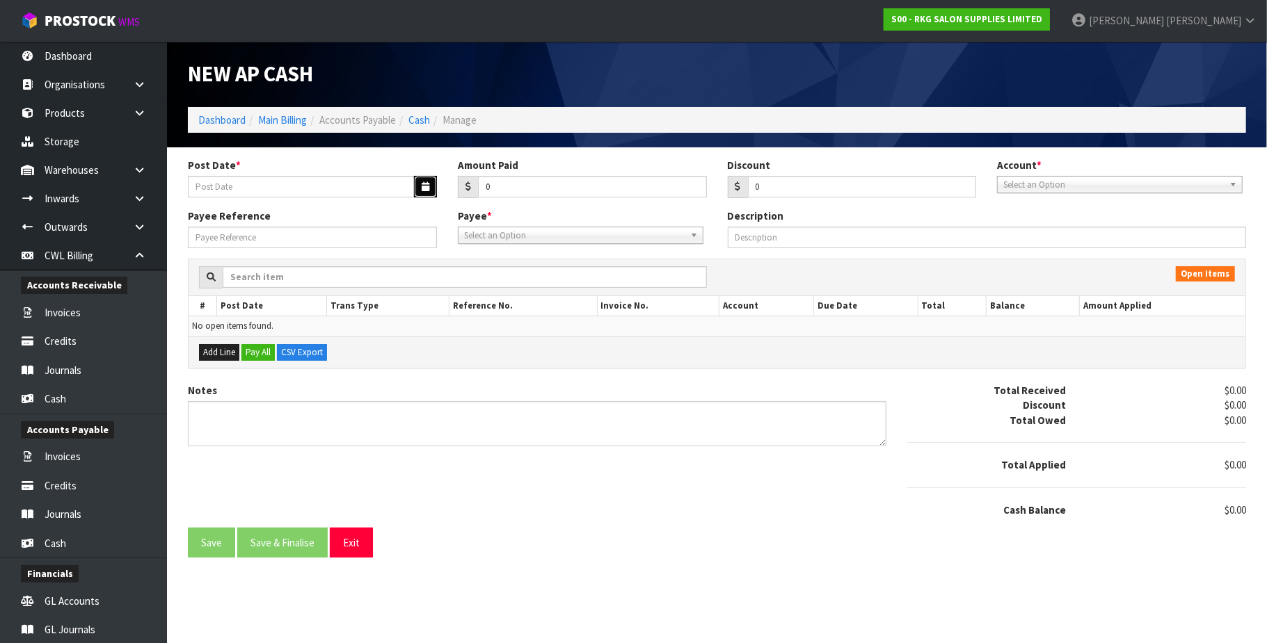
click at [424, 184] on icon "button" at bounding box center [426, 186] width 8 height 9
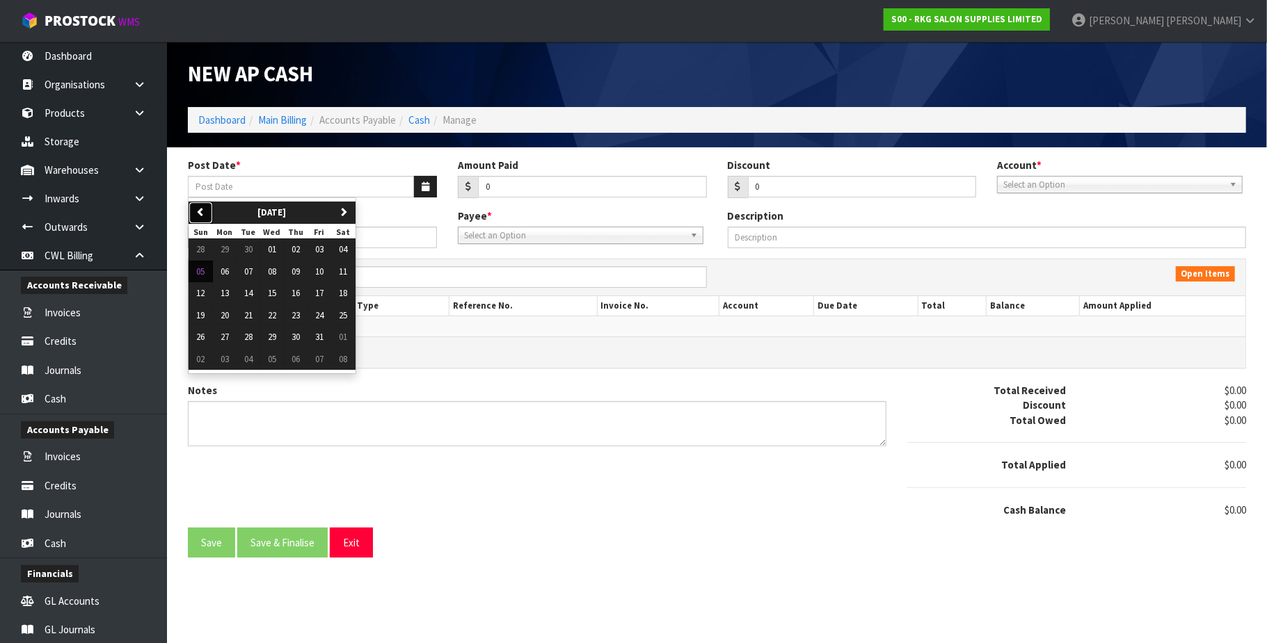
click at [198, 210] on icon "button" at bounding box center [200, 211] width 9 height 9
click at [228, 293] on span "15" at bounding box center [225, 293] width 8 height 12
type input "[DATE]"
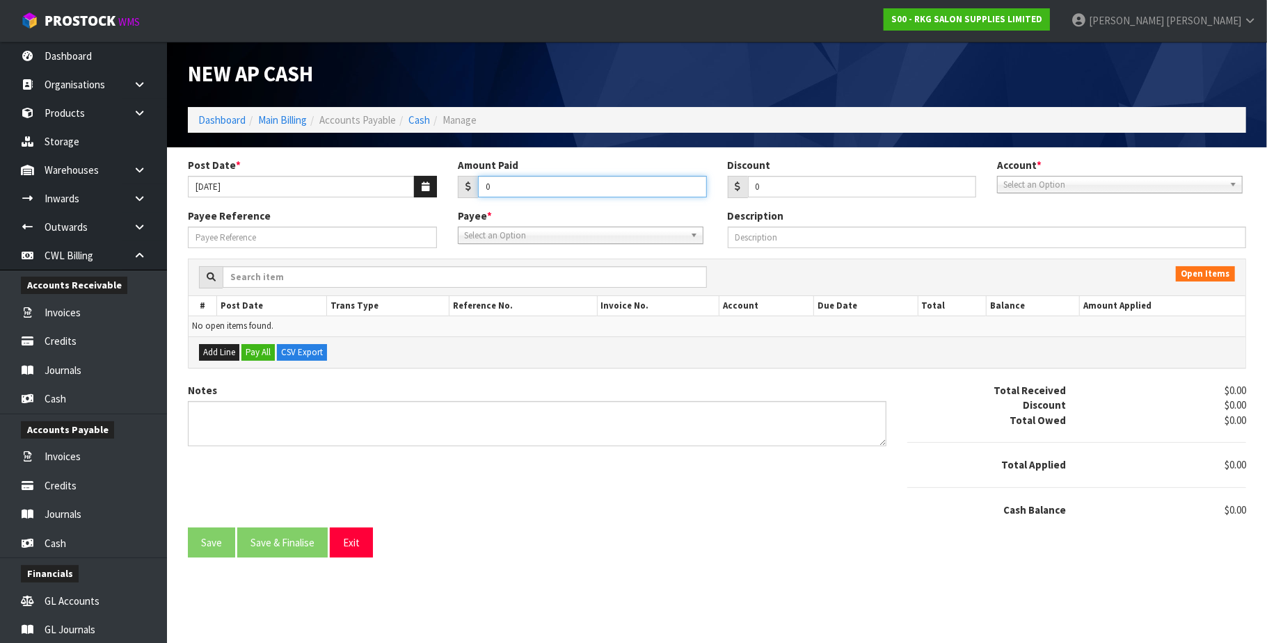
click at [507, 185] on input "0" at bounding box center [592, 187] width 229 height 22
paste input "124.20"
type input "0124.20"
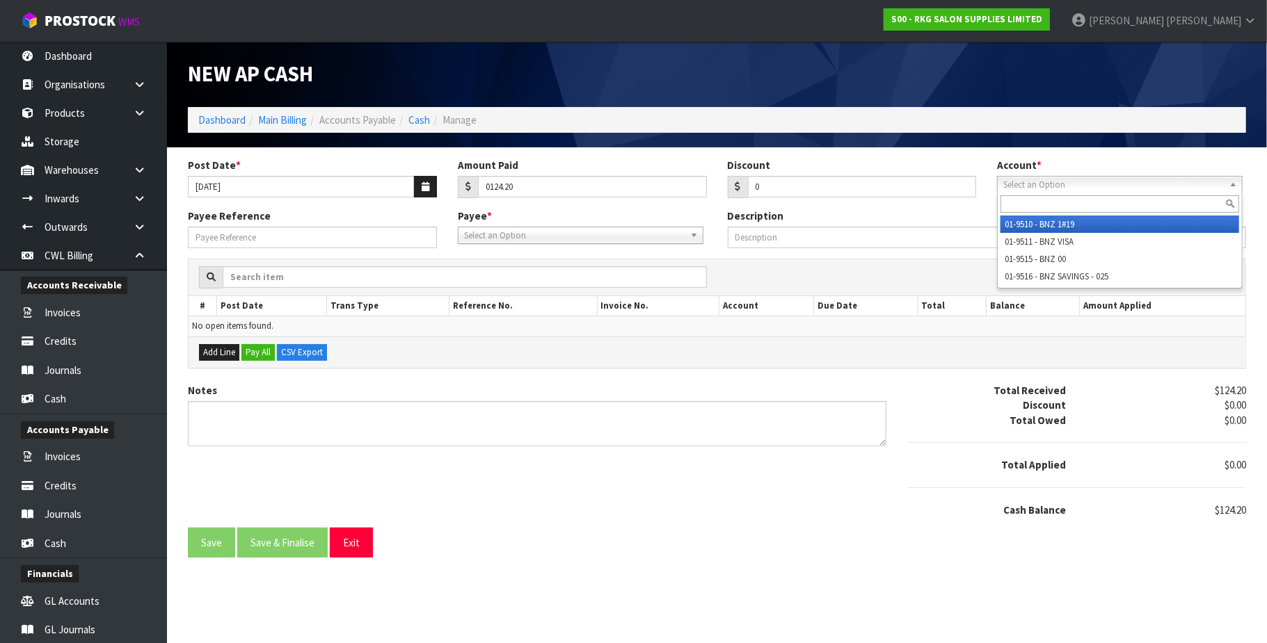
click at [1048, 190] on span "Select an Option" at bounding box center [1113, 185] width 221 height 17
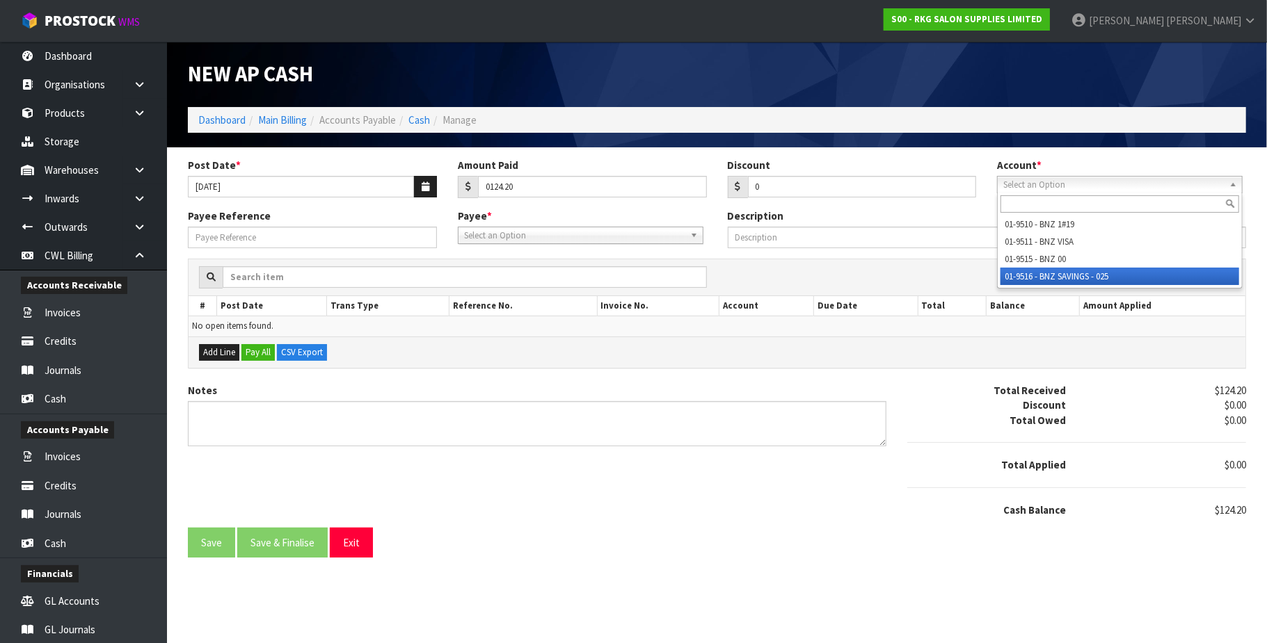
drag, startPoint x: 1064, startPoint y: 276, endPoint x: 638, endPoint y: 252, distance: 427.1
click at [1058, 276] on li "01-9516 - BNZ SAVINGS - 025" at bounding box center [1119, 276] width 239 height 17
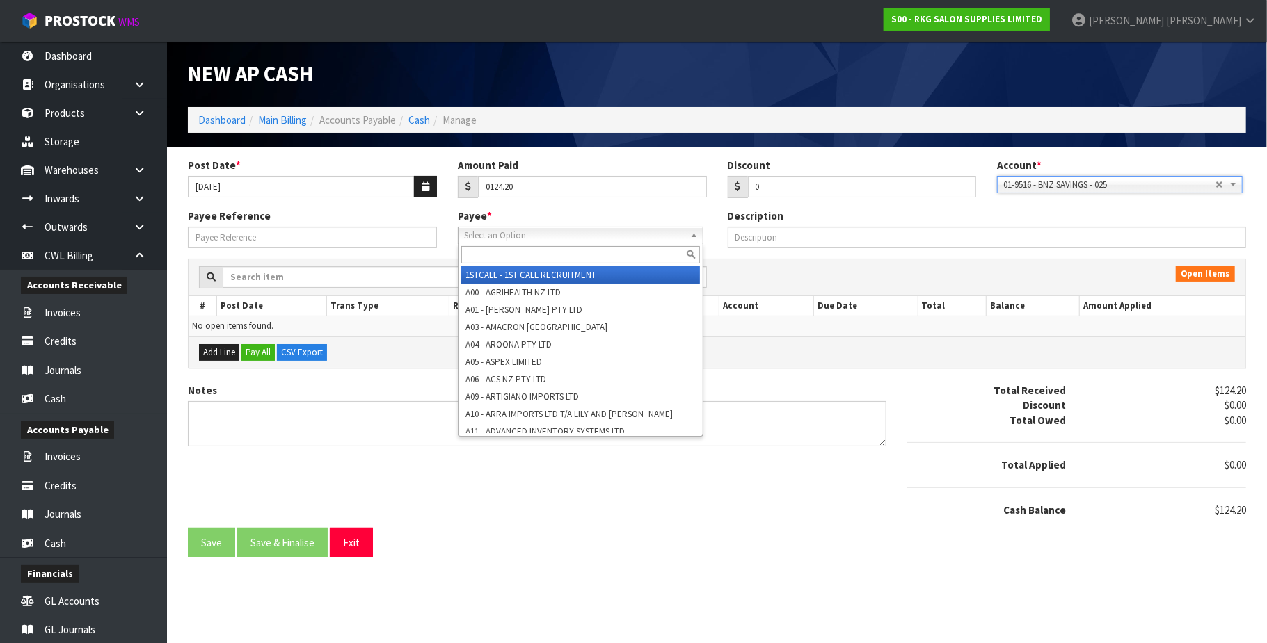
click at [537, 239] on span "Select an Option" at bounding box center [574, 235] width 221 height 17
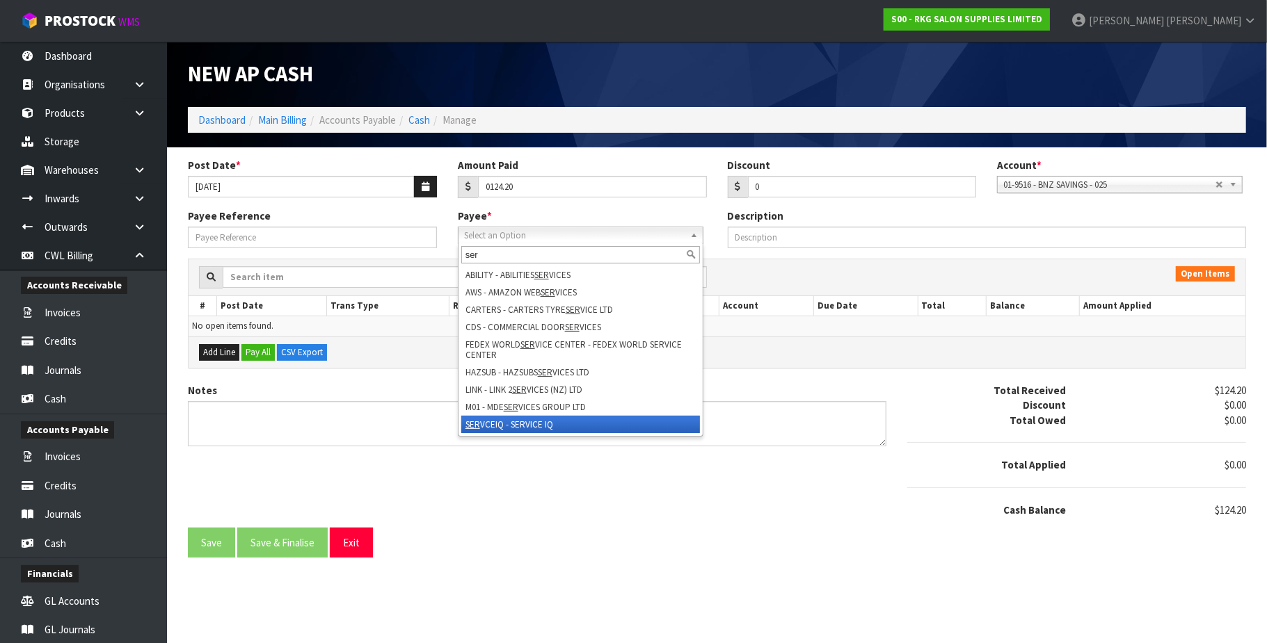
scroll to position [51, 0]
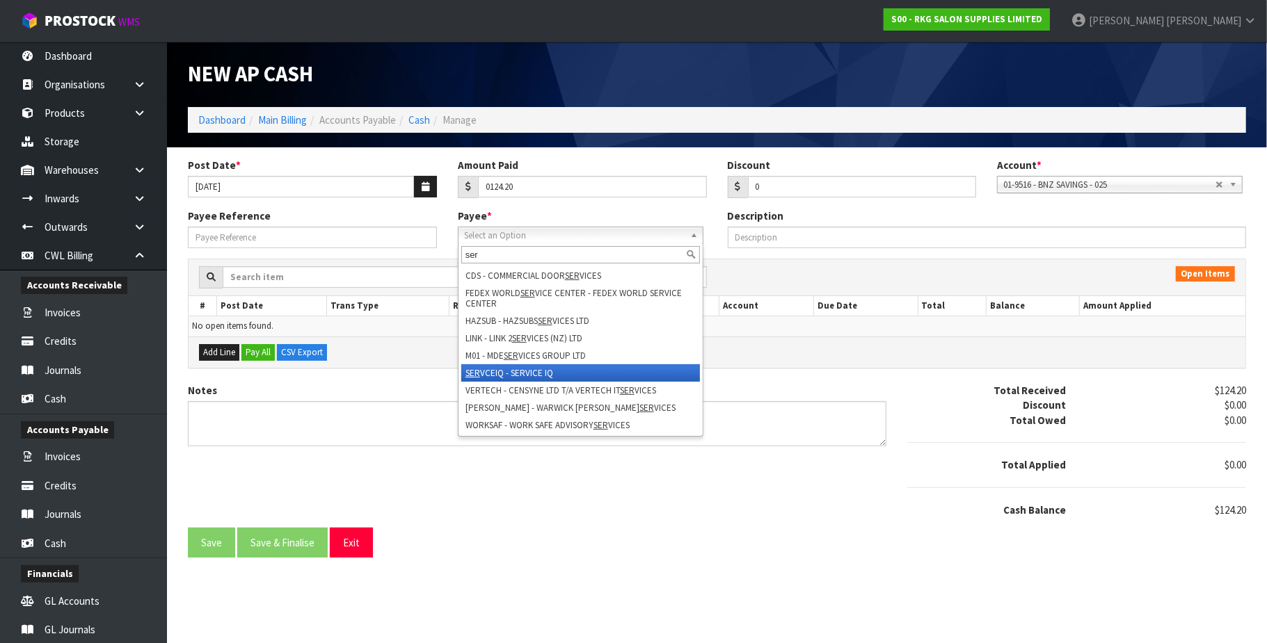
type input "ser"
click at [537, 371] on li "SER VCEIQ - SERVICE IQ" at bounding box center [580, 373] width 239 height 17
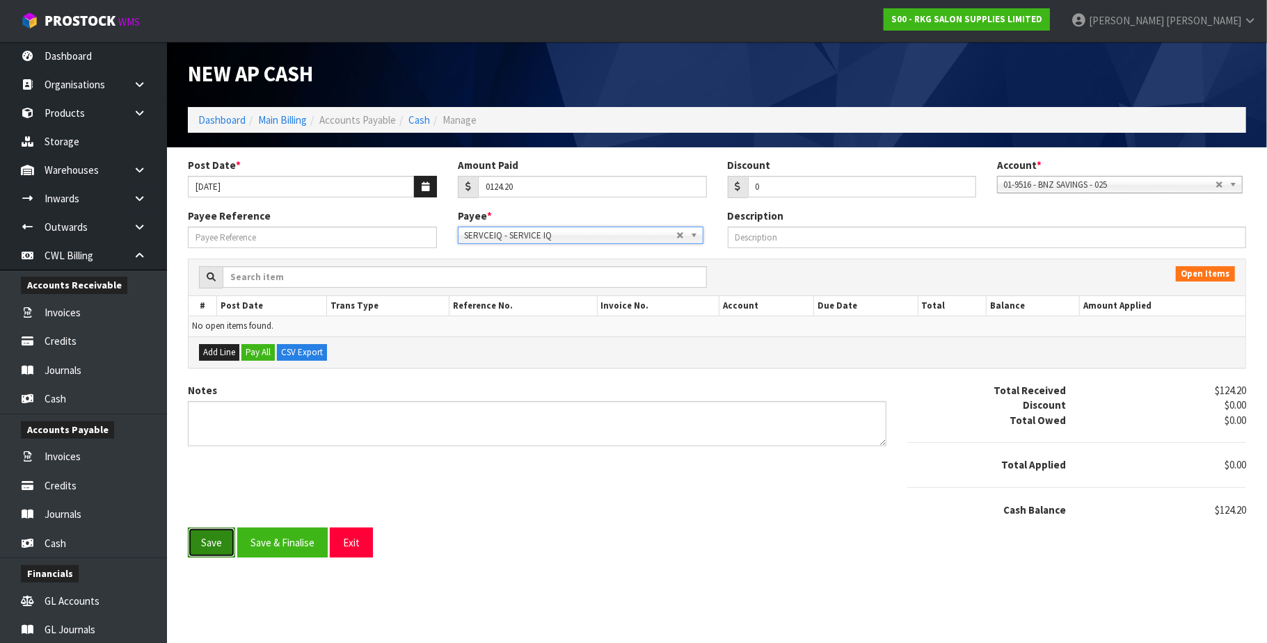
click at [209, 544] on button "Save" at bounding box center [211, 543] width 47 height 30
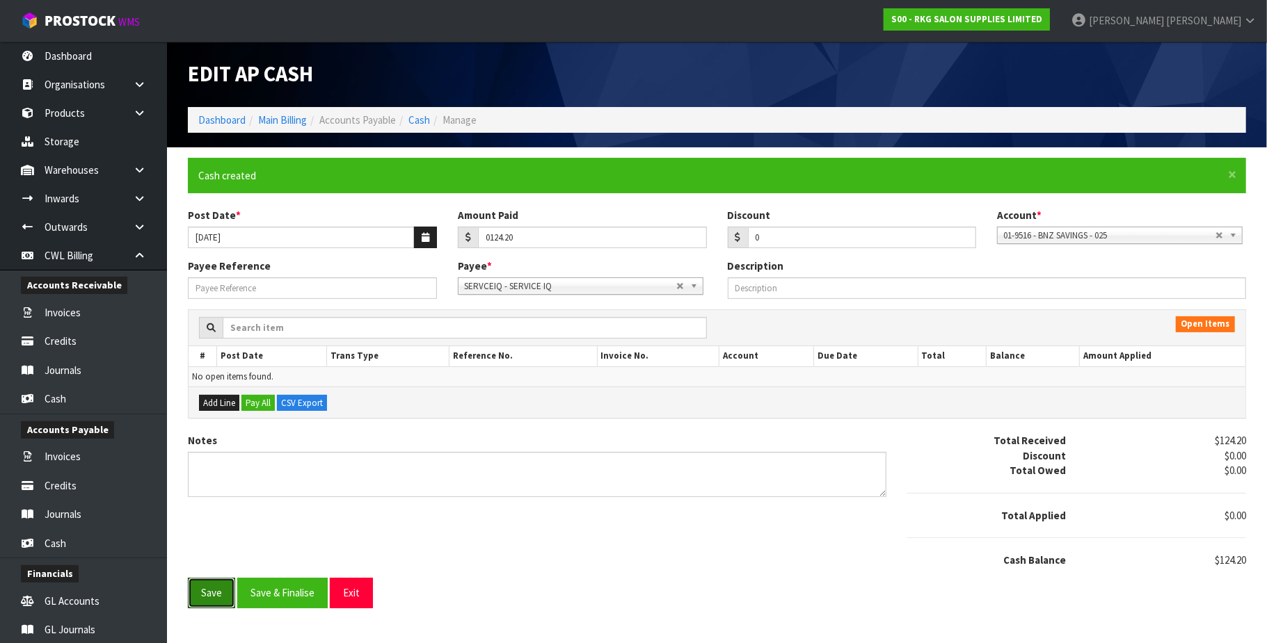
type input "124.2"
click at [426, 120] on link "Cash" at bounding box center [419, 119] width 22 height 13
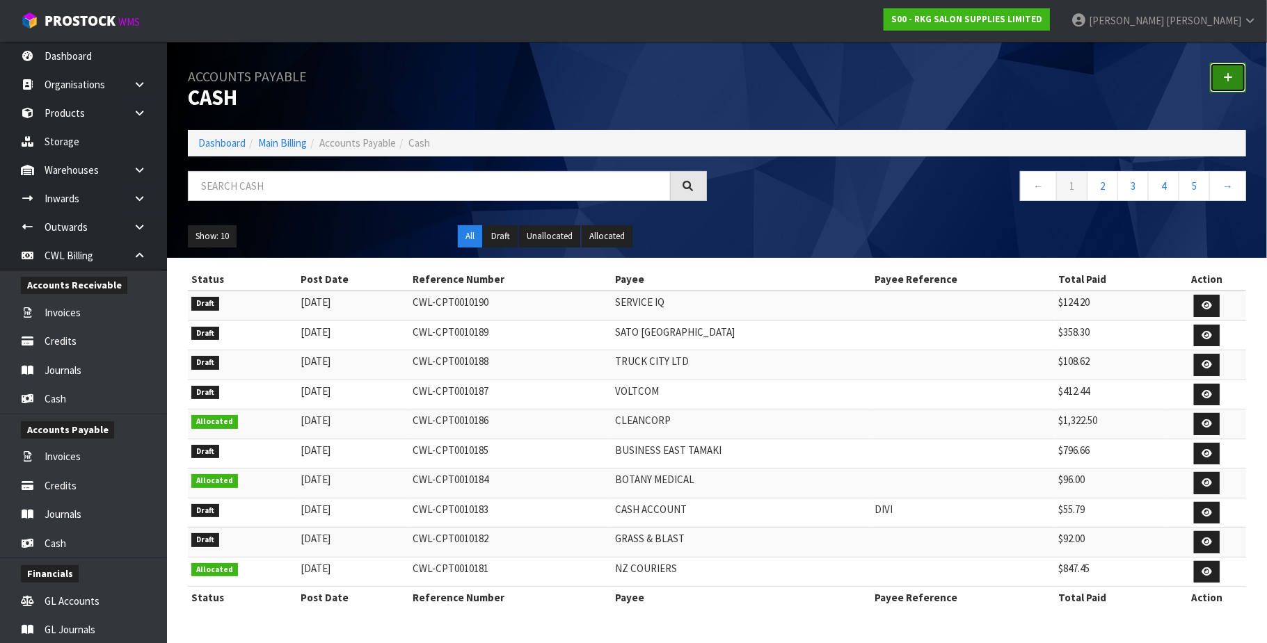
click at [1225, 79] on icon at bounding box center [1228, 77] width 10 height 10
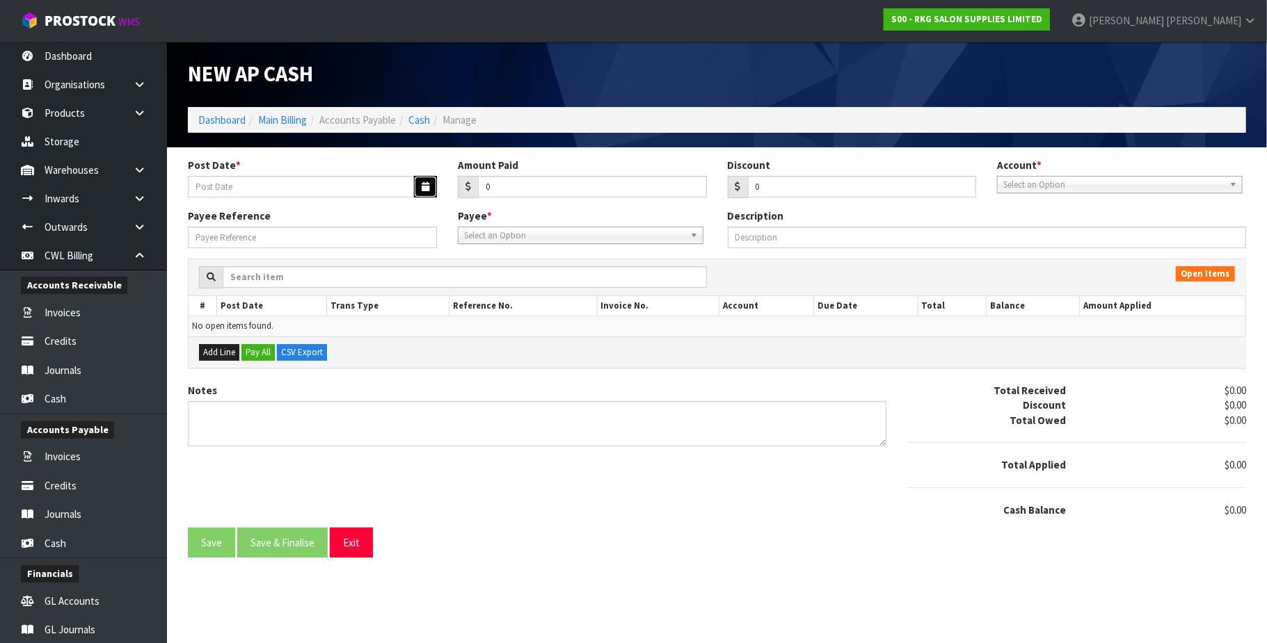
click at [422, 182] on icon "button" at bounding box center [426, 186] width 8 height 9
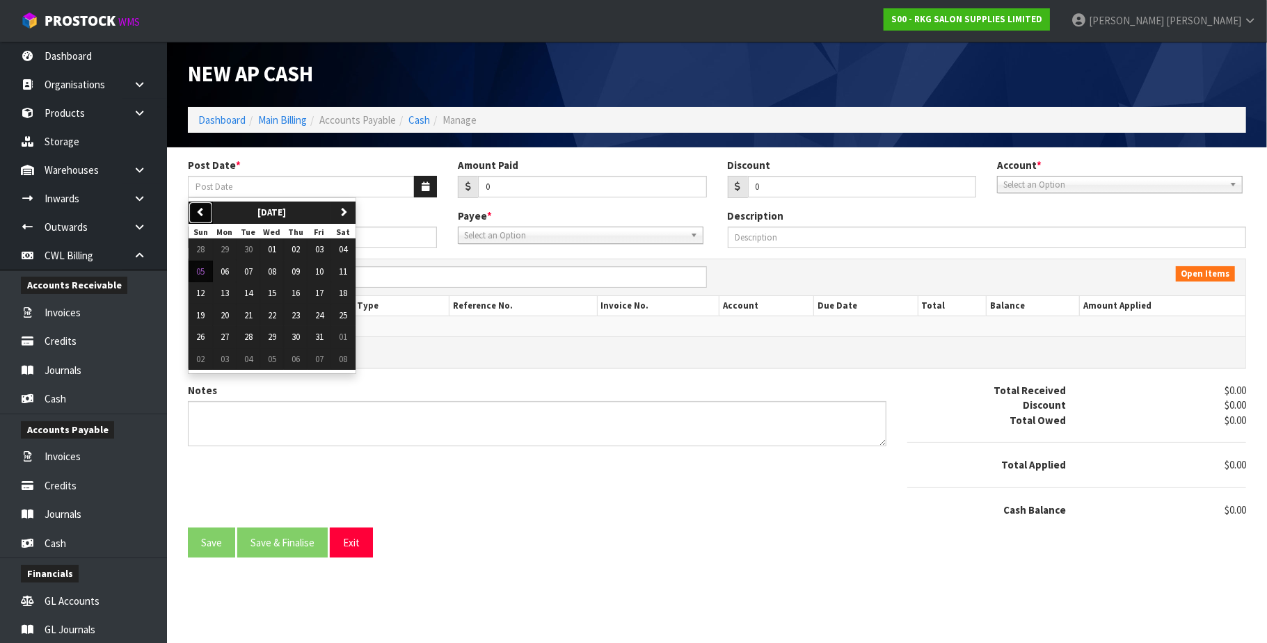
click at [198, 211] on icon "button" at bounding box center [200, 211] width 9 height 9
click at [231, 295] on button "15" at bounding box center [225, 293] width 24 height 22
type input "[DATE]"
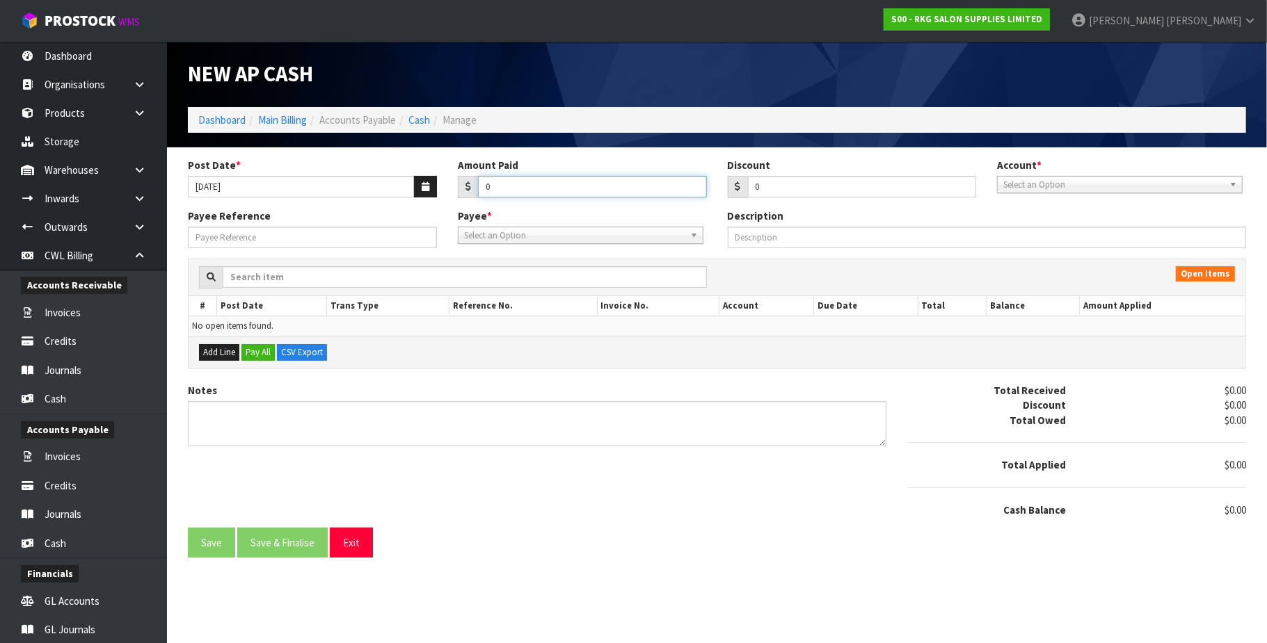
click at [522, 184] on input "0" at bounding box center [592, 187] width 229 height 22
paste input "664.70"
type input "0664.70"
click at [1030, 186] on span "Select an Option" at bounding box center [1113, 185] width 221 height 17
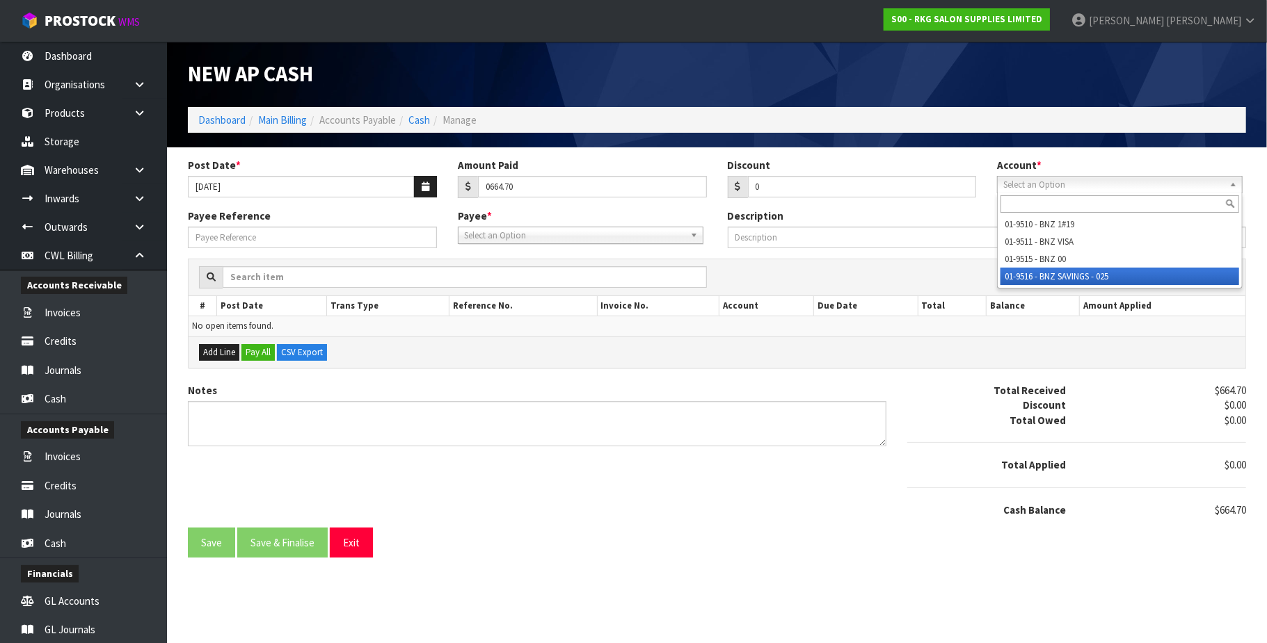
drag, startPoint x: 1041, startPoint y: 273, endPoint x: 782, endPoint y: 278, distance: 258.8
click at [1039, 274] on li "01-9516 - BNZ SAVINGS - 025" at bounding box center [1119, 276] width 239 height 17
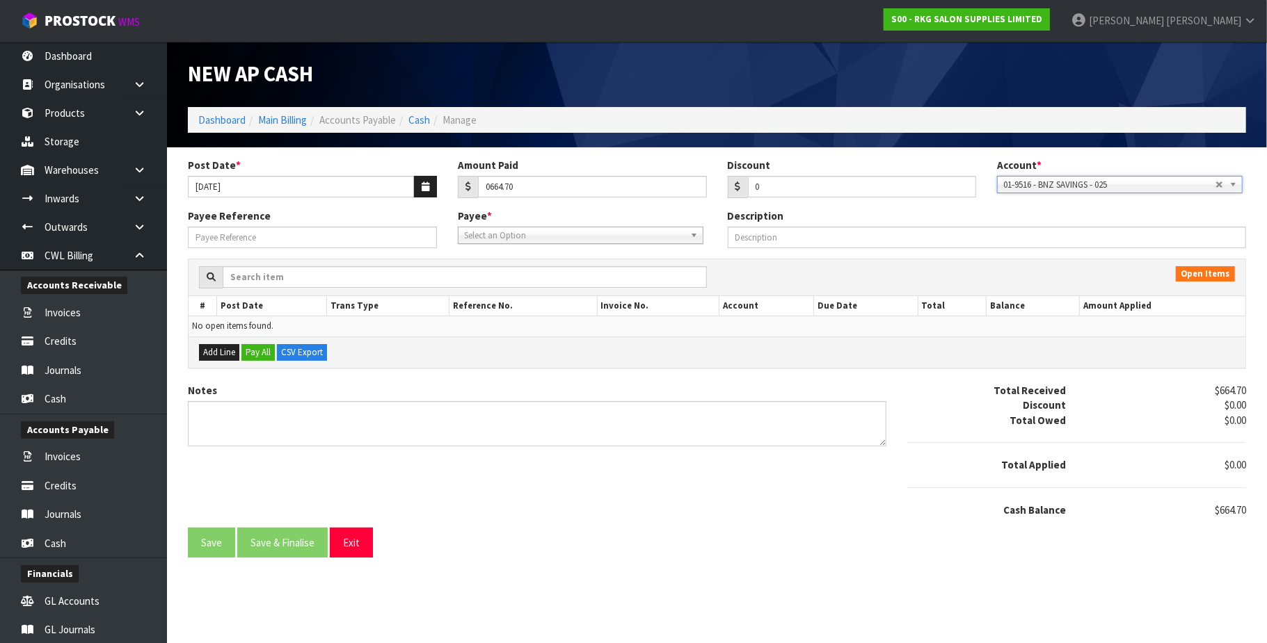
click at [584, 240] on span "Select an Option" at bounding box center [574, 235] width 221 height 17
type input "was"
click at [538, 271] on li "WAS TE - WASTE AWAY" at bounding box center [580, 274] width 239 height 17
click at [213, 547] on button "Save" at bounding box center [211, 543] width 47 height 30
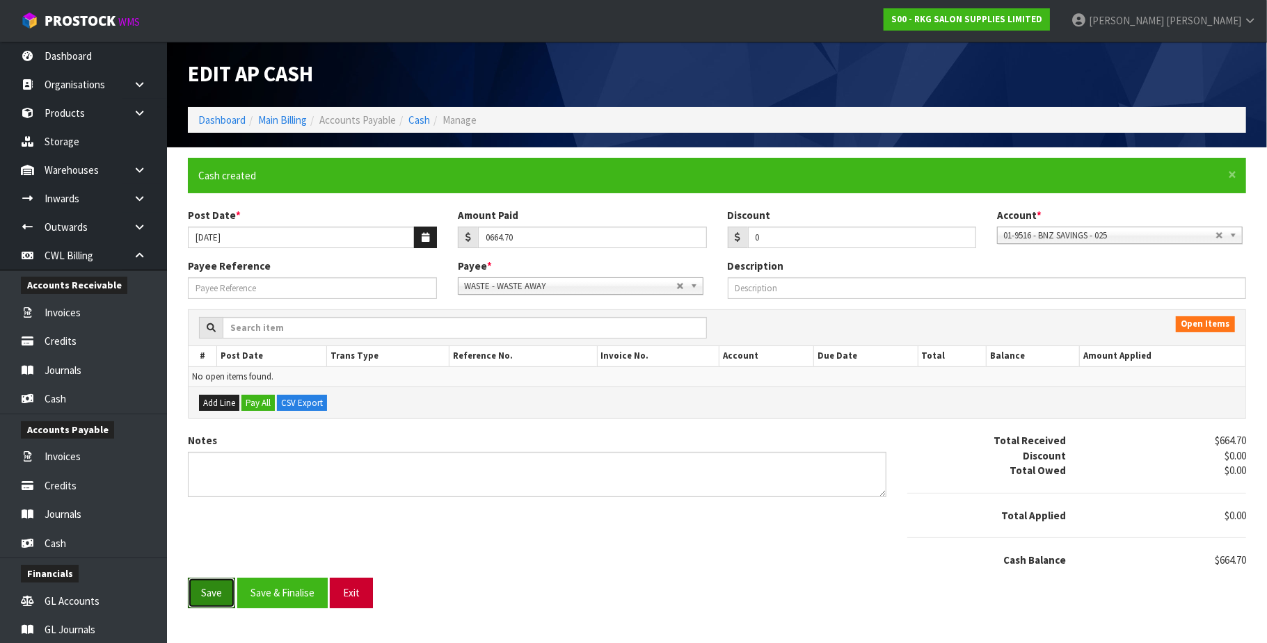
type input "664.7"
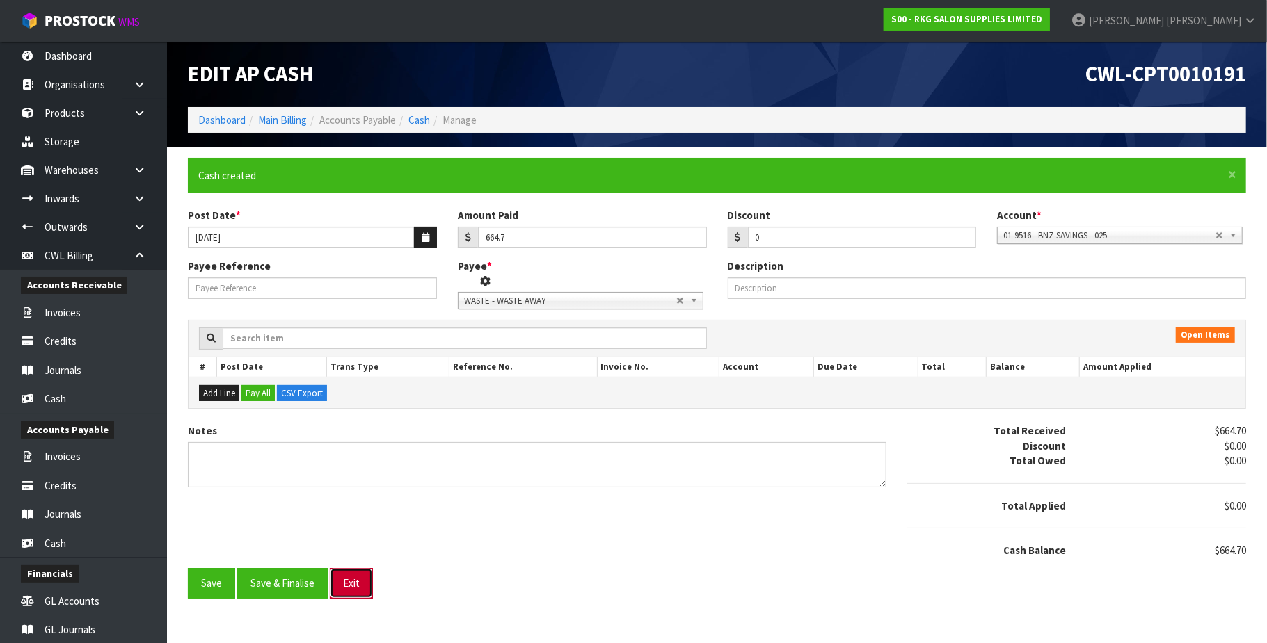
click at [346, 591] on button "Exit" at bounding box center [351, 583] width 43 height 30
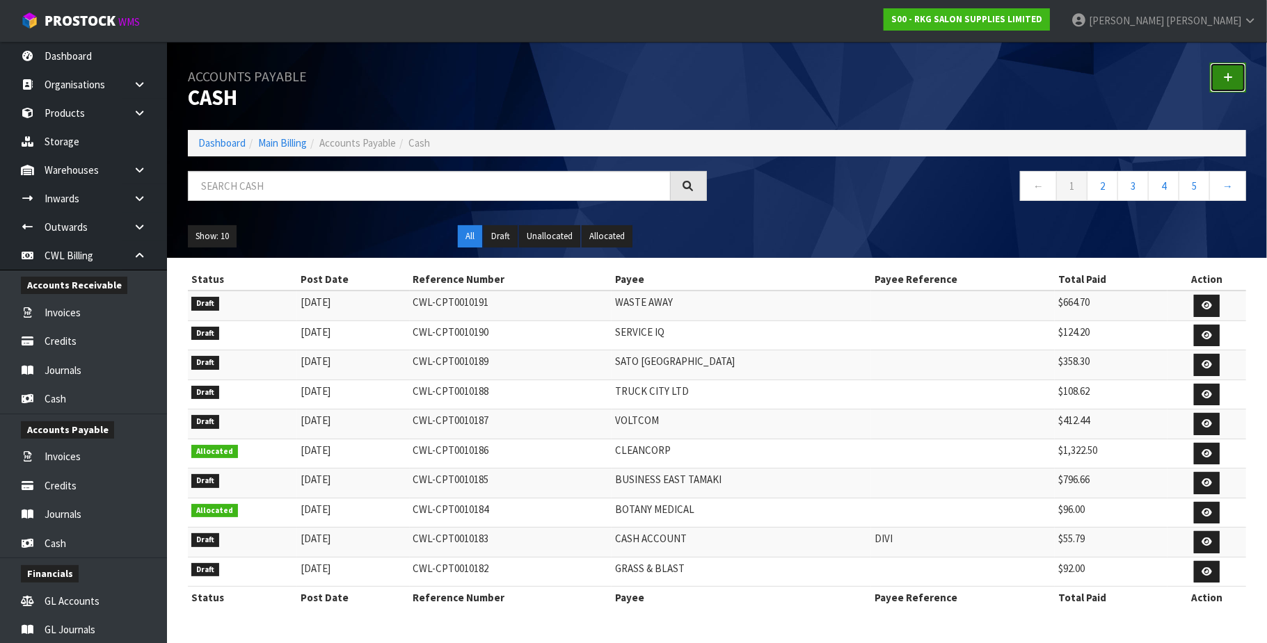
click at [1226, 75] on icon at bounding box center [1228, 77] width 10 height 10
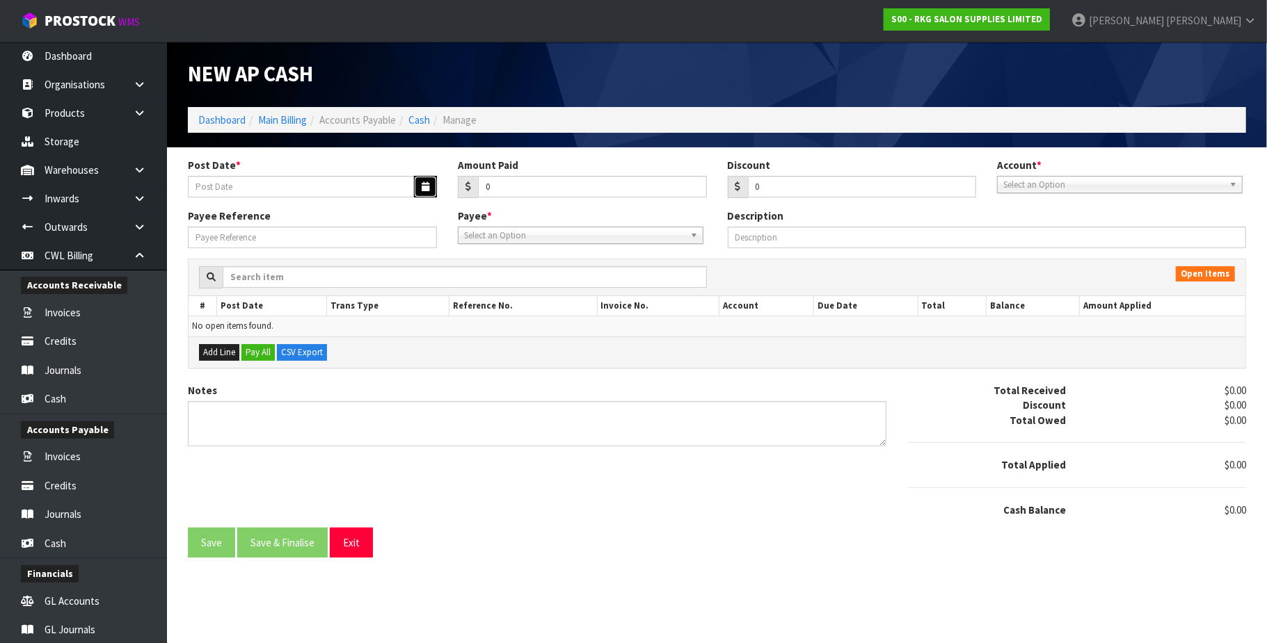
click at [423, 179] on button "button" at bounding box center [425, 187] width 23 height 22
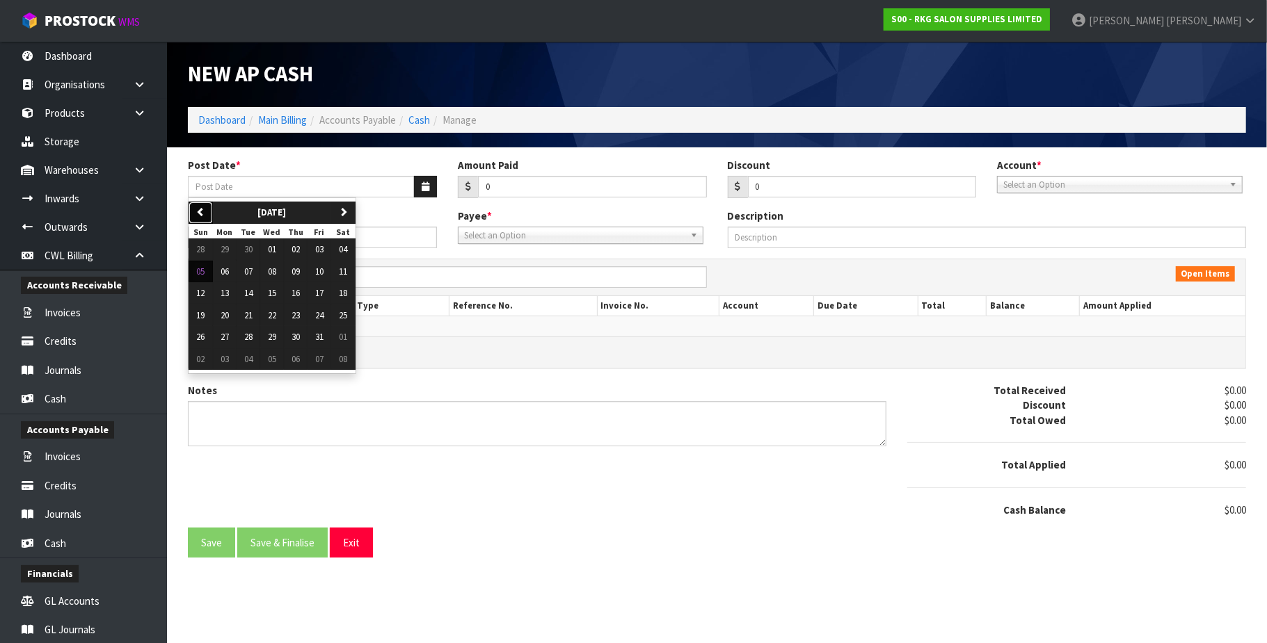
click at [202, 207] on icon "button" at bounding box center [200, 211] width 9 height 9
click at [226, 316] on span "22" at bounding box center [225, 316] width 8 height 12
type input "[DATE]"
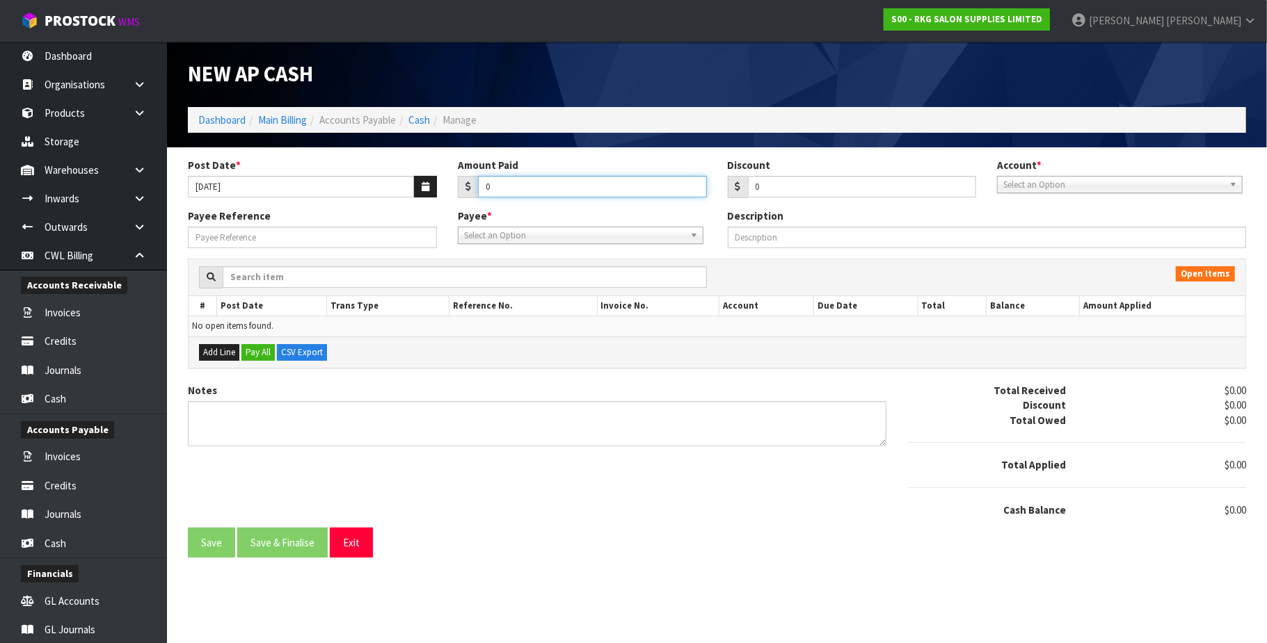
click at [492, 188] on input "0" at bounding box center [592, 187] width 229 height 22
paste input "573.77"
type input "0573.77"
click at [1081, 188] on span "Select an Option" at bounding box center [1113, 185] width 221 height 17
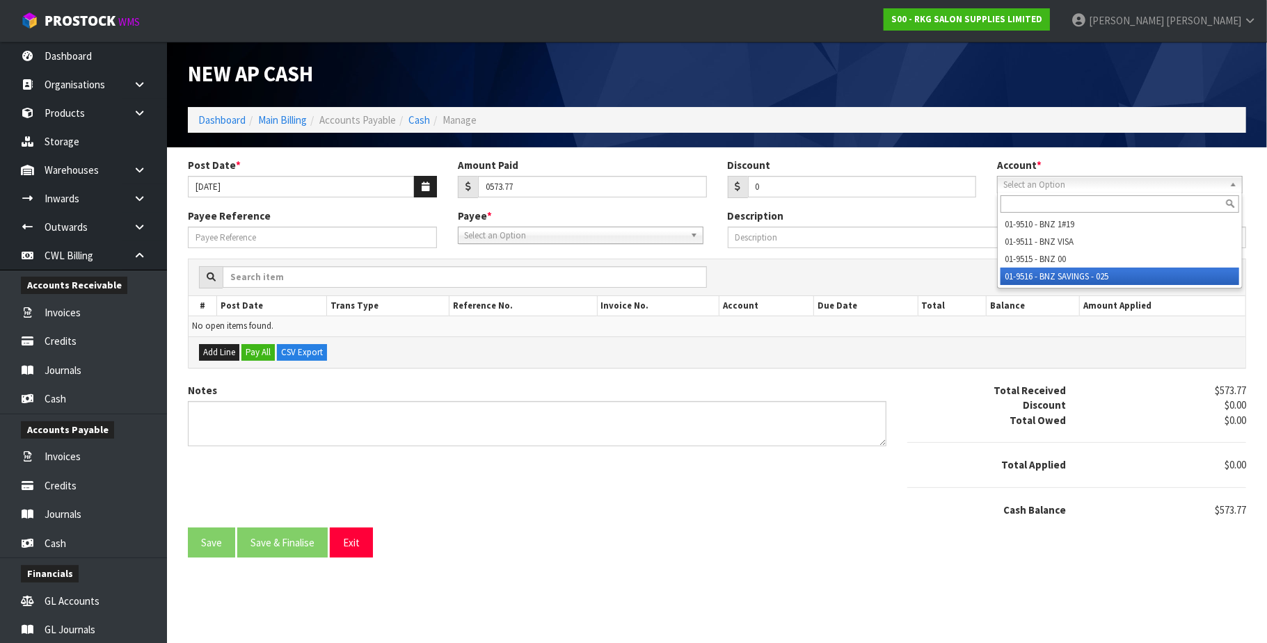
click at [1084, 273] on li "01-9516 - BNZ SAVINGS - 025" at bounding box center [1119, 276] width 239 height 17
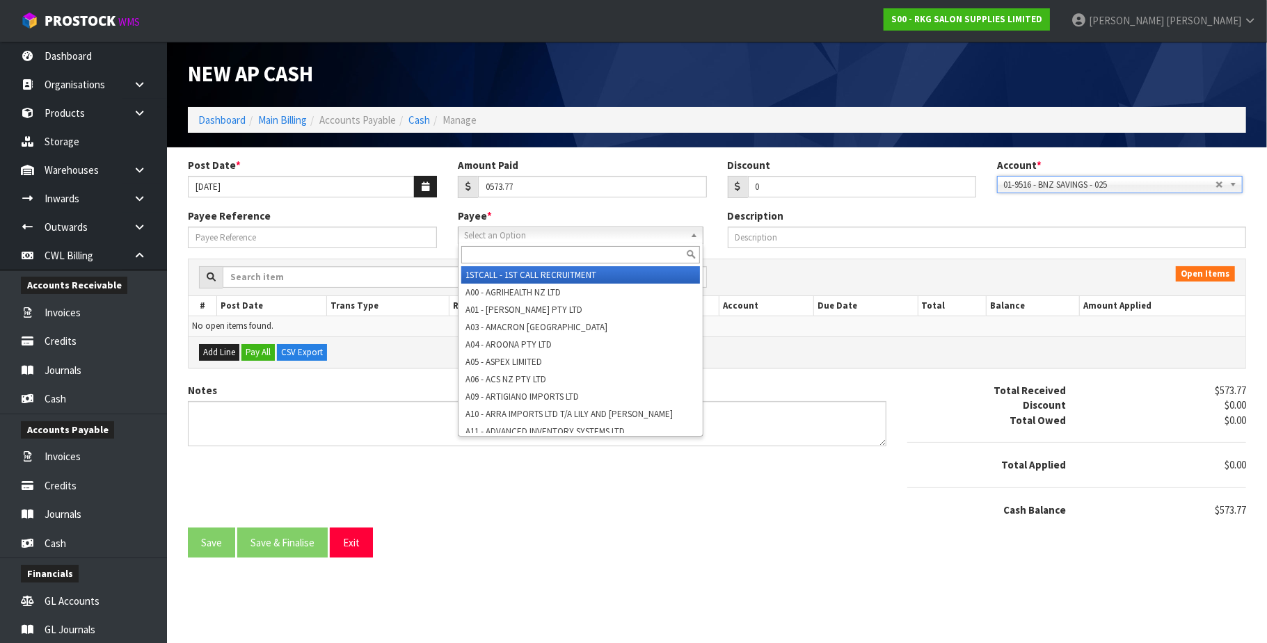
click at [551, 234] on span "Select an Option" at bounding box center [574, 235] width 221 height 17
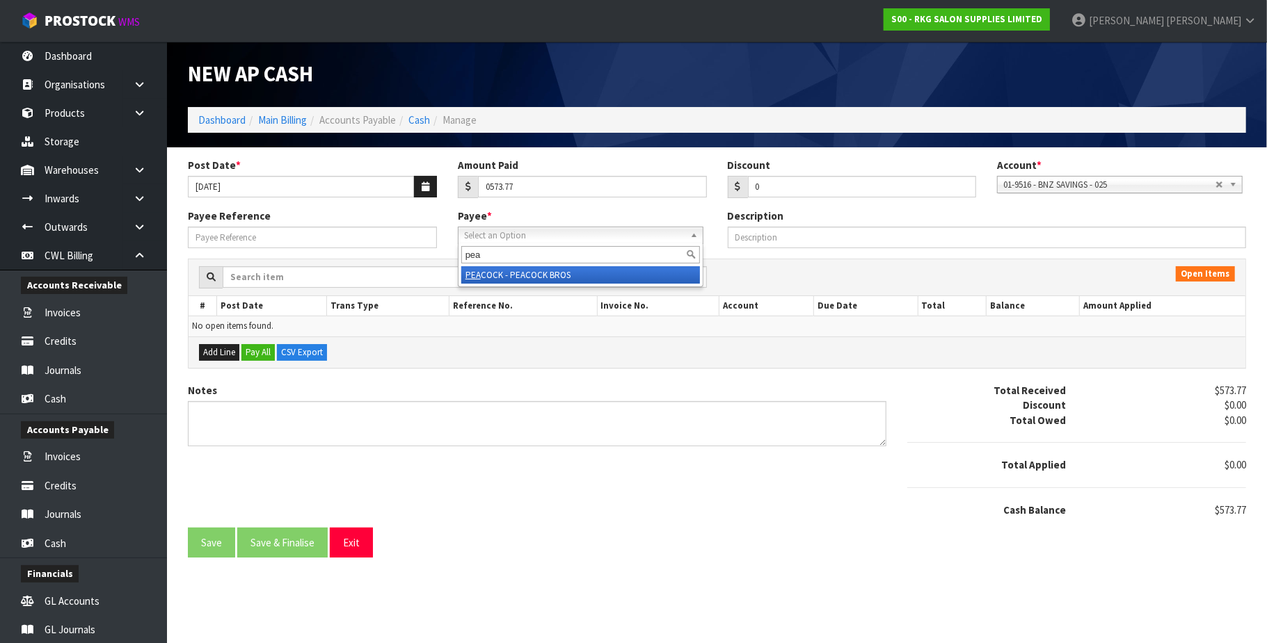
type input "pea"
click at [555, 273] on li "PEA COCK - PEACOCK BROS" at bounding box center [580, 274] width 239 height 17
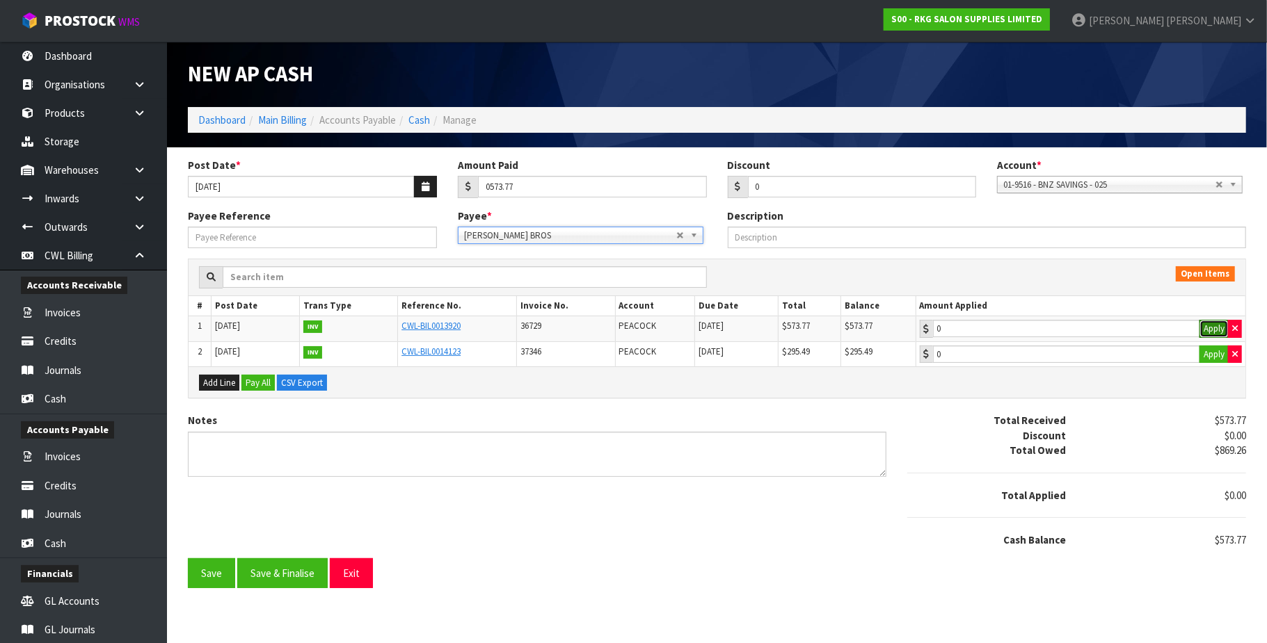
click at [1211, 324] on button "Apply" at bounding box center [1213, 329] width 29 height 18
type input "573.77"
click at [294, 569] on button "Save & Finalise" at bounding box center [282, 574] width 90 height 30
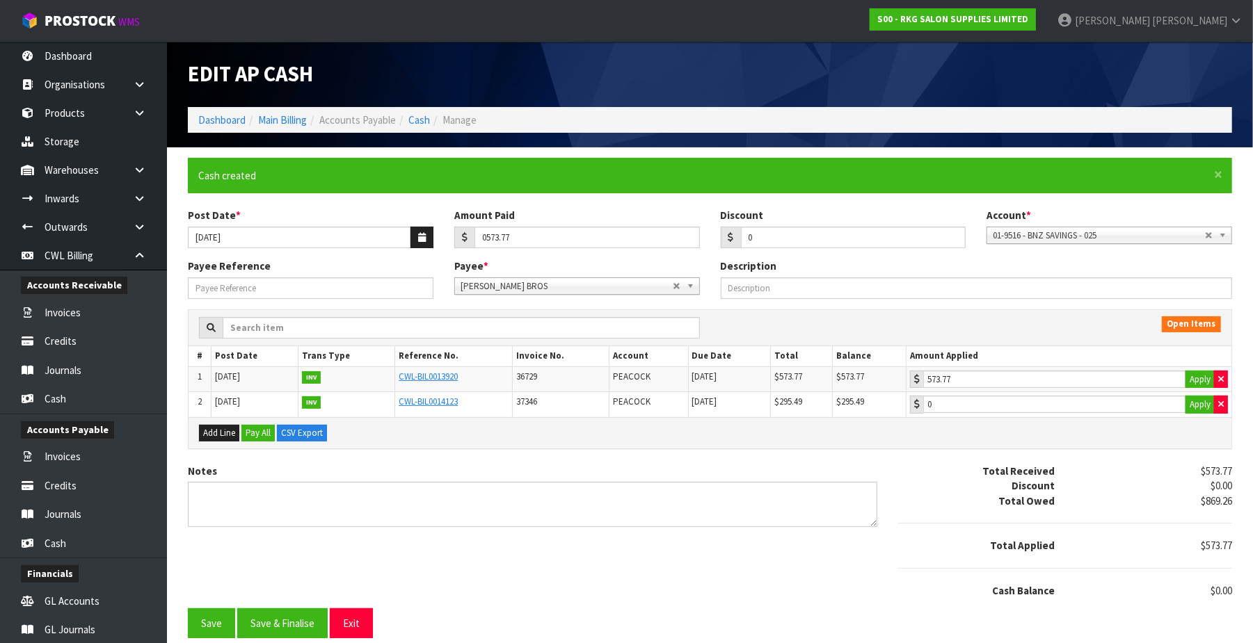
type input "573.77"
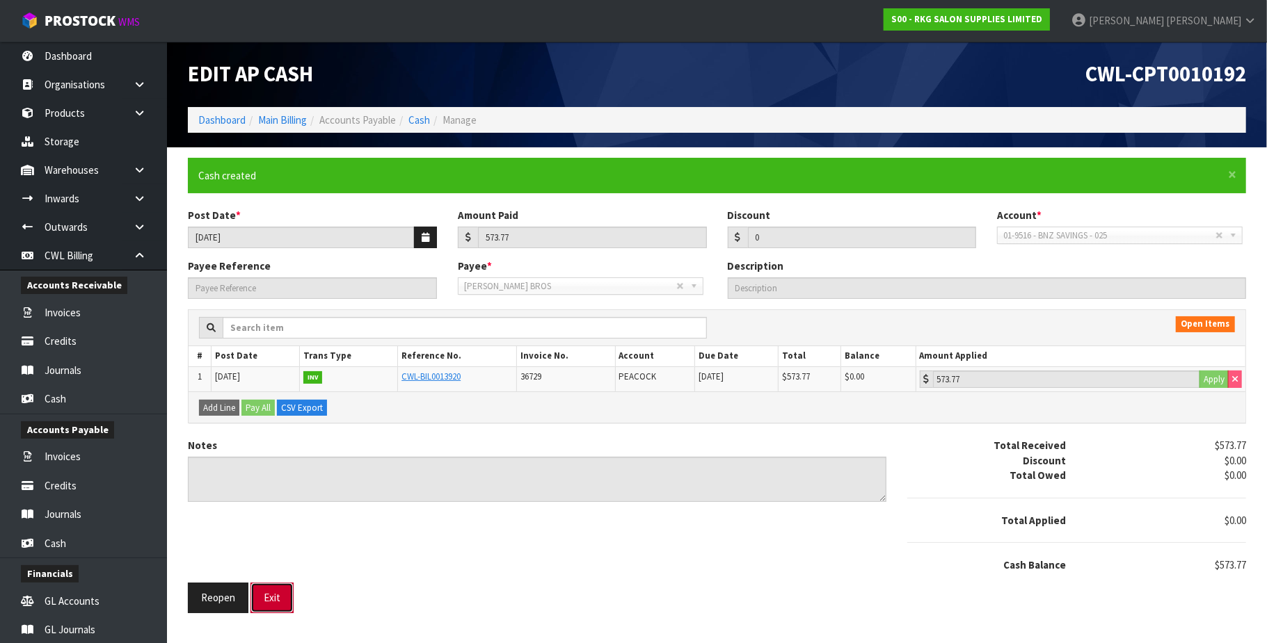
click at [282, 602] on button "Exit" at bounding box center [271, 598] width 43 height 30
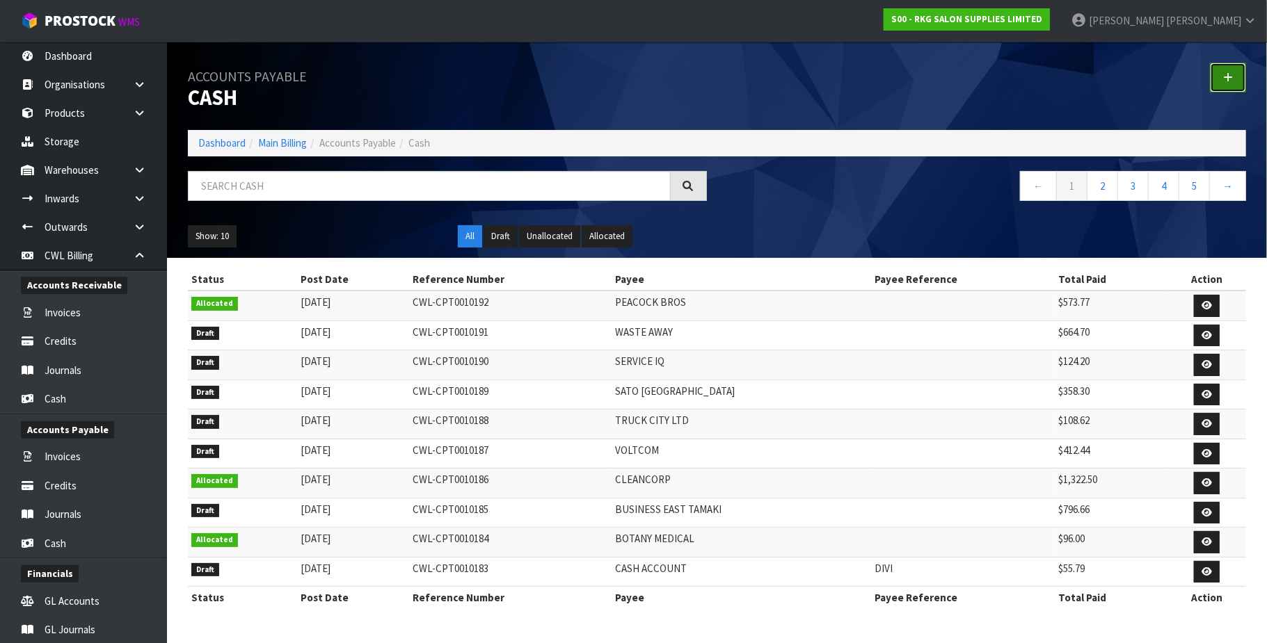
click at [1231, 68] on link at bounding box center [1228, 78] width 36 height 30
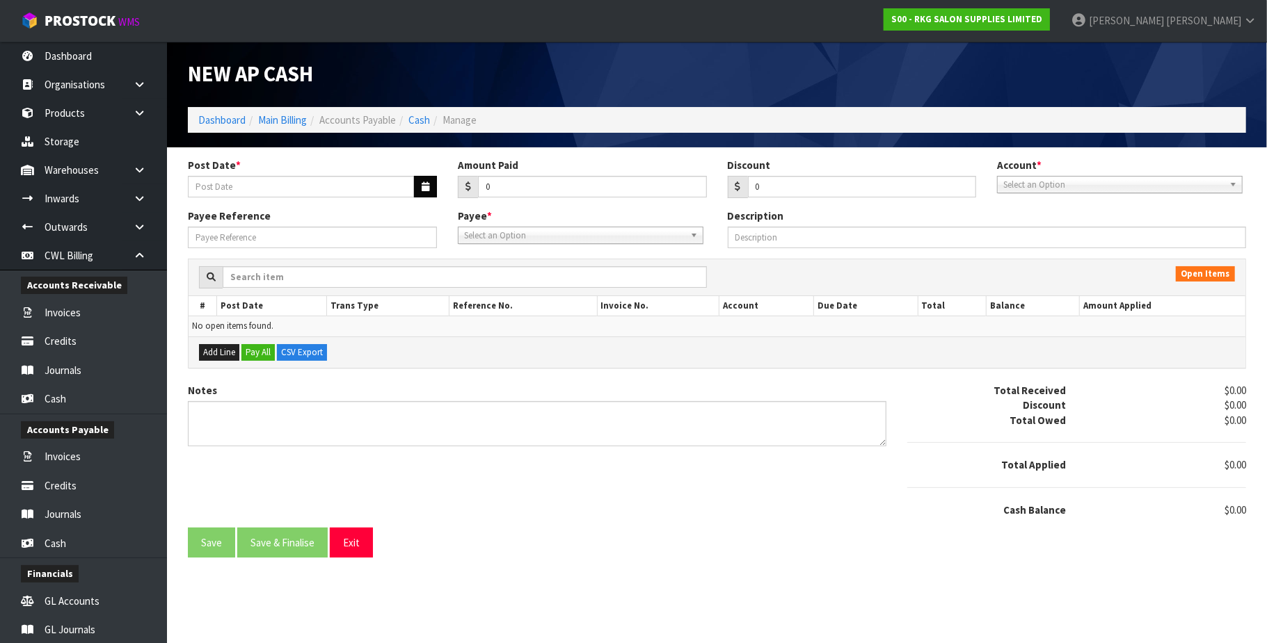
drag, startPoint x: 422, startPoint y: 175, endPoint x: 416, endPoint y: 193, distance: 18.9
click at [421, 179] on div "Post Date *" at bounding box center [312, 178] width 270 height 40
click at [419, 184] on button "button" at bounding box center [425, 187] width 23 height 22
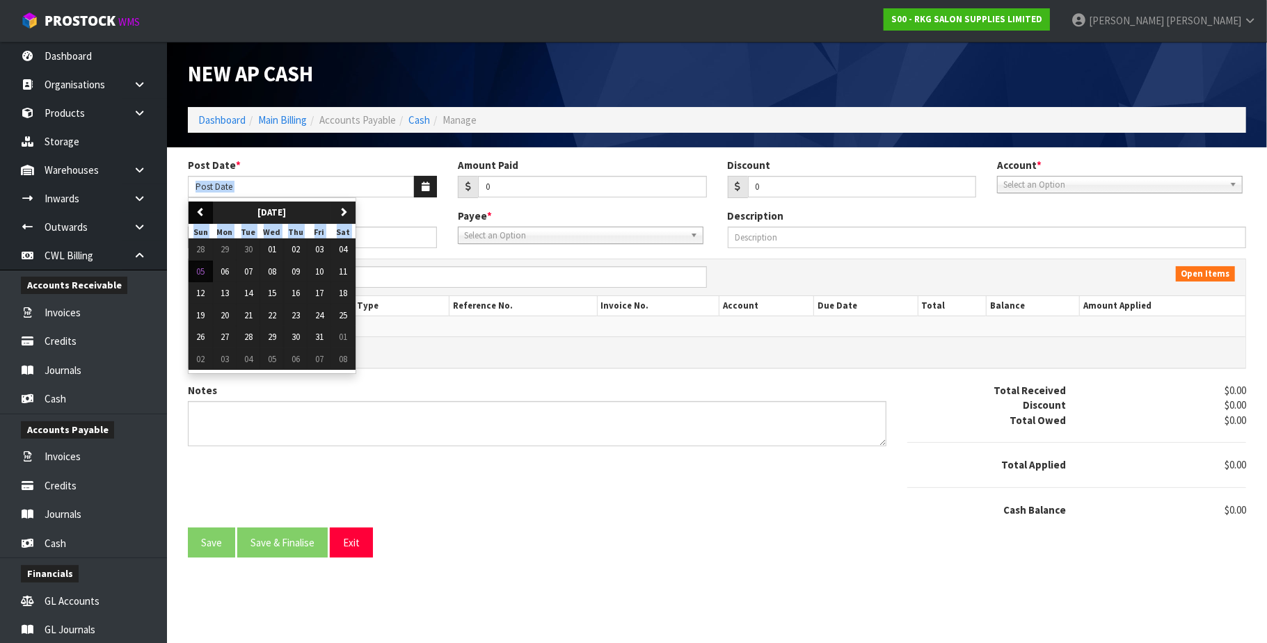
click at [200, 210] on icon "button" at bounding box center [200, 211] width 9 height 9
click at [223, 314] on span "22" at bounding box center [225, 316] width 8 height 12
type input "[DATE]"
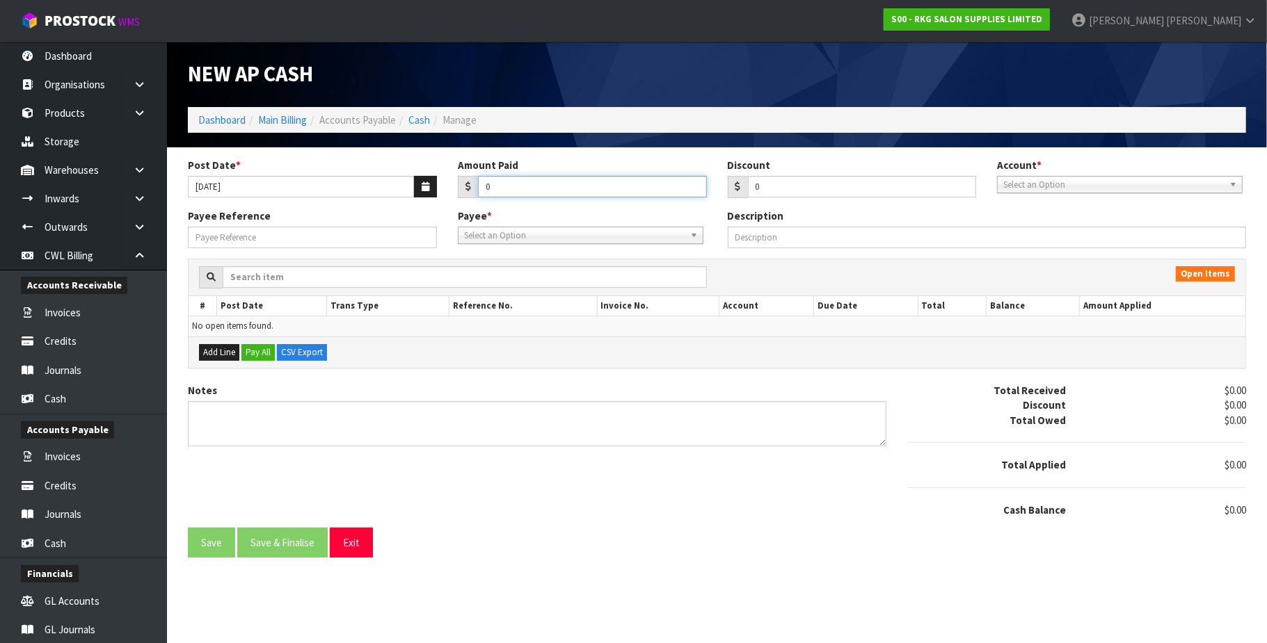
click at [515, 189] on input "0" at bounding box center [592, 187] width 229 height 22
paste input "2224.14"
type input "02224.14"
click at [1086, 185] on span "Select an Option" at bounding box center [1113, 185] width 221 height 17
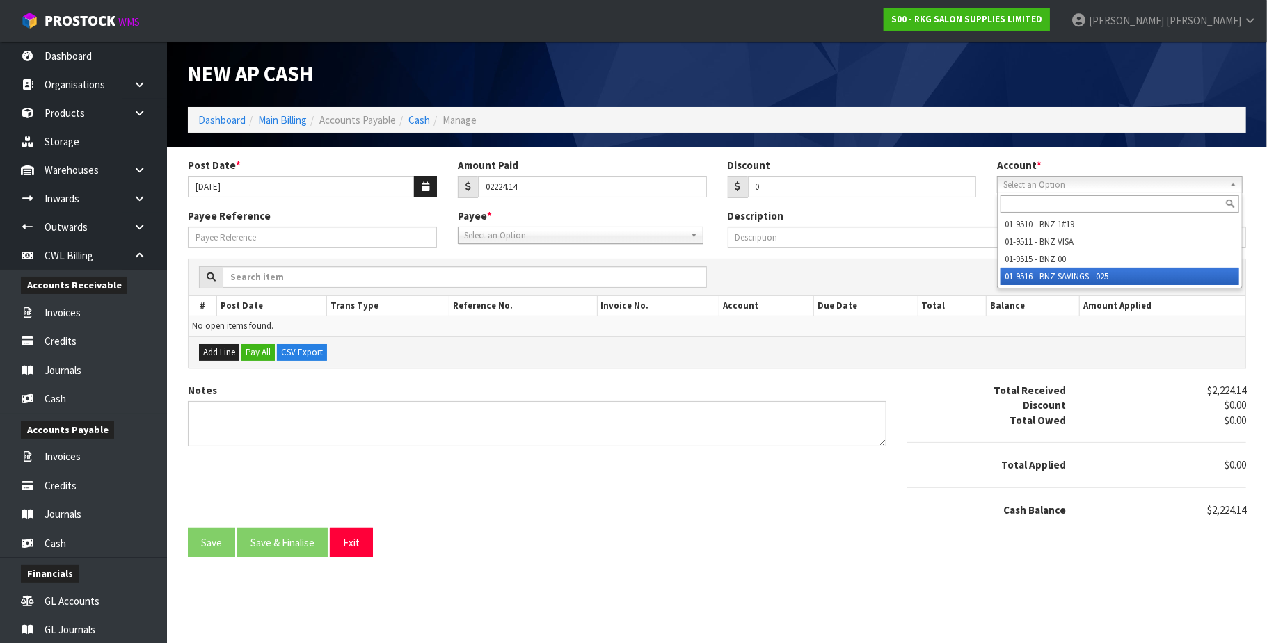
drag, startPoint x: 1066, startPoint y: 277, endPoint x: 833, endPoint y: 249, distance: 235.4
click at [1066, 277] on li "01-9516 - BNZ SAVINGS - 025" at bounding box center [1119, 276] width 239 height 17
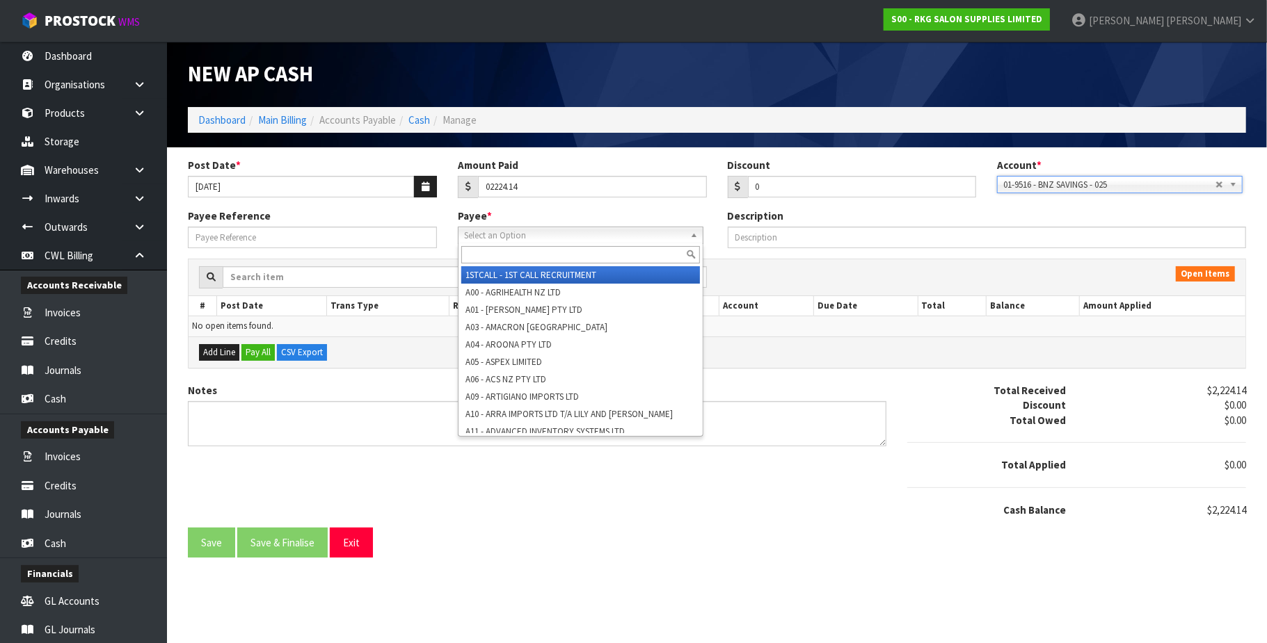
click at [554, 234] on span "Select an Option" at bounding box center [574, 235] width 221 height 17
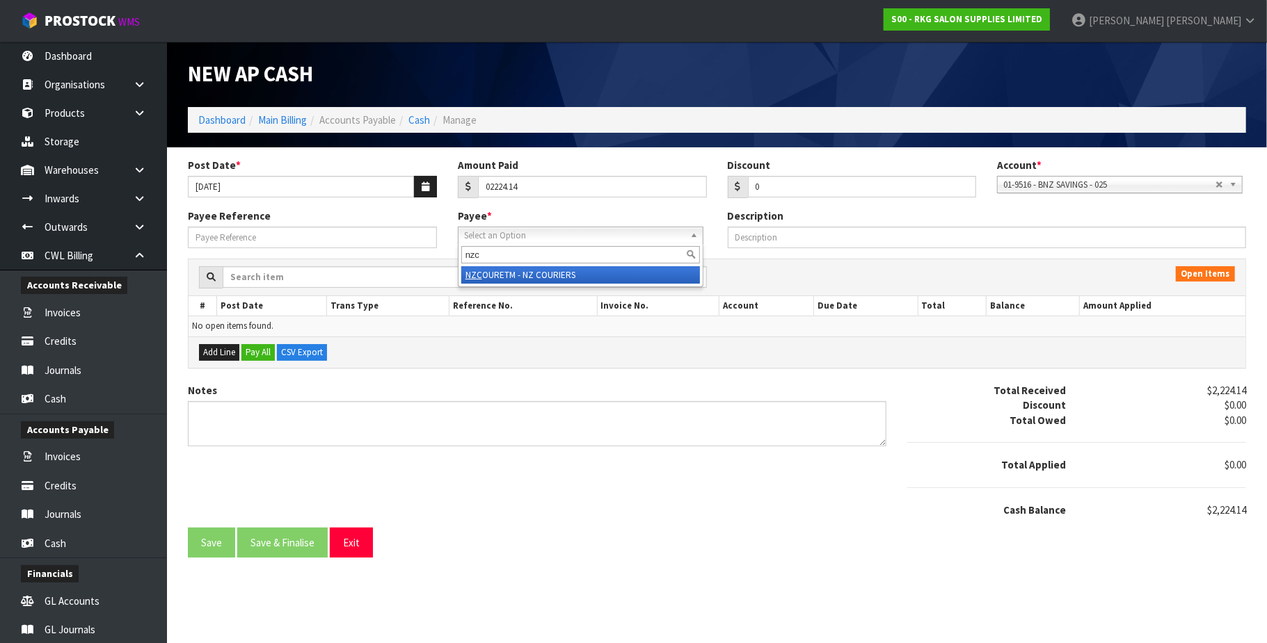
type input "nzc"
click at [572, 281] on li "NZC OURETM - NZ COURIERS" at bounding box center [580, 274] width 239 height 17
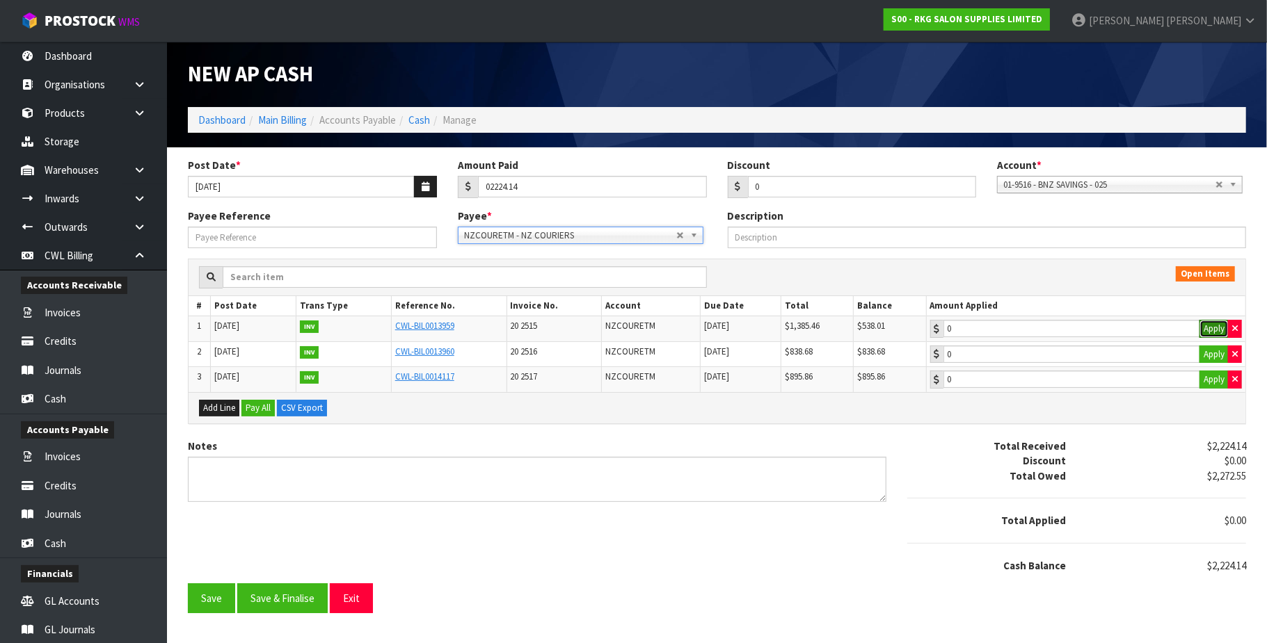
click at [1212, 328] on button "Apply" at bounding box center [1213, 329] width 29 height 18
type input "538.01"
click at [1209, 359] on button "Apply" at bounding box center [1213, 355] width 29 height 18
type input "838.68"
click at [1210, 384] on button "Apply" at bounding box center [1213, 380] width 29 height 18
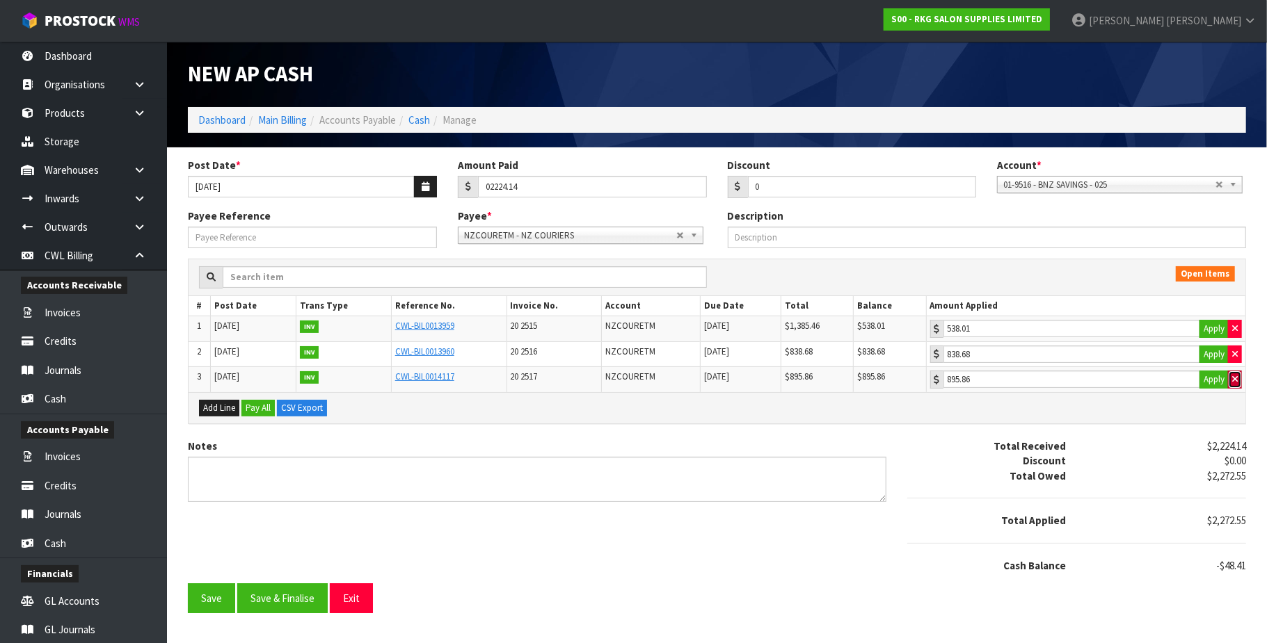
click at [1238, 383] on button "button" at bounding box center [1235, 380] width 14 height 18
type input "847.45"
click at [1099, 387] on input "847.45" at bounding box center [1071, 379] width 257 height 17
click at [292, 607] on button "Save & Finalise" at bounding box center [282, 599] width 90 height 30
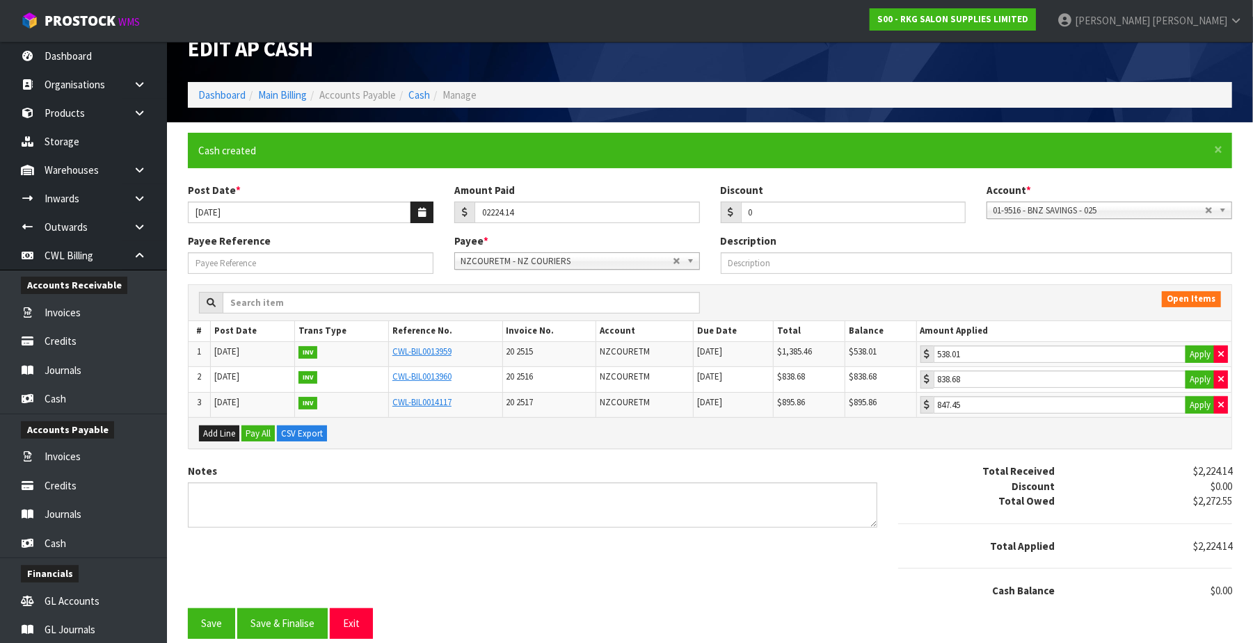
type input "2224.14"
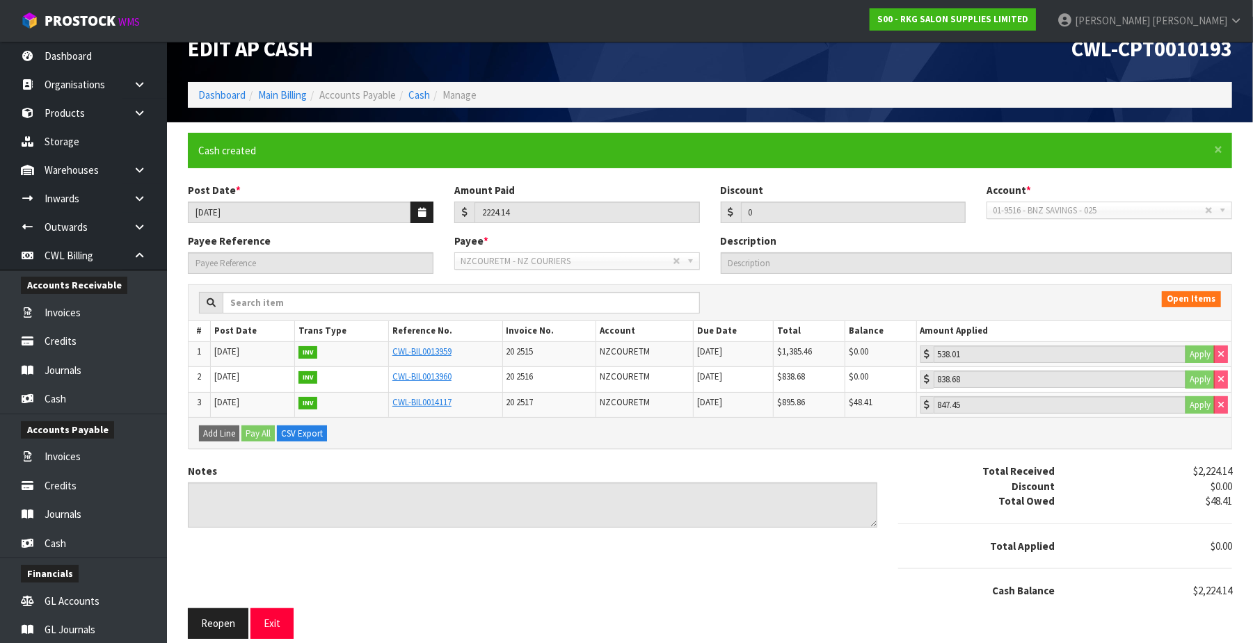
scroll to position [36, 0]
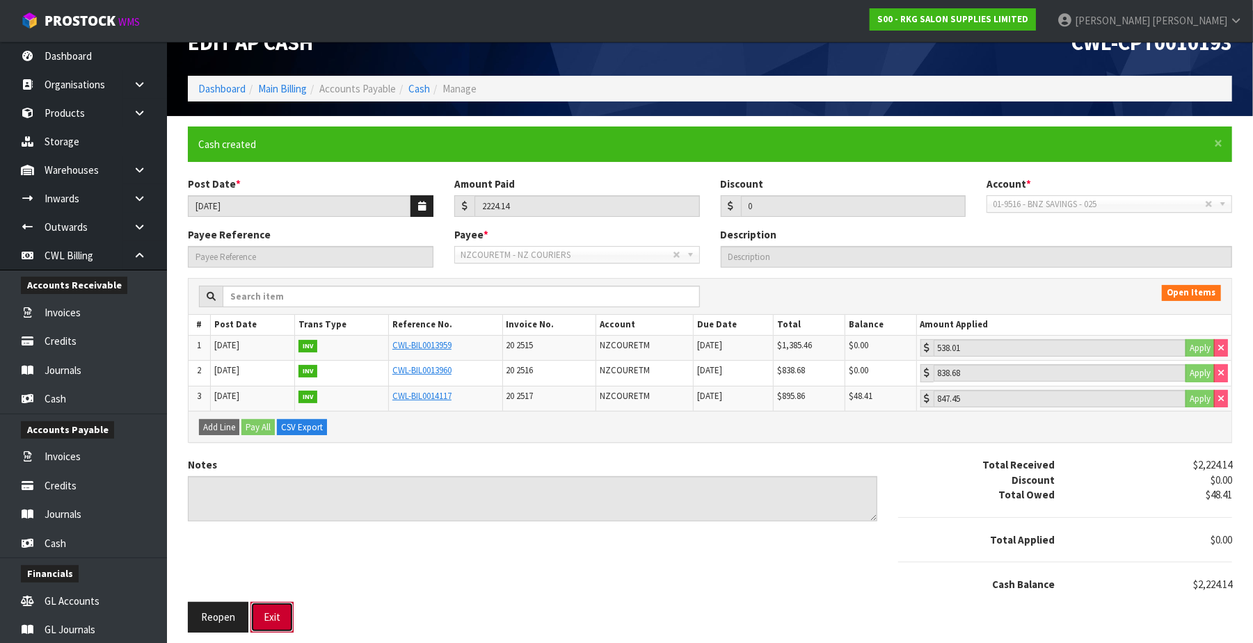
click at [271, 616] on button "Exit" at bounding box center [271, 617] width 43 height 30
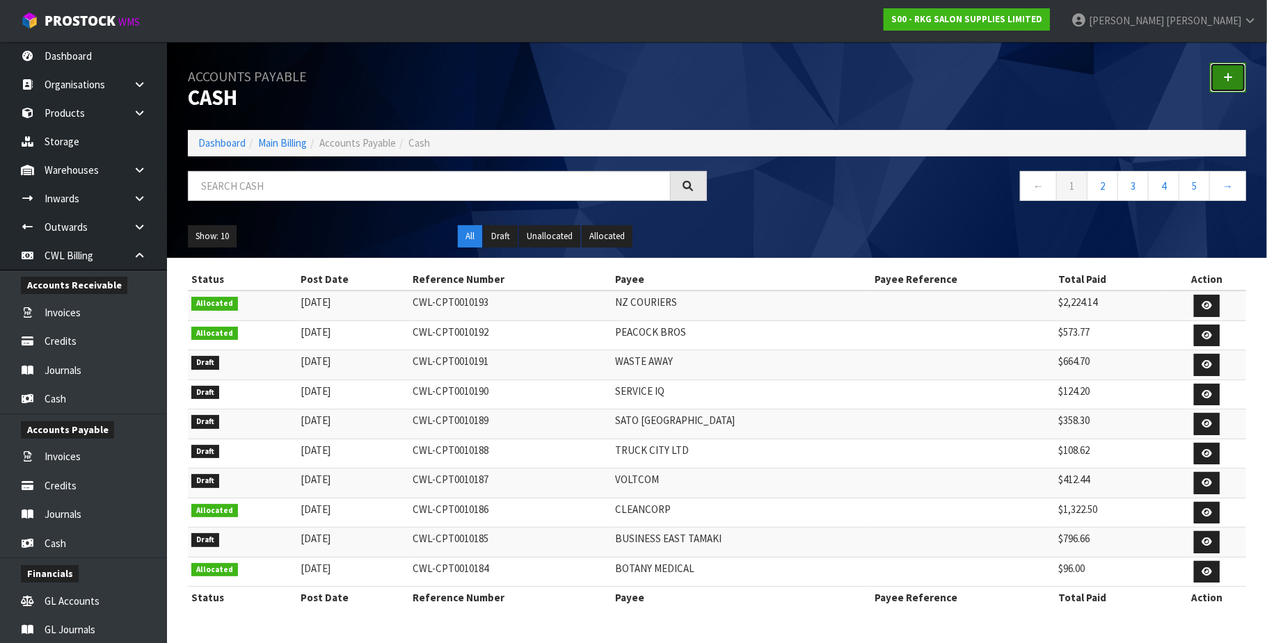
click at [1231, 77] on icon at bounding box center [1228, 77] width 10 height 10
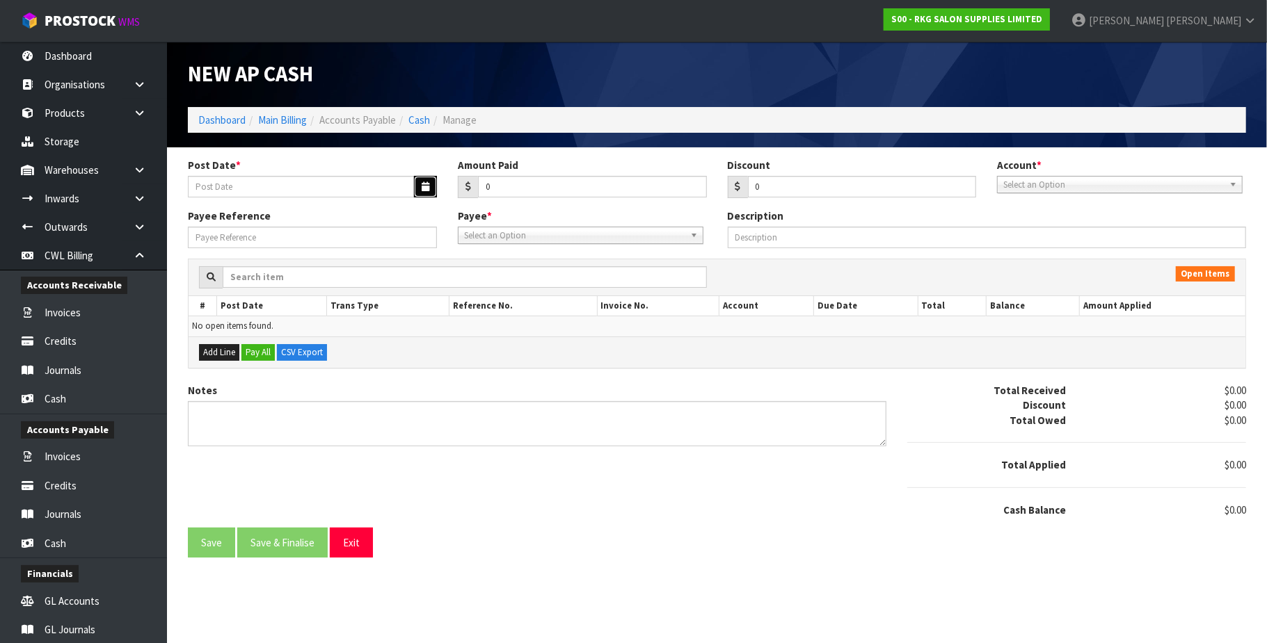
click at [418, 184] on button "button" at bounding box center [425, 187] width 23 height 22
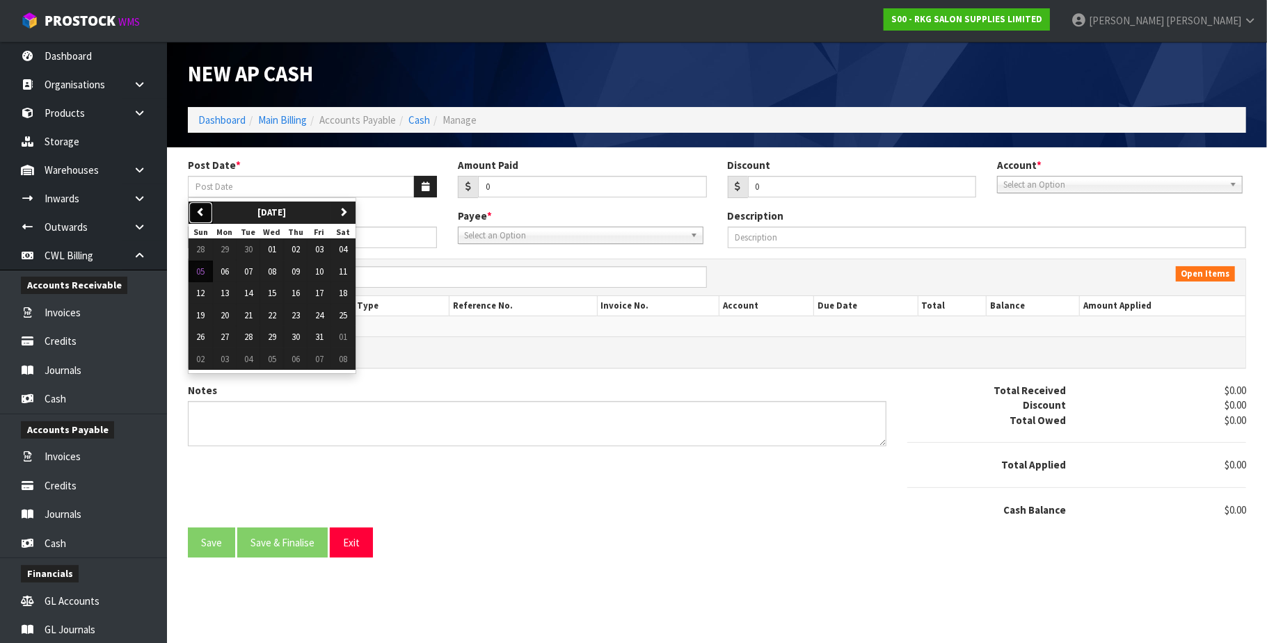
click at [200, 209] on icon "button" at bounding box center [200, 211] width 9 height 9
click at [225, 312] on span "22" at bounding box center [225, 316] width 8 height 12
type input "[DATE]"
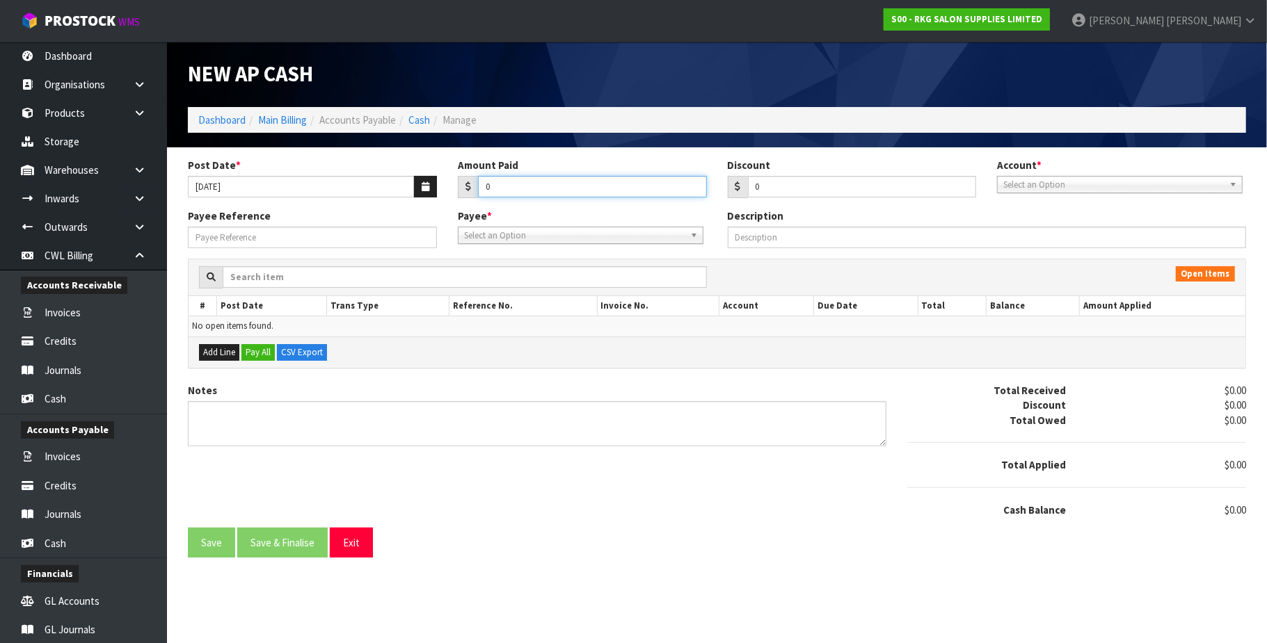
click at [499, 186] on input "0" at bounding box center [592, 187] width 229 height 22
paste input "90.54"
type input "090.54"
click at [1130, 181] on span "Select an Option" at bounding box center [1113, 185] width 221 height 17
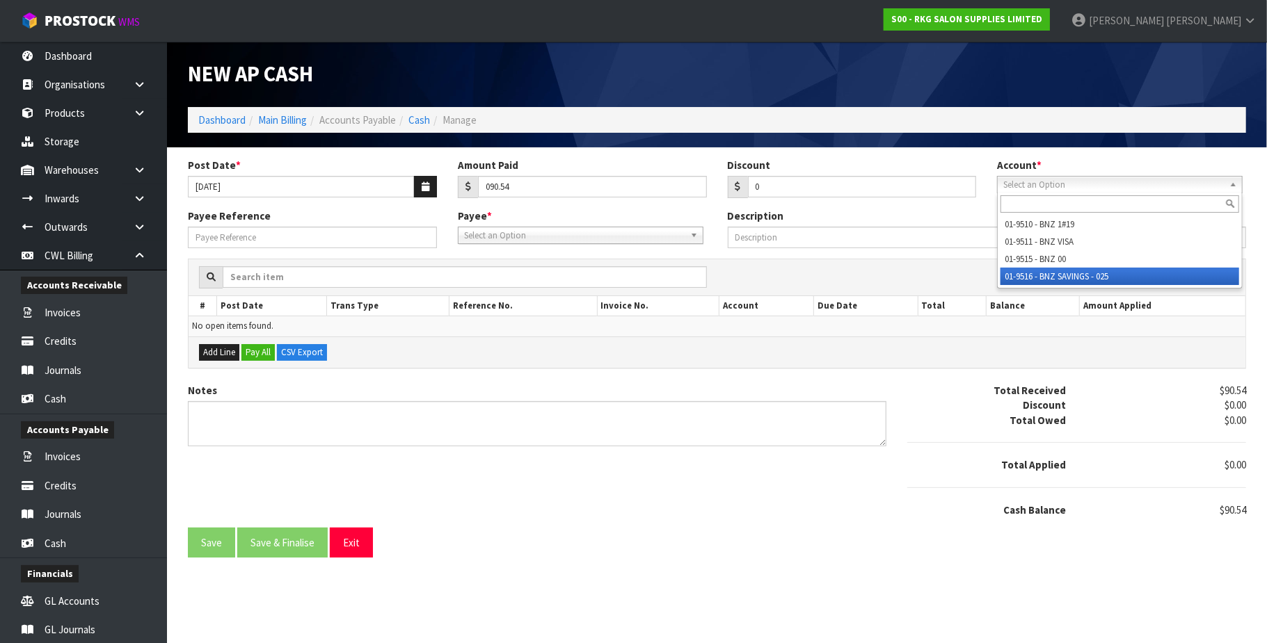
click at [1114, 278] on li "01-9516 - BNZ SAVINGS - 025" at bounding box center [1119, 276] width 239 height 17
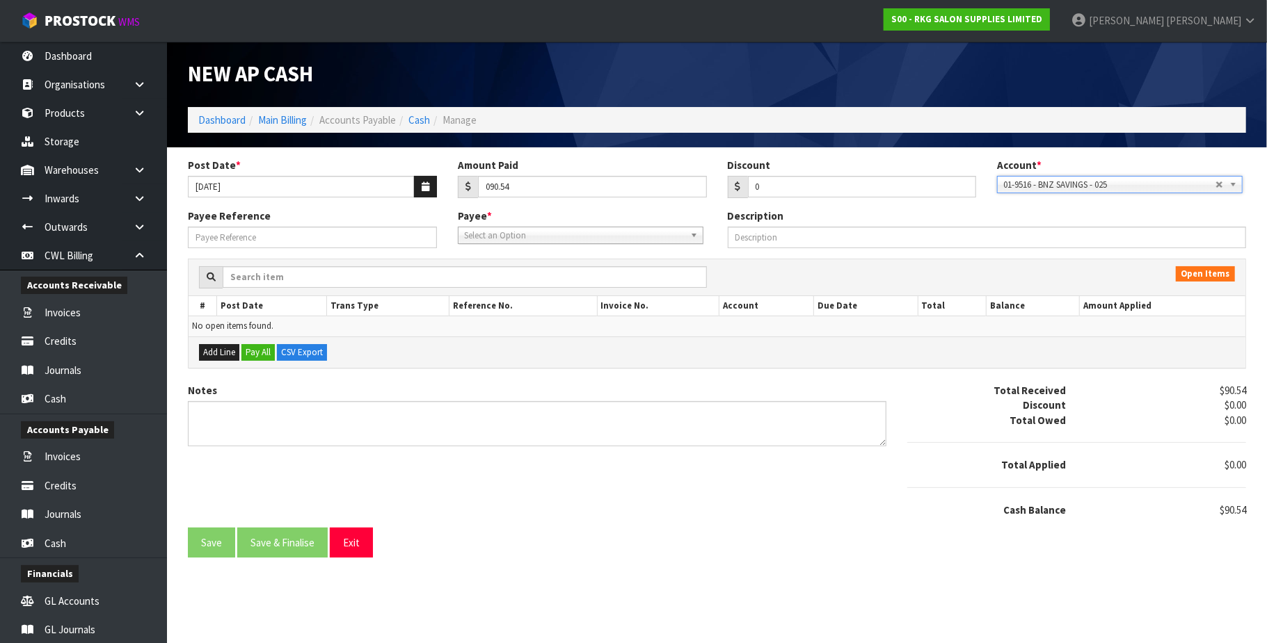
click at [506, 239] on span "Select an Option" at bounding box center [574, 235] width 221 height 17
type input "dea"
click at [527, 271] on li "DEA EXPAKL - DEADLINE EXPRESS COURIERS" at bounding box center [580, 274] width 239 height 17
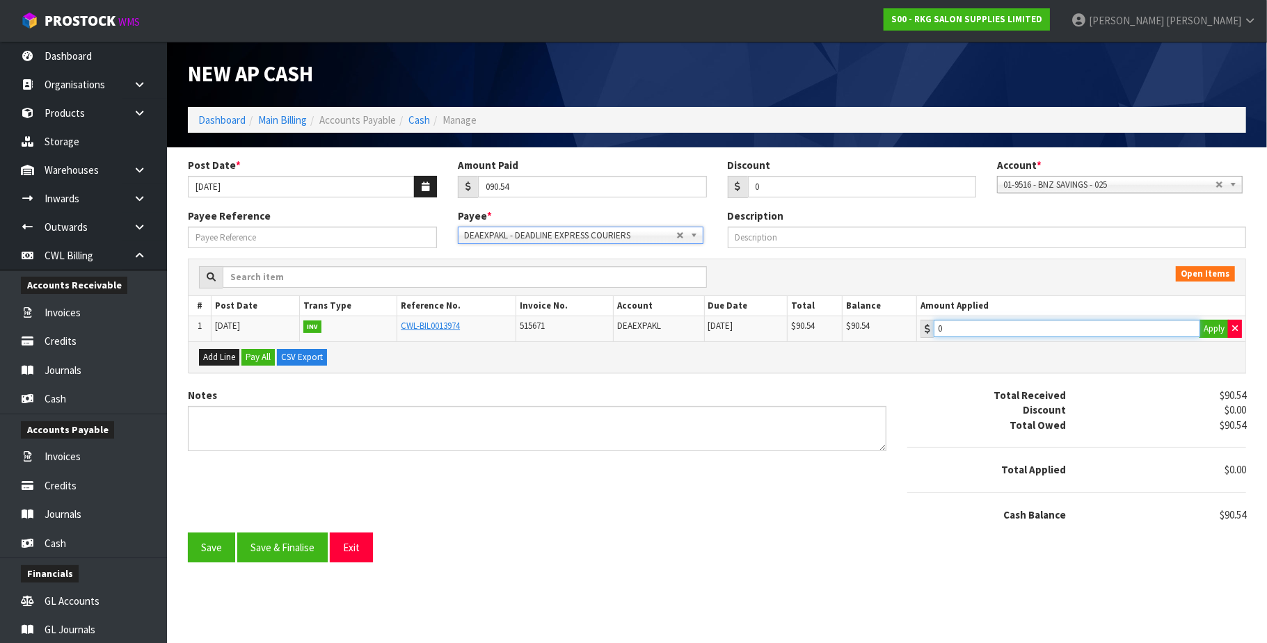
type input "90.54"
drag, startPoint x: 1071, startPoint y: 335, endPoint x: 853, endPoint y: 391, distance: 225.4
click at [1068, 335] on input "90.54" at bounding box center [1067, 328] width 266 height 17
click at [306, 554] on button "Save & Finalise" at bounding box center [282, 548] width 90 height 30
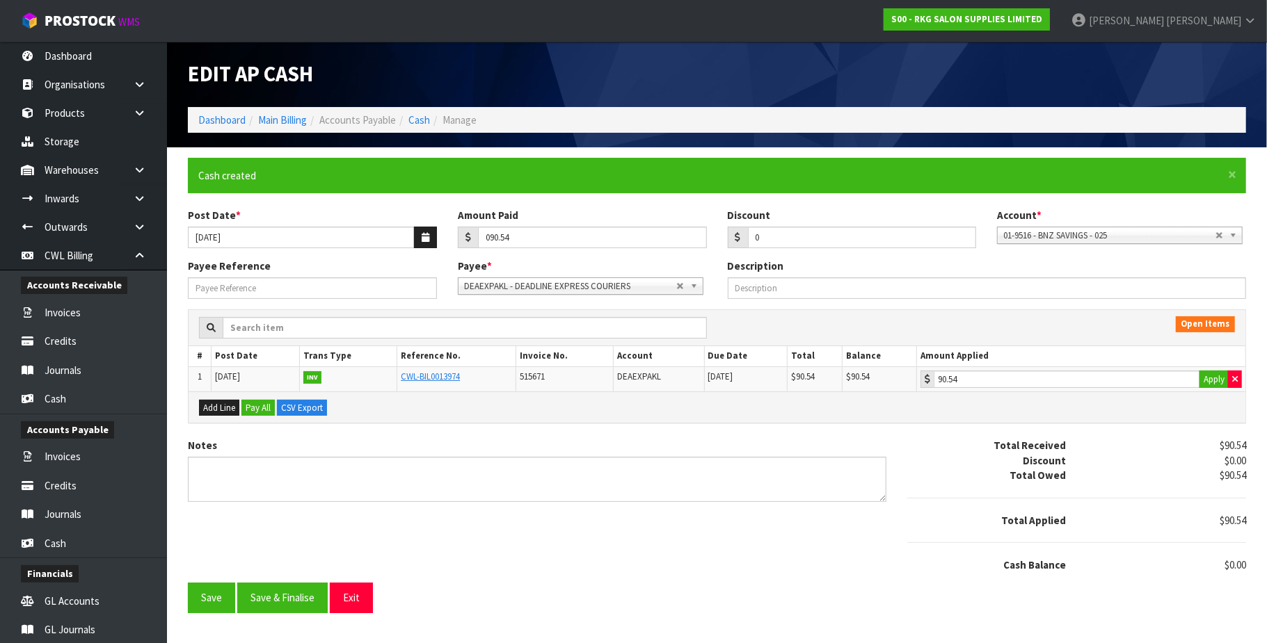
type input "90.54"
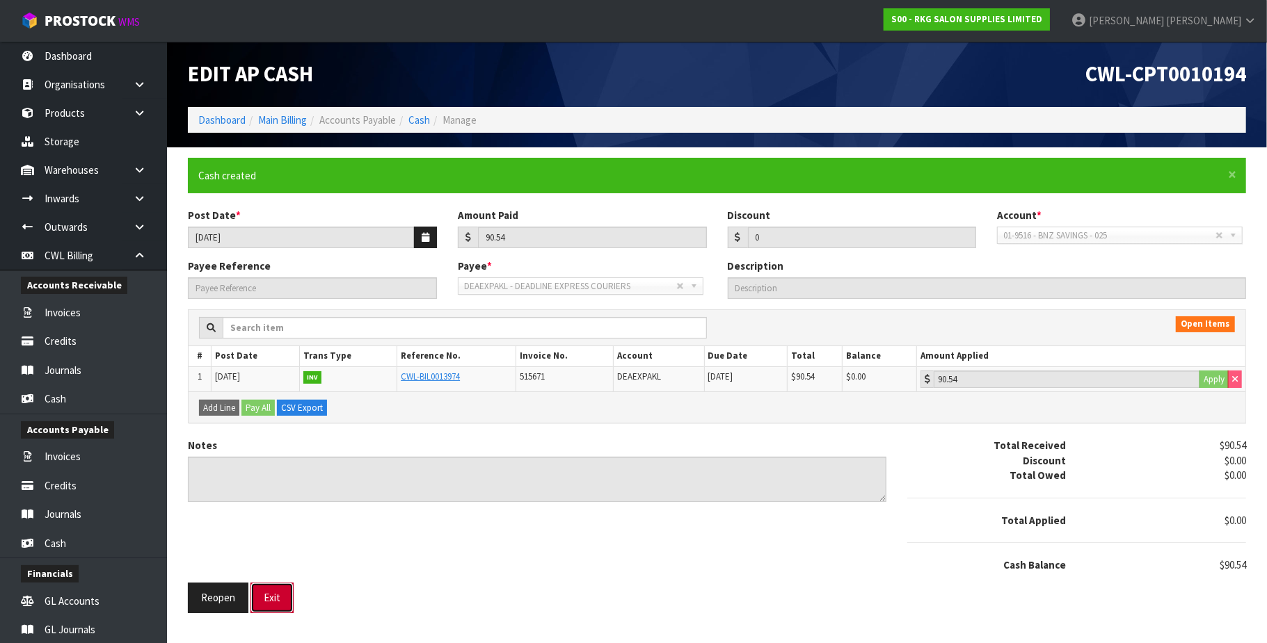
click at [282, 599] on button "Exit" at bounding box center [271, 598] width 43 height 30
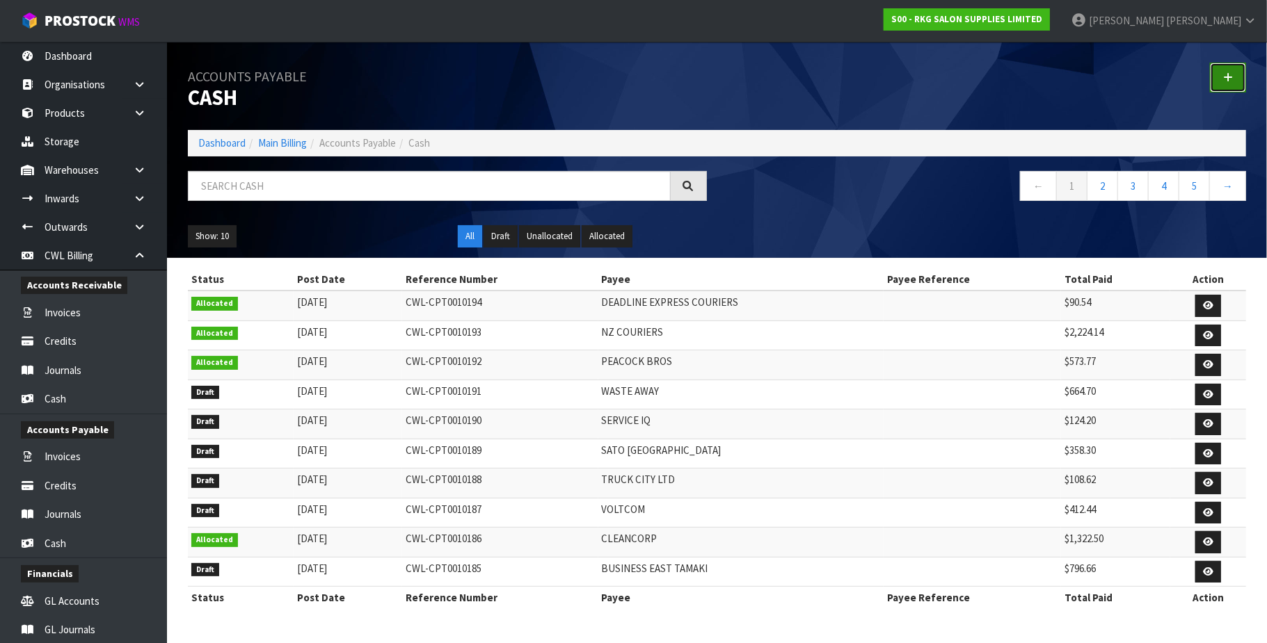
click at [1230, 71] on link at bounding box center [1228, 78] width 36 height 30
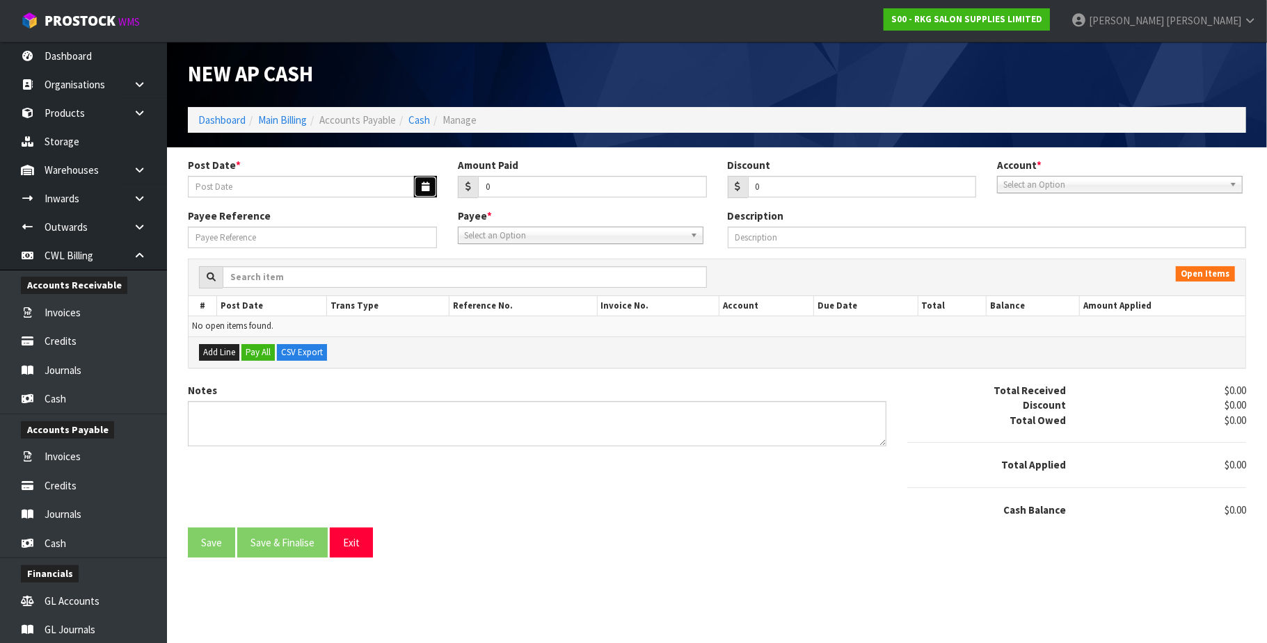
click at [431, 182] on button "button" at bounding box center [425, 187] width 23 height 22
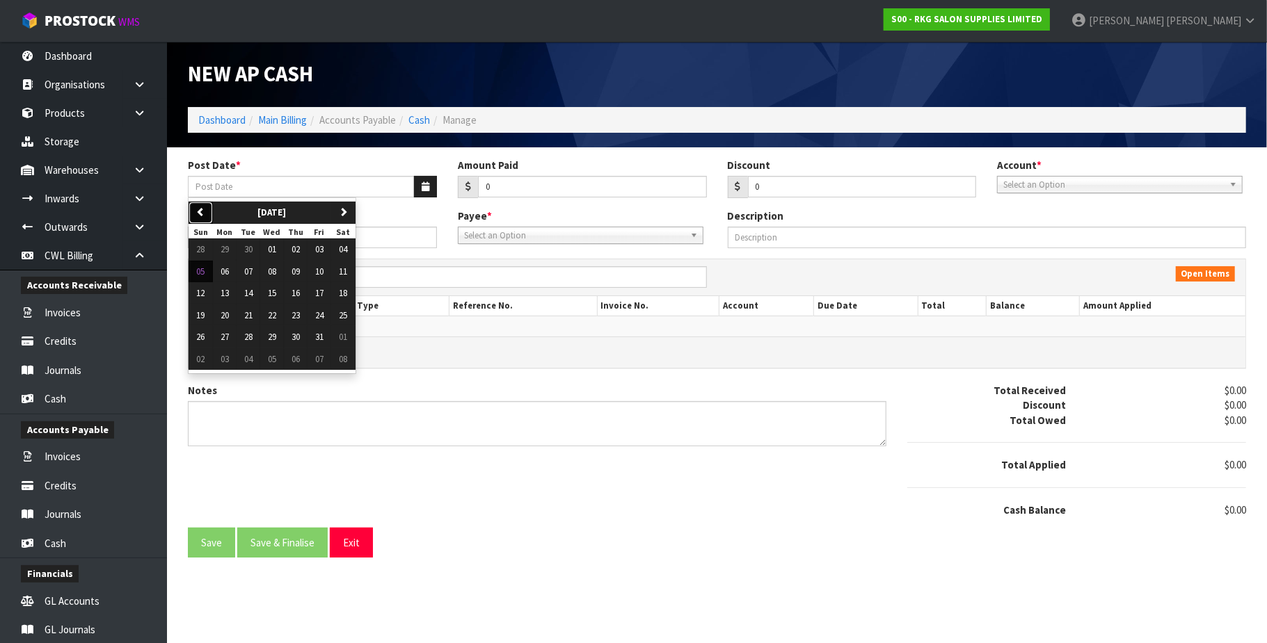
click at [206, 209] on button "previous" at bounding box center [201, 213] width 24 height 22
click at [221, 317] on span "22" at bounding box center [225, 316] width 8 height 12
type input "[DATE]"
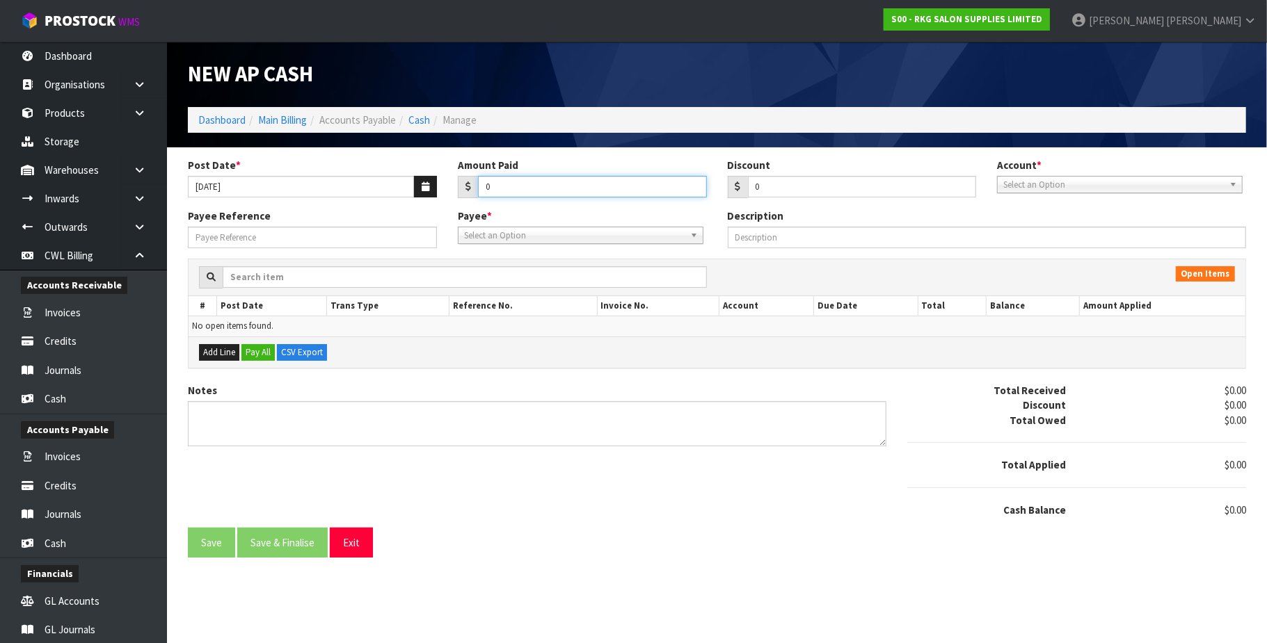
click at [531, 188] on input "0" at bounding box center [592, 187] width 229 height 22
paste input "672.75"
type input "0672.75"
click at [1046, 189] on span "Select an Option" at bounding box center [1113, 185] width 221 height 17
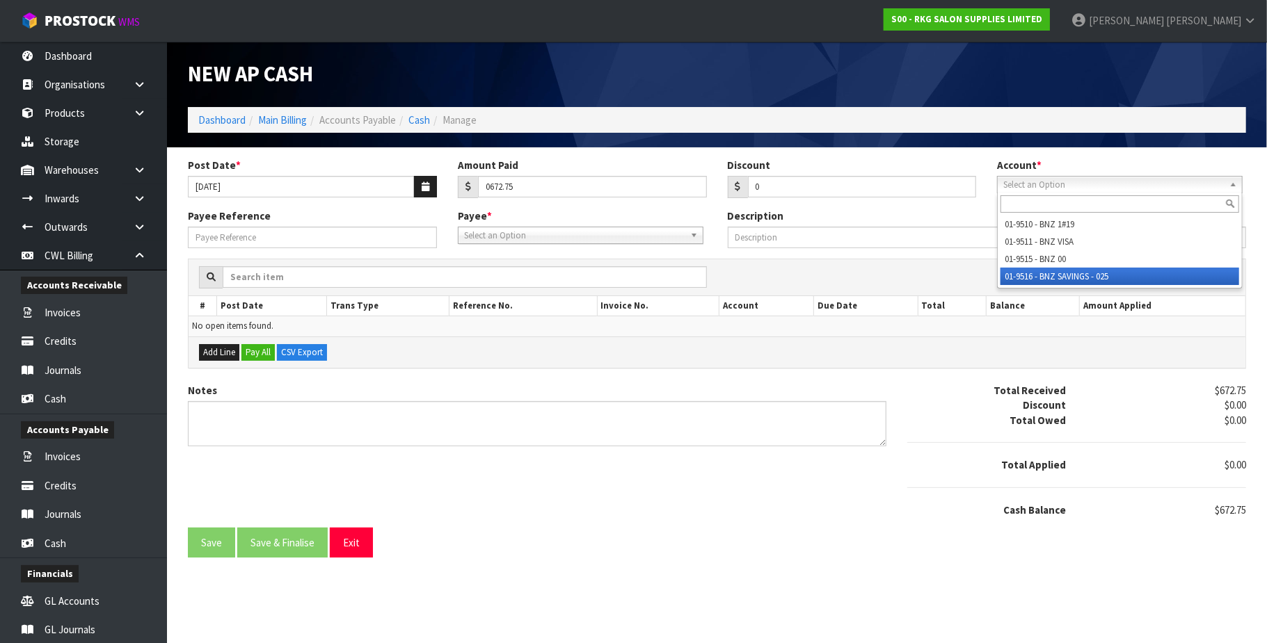
click at [1068, 277] on li "01-9516 - BNZ SAVINGS - 025" at bounding box center [1119, 276] width 239 height 17
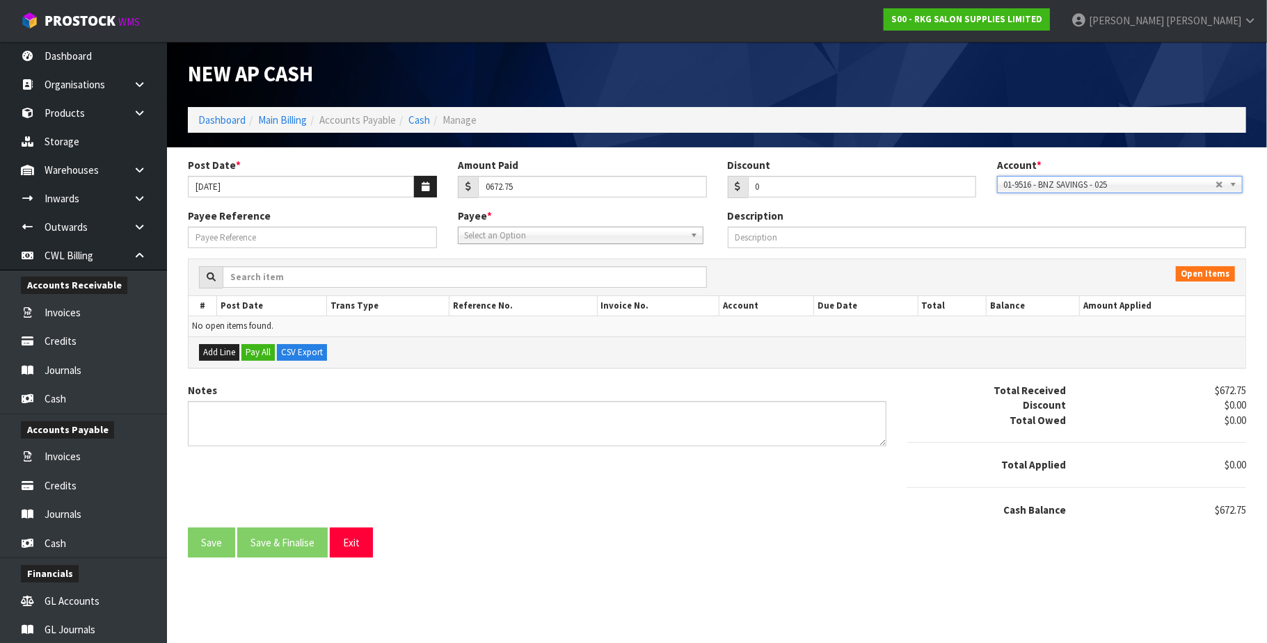
click at [504, 237] on span "Select an Option" at bounding box center [574, 235] width 221 height 17
type input "ivs"
click at [543, 276] on li "INDVERF - IVS TRAINING LTD" at bounding box center [580, 274] width 239 height 17
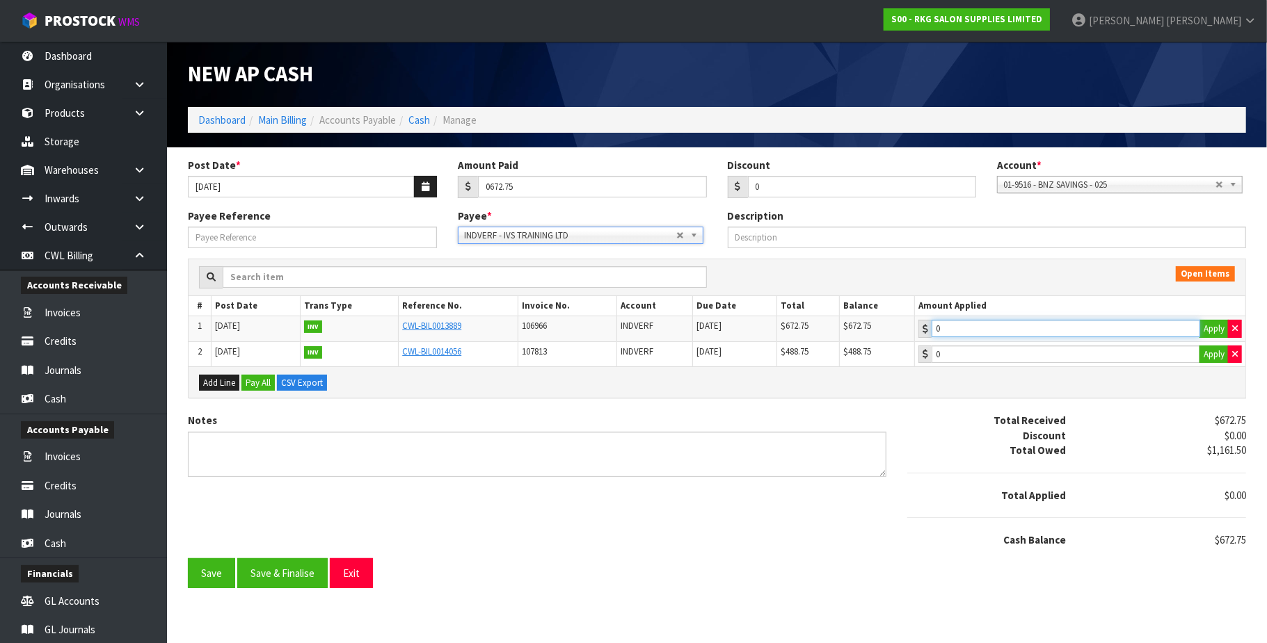
type input "672.75"
drag, startPoint x: 1099, startPoint y: 329, endPoint x: 1089, endPoint y: 331, distance: 10.0
click at [1099, 330] on input "672.75" at bounding box center [1065, 328] width 269 height 17
click at [289, 588] on button "Save & Finalise" at bounding box center [282, 574] width 90 height 30
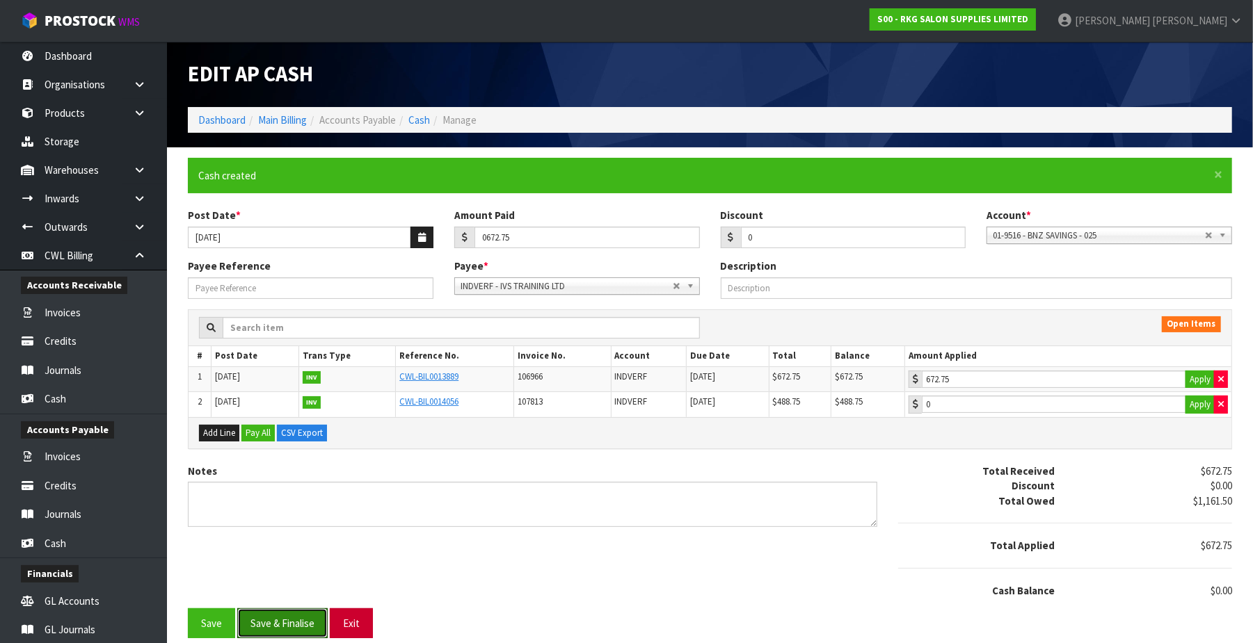
type input "672.75"
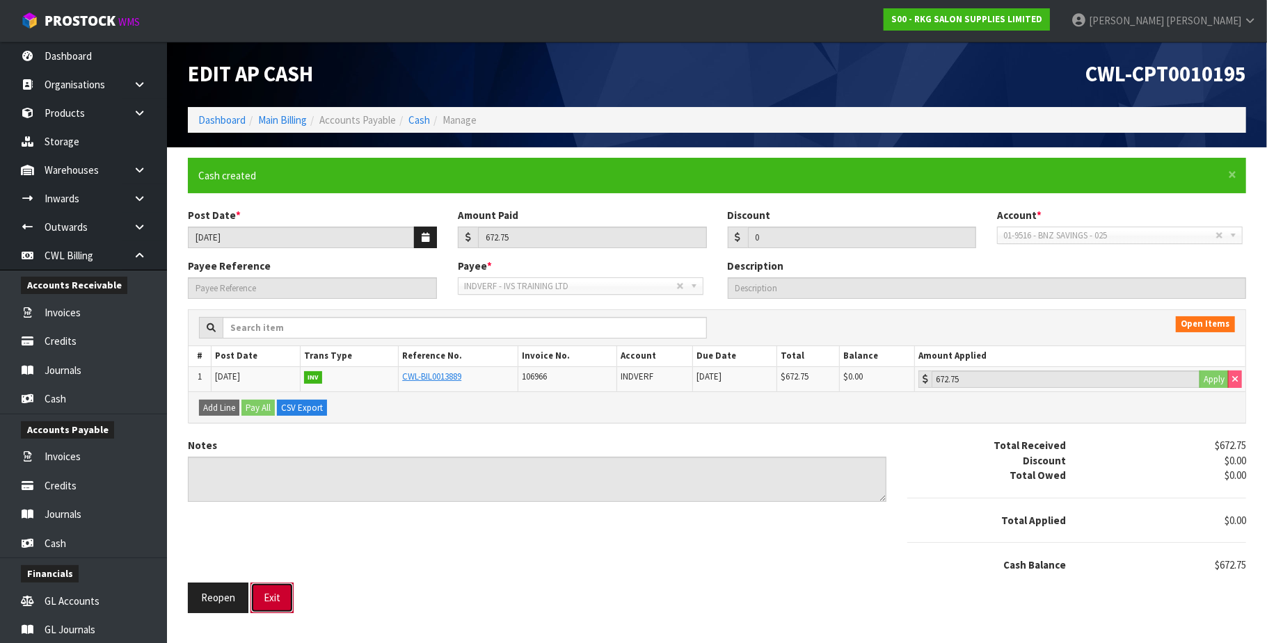
click at [278, 602] on button "Exit" at bounding box center [271, 598] width 43 height 30
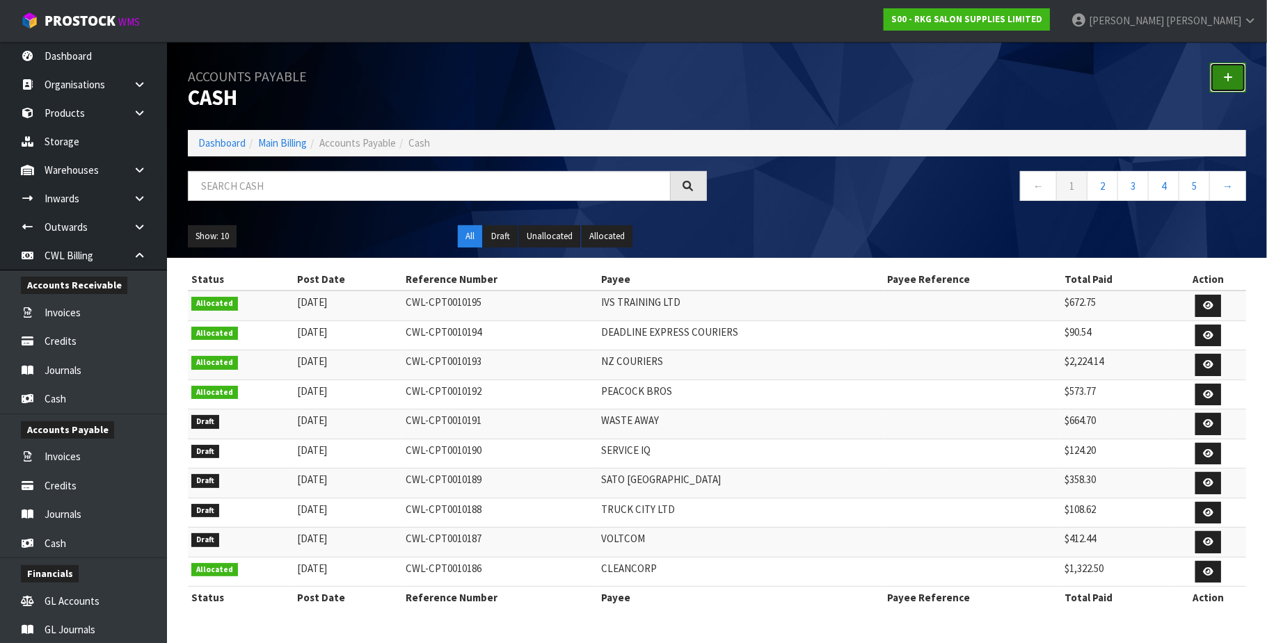
click at [1226, 79] on icon at bounding box center [1228, 77] width 10 height 10
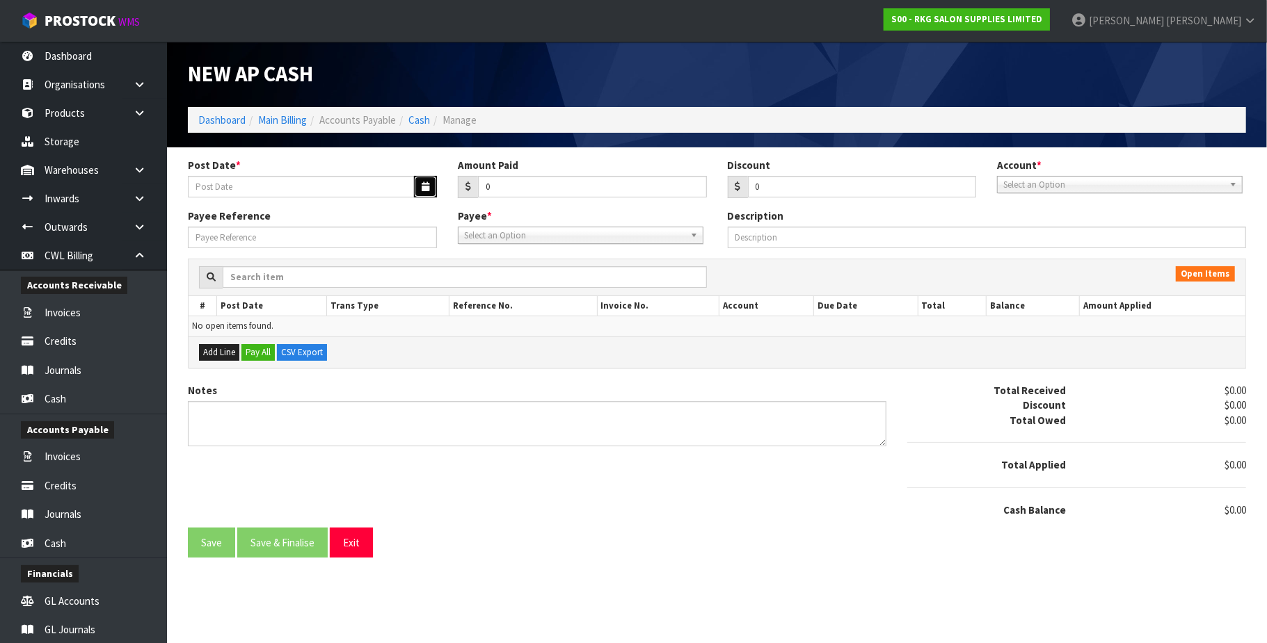
click at [422, 188] on icon "button" at bounding box center [426, 186] width 8 height 9
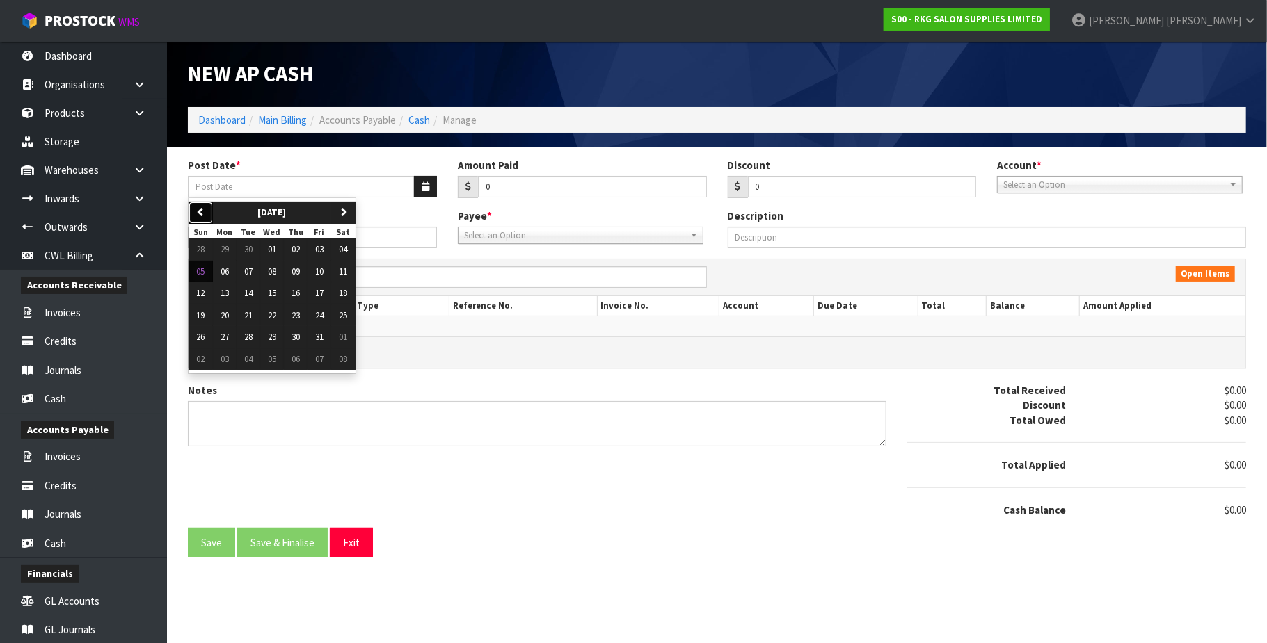
click at [206, 213] on button "previous" at bounding box center [201, 213] width 24 height 22
click at [226, 313] on span "22" at bounding box center [225, 316] width 8 height 12
type input "[DATE]"
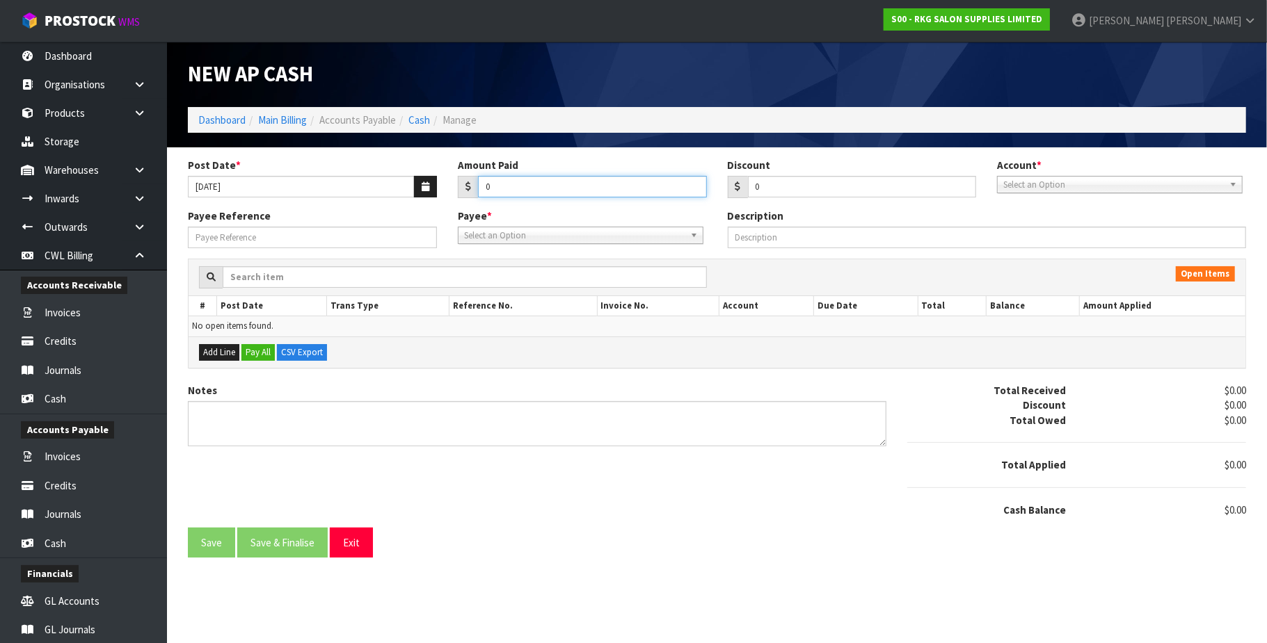
click at [529, 185] on input "0" at bounding box center [592, 187] width 229 height 22
paste input "77.62"
type input "077.62"
click at [1048, 186] on span "Select an Option" at bounding box center [1113, 185] width 221 height 17
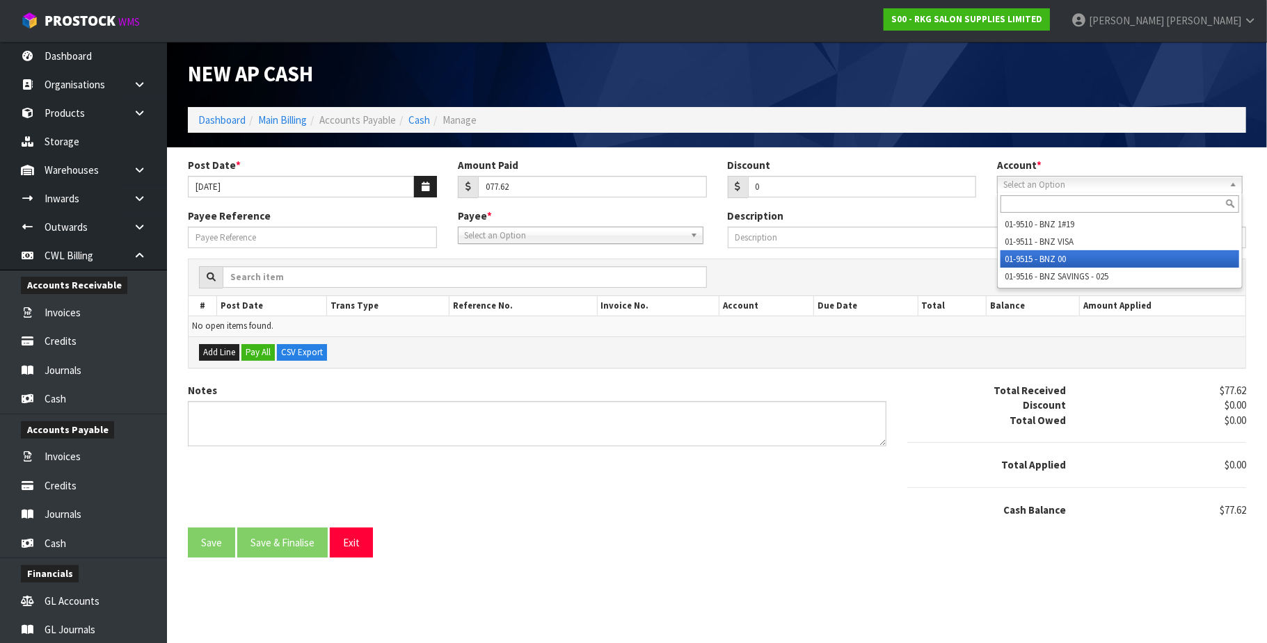
click at [1063, 257] on li "01-9515 - BNZ 00" at bounding box center [1119, 258] width 239 height 17
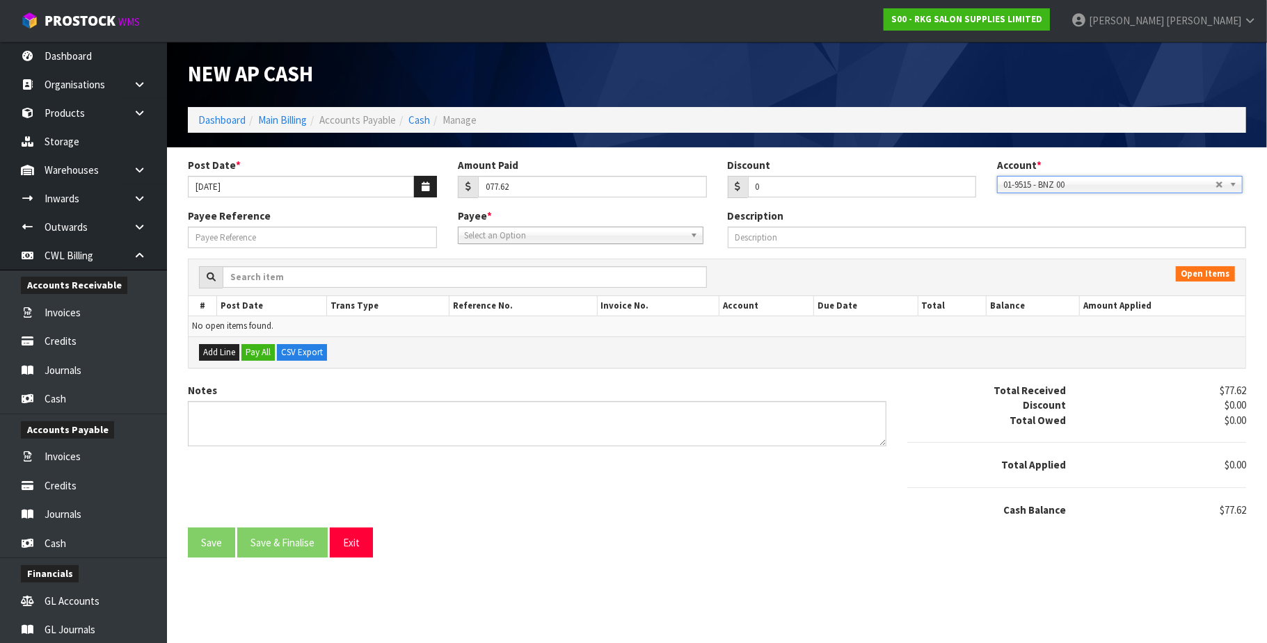
click at [547, 237] on span "Select an Option" at bounding box center [574, 235] width 221 height 17
type input "mpi"
click at [583, 280] on li "MPI - MINISTY FOR PRIMARY INDUSTRIES" at bounding box center [580, 274] width 239 height 17
click at [206, 548] on button "Save" at bounding box center [211, 543] width 47 height 30
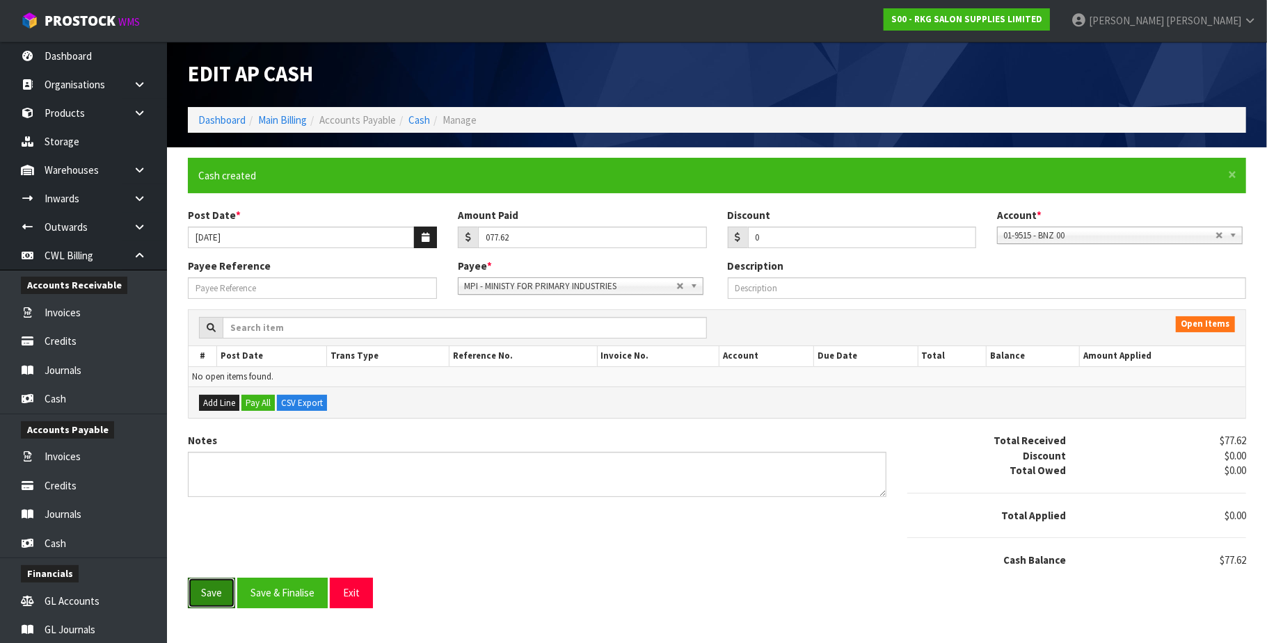
type input "77.62"
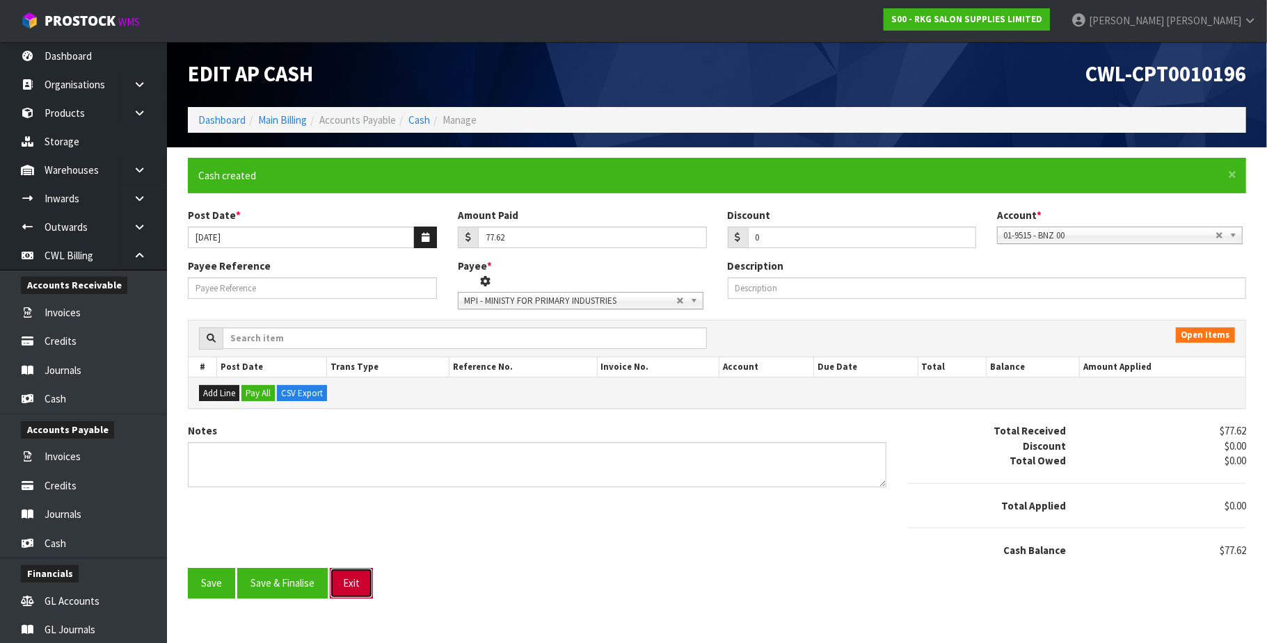
click at [345, 591] on button "Exit" at bounding box center [351, 583] width 43 height 30
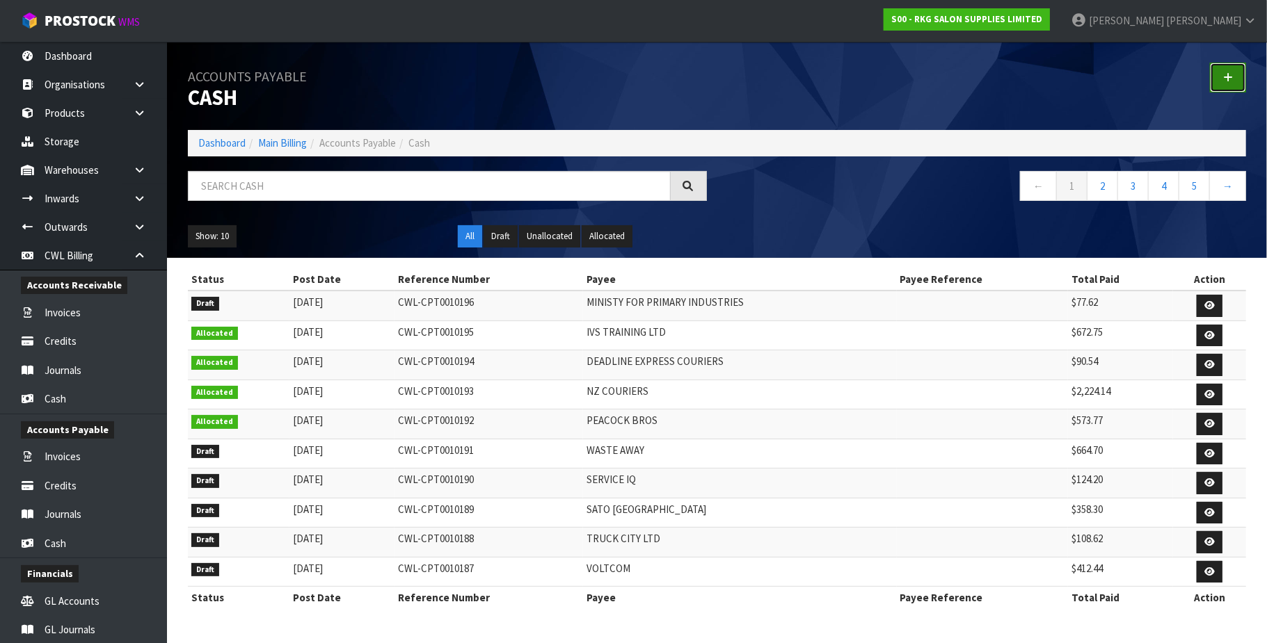
click at [1220, 72] on link at bounding box center [1228, 78] width 36 height 30
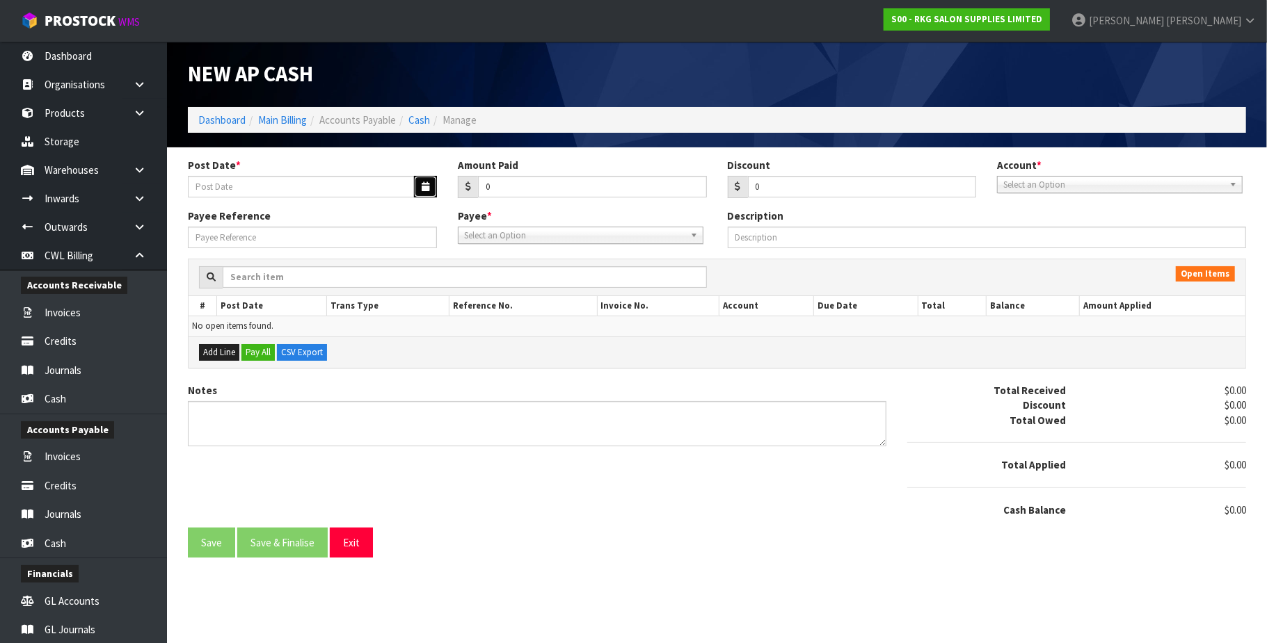
click at [418, 184] on button "button" at bounding box center [425, 187] width 23 height 22
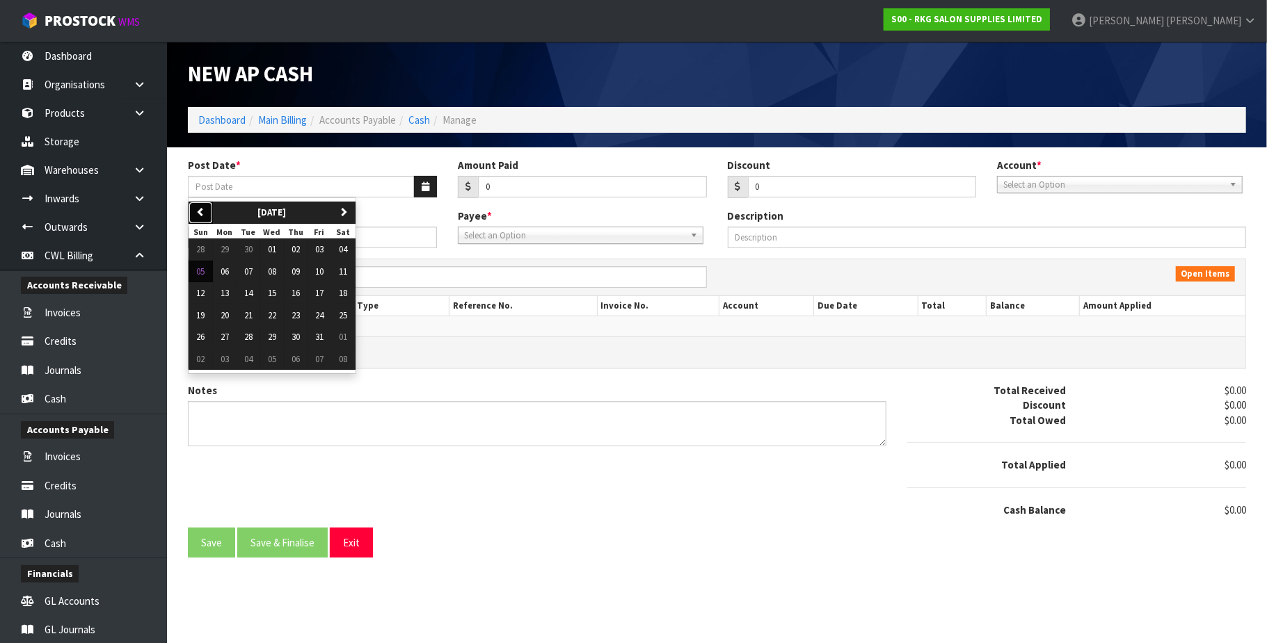
drag, startPoint x: 196, startPoint y: 207, endPoint x: 245, endPoint y: 232, distance: 54.8
click at [198, 207] on icon "button" at bounding box center [200, 211] width 9 height 9
click at [225, 315] on span "22" at bounding box center [225, 316] width 8 height 12
type input "[DATE]"
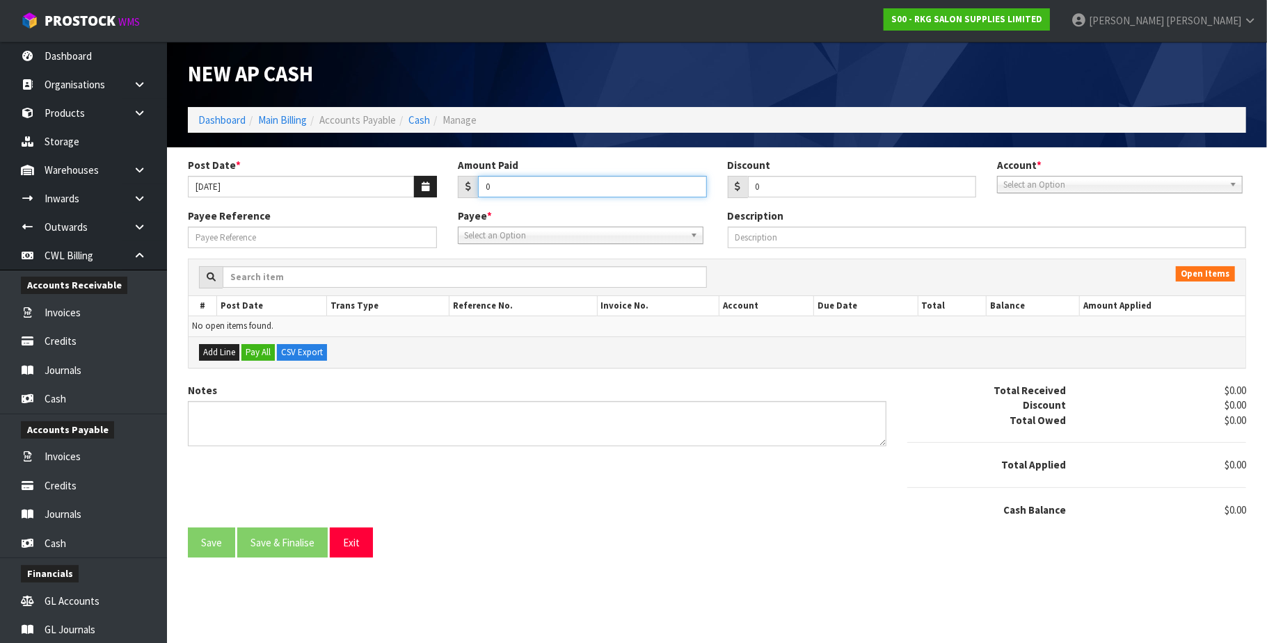
click at [504, 182] on input "0" at bounding box center [592, 187] width 229 height 22
paste input "116.44"
type input "0116.44"
click at [1061, 184] on span "Select an Option" at bounding box center [1113, 185] width 221 height 17
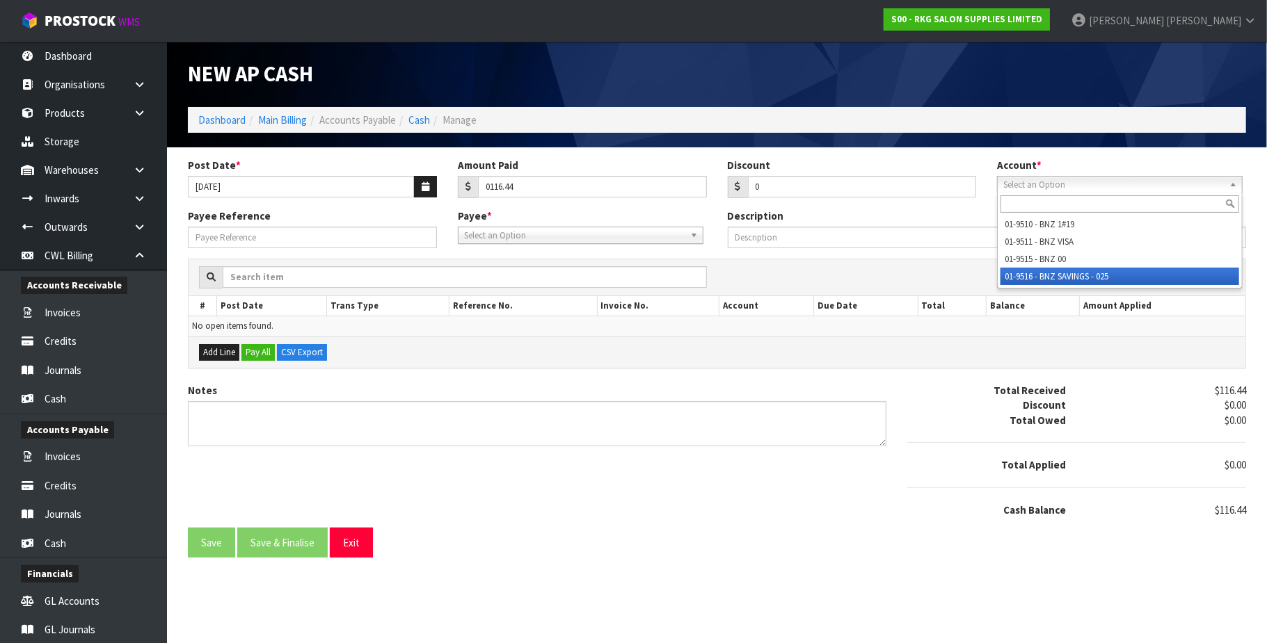
drag, startPoint x: 1066, startPoint y: 278, endPoint x: 724, endPoint y: 265, distance: 341.8
click at [1064, 278] on li "01-9516 - BNZ SAVINGS - 025" at bounding box center [1119, 276] width 239 height 17
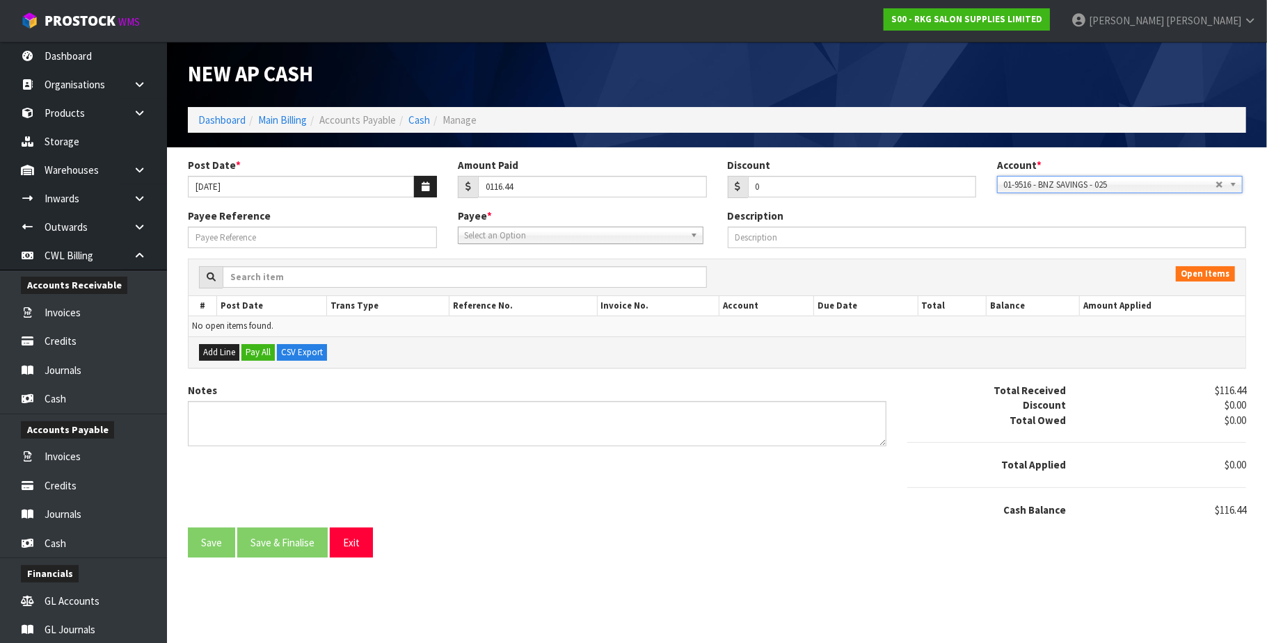
click at [562, 237] on span "Select an Option" at bounding box center [574, 235] width 221 height 17
type input "nzpi"
click at [590, 274] on li "NZPI - NZ POST INTERNATIONAL ACCOUNT (54596840)" at bounding box center [580, 274] width 239 height 17
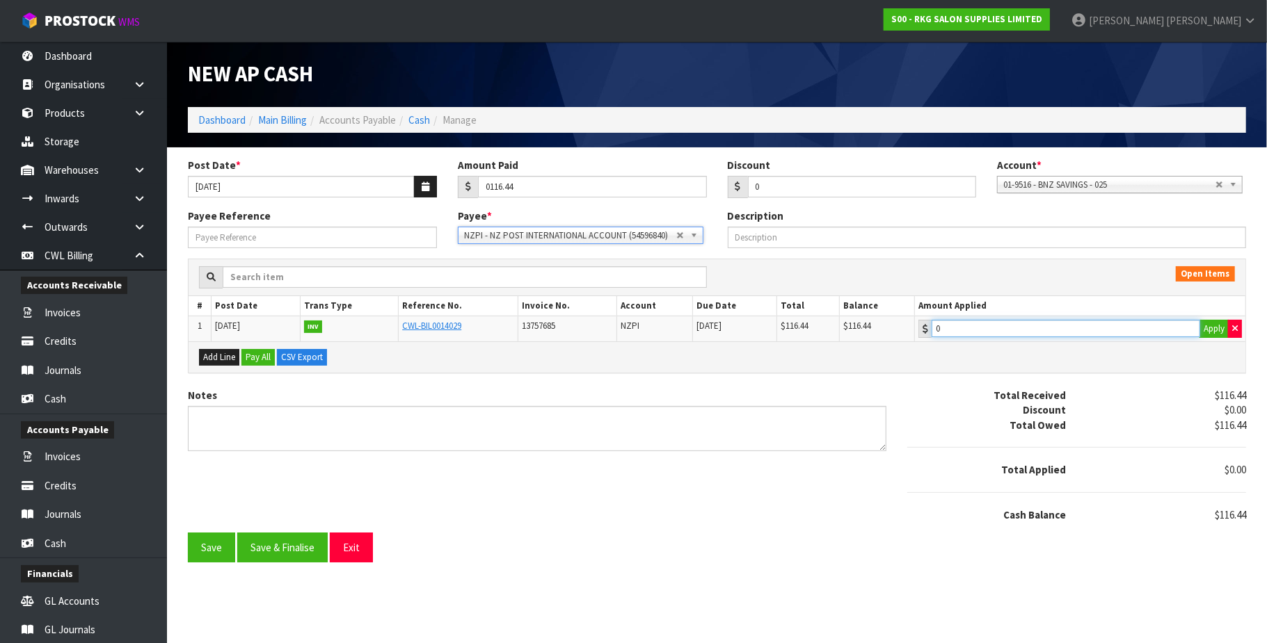
type input "116.44"
click at [1039, 332] on input "116.44" at bounding box center [1065, 328] width 269 height 17
click at [307, 551] on button "Save & Finalise" at bounding box center [282, 548] width 90 height 30
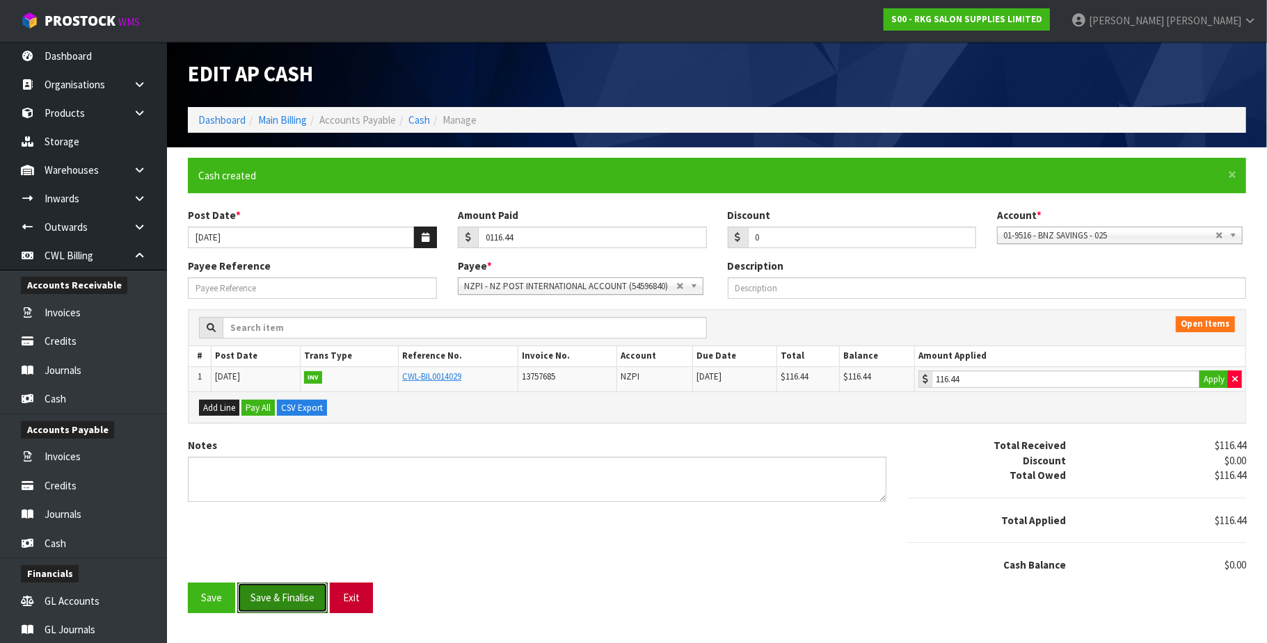
type input "116.44"
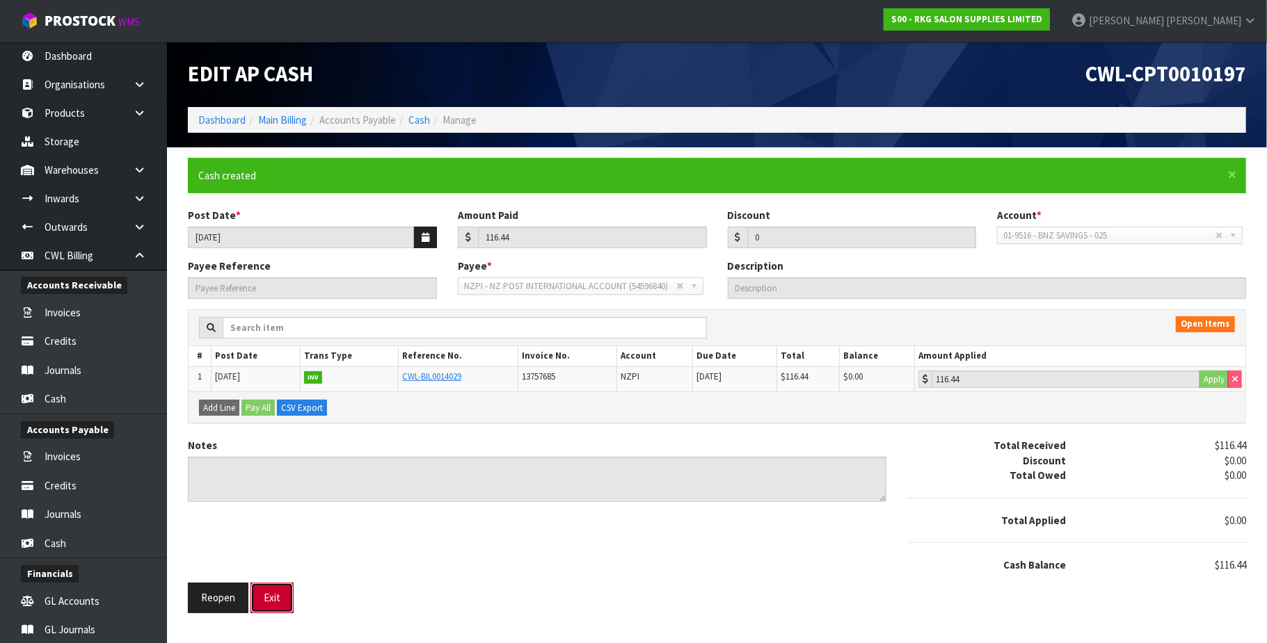
click at [285, 596] on button "Exit" at bounding box center [271, 598] width 43 height 30
